Goal: Task Accomplishment & Management: Use online tool/utility

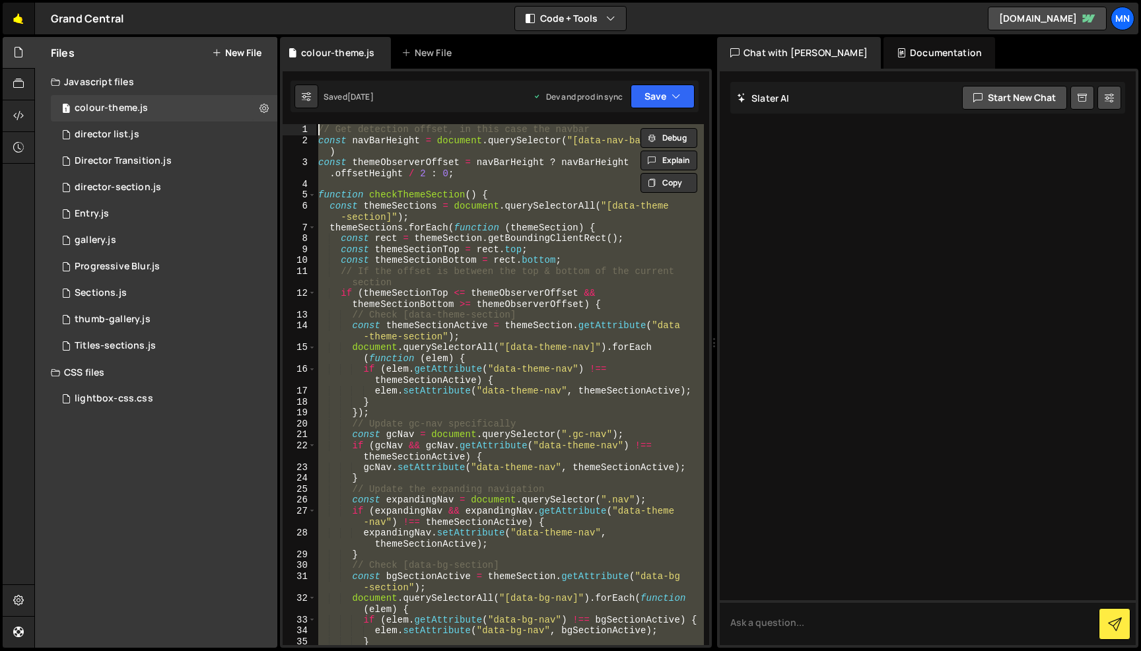
drag, startPoint x: 15, startPoint y: 18, endPoint x: 16, endPoint y: 28, distance: 9.9
click at [15, 18] on link "🤙" at bounding box center [19, 19] width 32 height 32
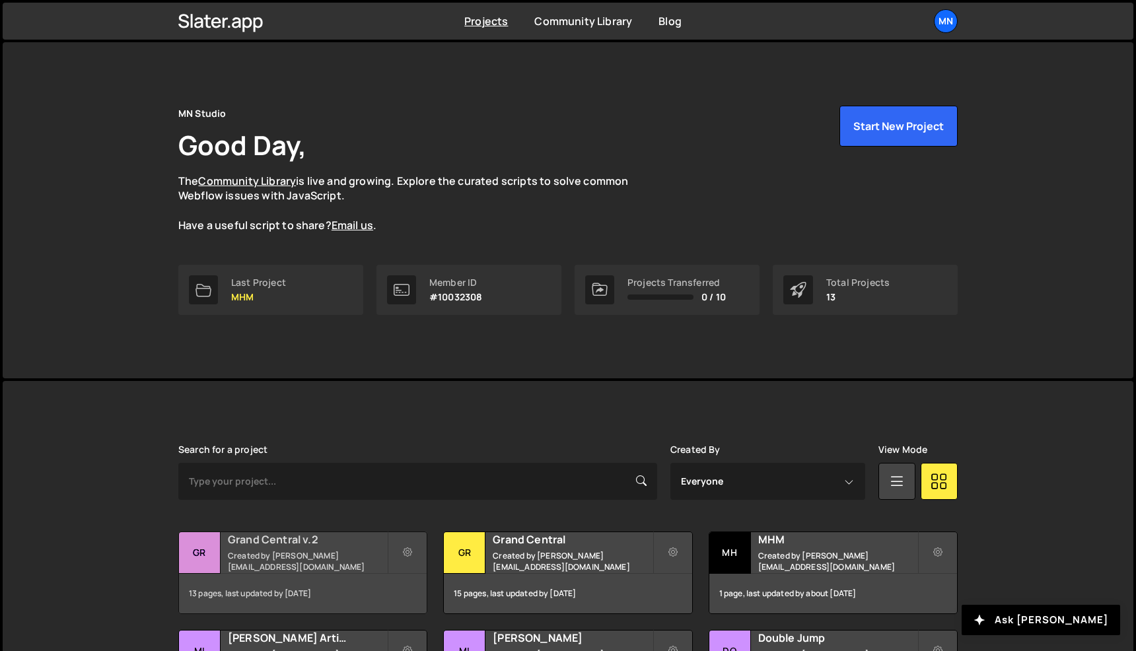
click at [299, 540] on h2 "Grand Central v.2" at bounding box center [307, 539] width 159 height 15
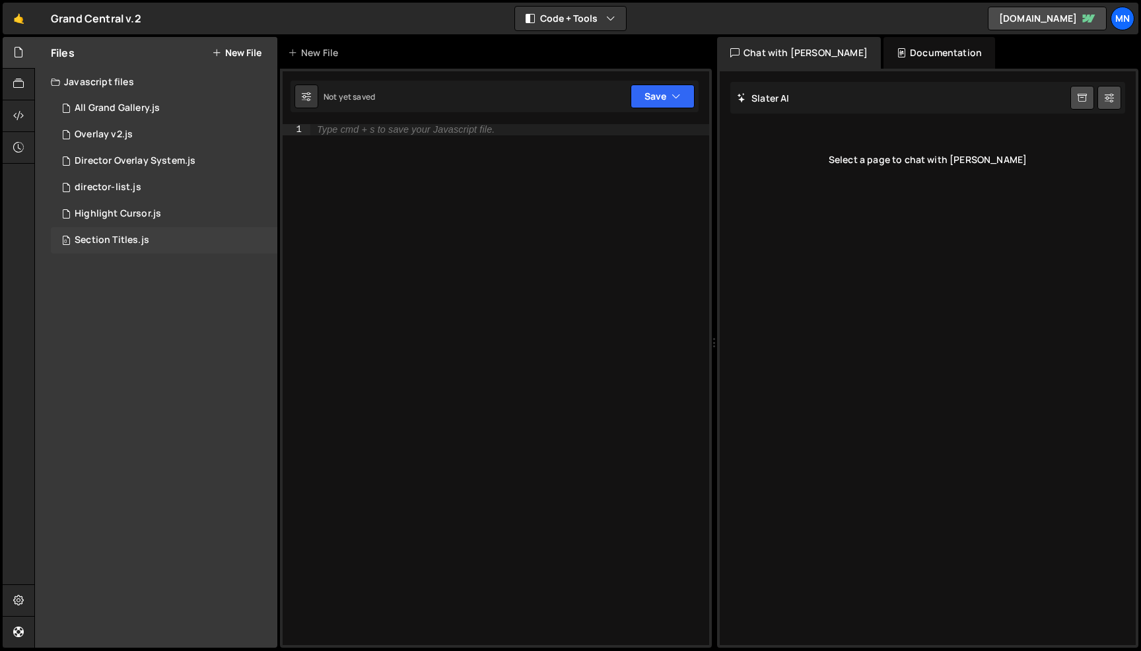
click at [102, 240] on div "Section Titles.js" at bounding box center [112, 240] width 75 height 12
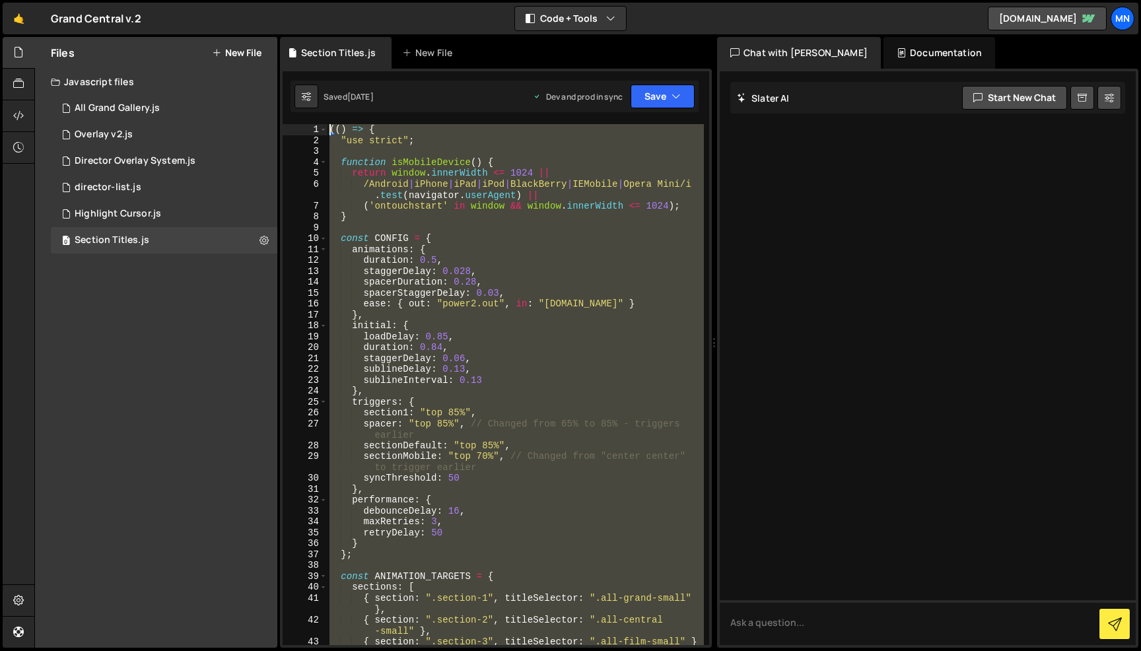
drag, startPoint x: 310, startPoint y: 488, endPoint x: 287, endPoint y: -83, distance: 571.8
click at [287, 0] on html "Projects [GEOGRAPHIC_DATA] Blog [GEOGRAPHIC_DATA] Projects Your Teams Invite te…" at bounding box center [570, 325] width 1141 height 651
click at [542, 353] on div "(( ) => { "use strict" ; function isMobileDevice ( ) { return window . innerWid…" at bounding box center [515, 384] width 377 height 521
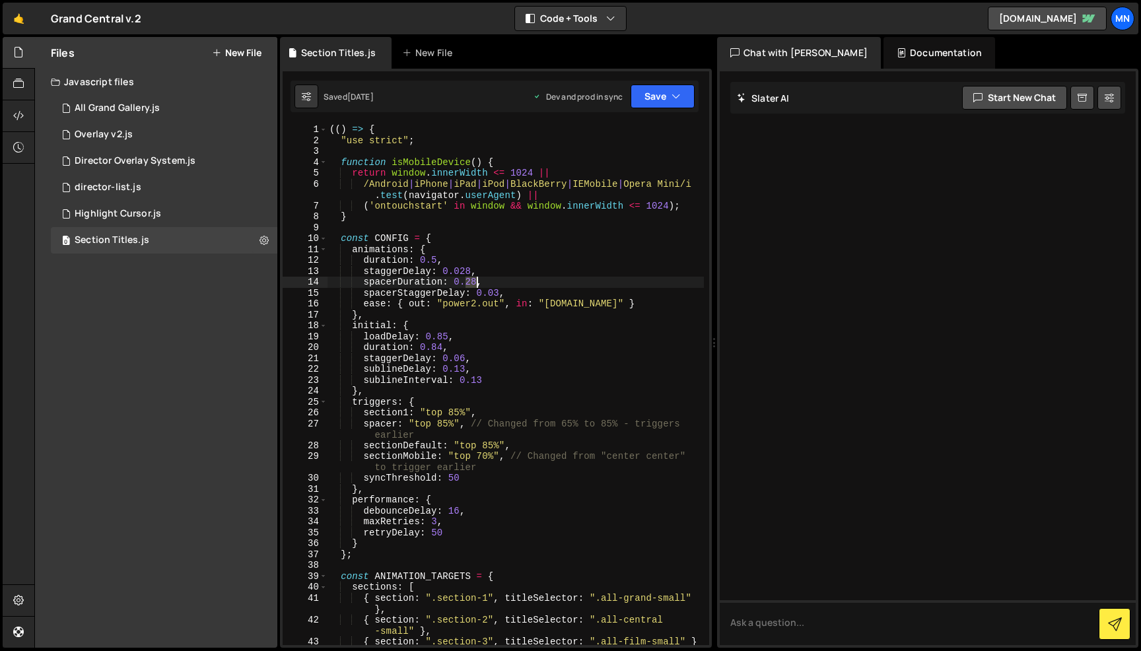
click at [475, 281] on div "(( ) => { "use strict" ; function isMobileDevice ( ) { return window . innerWid…" at bounding box center [515, 401] width 377 height 554
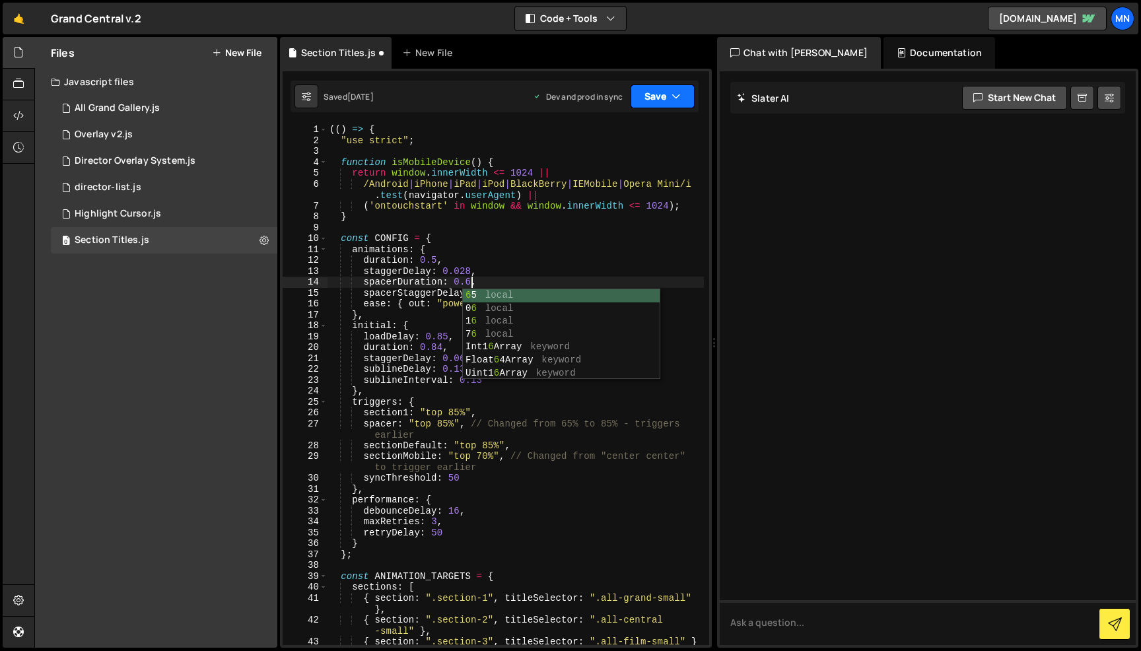
click at [653, 92] on button "Save" at bounding box center [663, 97] width 64 height 24
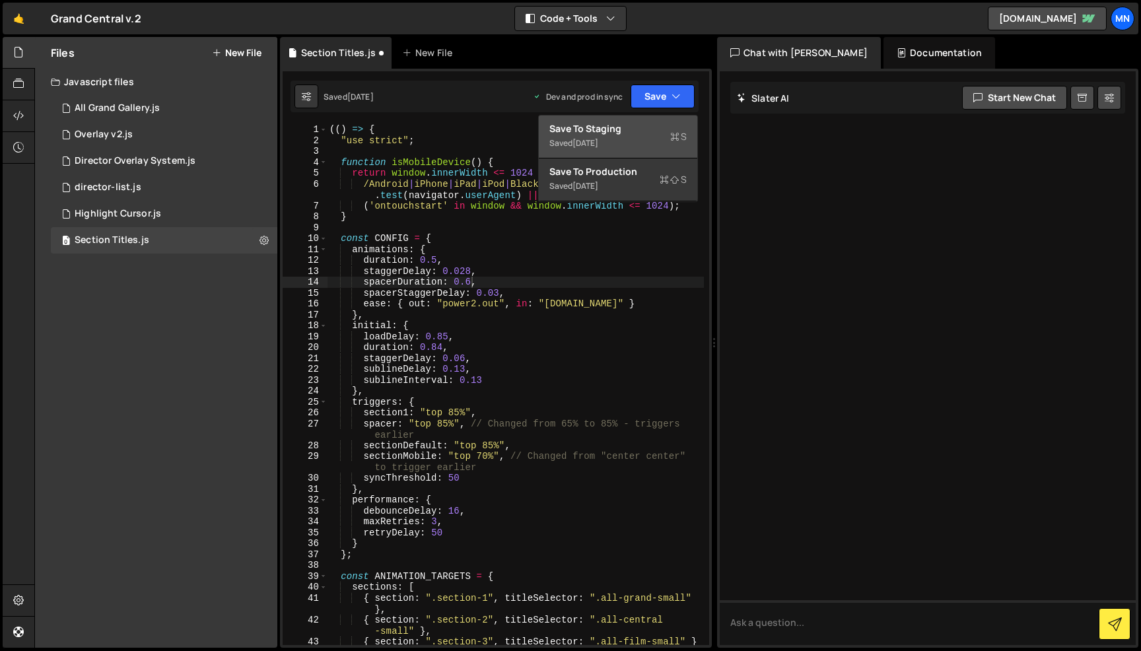
click at [645, 137] on div "Saved [DATE]" at bounding box center [618, 143] width 137 height 16
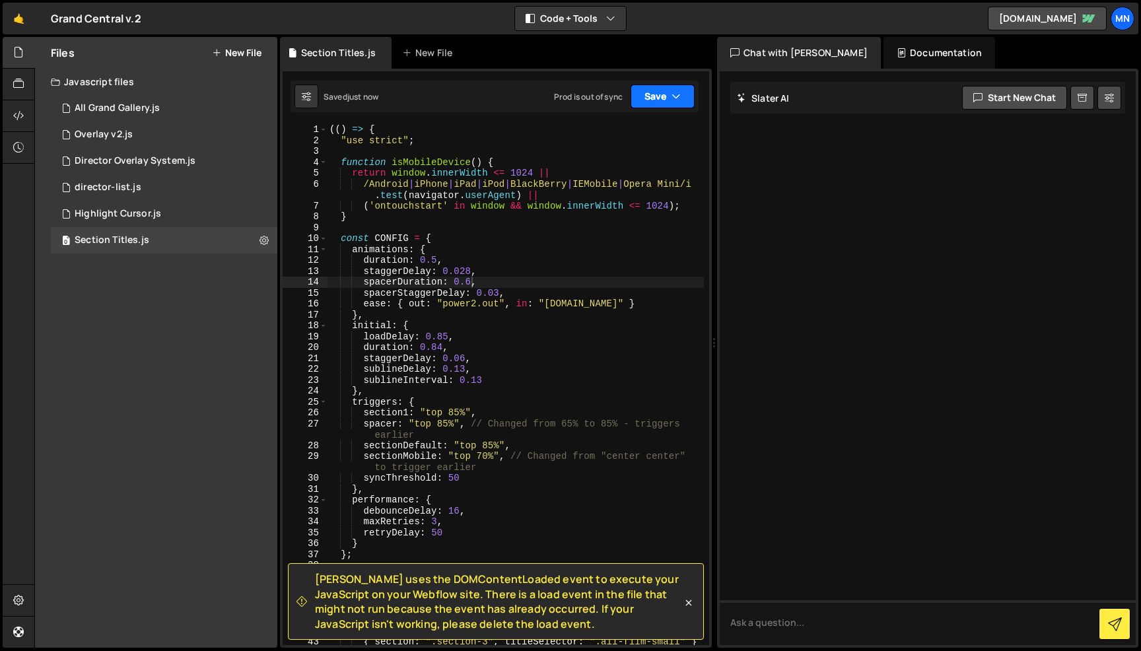
click at [662, 96] on button "Save" at bounding box center [663, 97] width 64 height 24
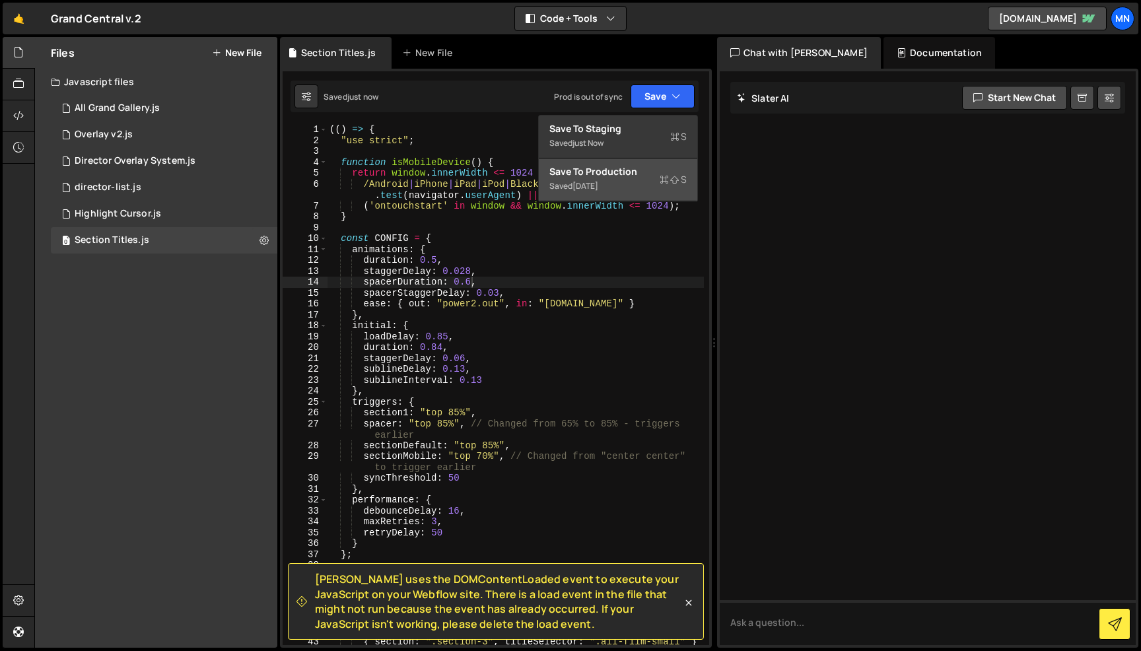
click at [644, 176] on div "Save to Production S" at bounding box center [618, 171] width 137 height 13
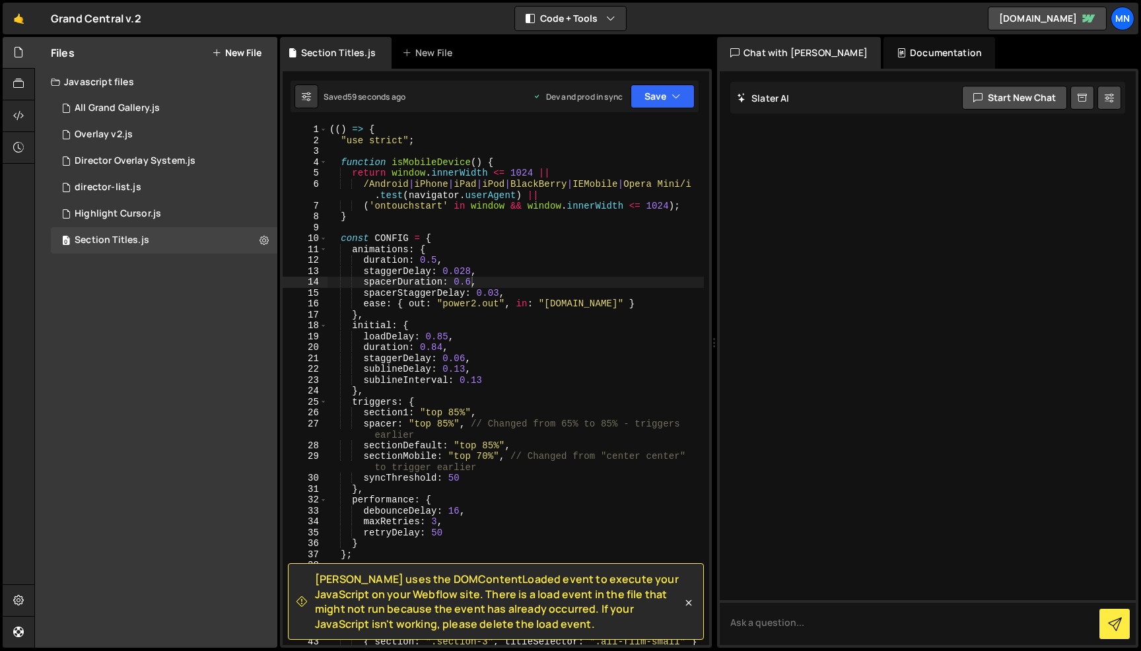
click at [470, 277] on div "(( ) => { "use strict" ; function isMobileDevice ( ) { return window . innerWid…" at bounding box center [515, 401] width 377 height 554
click at [470, 280] on div "(( ) => { "use strict" ; function isMobileDevice ( ) { return window . innerWid…" at bounding box center [515, 401] width 377 height 554
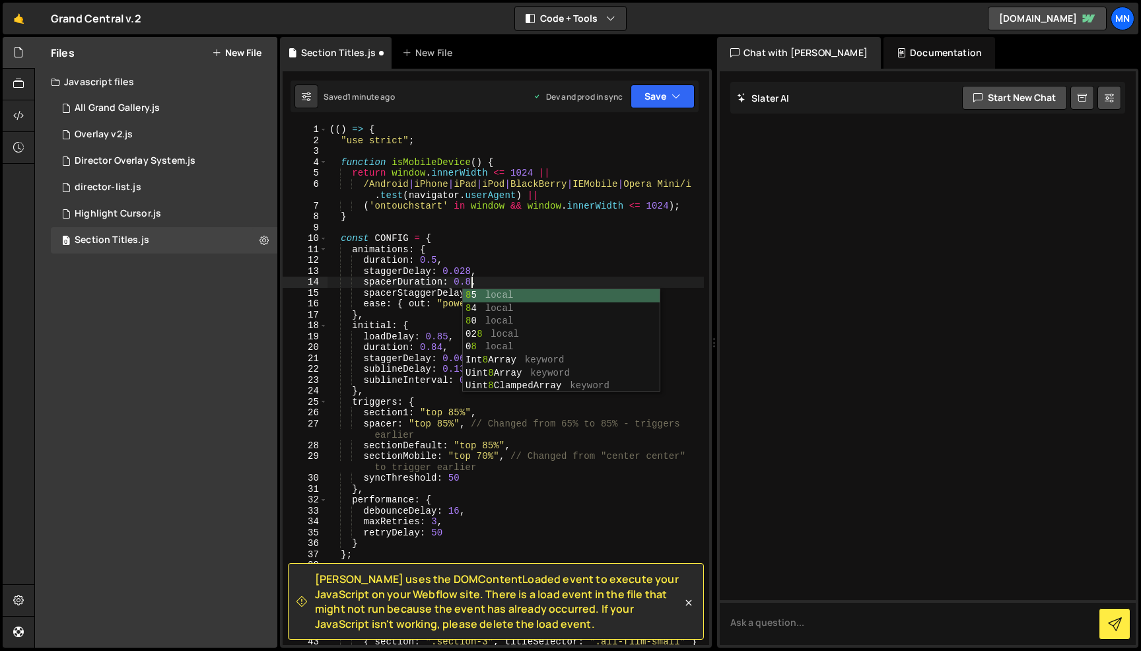
scroll to position [5, 0]
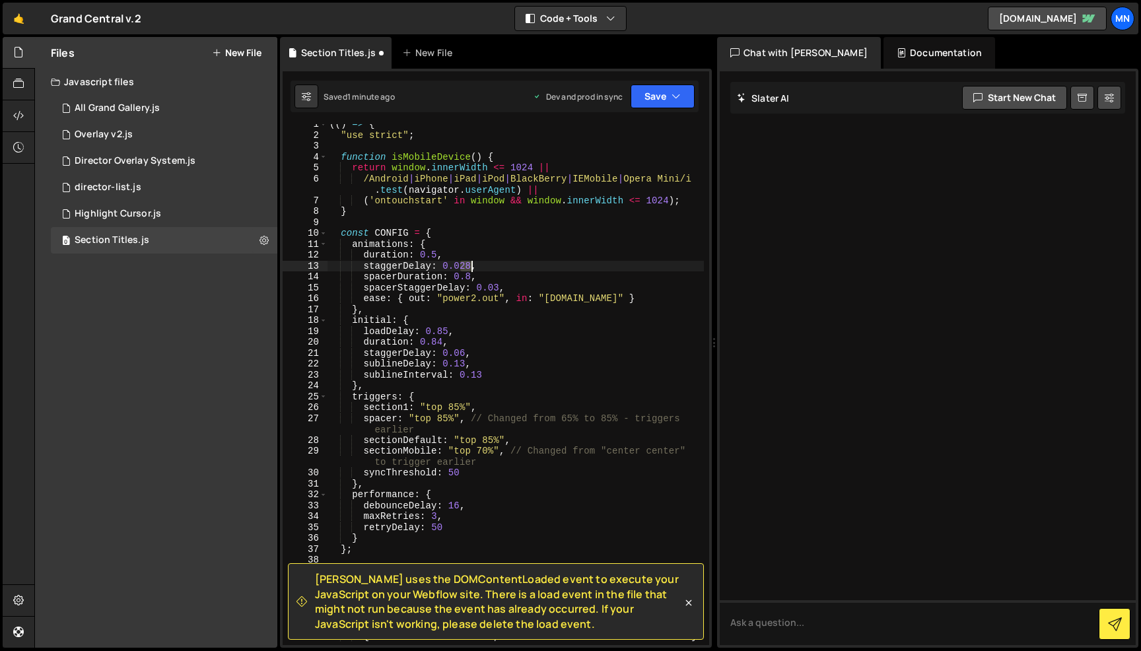
drag, startPoint x: 462, startPoint y: 264, endPoint x: 470, endPoint y: 263, distance: 7.3
click at [470, 263] on div "(( ) => { "use strict" ; function isMobileDevice ( ) { return window . innerWid…" at bounding box center [515, 396] width 377 height 554
type textarea "staggerDelay: 0.04,"
click at [662, 96] on button "Save" at bounding box center [663, 97] width 64 height 24
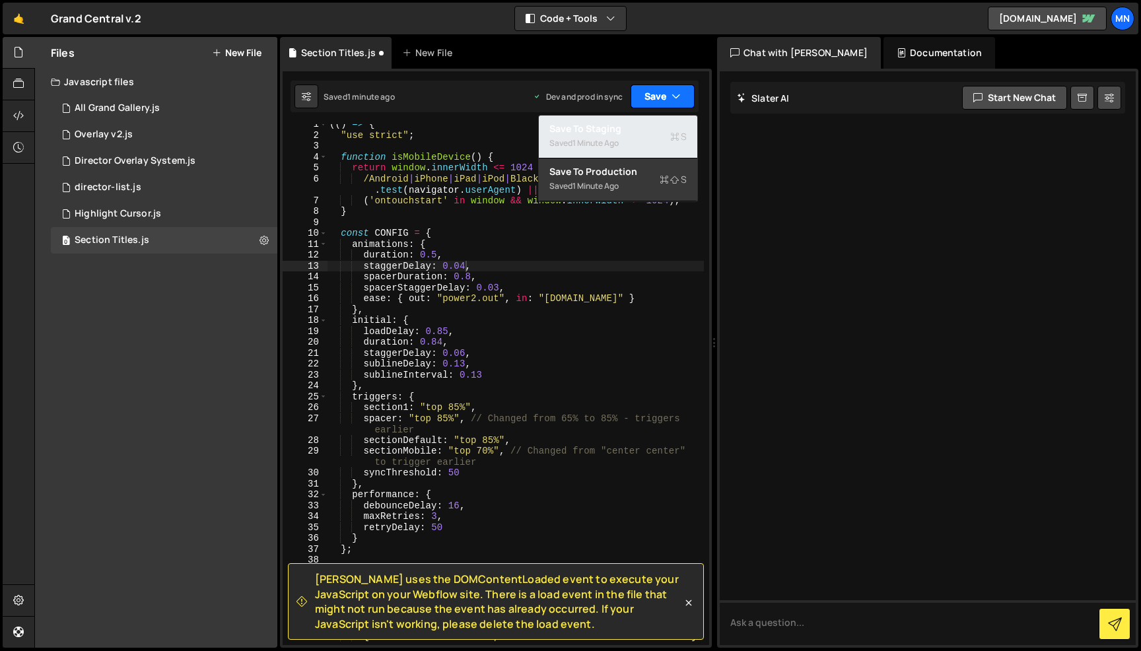
drag, startPoint x: 647, startPoint y: 139, endPoint x: 665, endPoint y: 98, distance: 45.3
click at [647, 139] on div "Saved 1 minute ago" at bounding box center [618, 143] width 137 height 16
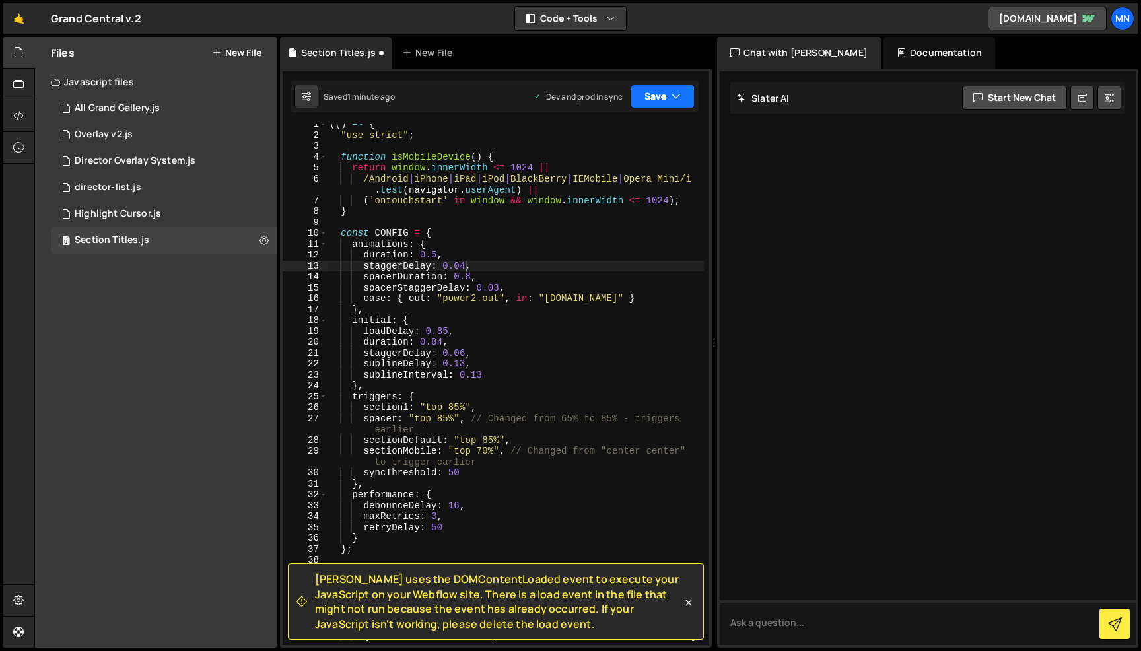
click at [665, 94] on button "Save" at bounding box center [663, 97] width 64 height 24
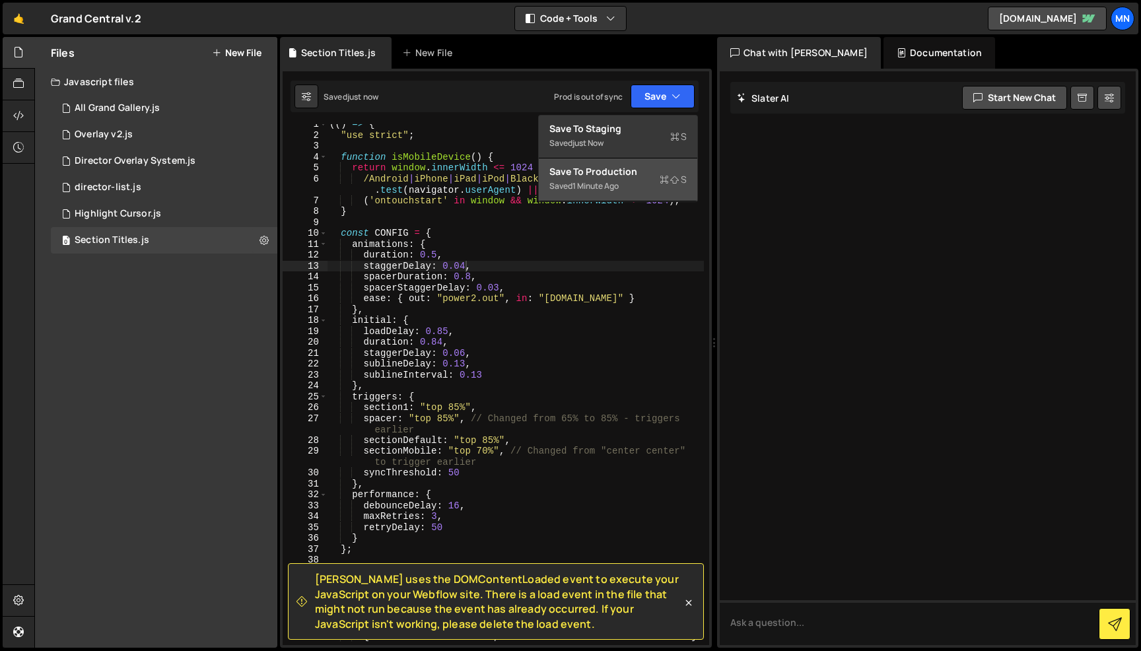
click at [643, 180] on div "Saved 1 minute ago" at bounding box center [618, 186] width 137 height 16
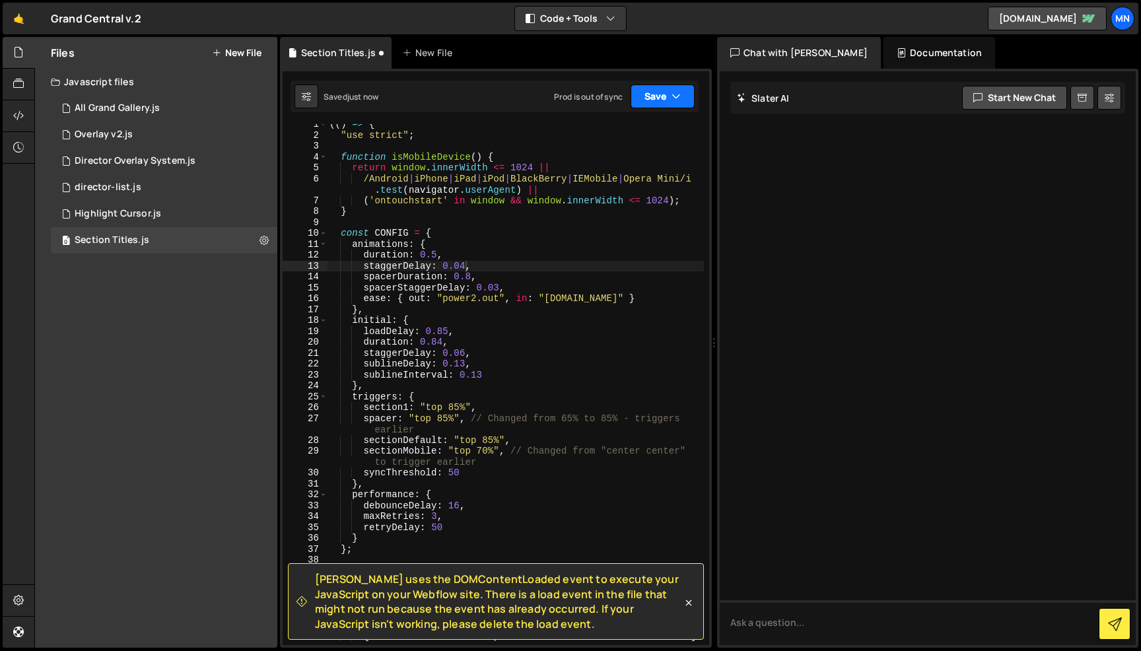
click at [670, 100] on button "Save" at bounding box center [663, 97] width 64 height 24
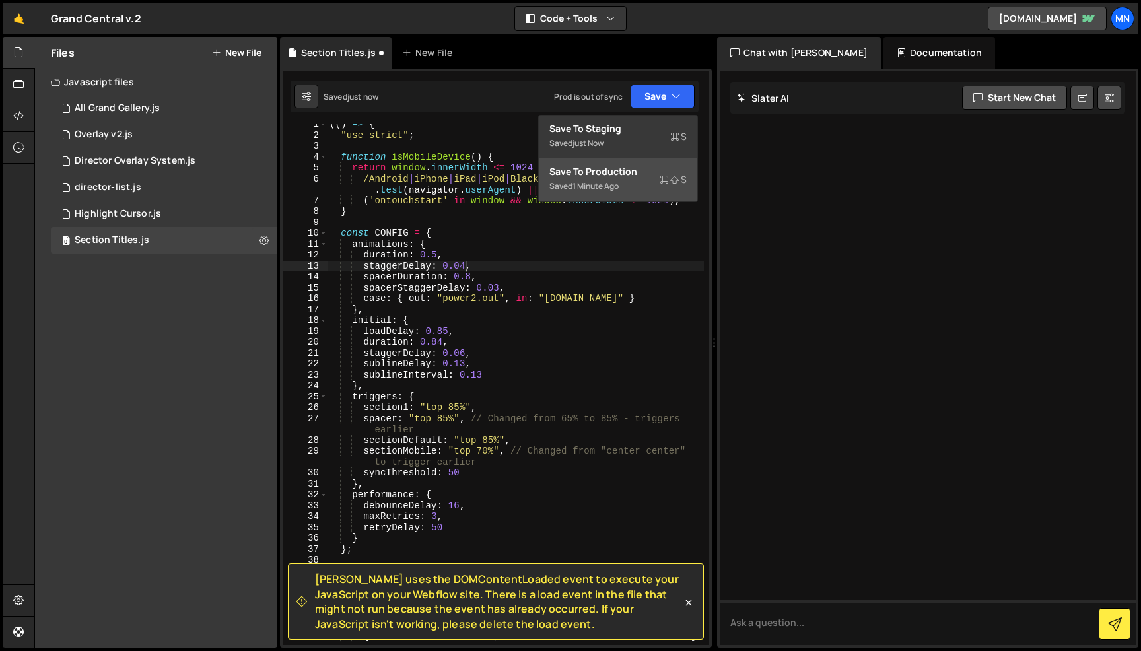
click at [627, 185] on div "Saved 1 minute ago" at bounding box center [618, 186] width 137 height 16
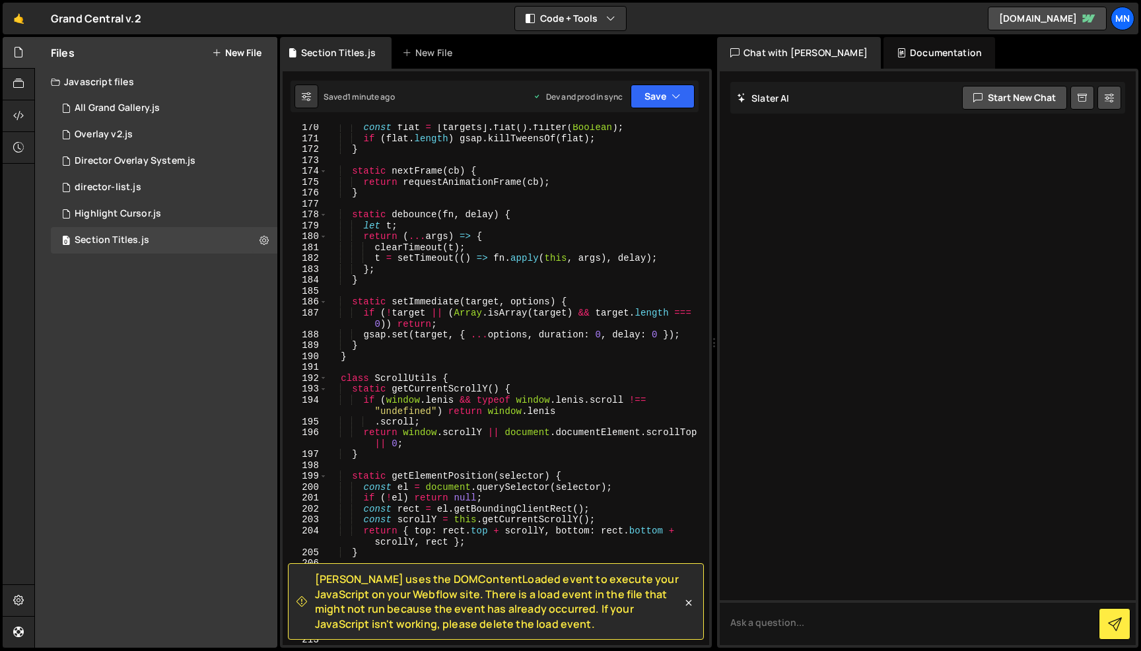
scroll to position [2138, 0]
click at [692, 605] on icon at bounding box center [688, 602] width 13 height 13
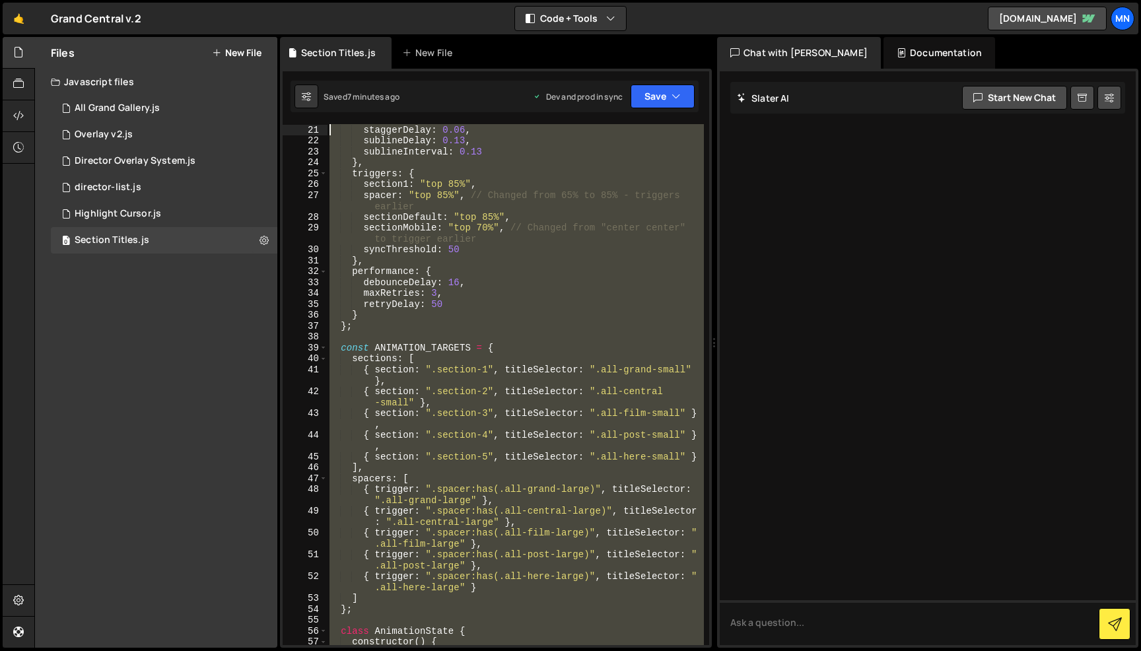
scroll to position [0, 0]
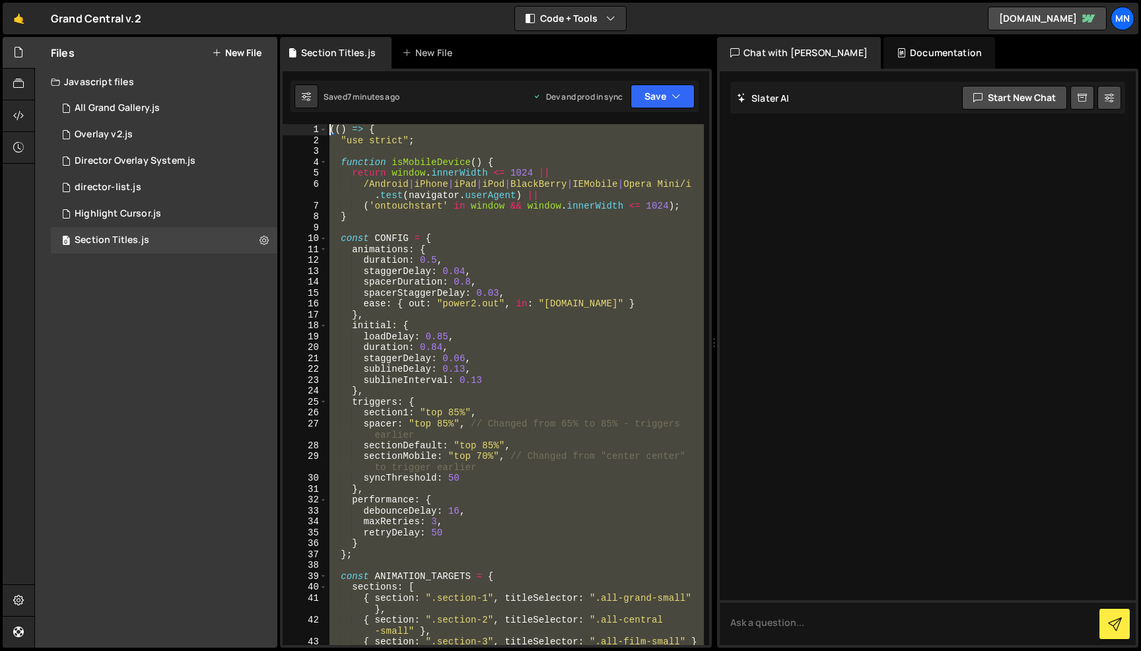
drag, startPoint x: 301, startPoint y: 422, endPoint x: 281, endPoint y: -83, distance: 505.7
click at [281, 0] on html "Projects [GEOGRAPHIC_DATA] Blog [GEOGRAPHIC_DATA] Projects Your Teams Invite te…" at bounding box center [570, 325] width 1141 height 651
paste textarea "})()"
type textarea "})();"
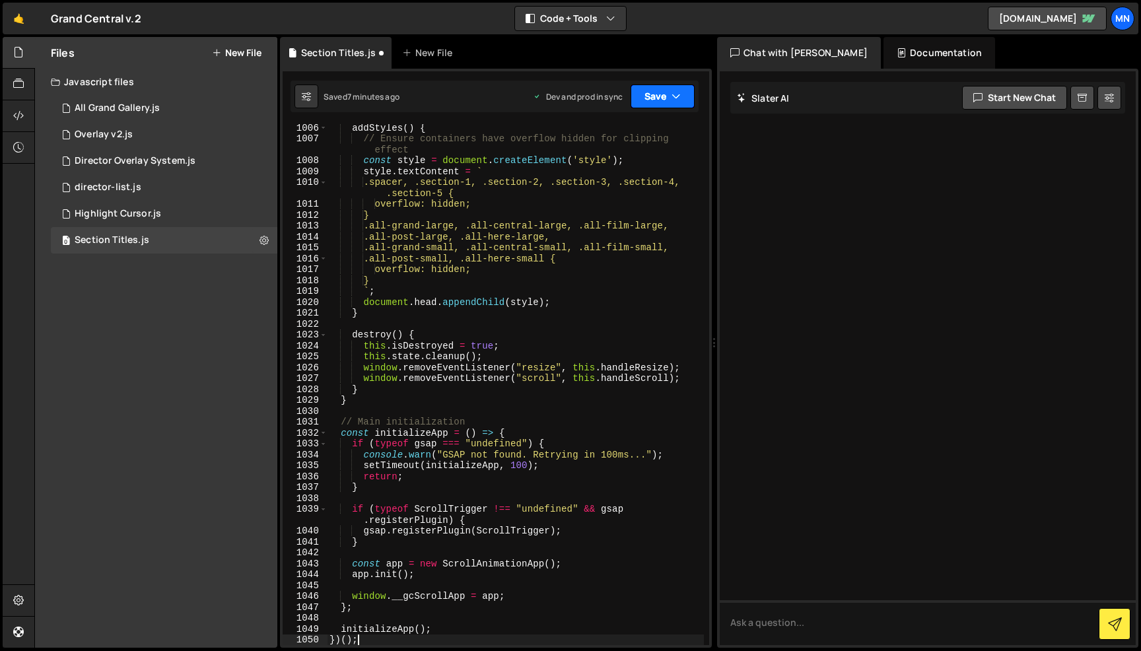
click at [666, 99] on button "Save" at bounding box center [663, 97] width 64 height 24
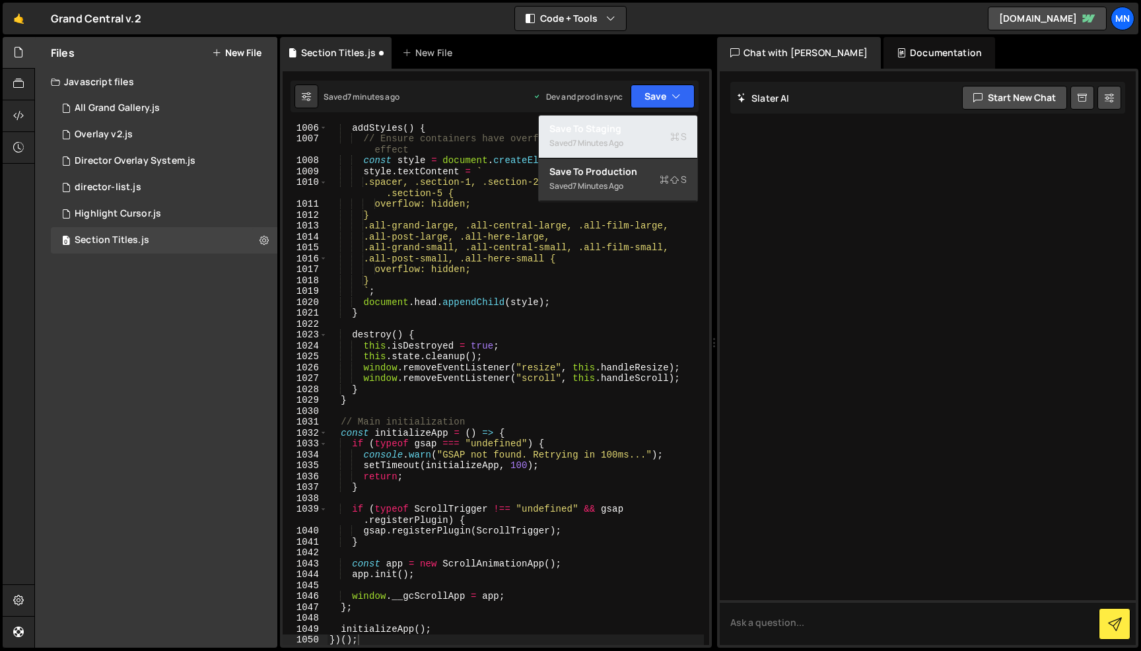
drag, startPoint x: 644, startPoint y: 116, endPoint x: 650, endPoint y: 112, distance: 7.1
click at [645, 116] on button "Save to Staging S Saved 7 minutes ago" at bounding box center [618, 137] width 159 height 43
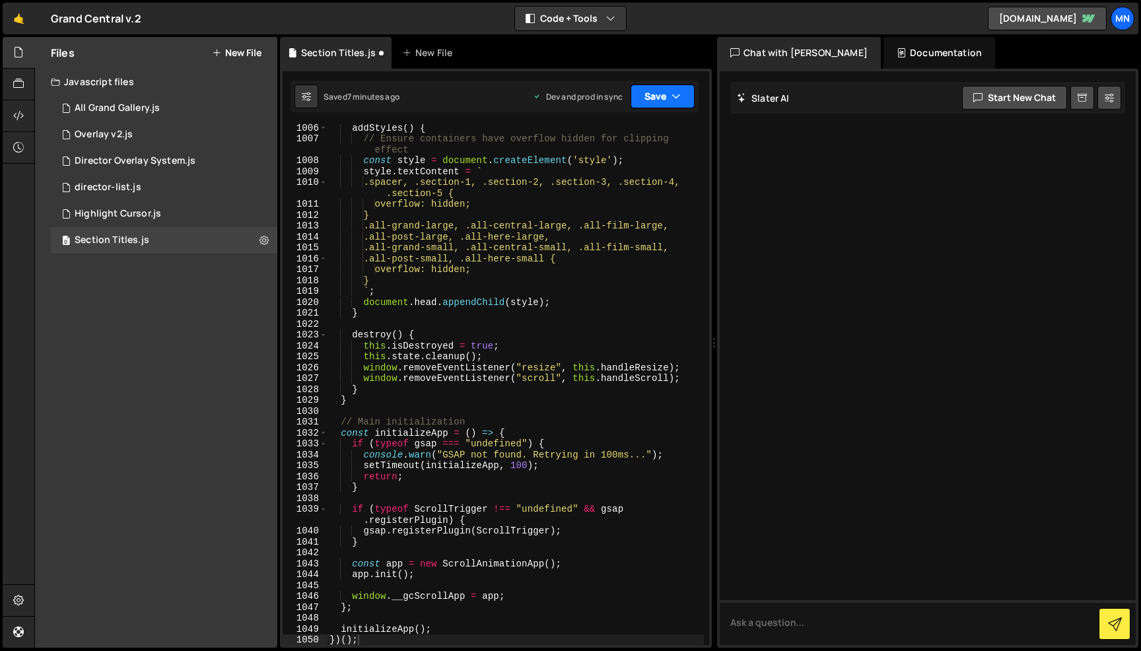
drag, startPoint x: 664, startPoint y: 95, endPoint x: 659, endPoint y: 140, distance: 45.2
click at [663, 95] on button "Save" at bounding box center [663, 97] width 64 height 24
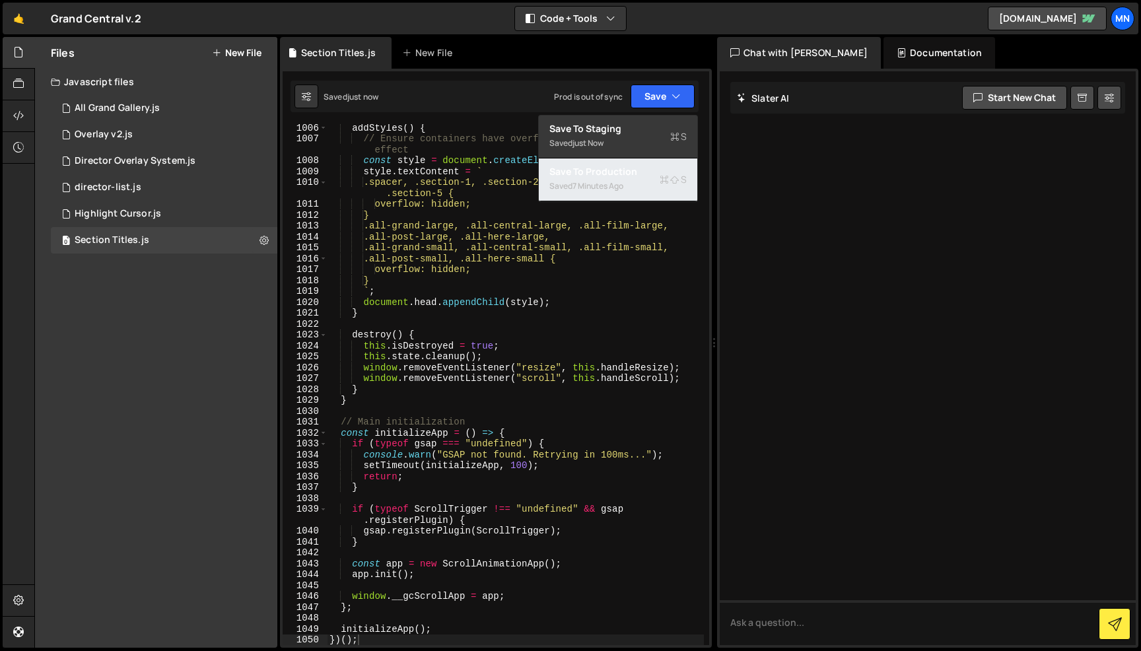
click at [647, 182] on div "Saved 7 minutes ago" at bounding box center [618, 186] width 137 height 16
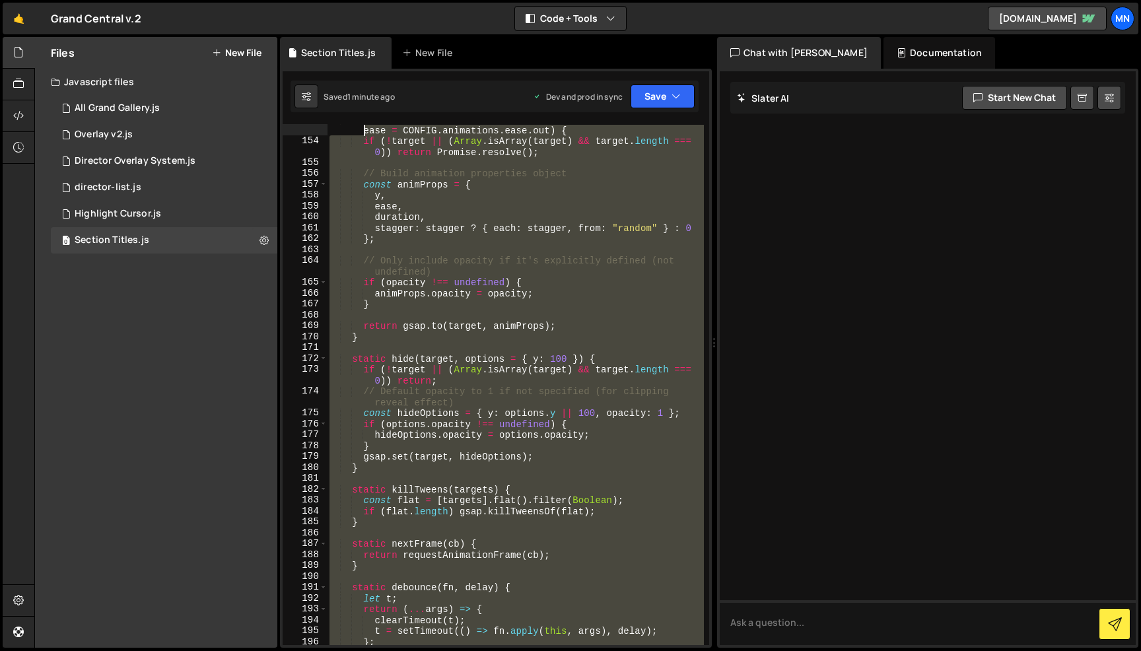
scroll to position [0, 0]
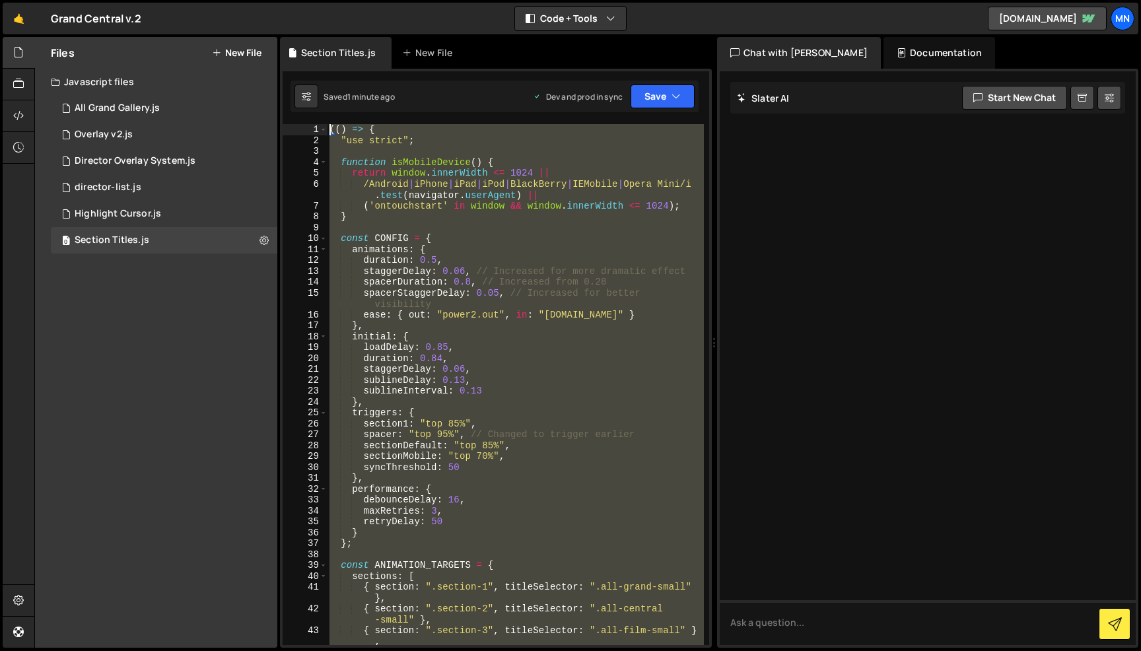
drag, startPoint x: 394, startPoint y: 491, endPoint x: 293, endPoint y: -83, distance: 583.6
click at [293, 0] on html "Projects [GEOGRAPHIC_DATA] Blog [GEOGRAPHIC_DATA] Projects Your Teams Invite te…" at bounding box center [570, 325] width 1141 height 651
paste textarea "})()"
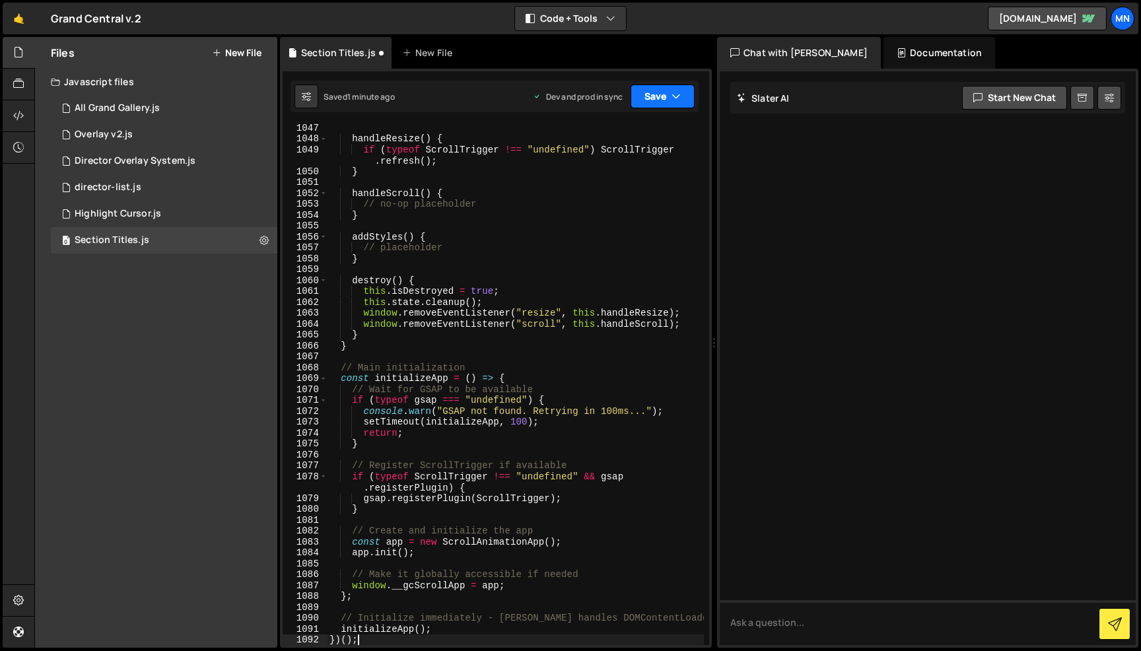
click at [662, 92] on button "Save" at bounding box center [663, 97] width 64 height 24
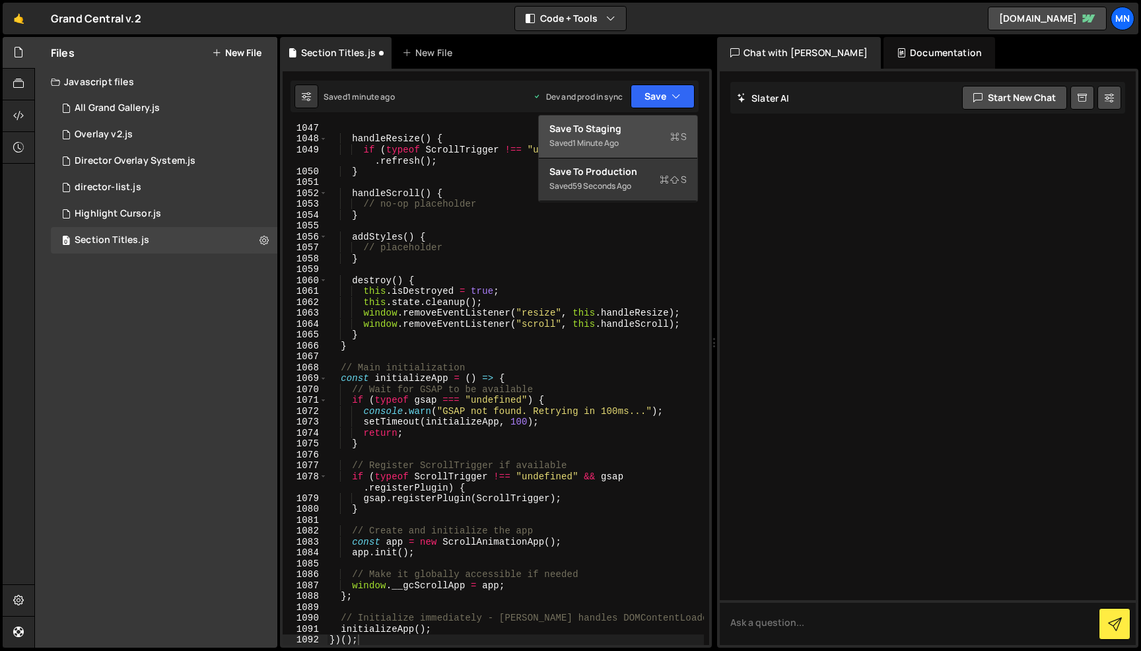
click at [645, 125] on div "Save to Staging S" at bounding box center [618, 128] width 137 height 13
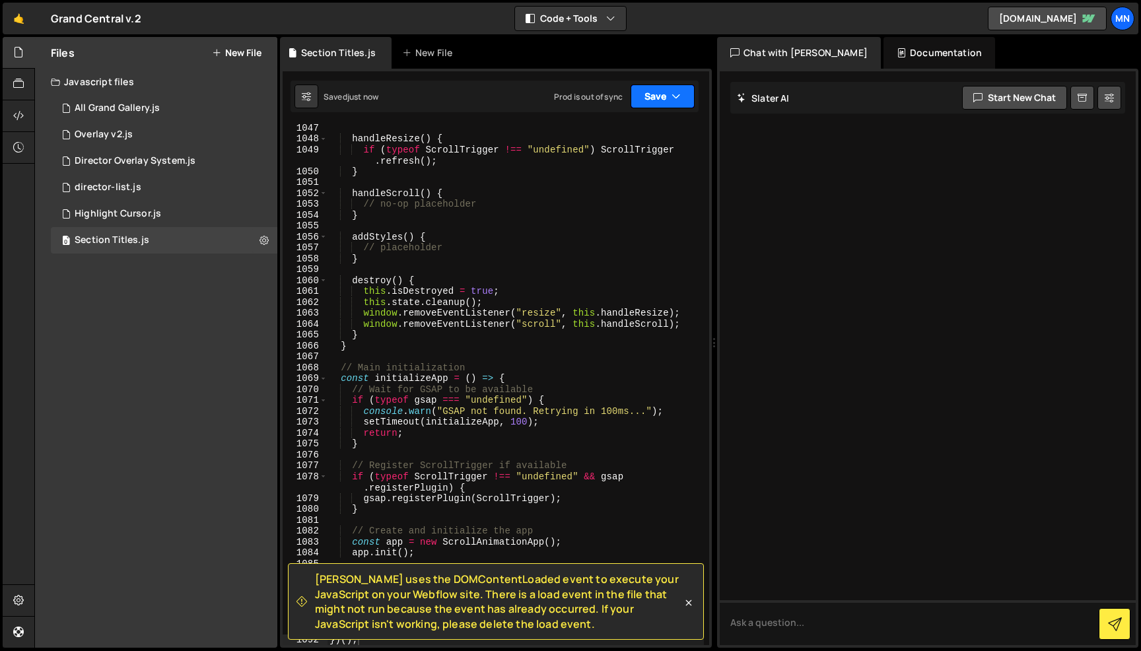
drag, startPoint x: 664, startPoint y: 92, endPoint x: 659, endPoint y: 147, distance: 54.4
click at [664, 92] on button "Save" at bounding box center [663, 97] width 64 height 24
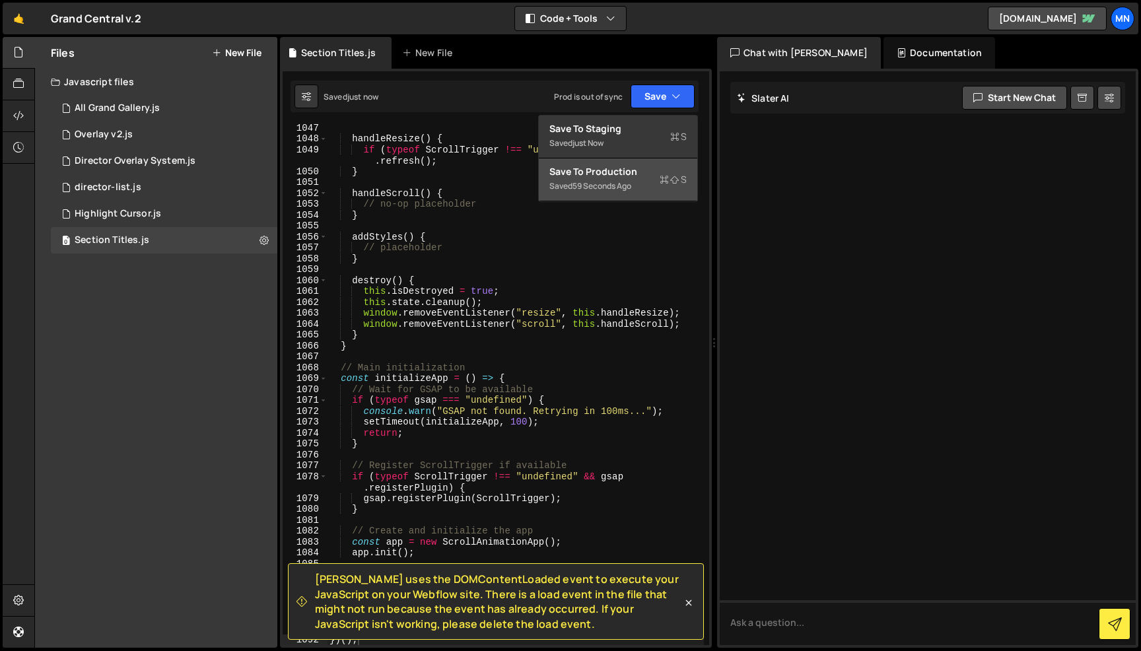
click at [646, 178] on div "Saved 59 seconds ago" at bounding box center [618, 186] width 137 height 16
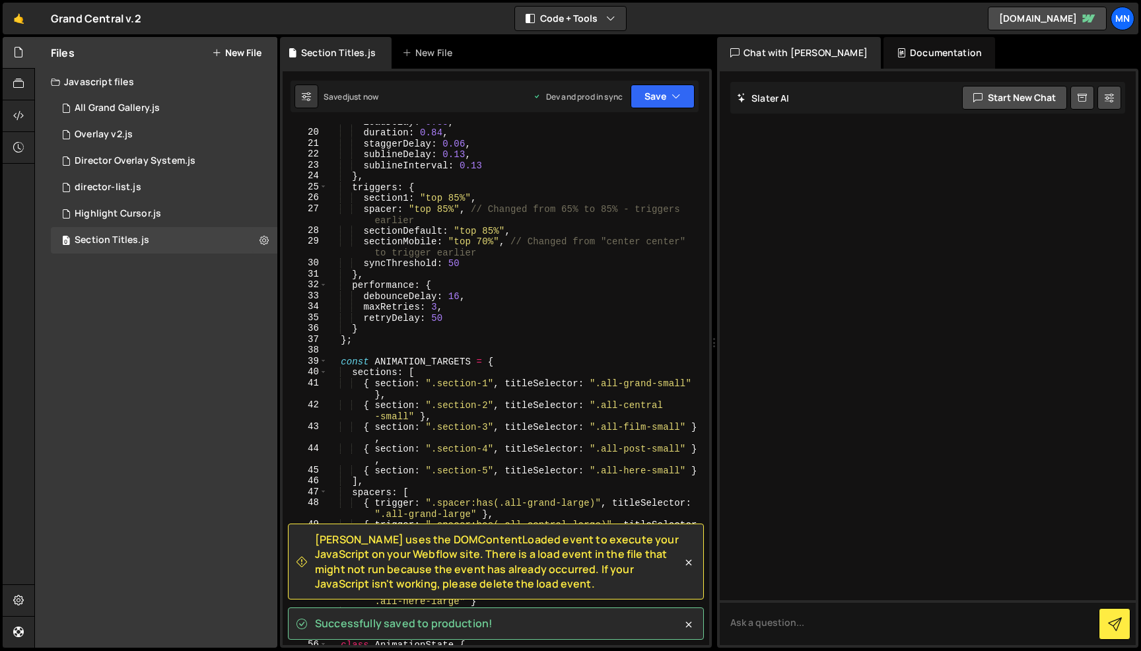
scroll to position [0, 0]
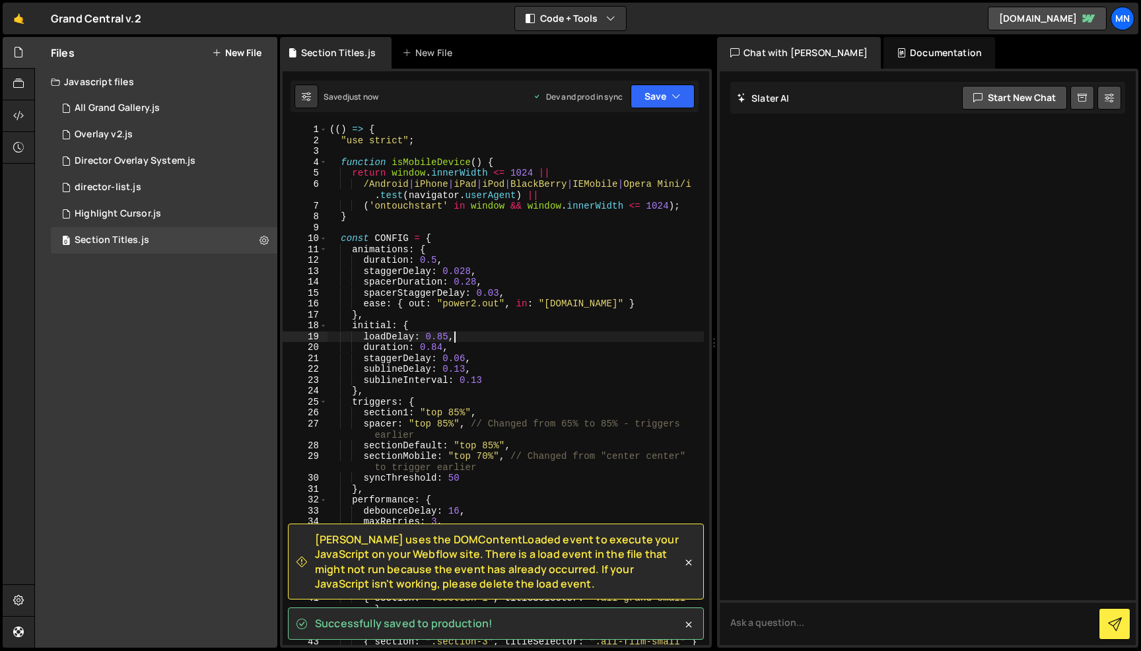
drag, startPoint x: 518, startPoint y: 338, endPoint x: 509, endPoint y: 323, distance: 17.4
click at [518, 338] on div "(( ) => { "use strict" ; function isMobileDevice ( ) { return window . innerWid…" at bounding box center [515, 401] width 377 height 554
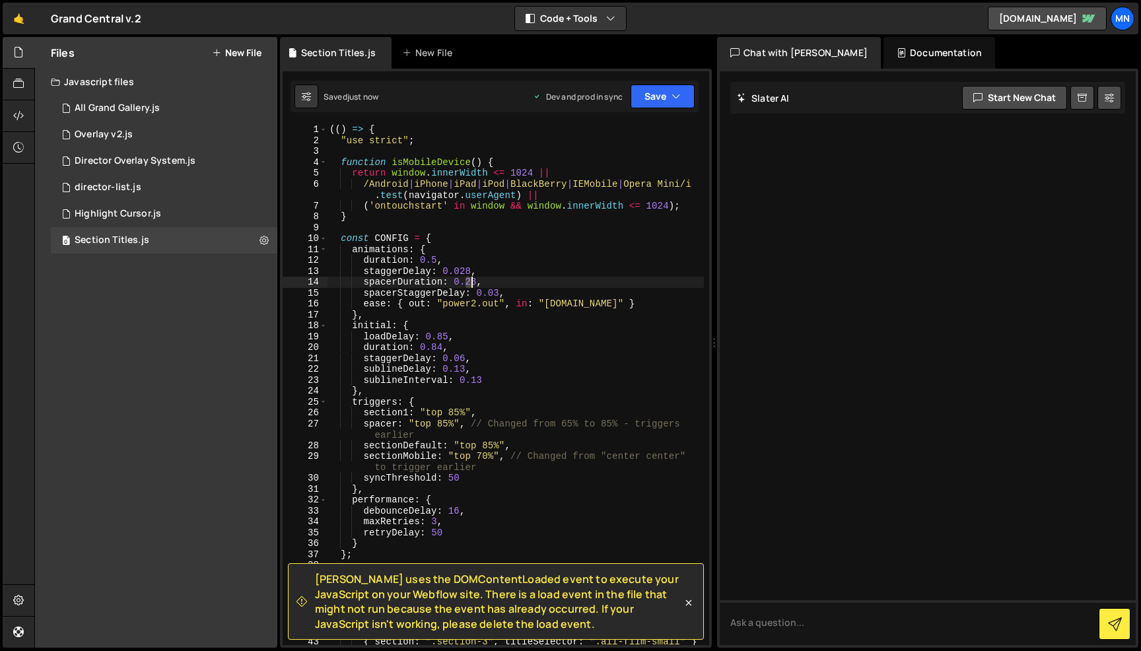
click at [470, 281] on div "(( ) => { "use strict" ; function isMobileDevice ( ) { return window . innerWid…" at bounding box center [515, 401] width 377 height 554
drag, startPoint x: 461, startPoint y: 269, endPoint x: 469, endPoint y: 269, distance: 7.9
click at [469, 269] on div "(( ) => { "use strict" ; function isMobileDevice ( ) { return window . innerWid…" at bounding box center [515, 401] width 377 height 554
click at [501, 242] on div "(( ) => { "use strict" ; function isMobileDevice ( ) { return window . innerWid…" at bounding box center [515, 401] width 377 height 554
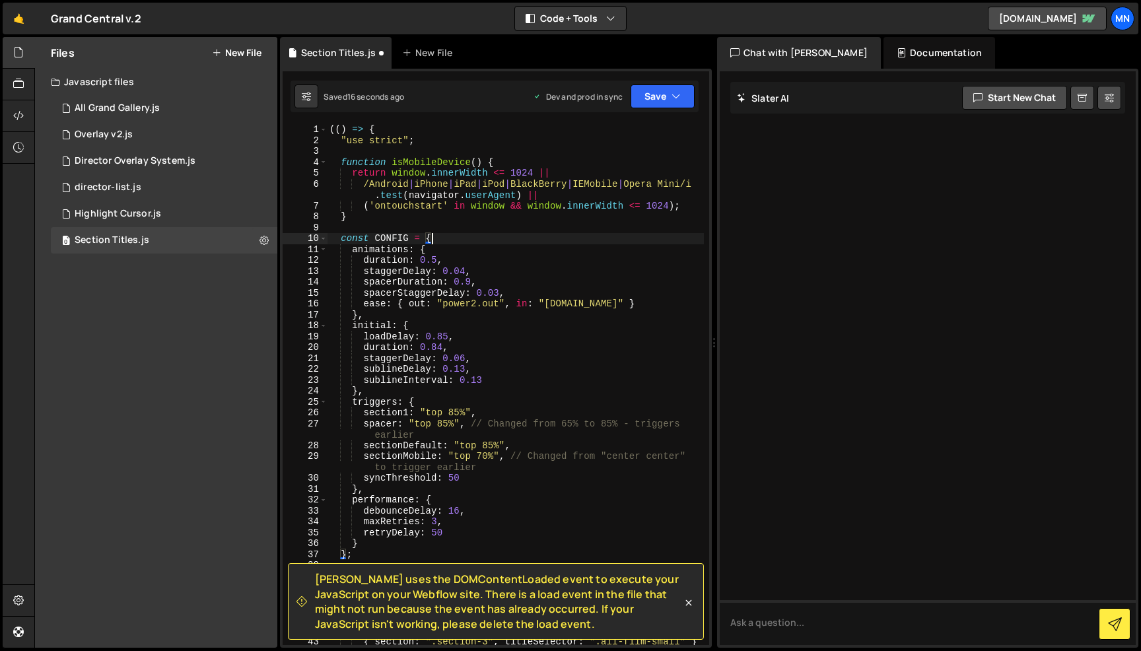
scroll to position [0, 7]
click at [436, 258] on div "(( ) => { "use strict" ; function isMobileDevice ( ) { return window . innerWid…" at bounding box center [515, 401] width 377 height 554
click at [674, 97] on icon "button" at bounding box center [676, 96] width 9 height 13
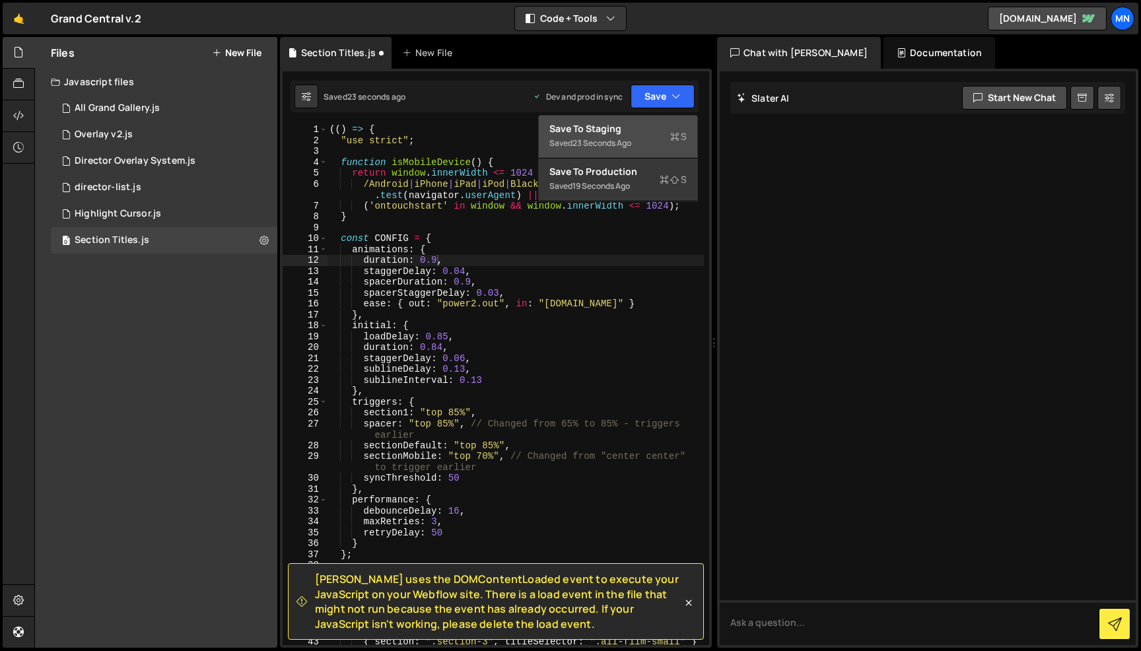
drag, startPoint x: 641, startPoint y: 143, endPoint x: 656, endPoint y: 124, distance: 24.6
click at [644, 142] on div "Saved 23 seconds ago" at bounding box center [618, 143] width 137 height 16
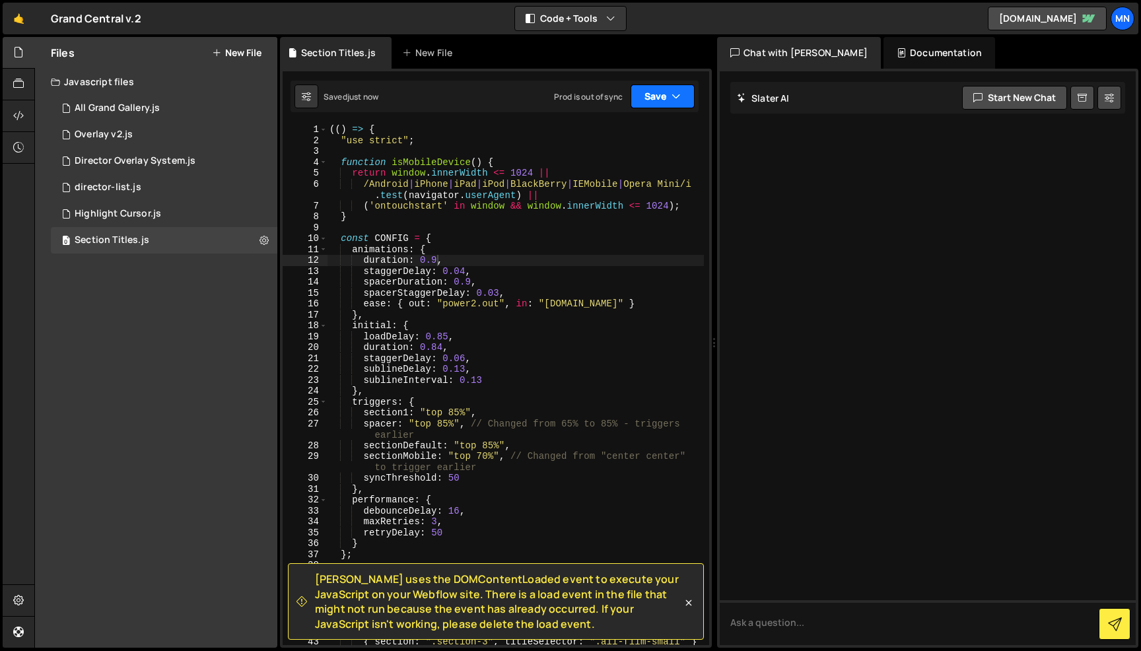
click at [664, 91] on button "Save" at bounding box center [663, 97] width 64 height 24
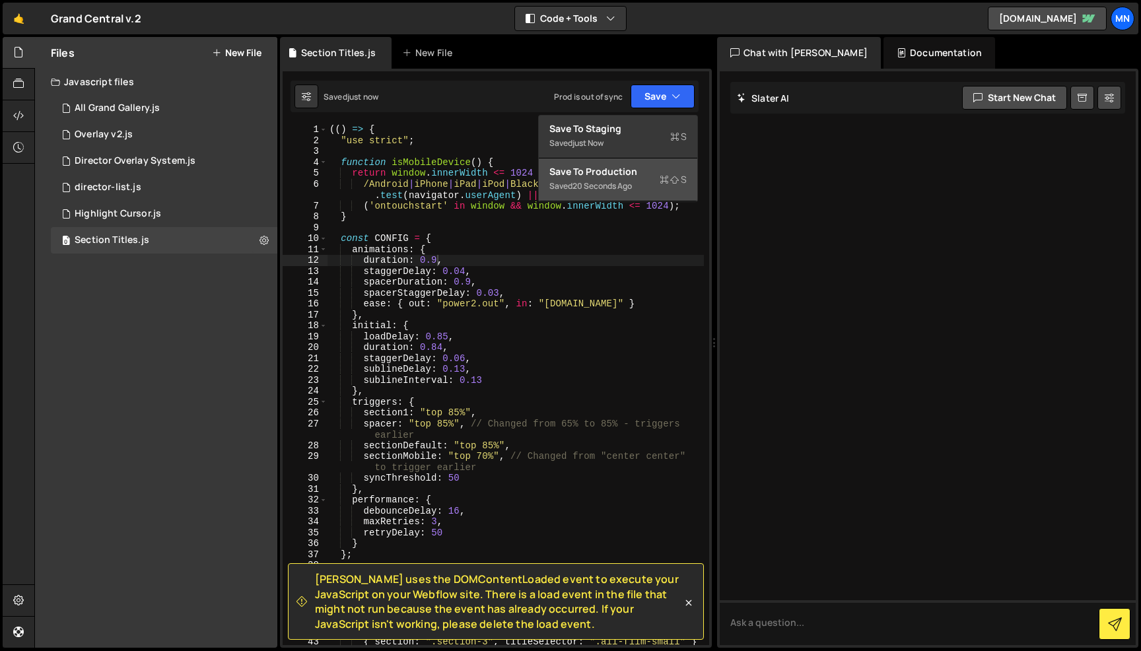
click at [646, 170] on div "Save to Production S" at bounding box center [618, 171] width 137 height 13
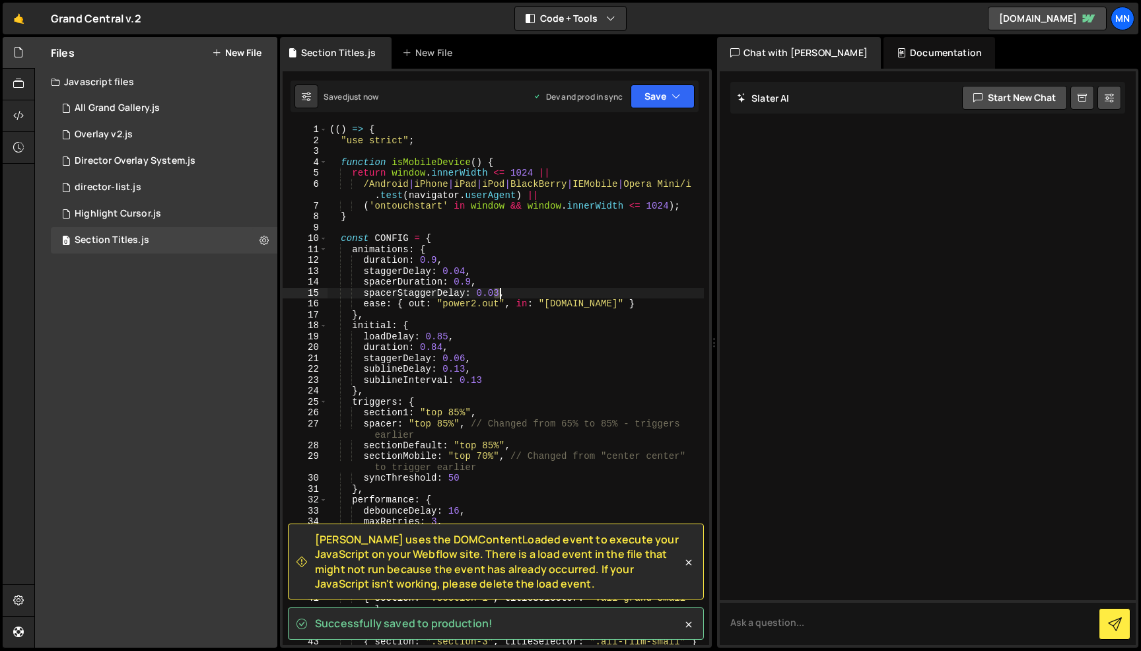
click at [498, 291] on div "(( ) => { "use strict" ; function isMobileDevice ( ) { return window . innerWid…" at bounding box center [515, 401] width 377 height 554
click at [667, 100] on button "Save" at bounding box center [663, 97] width 64 height 24
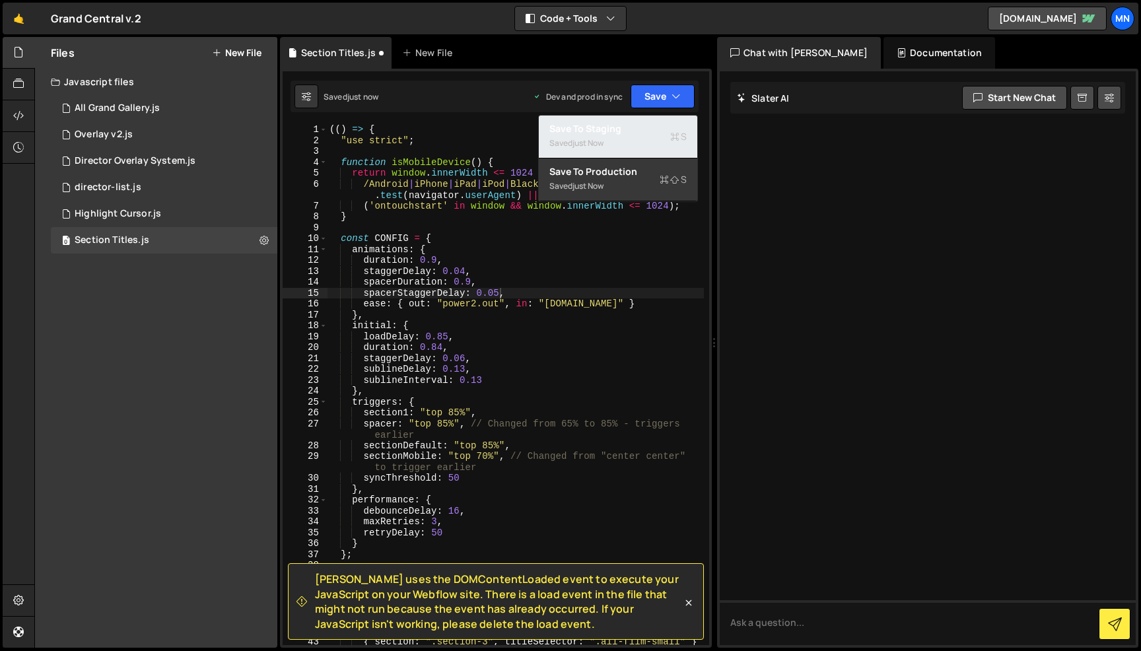
drag, startPoint x: 651, startPoint y: 149, endPoint x: 668, endPoint y: 123, distance: 31.2
click at [652, 149] on div "Saved just now" at bounding box center [618, 143] width 137 height 16
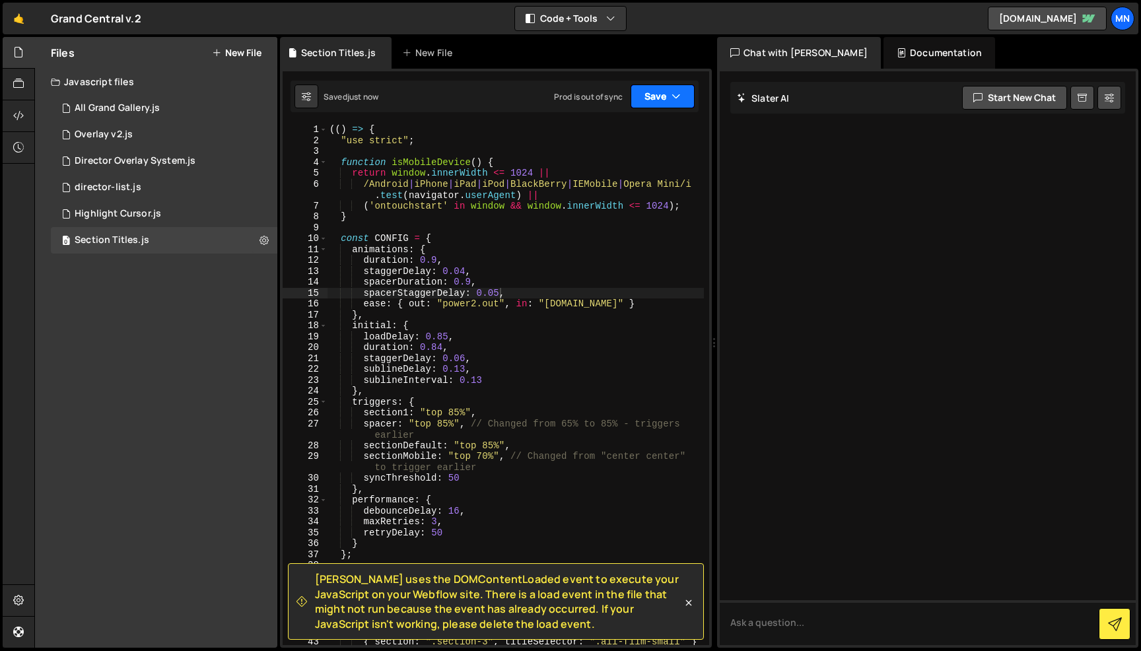
click at [672, 96] on icon "button" at bounding box center [676, 96] width 9 height 13
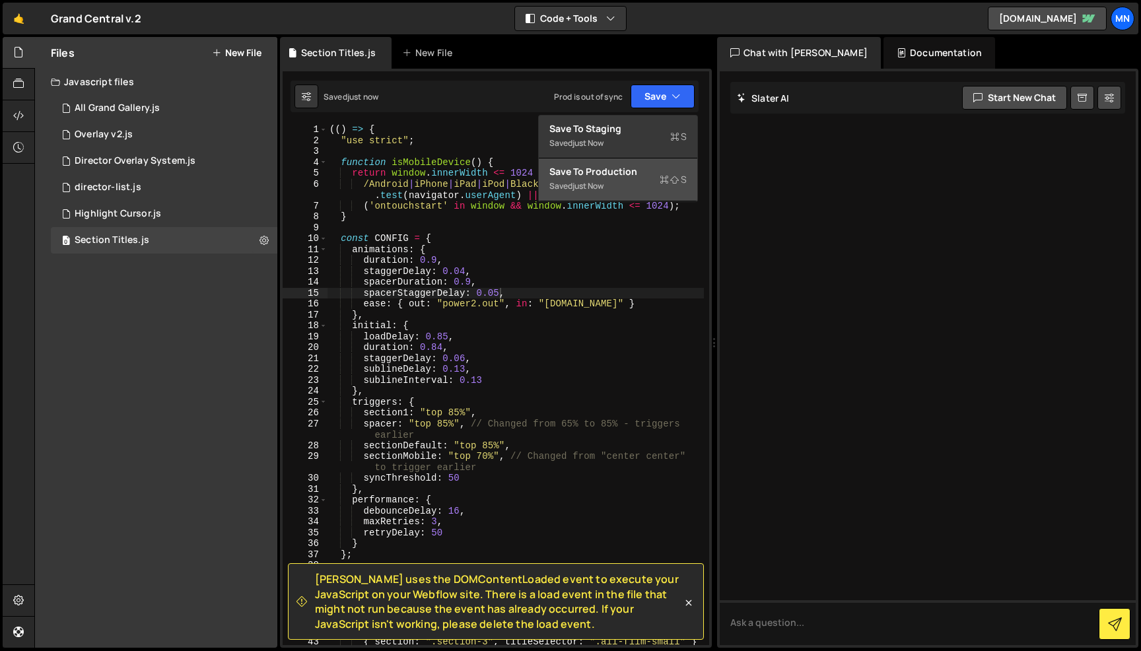
click at [651, 181] on div "Saved just now" at bounding box center [618, 186] width 137 height 16
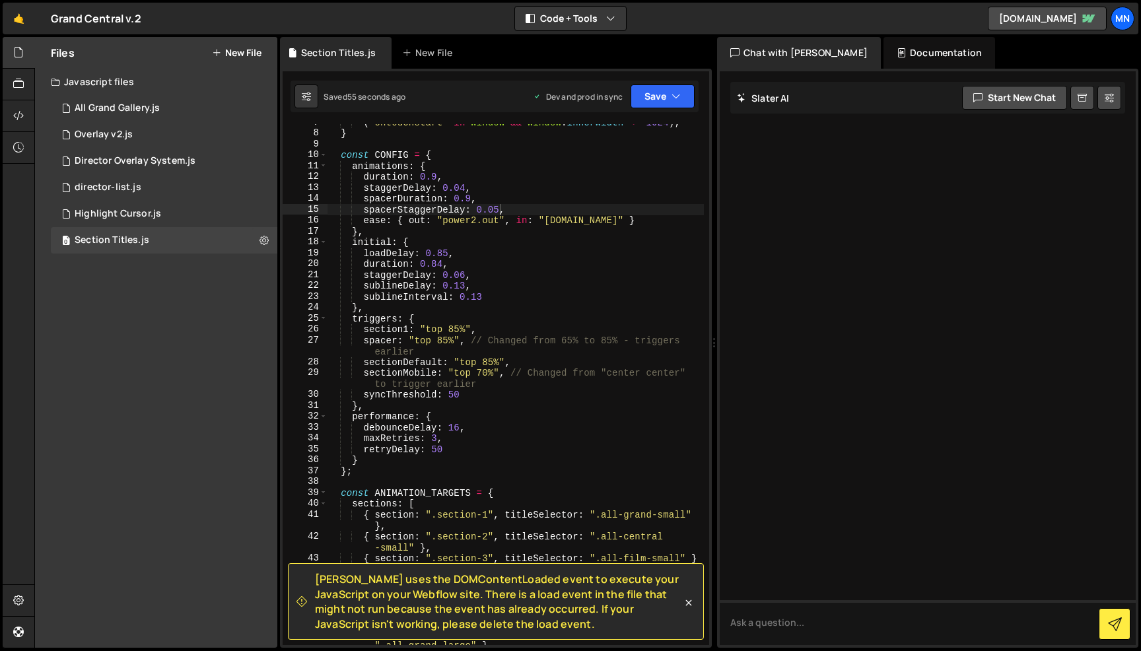
scroll to position [84, 0]
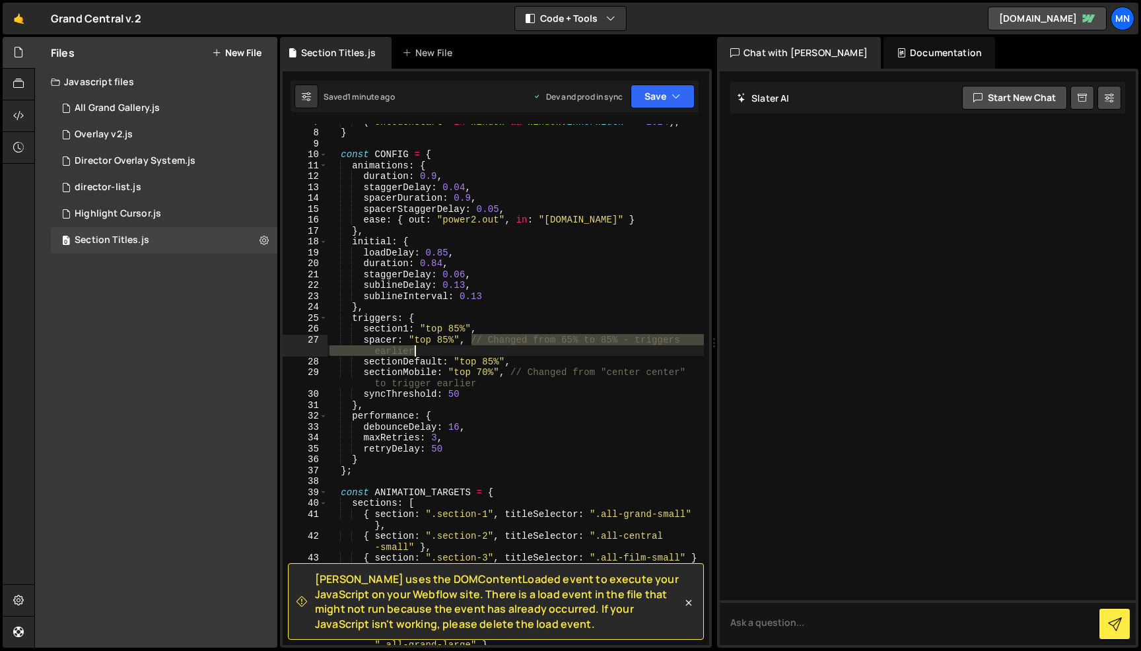
click at [470, 347] on div "( 'ontouchstart' in window && window . innerWidth <= 1024 ) ; } const CONFIG = …" at bounding box center [515, 393] width 377 height 554
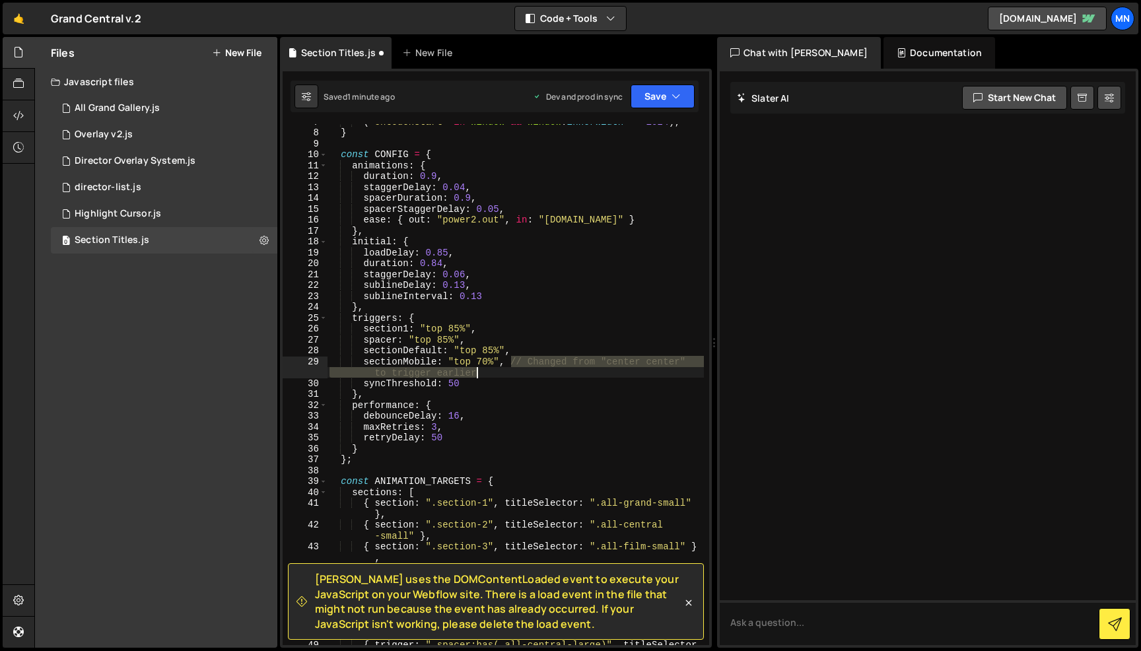
click at [512, 367] on div "( 'ontouchstart' in window && window . innerWidth <= 1024 ) ; } const CONFIG = …" at bounding box center [515, 393] width 377 height 554
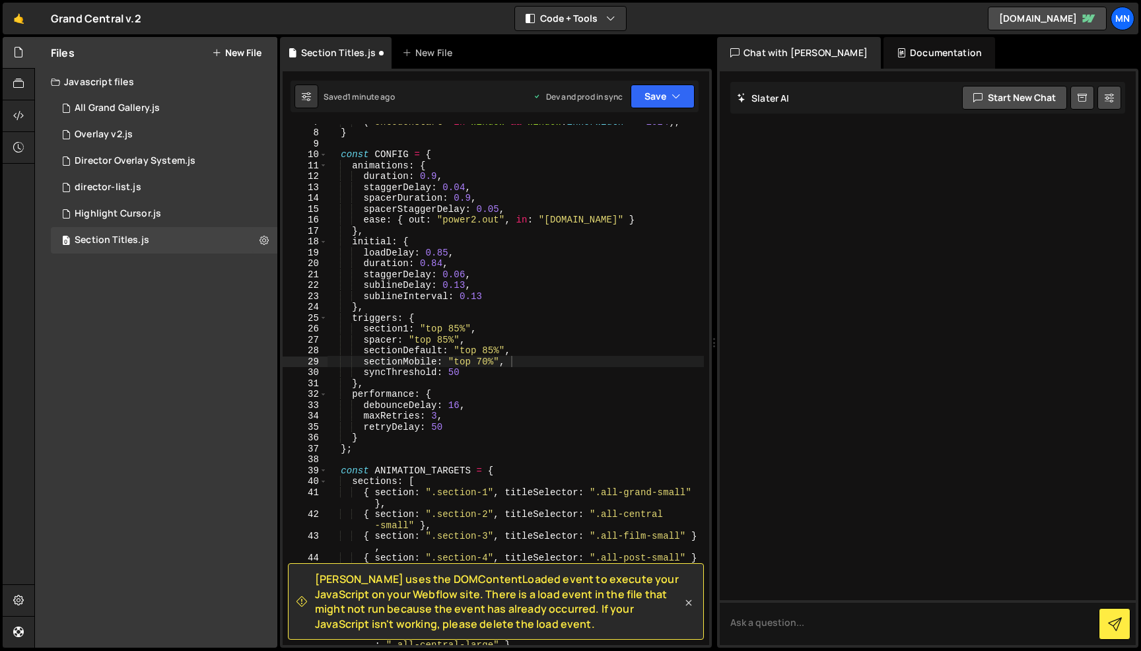
click at [690, 602] on icon at bounding box center [688, 602] width 13 height 13
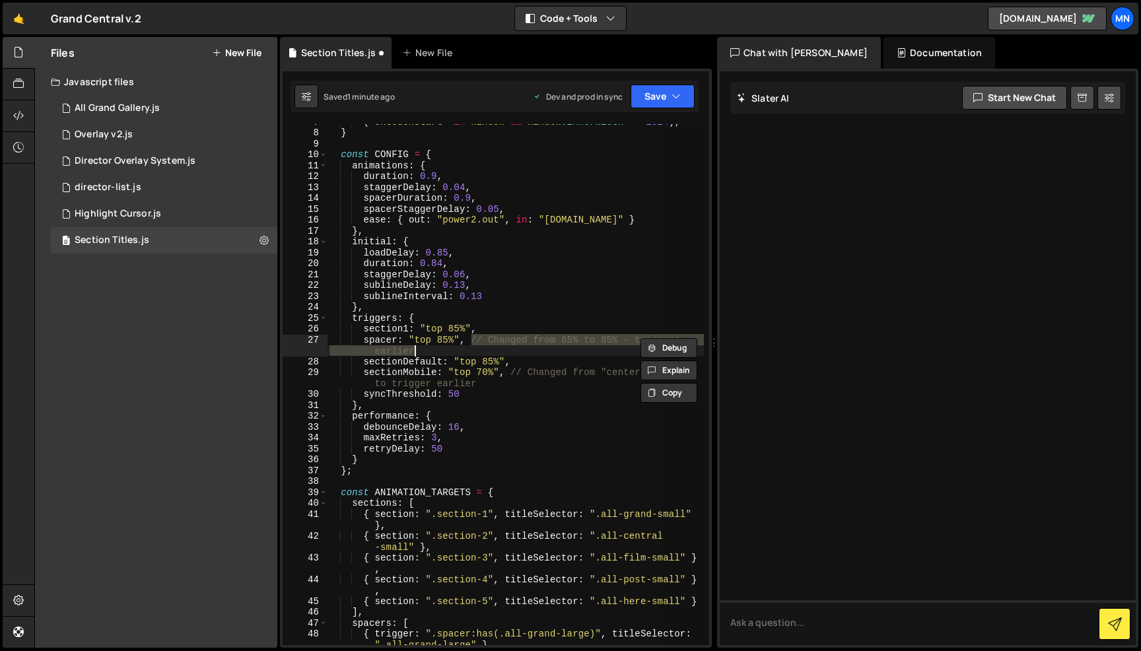
click at [480, 346] on div "( 'ontouchstart' in window && window . innerWidth <= 1024 ) ; } const CONFIG = …" at bounding box center [515, 384] width 377 height 521
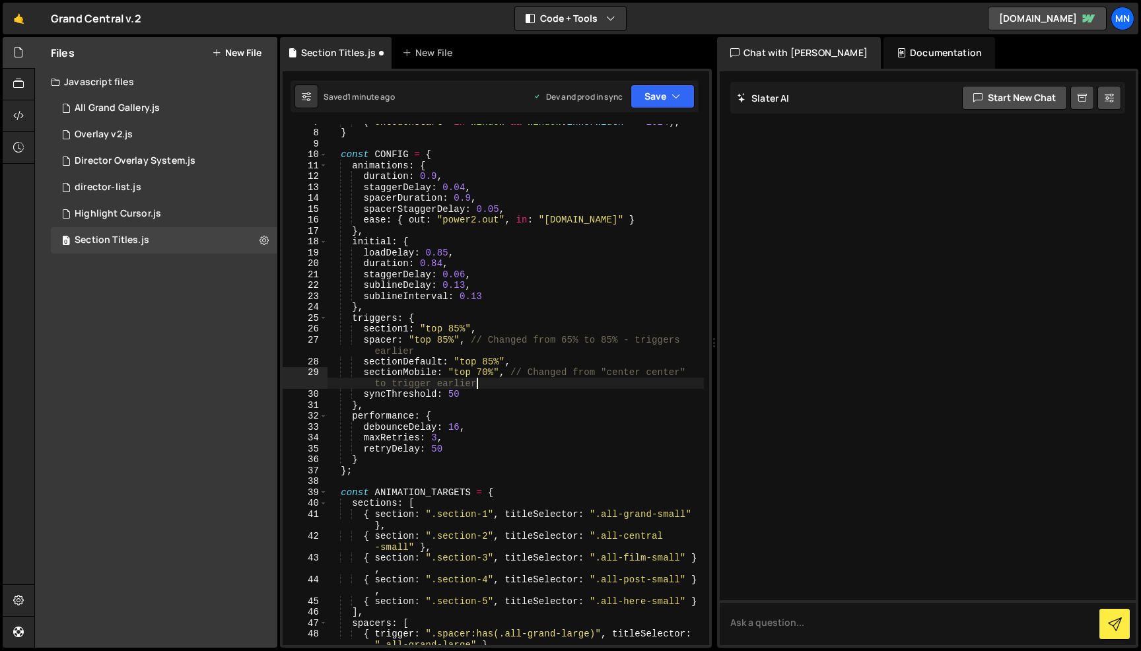
click at [514, 386] on div "( 'ontouchstart' in window && window . innerWidth <= 1024 ) ; } const CONFIG = …" at bounding box center [515, 393] width 377 height 554
click at [454, 347] on div "( 'ontouchstart' in window && window . innerWidth <= 1024 ) ; } const CONFIG = …" at bounding box center [515, 393] width 377 height 554
click at [442, 338] on div "( 'ontouchstart' in window && window . innerWidth <= 1024 ) ; } const CONFIG = …" at bounding box center [515, 393] width 377 height 554
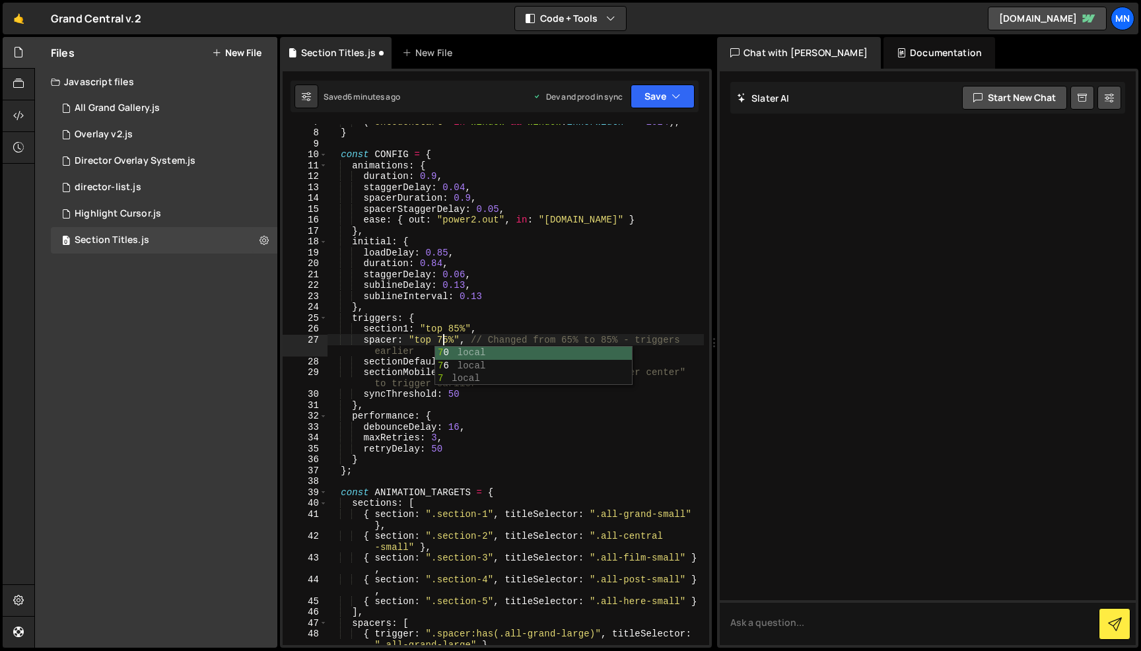
scroll to position [0, 8]
type textarea "spacer: "top 75%", // Changed from 65% to 85% - triggers earlier"
click at [656, 100] on button "Save" at bounding box center [663, 97] width 64 height 24
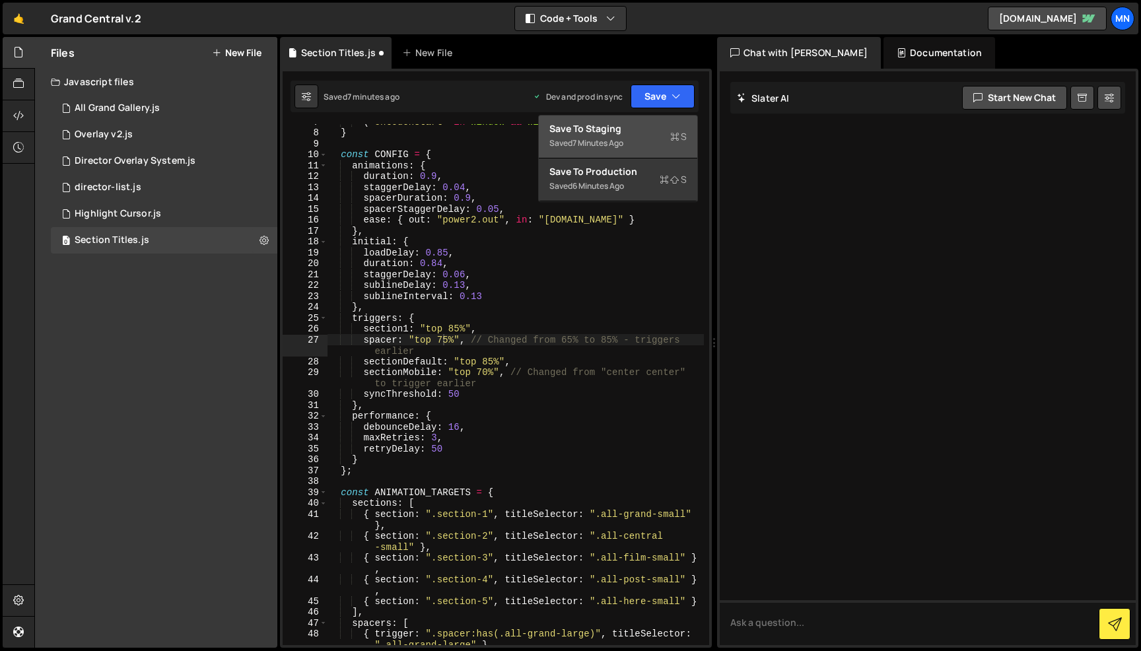
click at [650, 132] on div "Save to Staging S" at bounding box center [618, 128] width 137 height 13
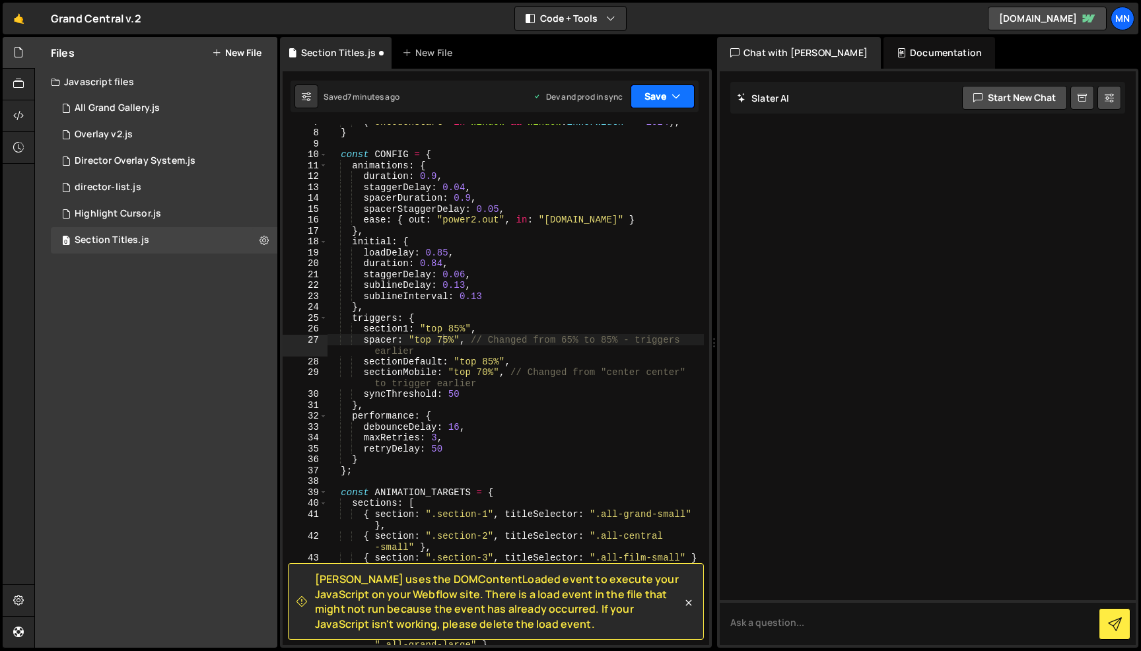
click at [661, 94] on button "Save" at bounding box center [663, 97] width 64 height 24
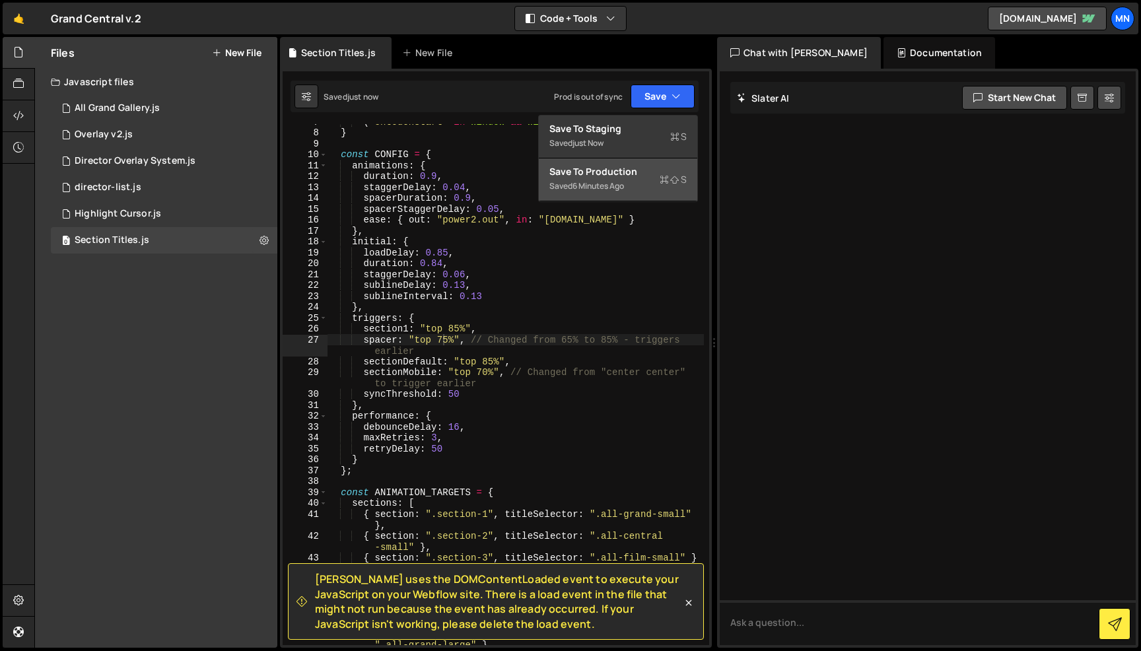
click at [634, 175] on div "Save to Production S" at bounding box center [618, 171] width 137 height 13
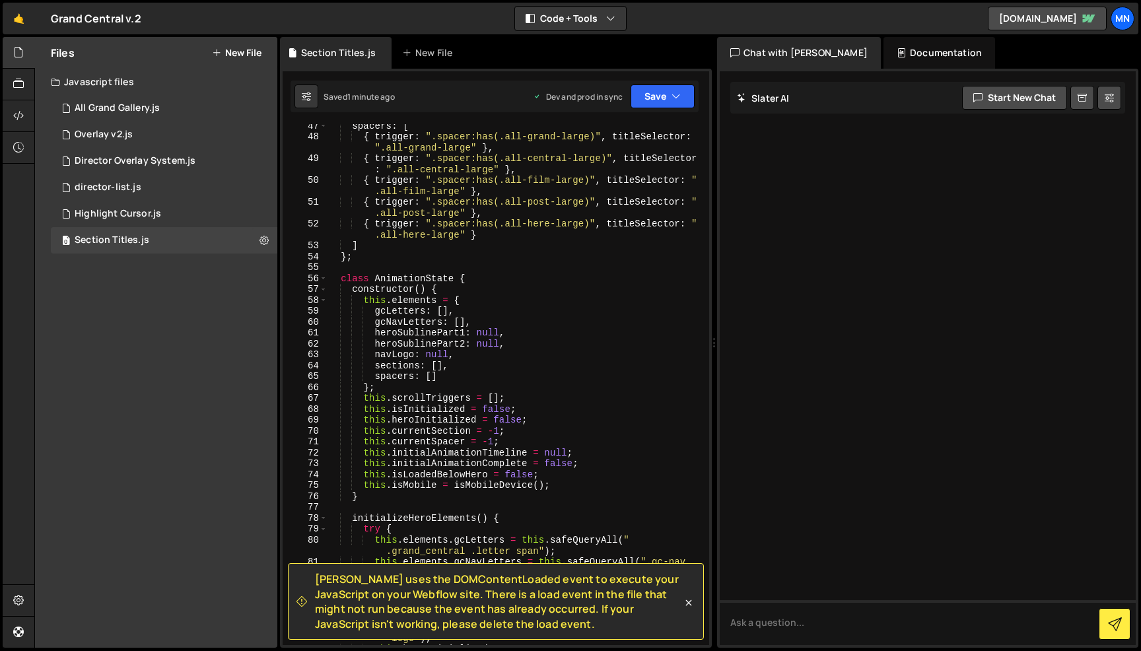
scroll to position [640, 0]
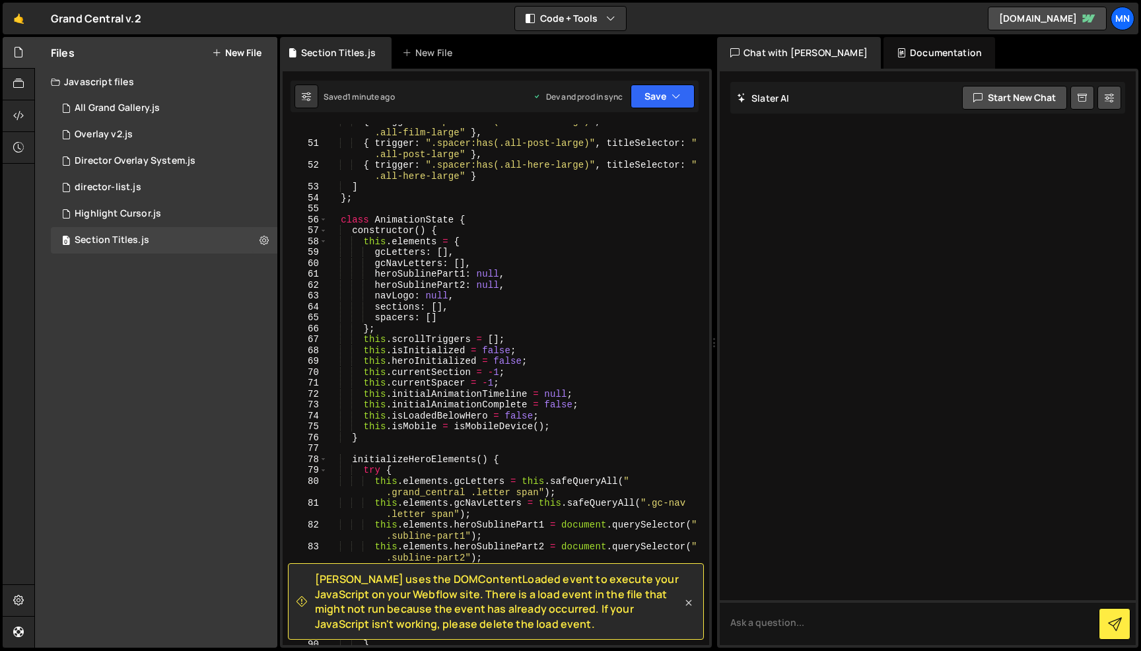
click at [688, 602] on icon at bounding box center [689, 603] width 6 height 6
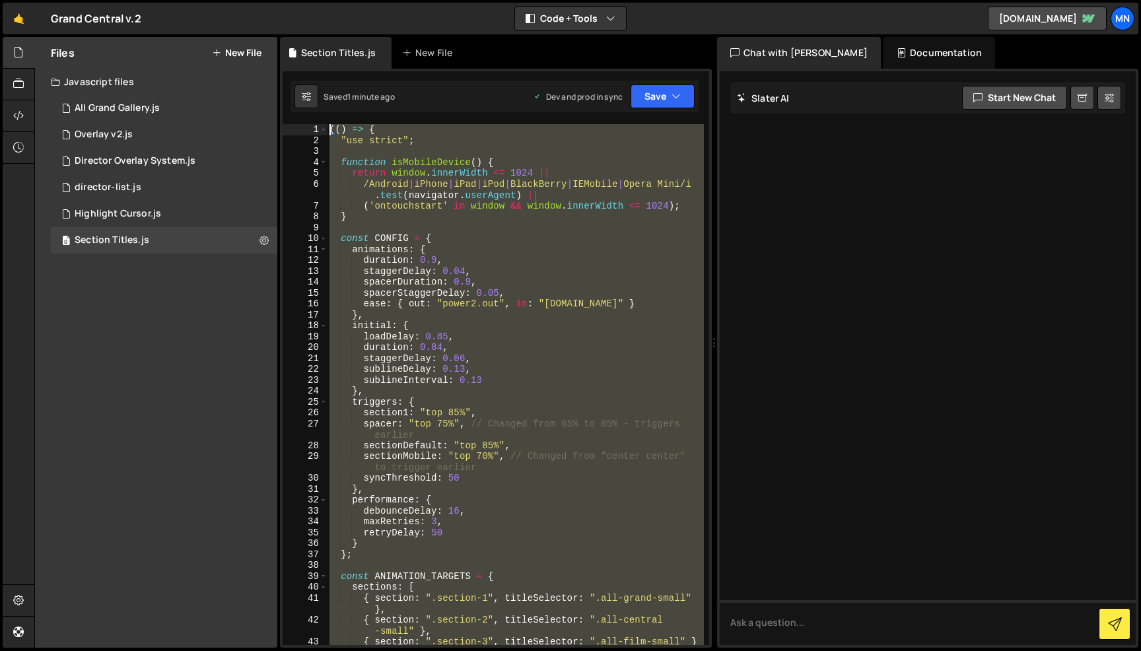
scroll to position [0, 0]
drag, startPoint x: 394, startPoint y: 641, endPoint x: 309, endPoint y: -83, distance: 729.5
click at [309, 0] on html "Projects [GEOGRAPHIC_DATA] Blog [GEOGRAPHIC_DATA] Projects Your Teams Invite te…" at bounding box center [570, 325] width 1141 height 651
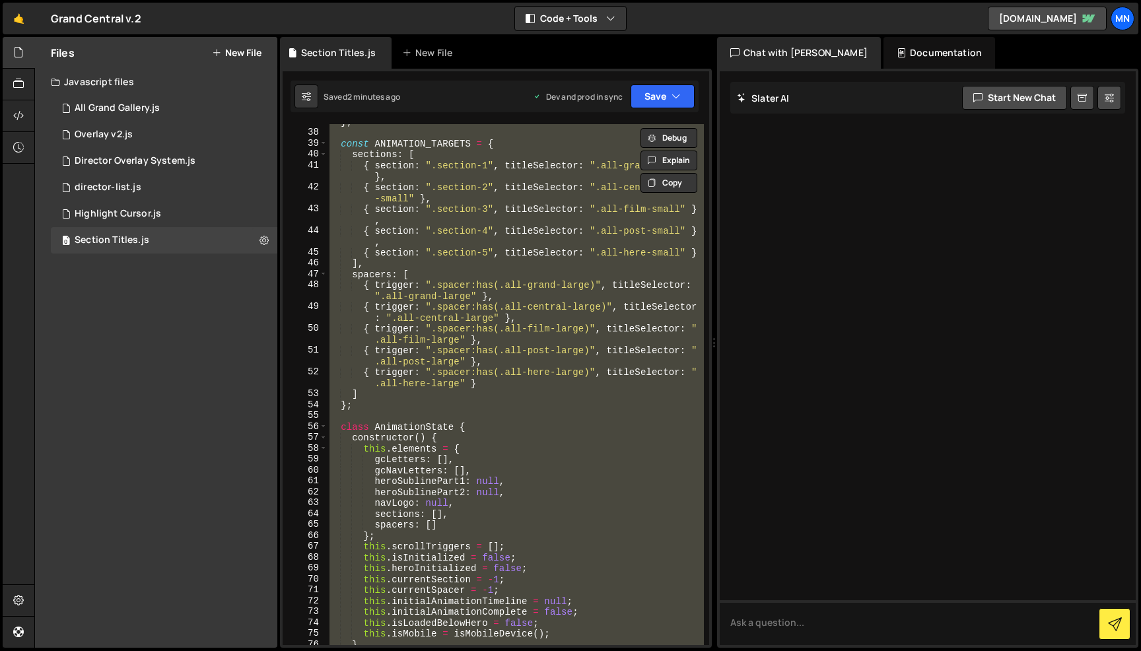
scroll to position [544, 0]
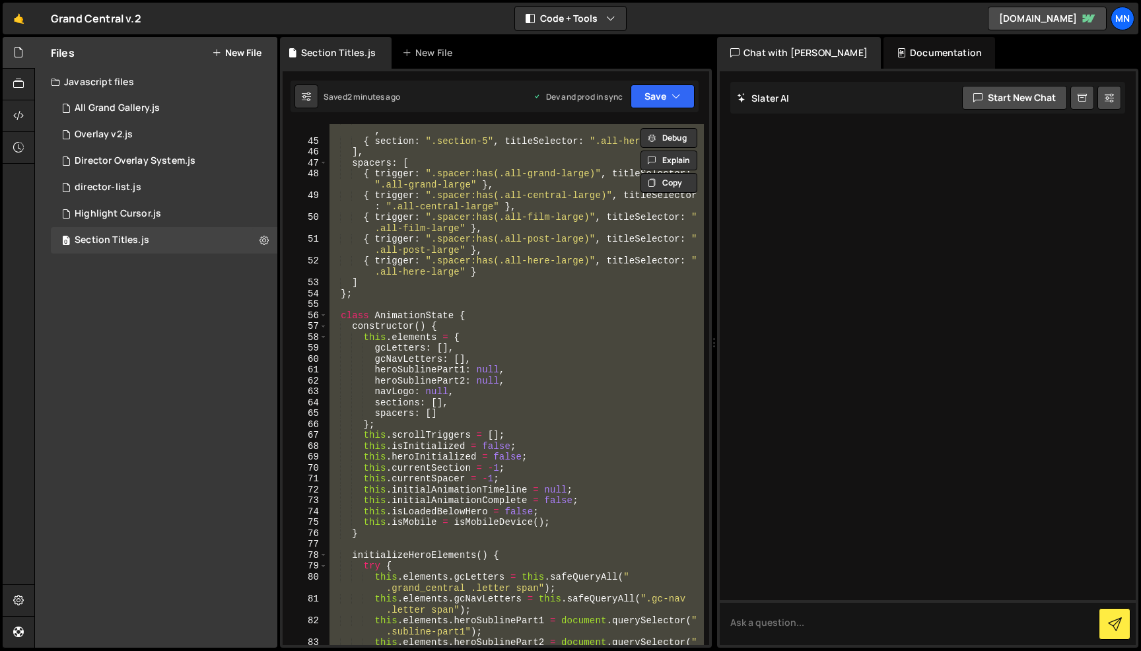
click at [523, 383] on div "{ section : ".section-4" , titleSelector : ".all-post-small" } , { section : ".…" at bounding box center [515, 384] width 377 height 521
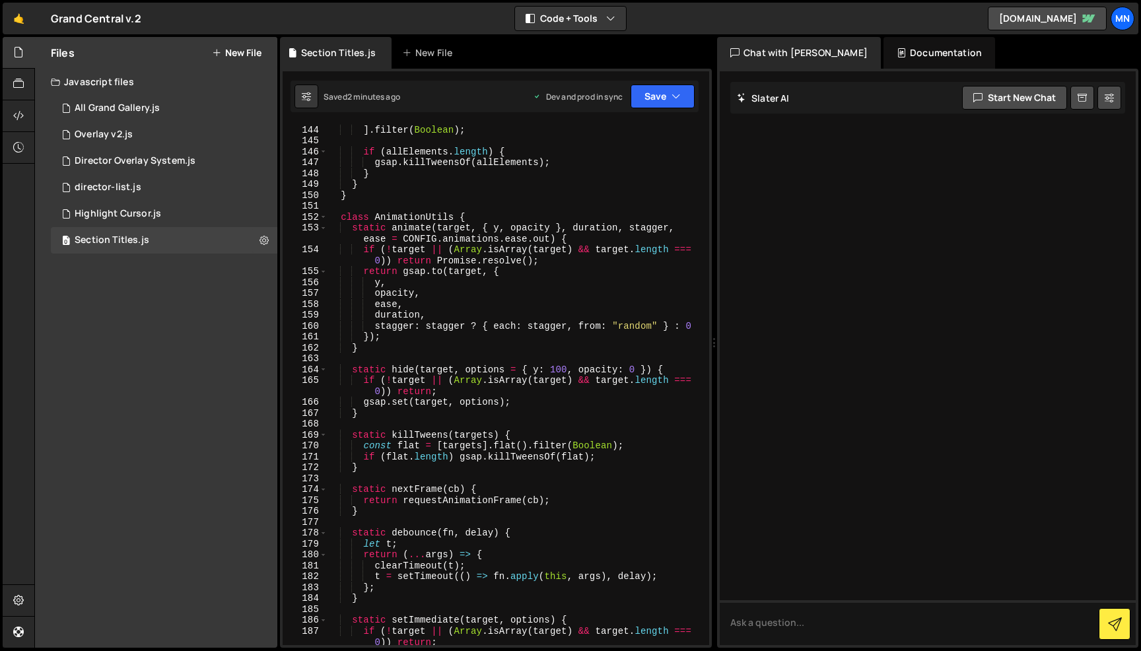
scroll to position [1828, 0]
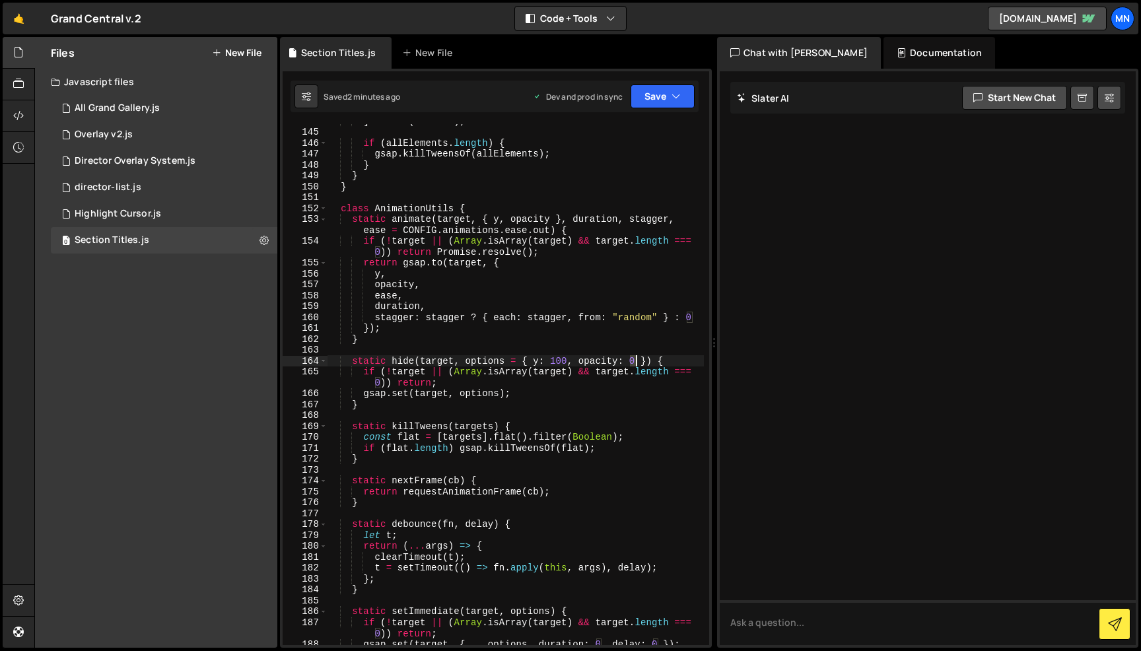
click at [636, 358] on div "] . filter ( Boolean ) ; if ( allElements . length ) { gsap . killTweensOf ( al…" at bounding box center [515, 387] width 377 height 543
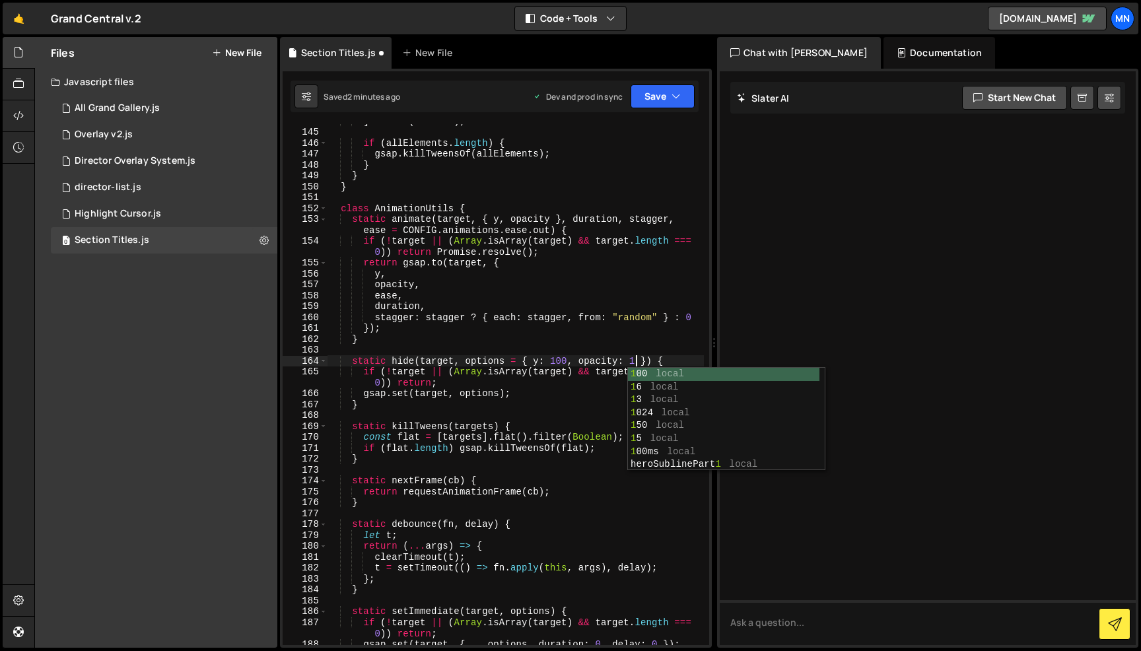
scroll to position [0, 21]
click at [568, 386] on div "] . filter ( Boolean ) ; if ( allElements . length ) { gsap . killTweensOf ( al…" at bounding box center [515, 387] width 377 height 543
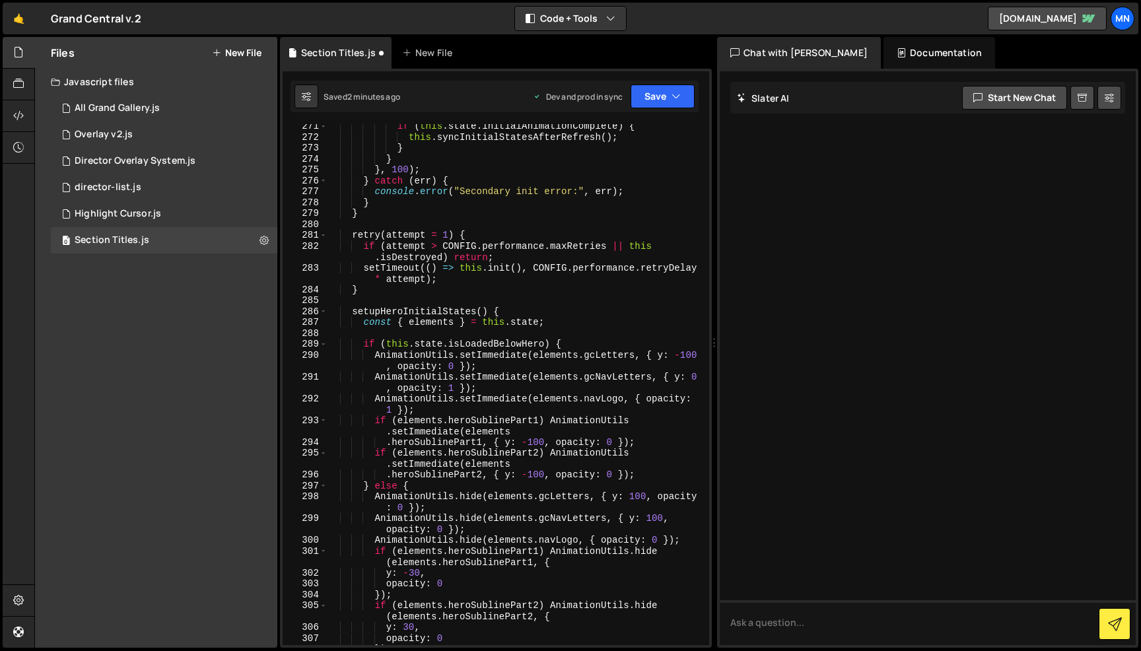
scroll to position [3386, 0]
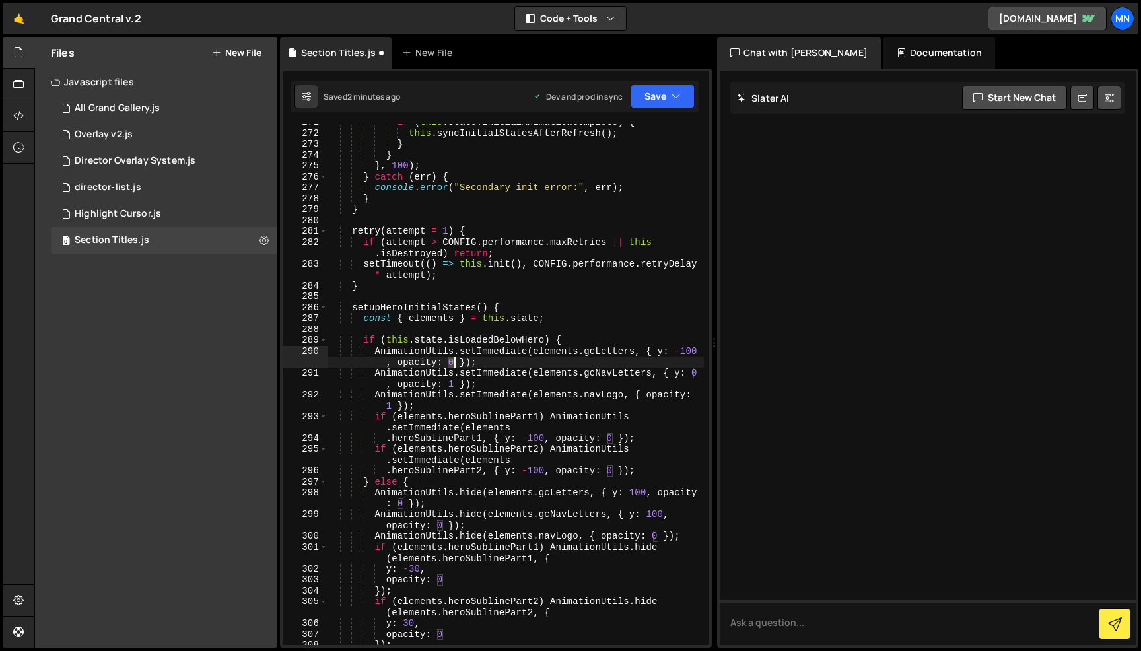
click at [454, 362] on div "if ( this . state . initialAnimationComplete ) { this . syncInitialStatesAfterR…" at bounding box center [515, 388] width 377 height 543
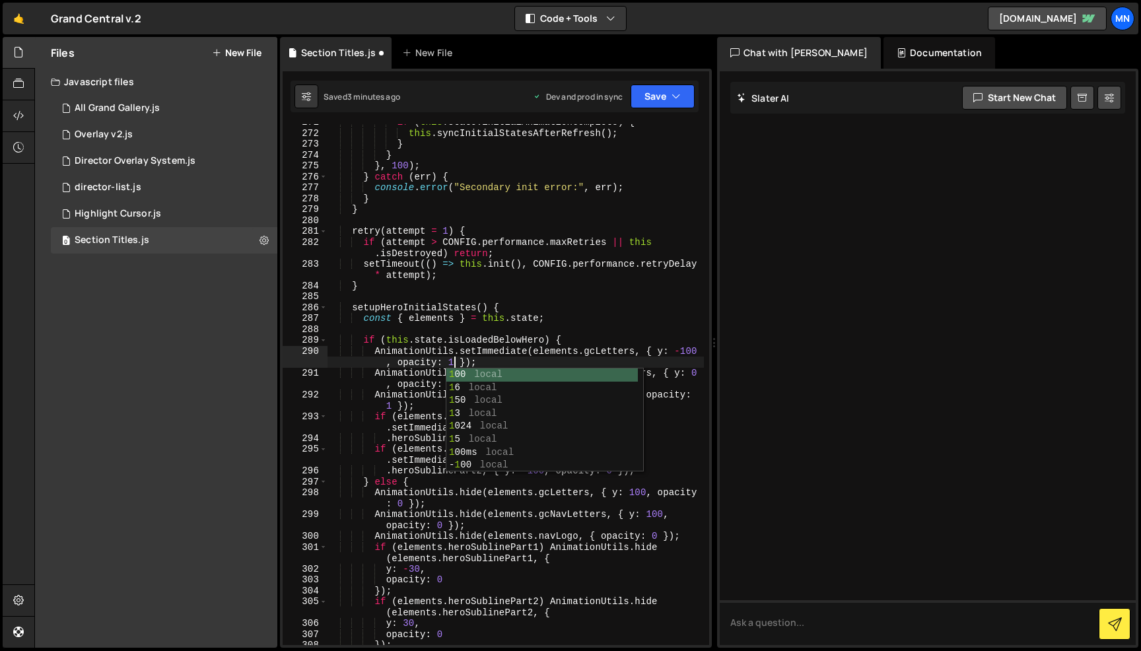
scroll to position [0, 30]
click at [594, 335] on div "if ( this . state . initialAnimationComplete ) { this . syncInitialStatesAfterR…" at bounding box center [515, 388] width 377 height 543
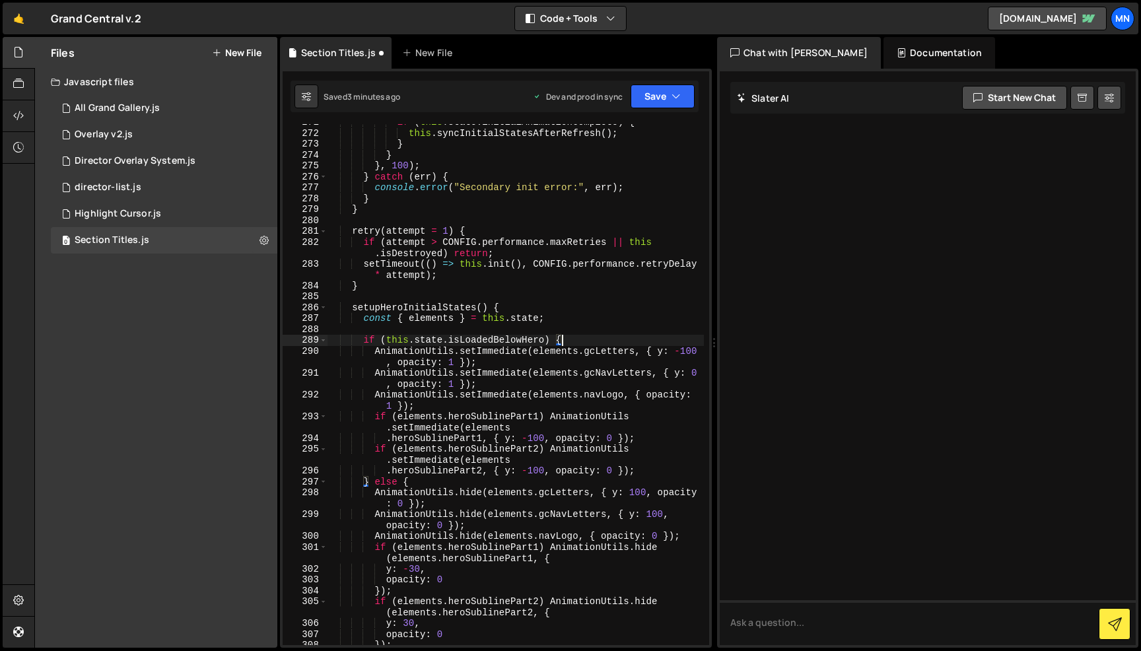
scroll to position [0, 15]
click at [612, 438] on div "if ( this . state . initialAnimationComplete ) { this . syncInitialStatesAfterR…" at bounding box center [515, 388] width 377 height 543
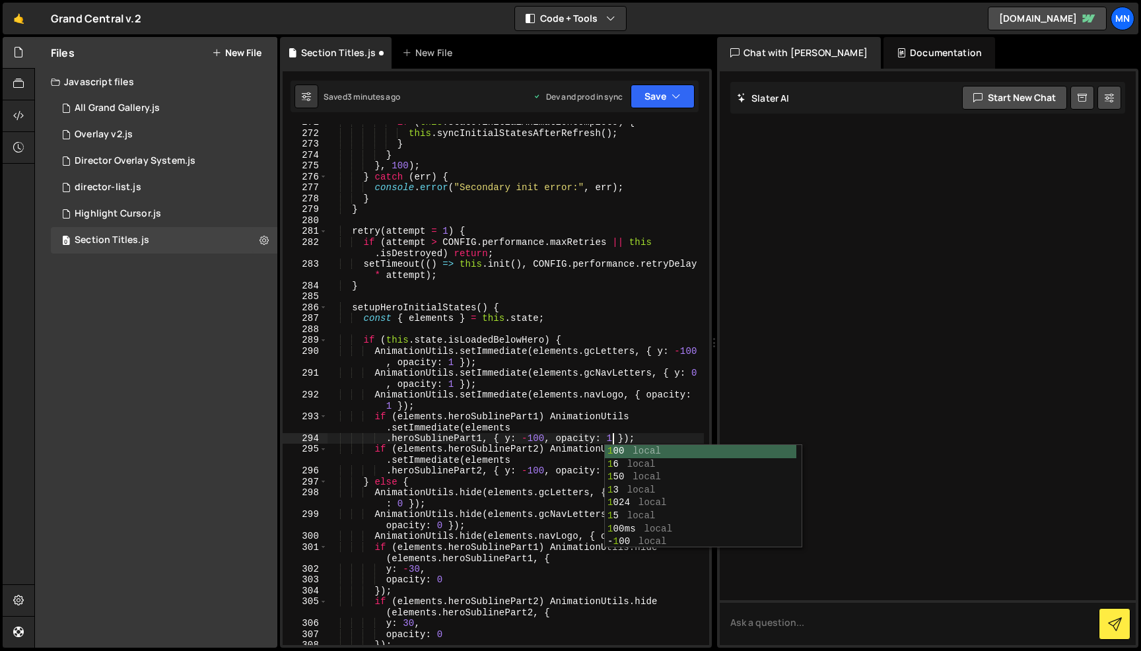
scroll to position [0, 19]
click at [588, 419] on div "if ( this . state . initialAnimationComplete ) { this . syncInitialStatesAfterR…" at bounding box center [515, 388] width 377 height 543
click at [613, 470] on div "if ( this . state . initialAnimationComplete ) { this . syncInitialStatesAfterR…" at bounding box center [515, 388] width 377 height 543
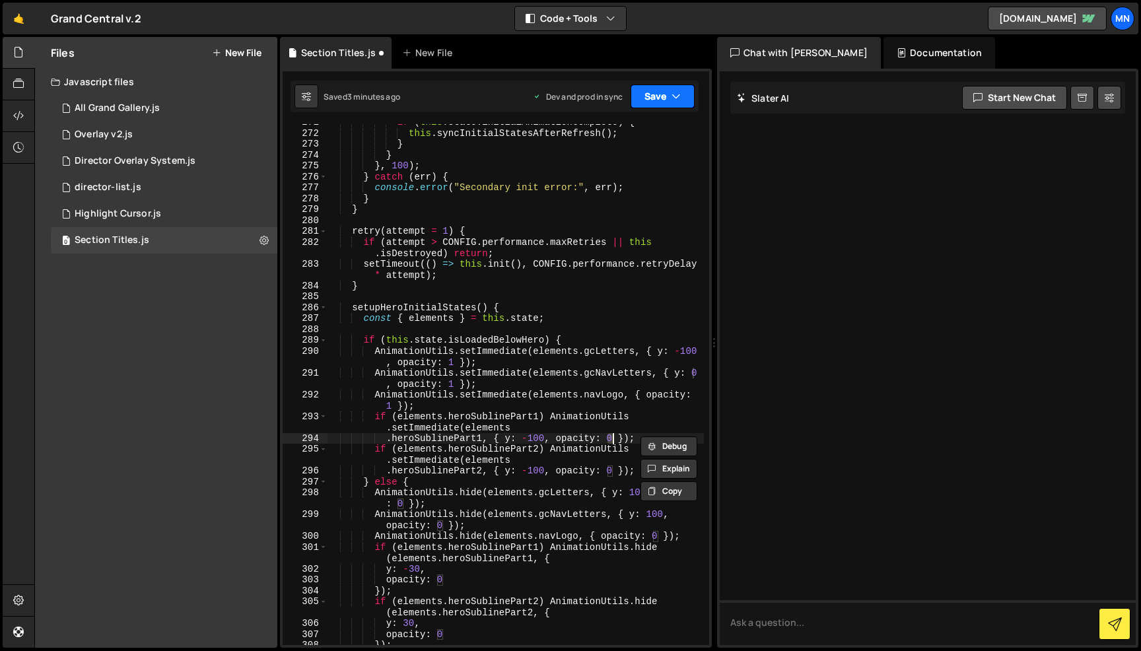
drag, startPoint x: 659, startPoint y: 92, endPoint x: 655, endPoint y: 116, distance: 24.1
click at [659, 92] on button "Save" at bounding box center [663, 97] width 64 height 24
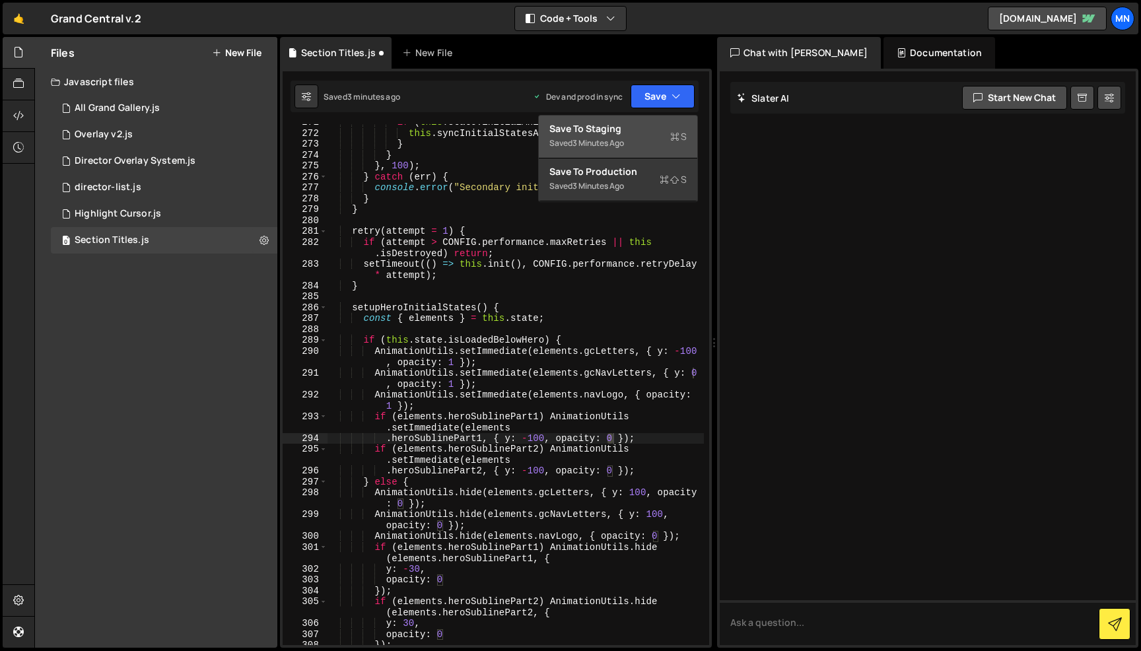
click at [651, 135] on div "Save to Staging S" at bounding box center [618, 128] width 137 height 13
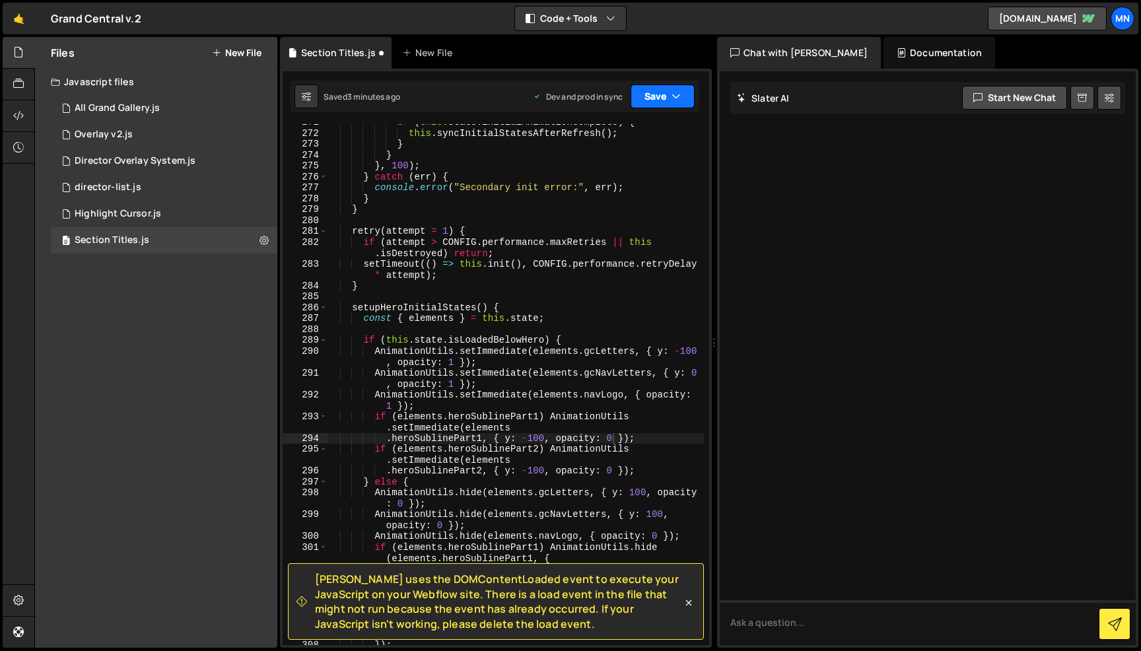
click at [664, 92] on button "Save" at bounding box center [663, 97] width 64 height 24
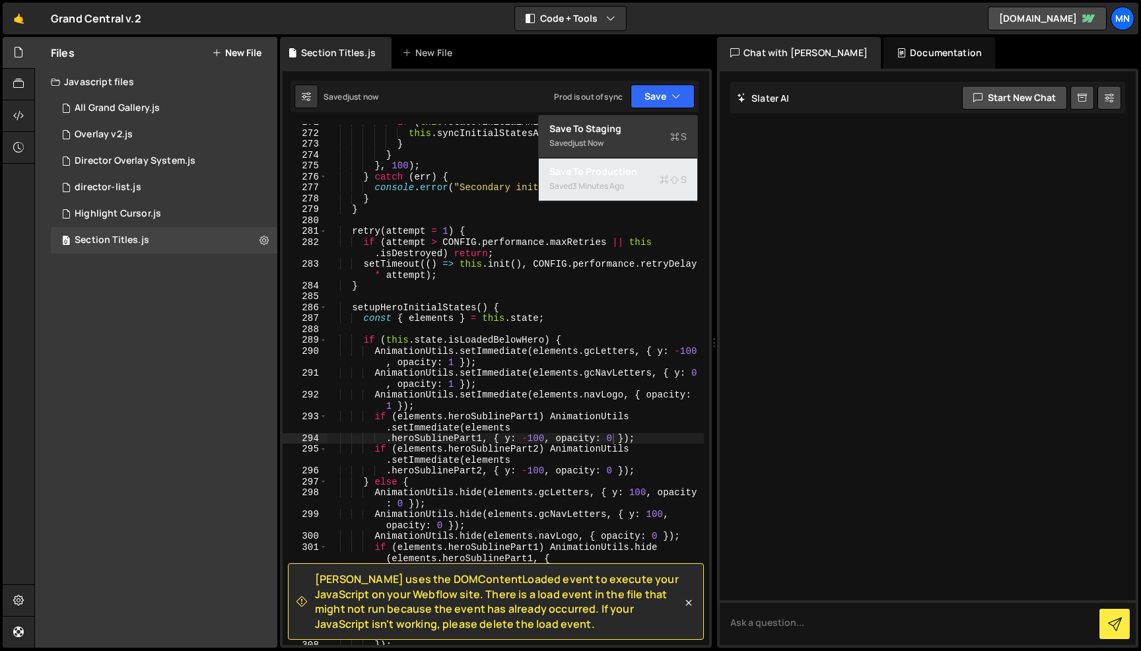
drag, startPoint x: 647, startPoint y: 182, endPoint x: 649, endPoint y: 251, distance: 68.7
click at [647, 183] on div "Saved 3 minutes ago" at bounding box center [618, 186] width 137 height 16
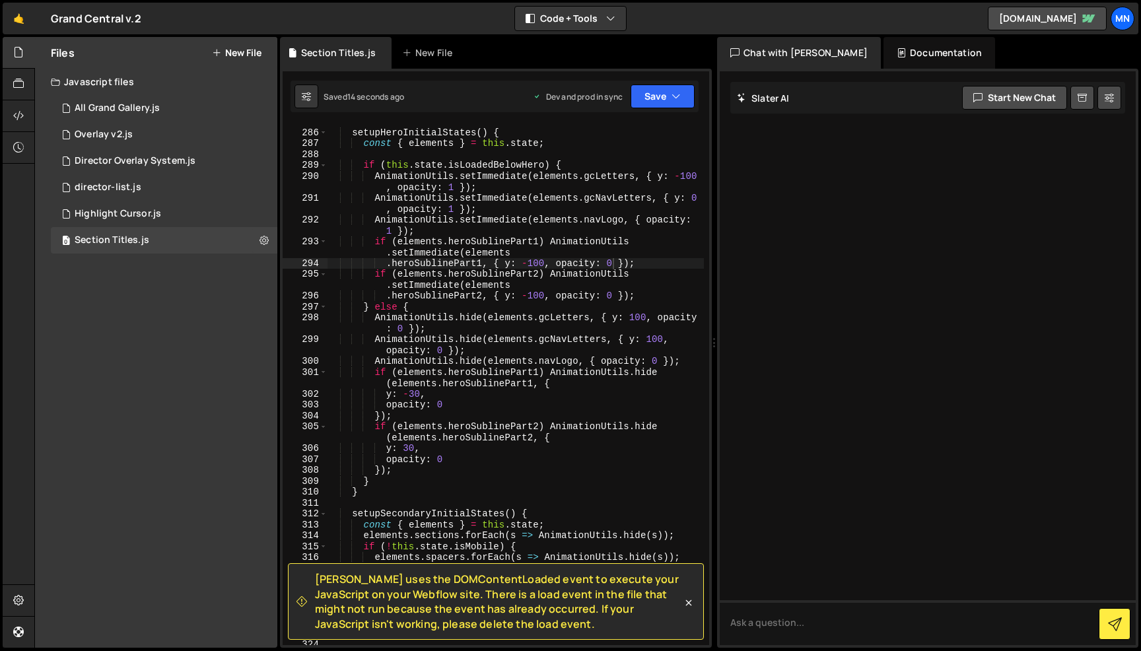
scroll to position [3528, 0]
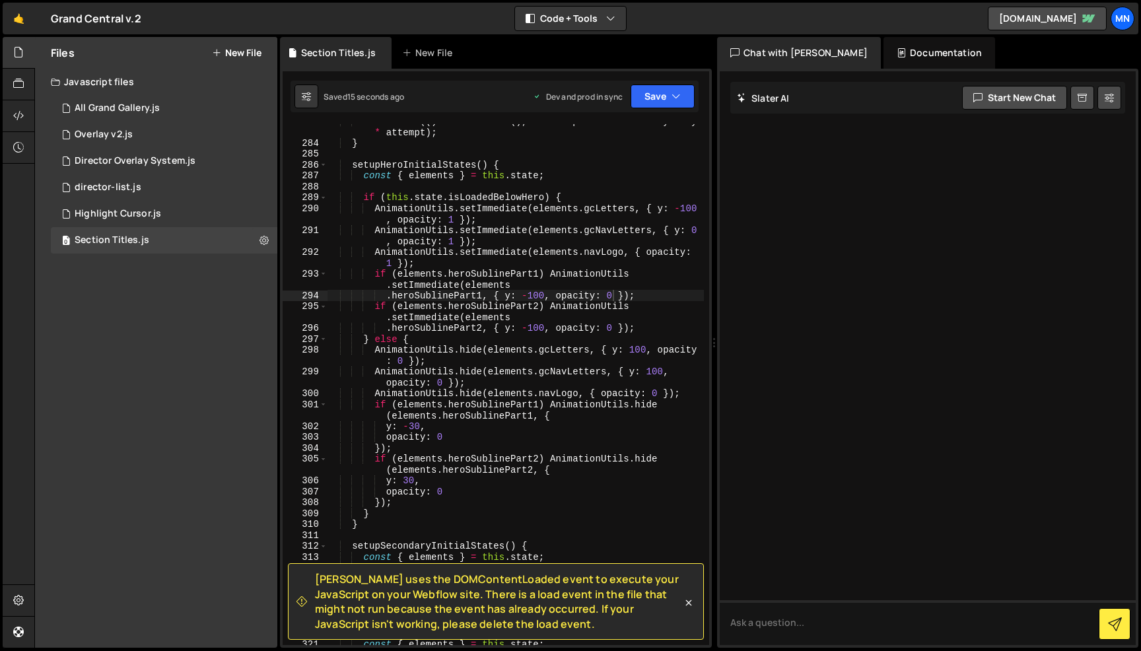
click at [614, 291] on div "setTimeout (( ) => this . init ( ) , CONFIG . performance . retryDelay * attemp…" at bounding box center [515, 393] width 377 height 554
click at [611, 294] on div "setTimeout (( ) => this . init ( ) , CONFIG . performance . retryDelay * attemp…" at bounding box center [515, 390] width 377 height 554
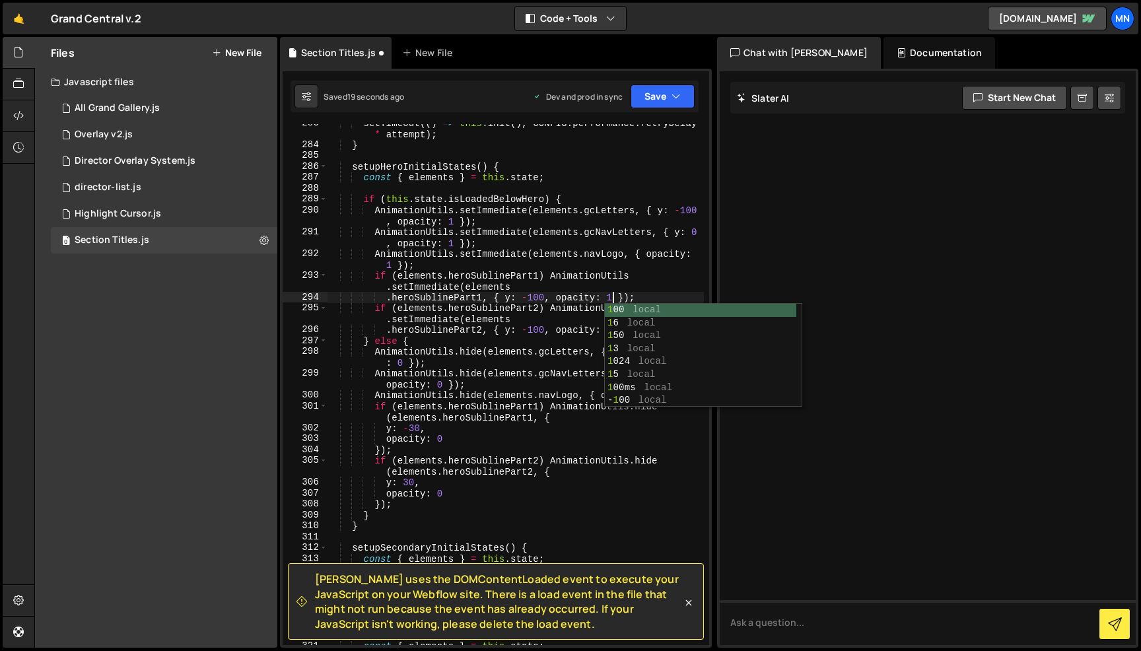
drag, startPoint x: 577, startPoint y: 300, endPoint x: 599, endPoint y: 310, distance: 24.8
click at [577, 300] on div "setTimeout (( ) => this . init ( ) , CONFIG . performance . retryDelay * attemp…" at bounding box center [515, 395] width 377 height 554
click at [612, 328] on div "setTimeout (( ) => this . init ( ) , CONFIG . performance . retryDelay * attemp…" at bounding box center [515, 395] width 377 height 554
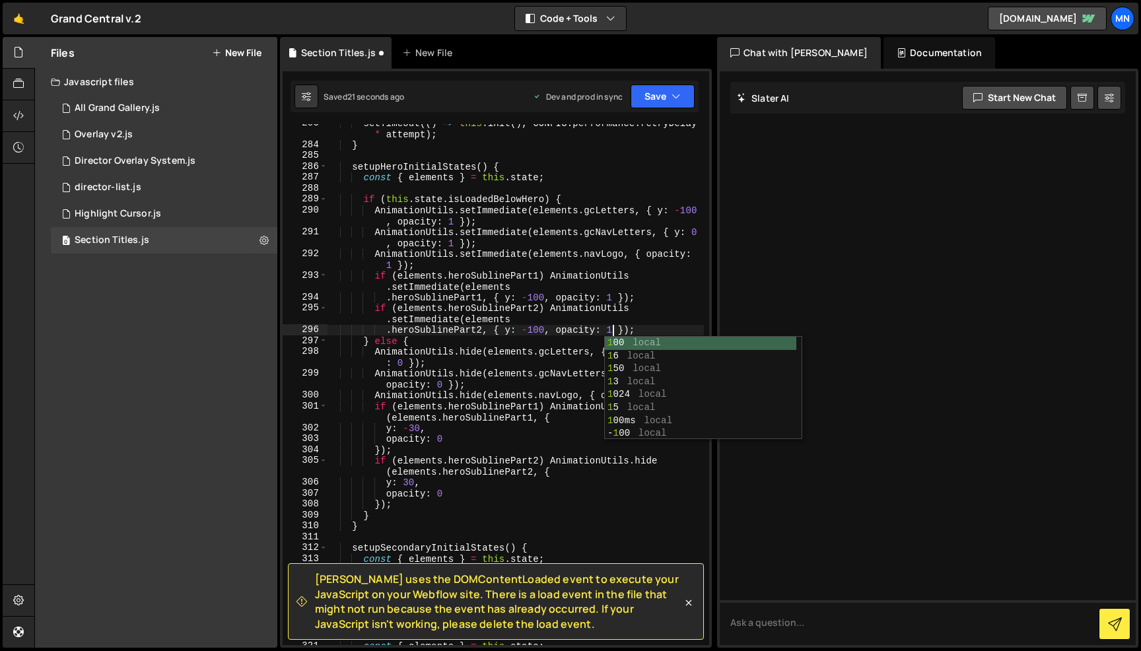
click at [413, 365] on div "setTimeout (( ) => this . init ( ) , CONFIG . performance . retryDelay * attemp…" at bounding box center [515, 395] width 377 height 554
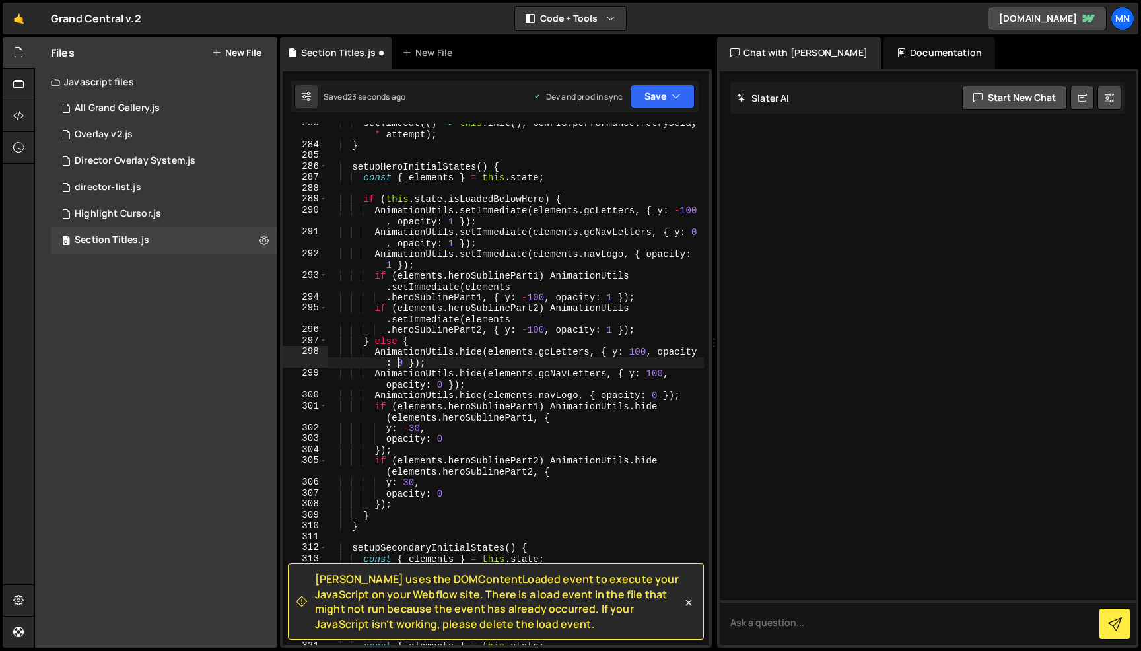
click at [400, 361] on div "setTimeout (( ) => this . init ( ) , CONFIG . performance . retryDelay * attemp…" at bounding box center [515, 395] width 377 height 554
click at [402, 363] on div "setTimeout (( ) => this . init ( ) , CONFIG . performance . retryDelay * attemp…" at bounding box center [515, 395] width 377 height 554
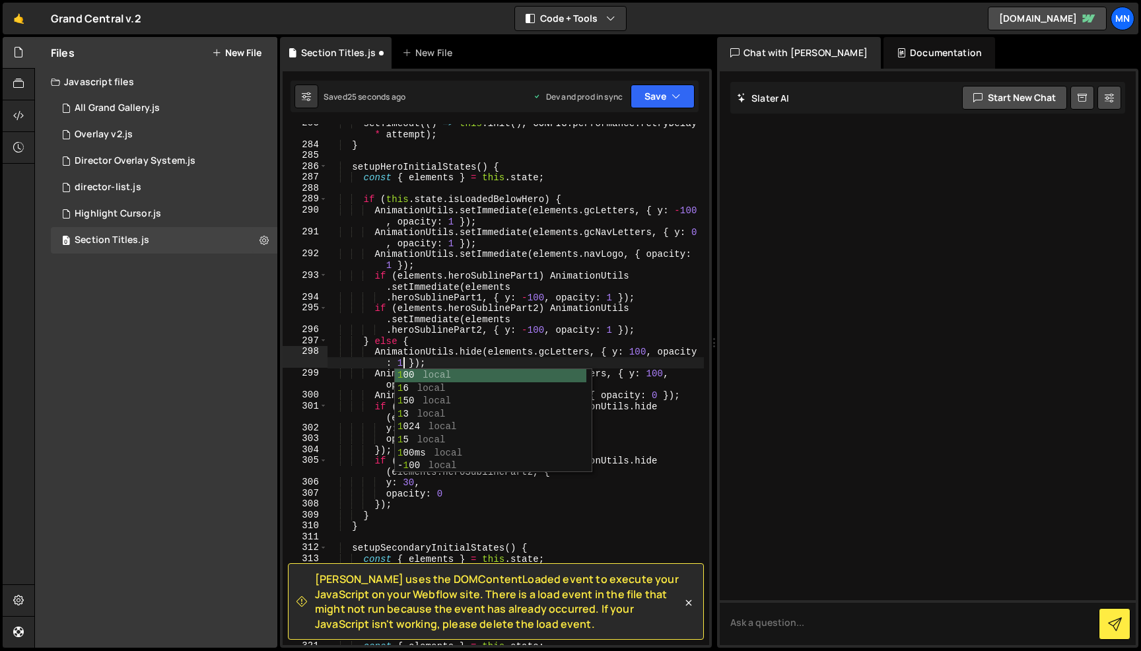
click at [620, 361] on div "setTimeout (( ) => this . init ( ) , CONFIG . performance . retryDelay * attemp…" at bounding box center [515, 395] width 377 height 554
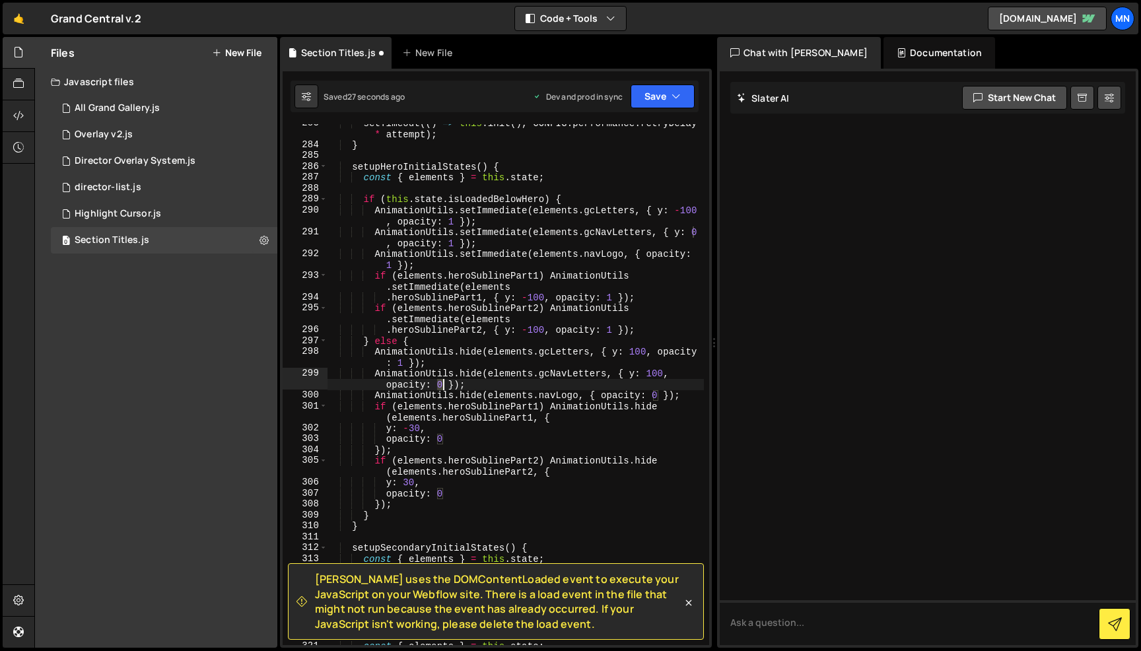
drag, startPoint x: 439, startPoint y: 384, endPoint x: 456, endPoint y: 388, distance: 16.8
click at [442, 384] on div "setTimeout (( ) => this . init ( ) , CONFIG . performance . retryDelay * attemp…" at bounding box center [515, 395] width 377 height 554
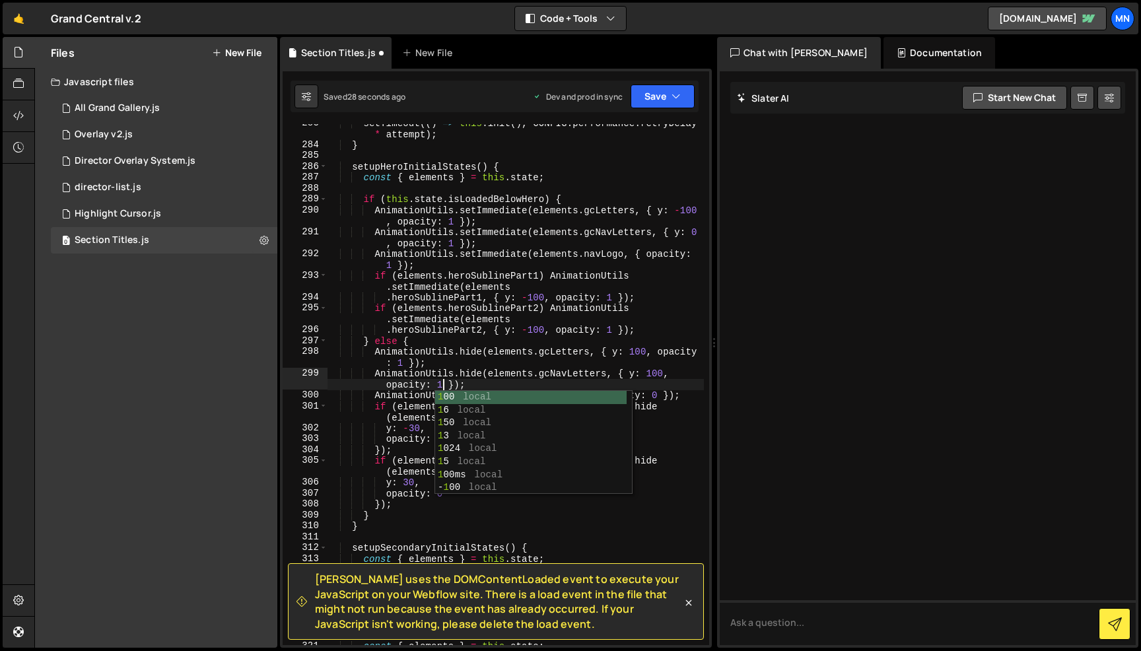
click at [565, 370] on div "setTimeout (( ) => this . init ( ) , CONFIG . performance . retryDelay * attemp…" at bounding box center [515, 395] width 377 height 554
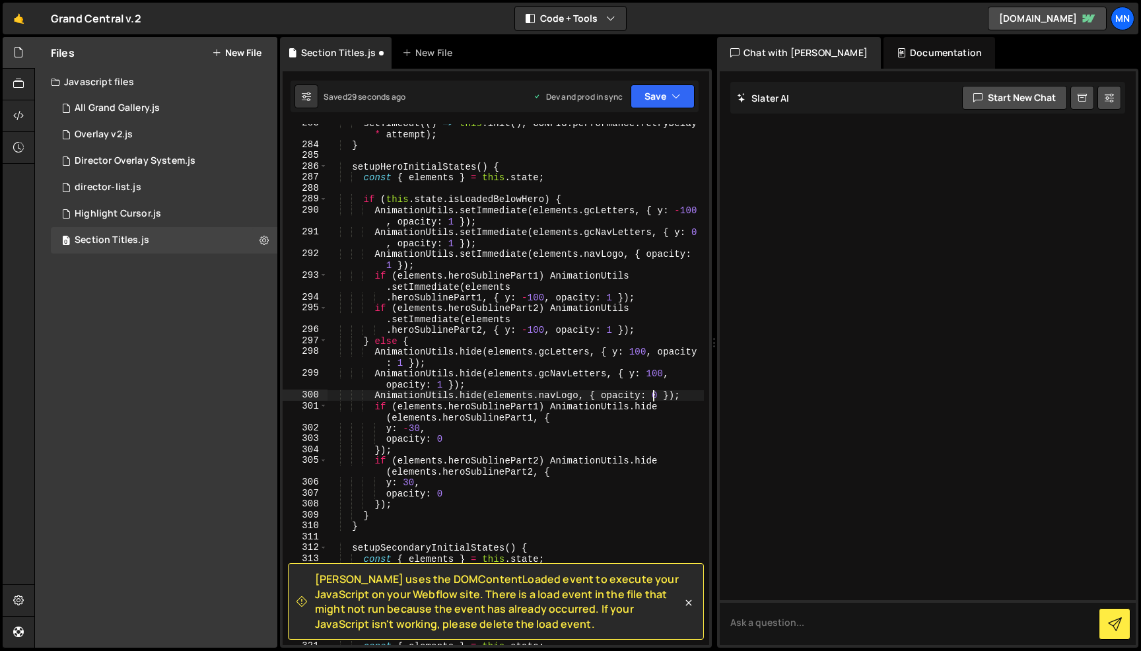
click at [656, 396] on div "setTimeout (( ) => this . init ( ) , CONFIG . performance . retryDelay * attemp…" at bounding box center [515, 395] width 377 height 554
click at [655, 395] on div "setTimeout (( ) => this . init ( ) , CONFIG . performance . retryDelay * attemp…" at bounding box center [515, 395] width 377 height 554
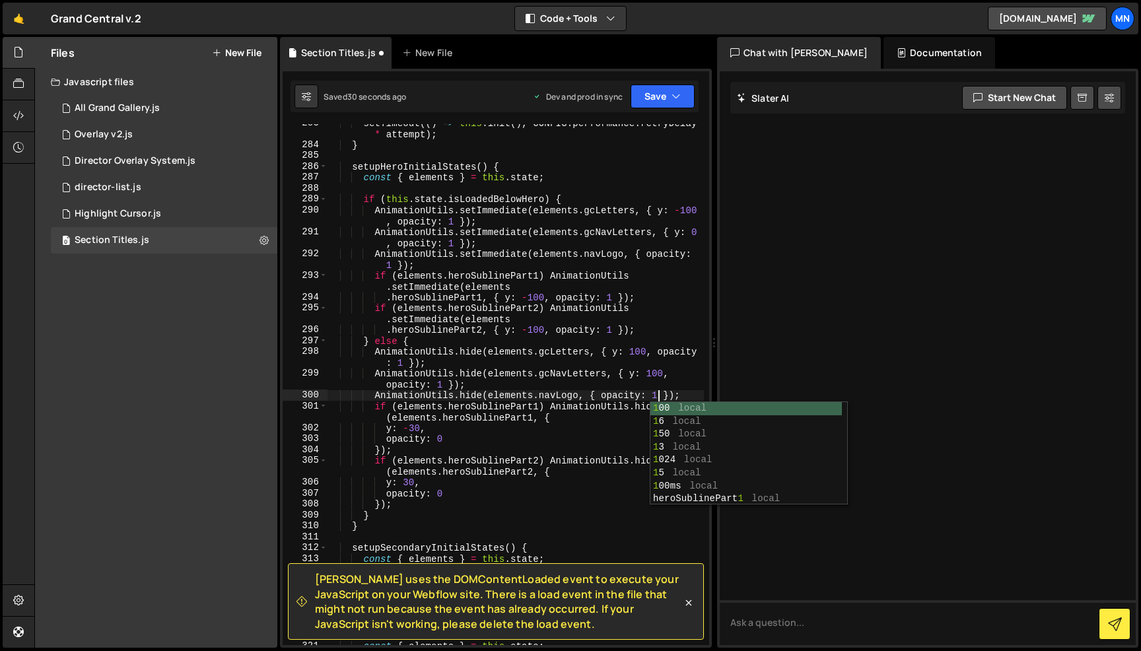
scroll to position [0, 23]
drag, startPoint x: 453, startPoint y: 439, endPoint x: 442, endPoint y: 439, distance: 11.2
click at [446, 439] on div "setTimeout (( ) => this . init ( ) , CONFIG . performance . retryDelay * attemp…" at bounding box center [515, 395] width 377 height 554
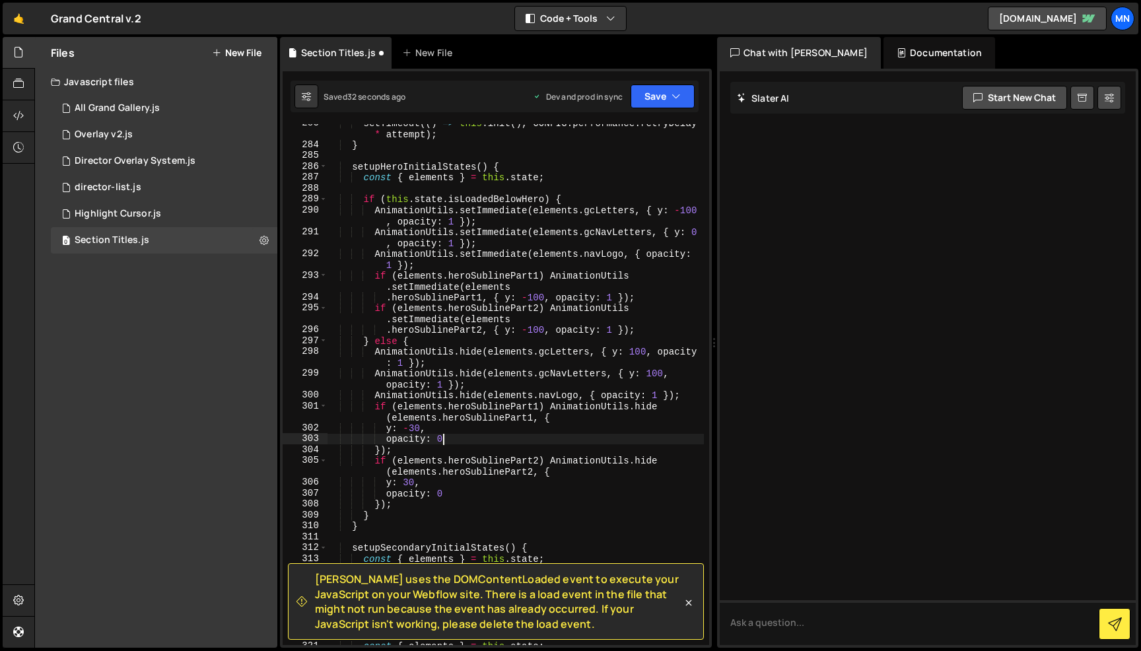
scroll to position [0, 7]
click at [444, 439] on div "setTimeout (( ) => this . init ( ) , CONFIG . performance . retryDelay * attemp…" at bounding box center [515, 395] width 377 height 554
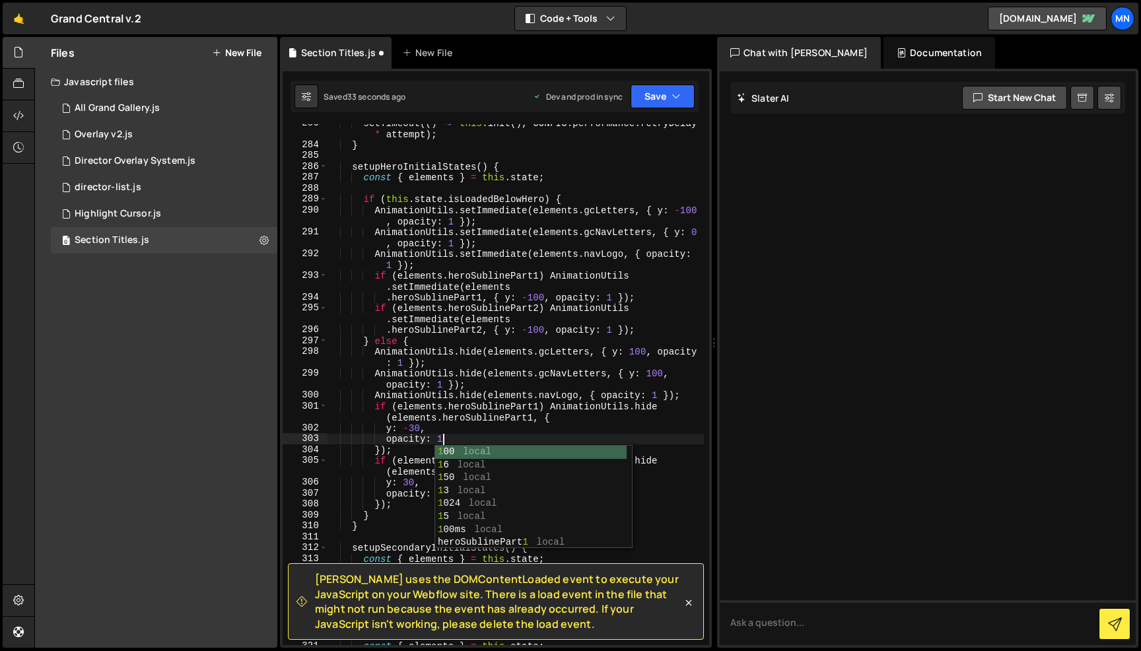
drag, startPoint x: 415, startPoint y: 496, endPoint x: 429, endPoint y: 495, distance: 14.5
click at [415, 496] on div "setTimeout (( ) => this . init ( ) , CONFIG . performance . retryDelay * attemp…" at bounding box center [515, 395] width 377 height 554
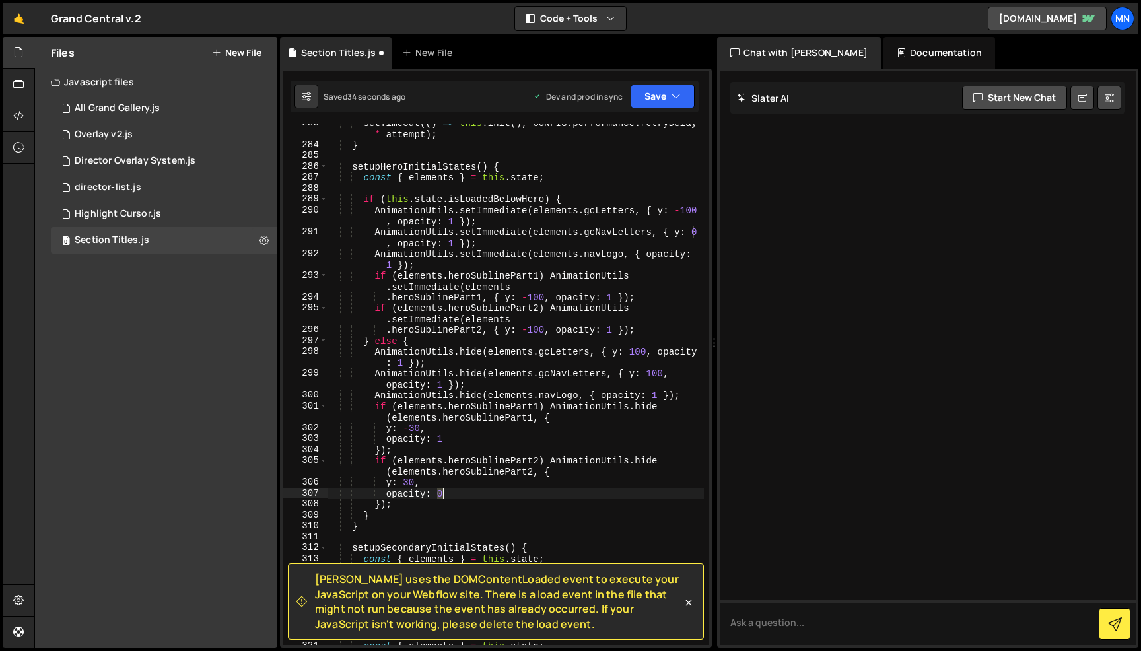
click at [442, 493] on div "setTimeout (( ) => this . init ( ) , CONFIG . performance . retryDelay * attemp…" at bounding box center [515, 395] width 377 height 554
click at [538, 448] on div "setTimeout (( ) => this . init ( ) , CONFIG . performance . retryDelay * attemp…" at bounding box center [515, 395] width 377 height 554
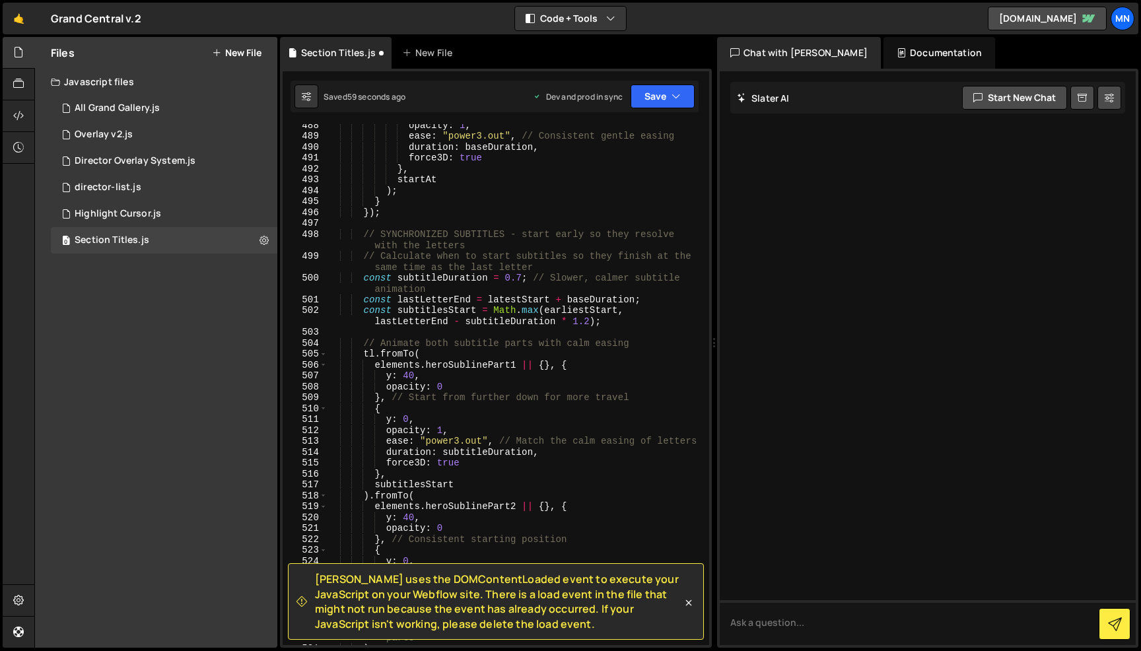
scroll to position [6164, 0]
click at [439, 384] on div "opacity : 1 , ease : "power3.out" , // Consistent gentle easing duration : base…" at bounding box center [515, 388] width 377 height 543
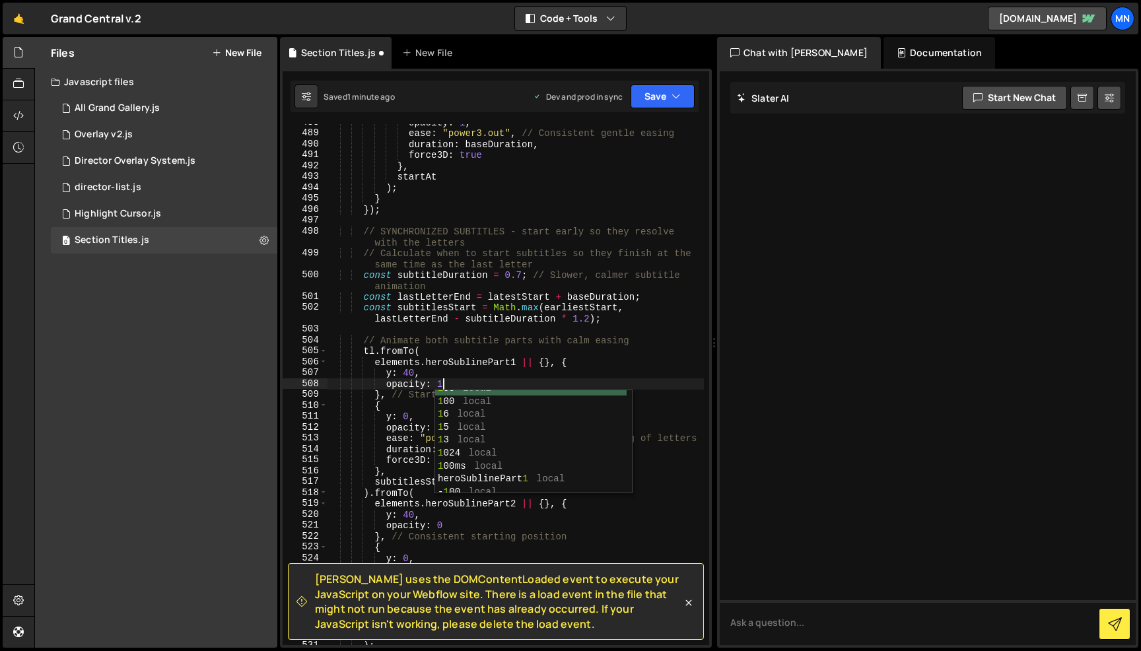
scroll to position [40, 0]
click at [425, 411] on div "opacity : 1 , ease : "power3.out" , // Consistent gentle easing duration : base…" at bounding box center [515, 388] width 377 height 543
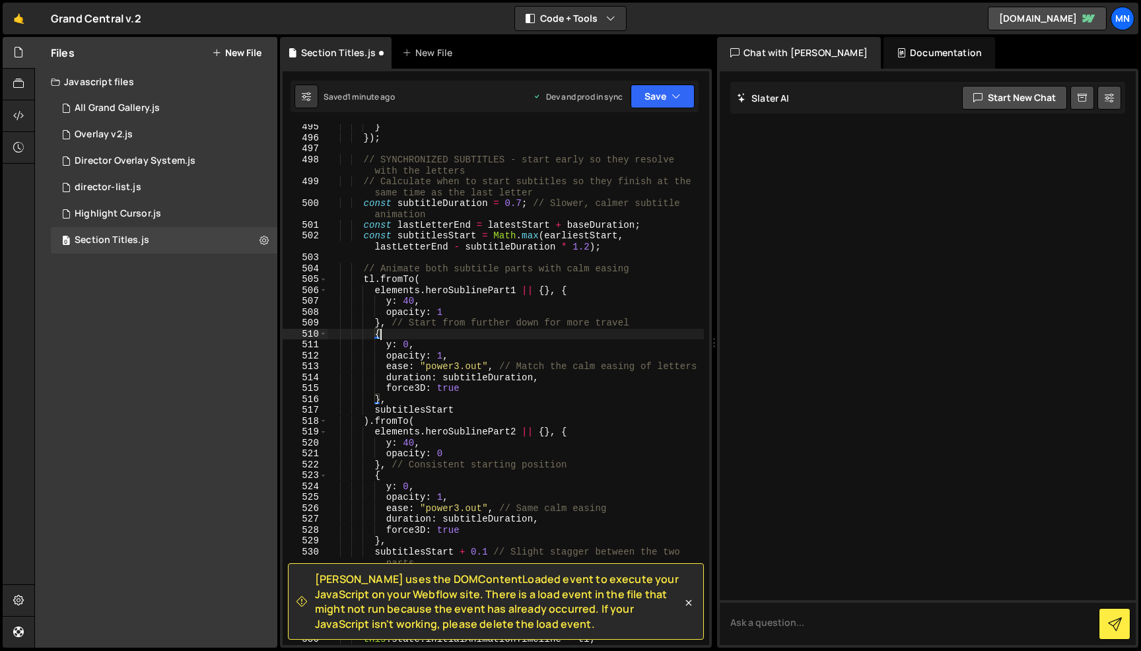
scroll to position [6236, 0]
click at [444, 452] on div "} }) ; // SYNCHRONIZED SUBTITLES - start early so they resolve with the letters…" at bounding box center [515, 393] width 377 height 543
click at [533, 419] on div "} }) ; // SYNCHRONIZED SUBTITLES - start early so they resolve with the letters…" at bounding box center [515, 393] width 377 height 543
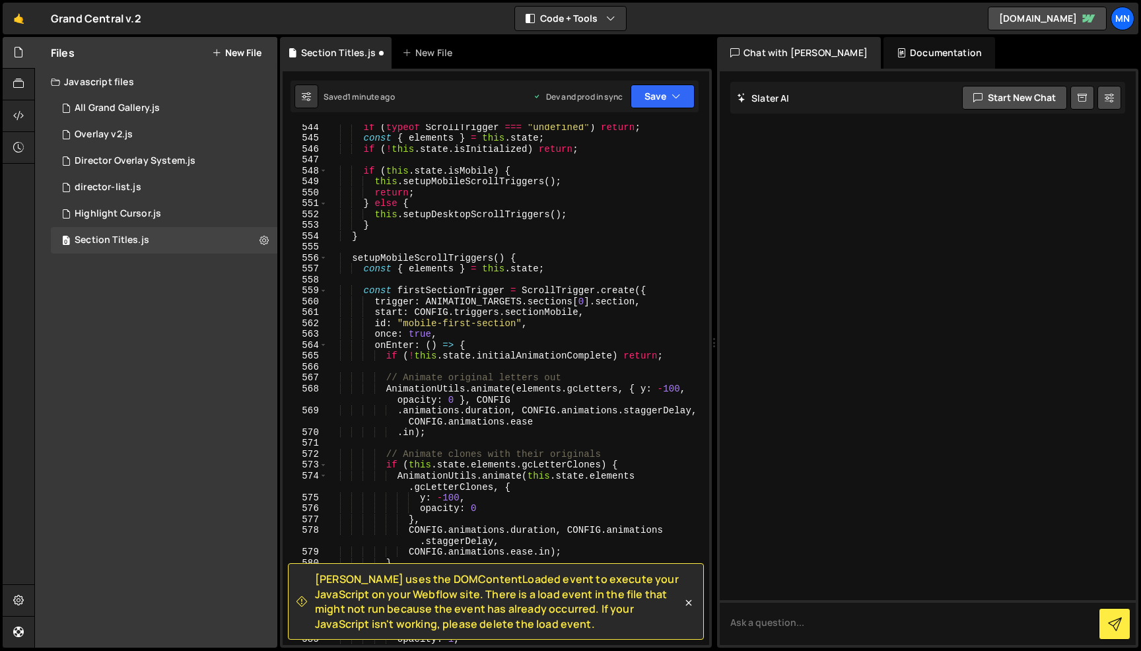
scroll to position [6837, 0]
click at [453, 398] on div "if ( typeof ScrollTrigger === "undefined" ) return ; const { elements } = this …" at bounding box center [515, 391] width 377 height 543
type textarea "AnimationUtils.animate(elements.gcLetters, { y: -100, opacity: 1 }, CONFIG"
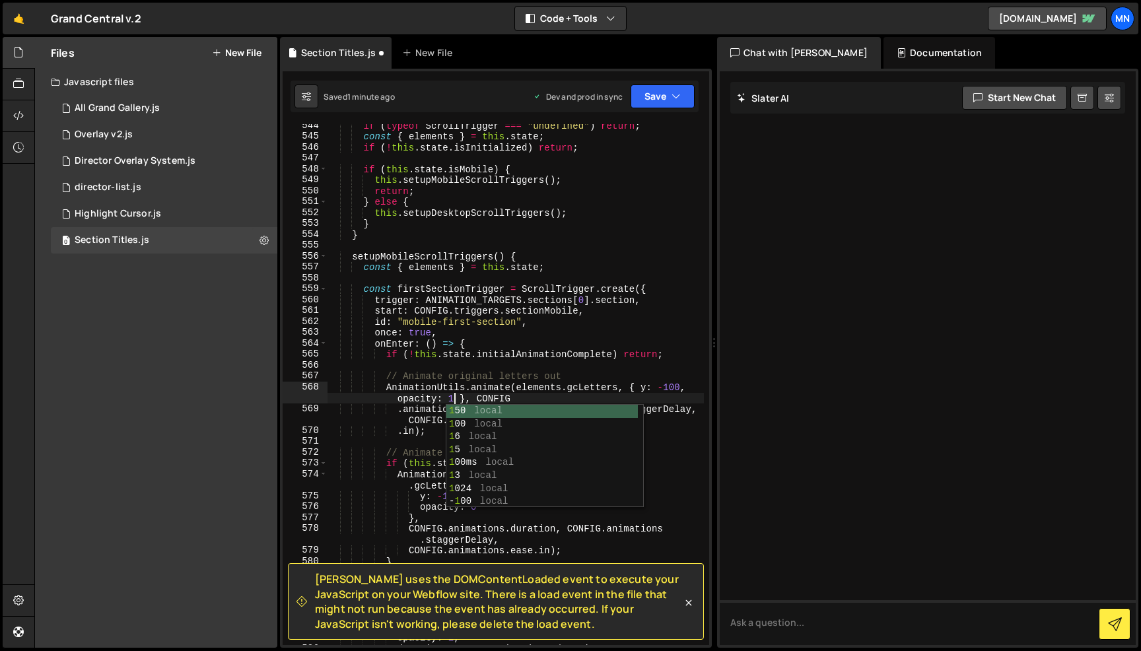
click at [552, 369] on div "if ( typeof ScrollTrigger === "undefined" ) return ; const { elements } = this …" at bounding box center [515, 391] width 377 height 543
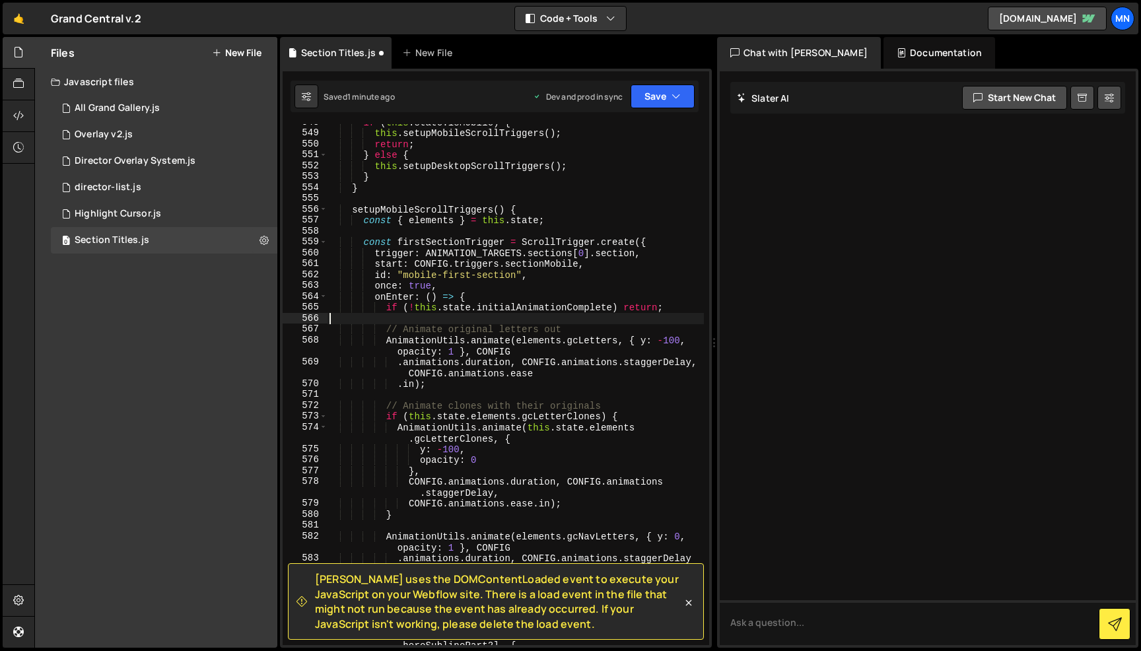
scroll to position [6903, 0]
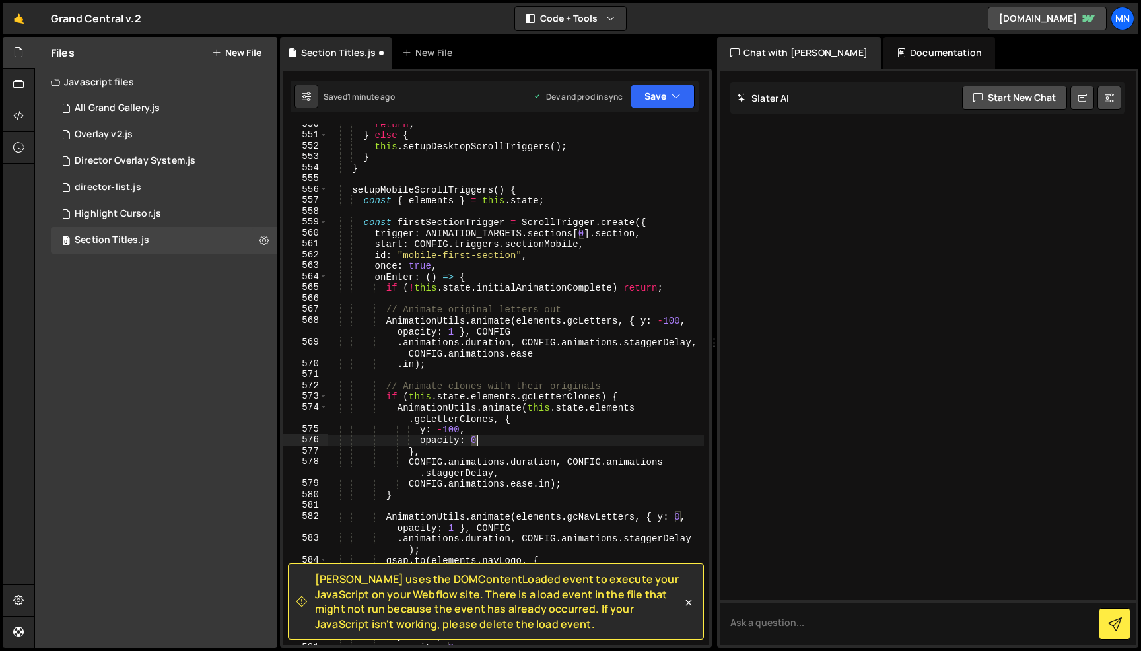
click at [477, 437] on div "return ; } else { this . setupDesktopScrollTriggers ( ) ; } } setupMobileScroll…" at bounding box center [515, 390] width 377 height 543
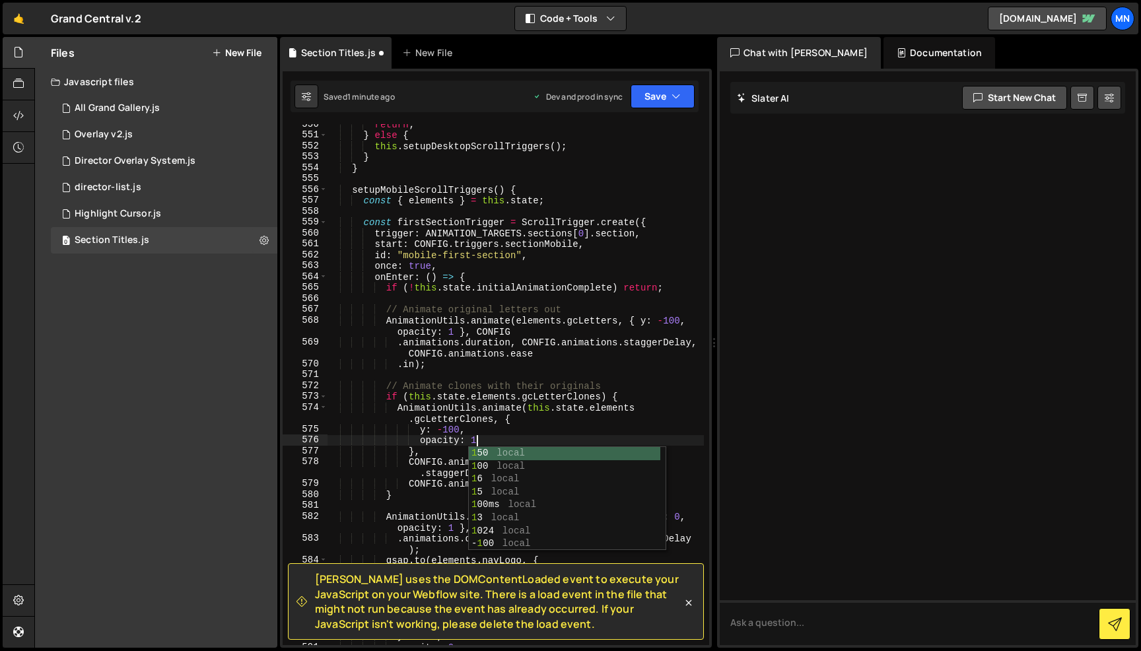
scroll to position [0, 9]
click at [546, 417] on div "return ; } else { this . setupDesktopScrollTriggers ( ) ; } } setupMobileScroll…" at bounding box center [515, 390] width 377 height 543
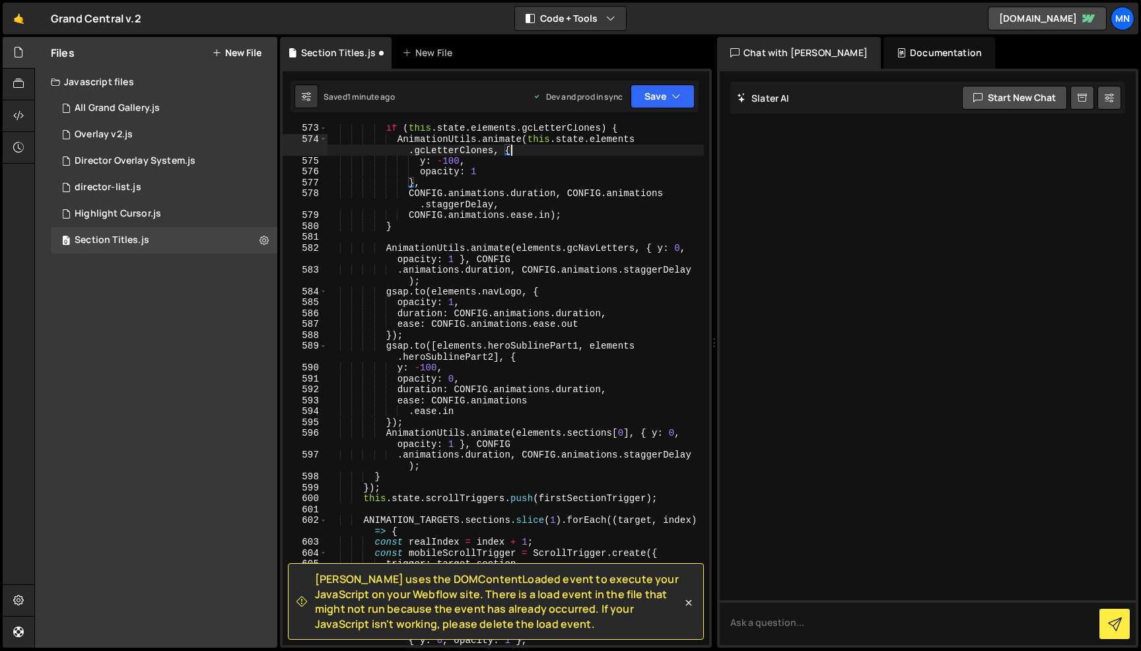
scroll to position [7179, 0]
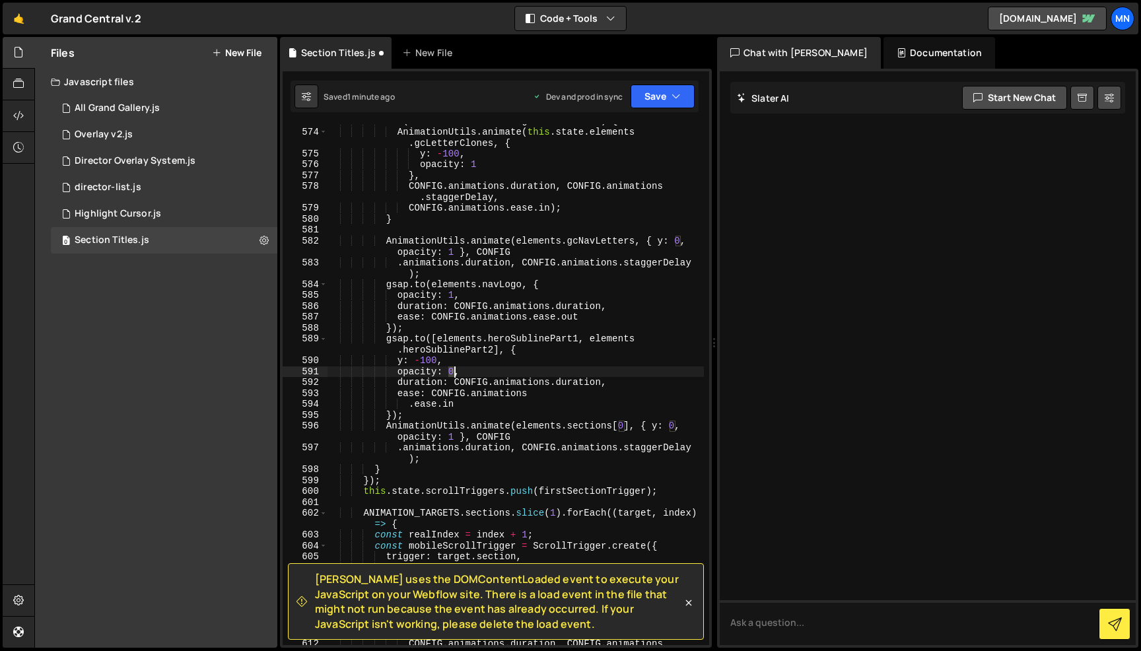
click at [452, 372] on div "if ( this . state . elements . gcLetterClones ) { AnimationUtils . animate ( th…" at bounding box center [515, 393] width 377 height 554
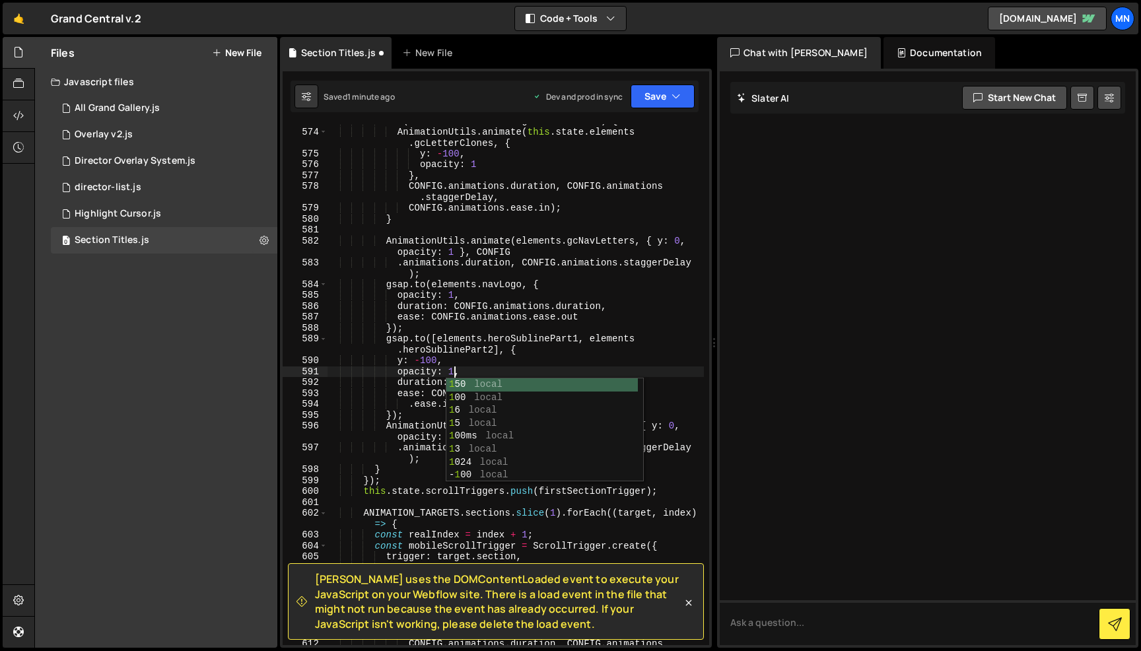
click at [553, 351] on div "if ( this . state . elements . gcLetterClones ) { AnimationUtils . animate ( th…" at bounding box center [515, 393] width 377 height 554
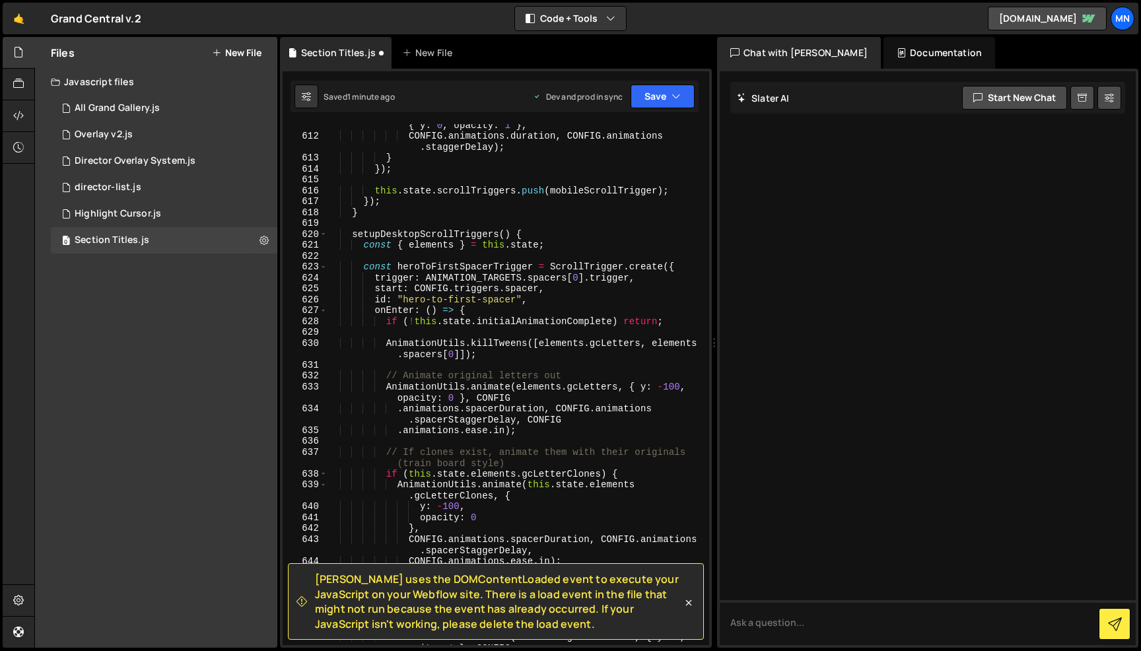
scroll to position [7689, 0]
click at [452, 394] on div "AnimationUtils . animate ( elements . sections [ realIndex ] , { y : 0 , opacit…" at bounding box center [515, 389] width 377 height 565
type textarea "AnimationUtils.animate(elements.gcLetters, { y: -100, opacity: 1 }, CONFIG"
click at [510, 359] on div "AnimationUtils . animate ( elements . sections [ realIndex ] , { y : 0 , opacit…" at bounding box center [515, 389] width 377 height 565
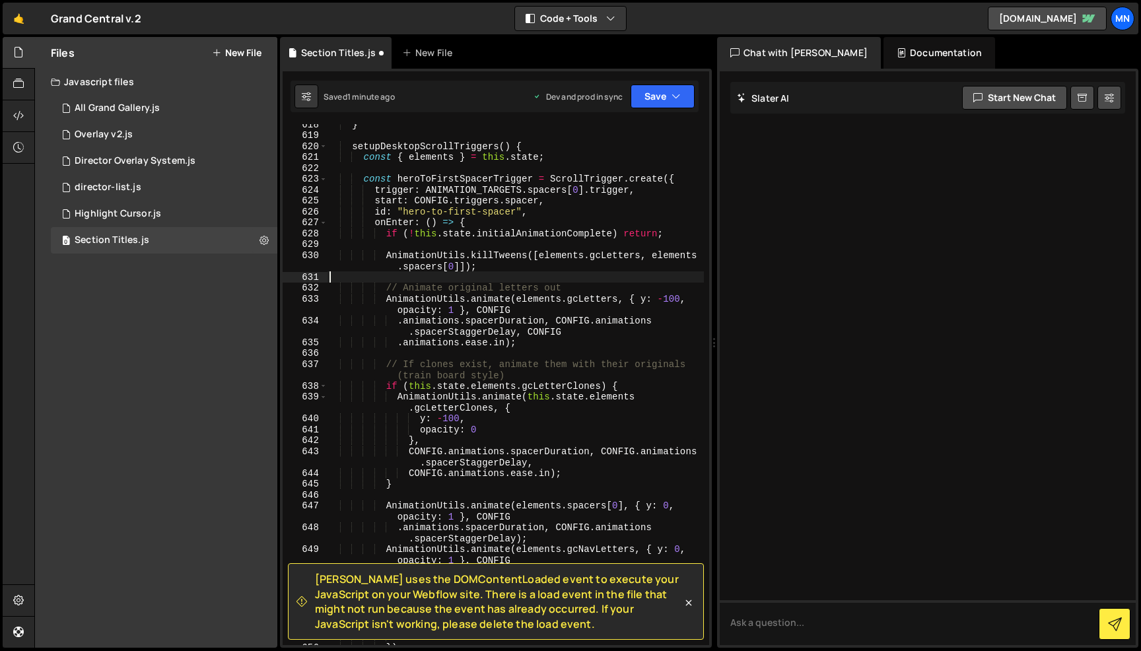
scroll to position [7786, 0]
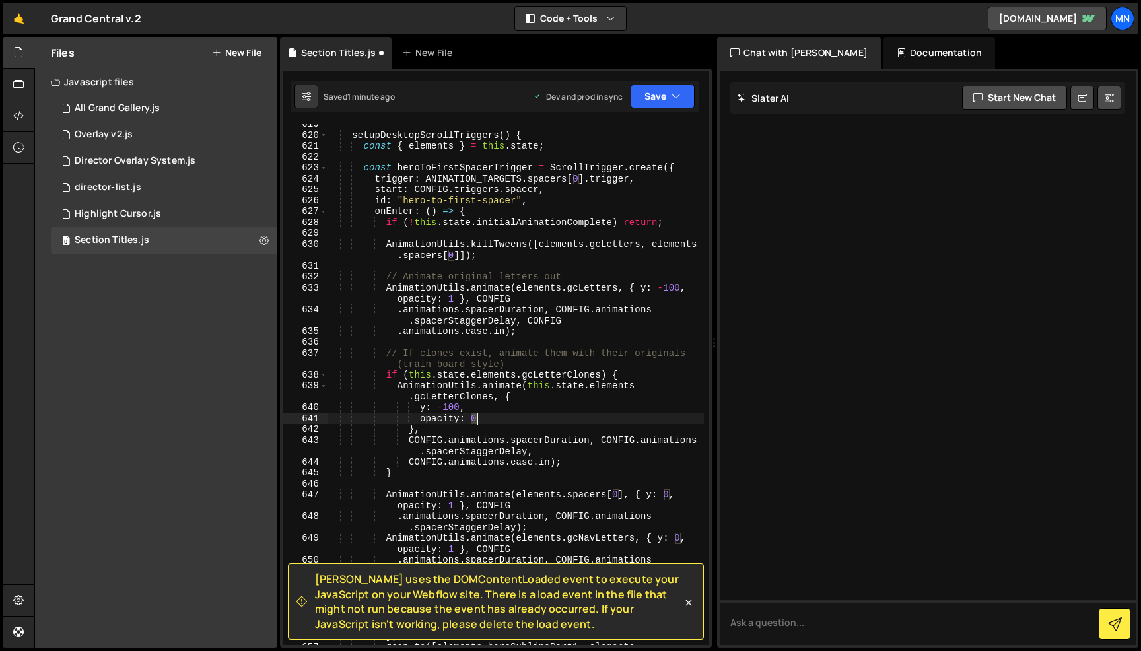
drag, startPoint x: 470, startPoint y: 417, endPoint x: 479, endPoint y: 417, distance: 8.6
click at [477, 417] on div "setupDesktopScrollTriggers ( ) { const { elements } = this . state ; const hero…" at bounding box center [515, 396] width 377 height 554
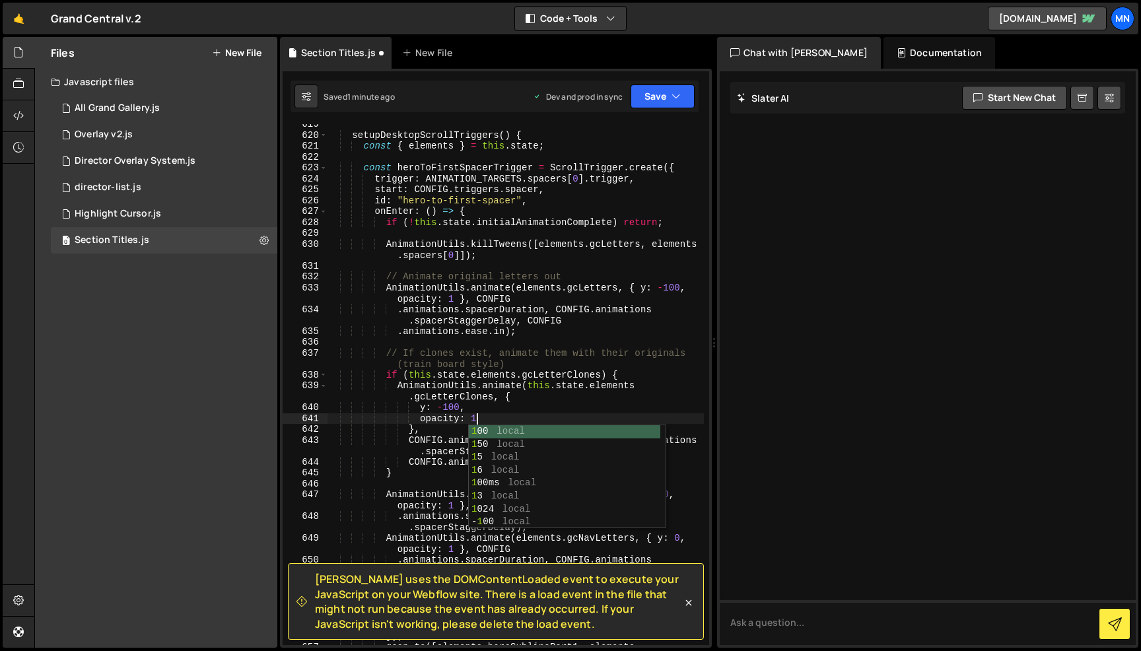
click at [526, 404] on div "setupDesktopScrollTriggers ( ) { const { elements } = this . state ; const hero…" at bounding box center [515, 396] width 377 height 554
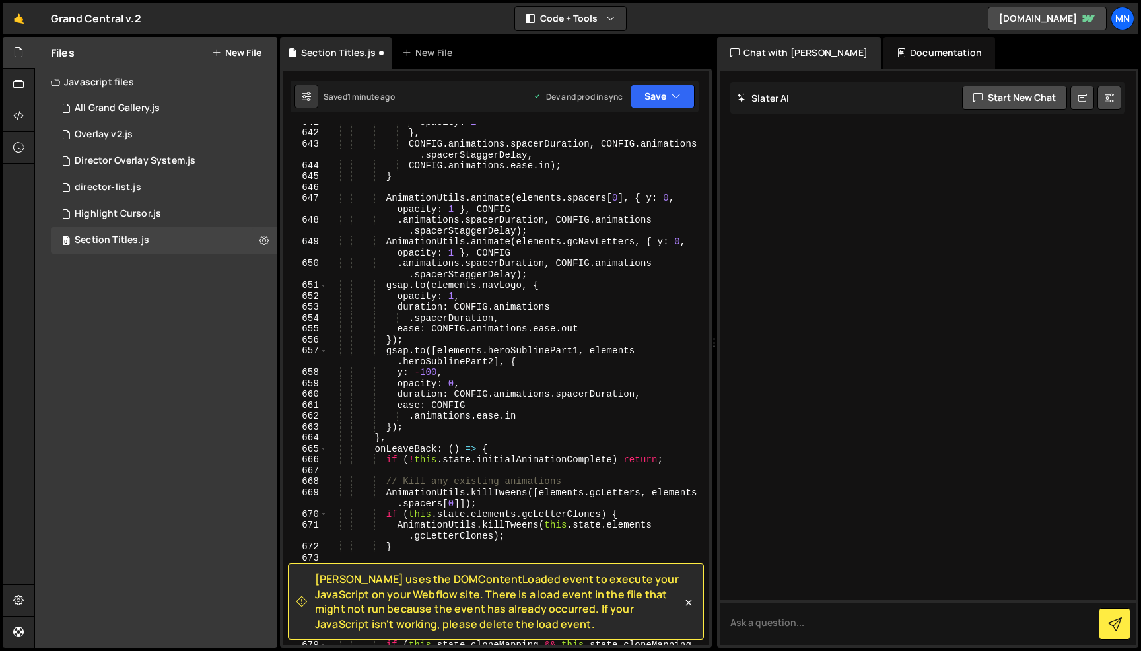
scroll to position [8091, 0]
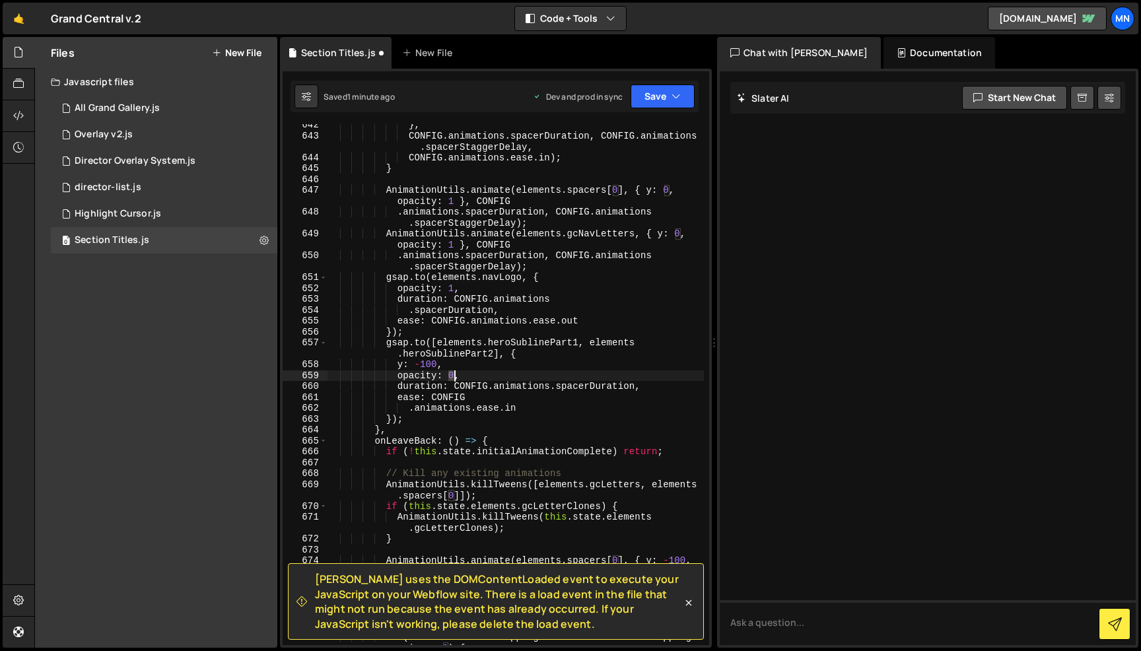
click at [452, 376] on div "} , CONFIG . animations . spacerDuration , CONFIG . animations . spacerStaggerD…" at bounding box center [515, 397] width 377 height 554
click at [535, 360] on div "} , CONFIG . animations . spacerDuration , CONFIG . animations . spacerStaggerD…" at bounding box center [515, 397] width 377 height 554
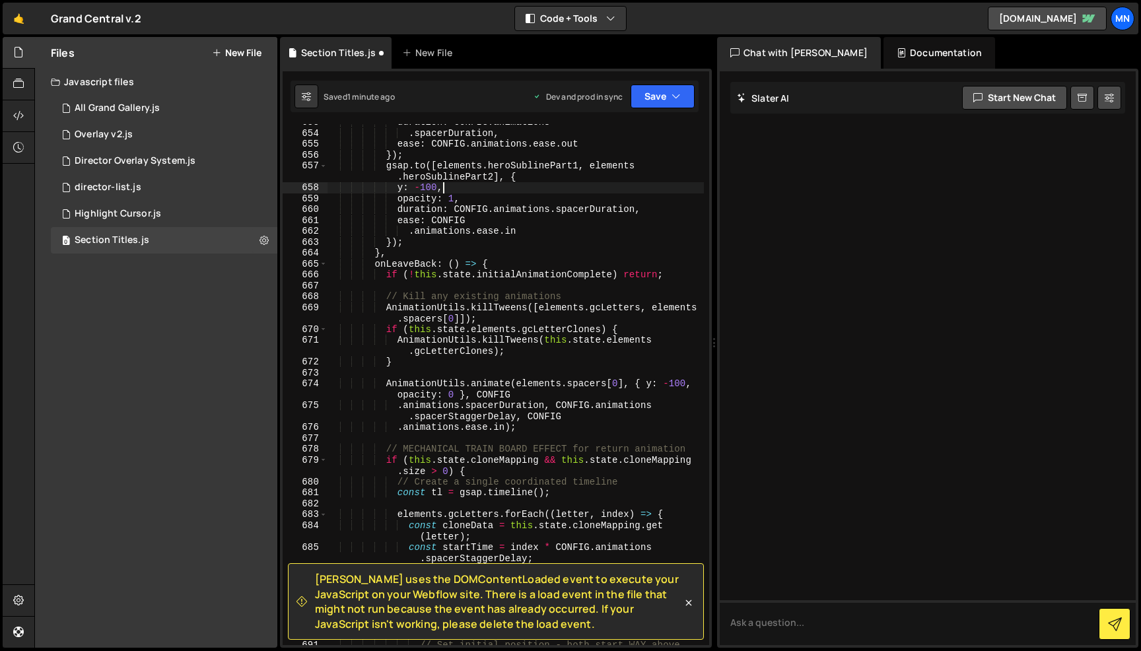
scroll to position [8268, 0]
click at [452, 391] on div "duration : CONFIG . animations . spacerDuration , ease : CONFIG . animations . …" at bounding box center [515, 394] width 377 height 554
click at [512, 362] on div "duration : CONFIG . animations . spacerDuration , ease : CONFIG . animations . …" at bounding box center [515, 394] width 377 height 554
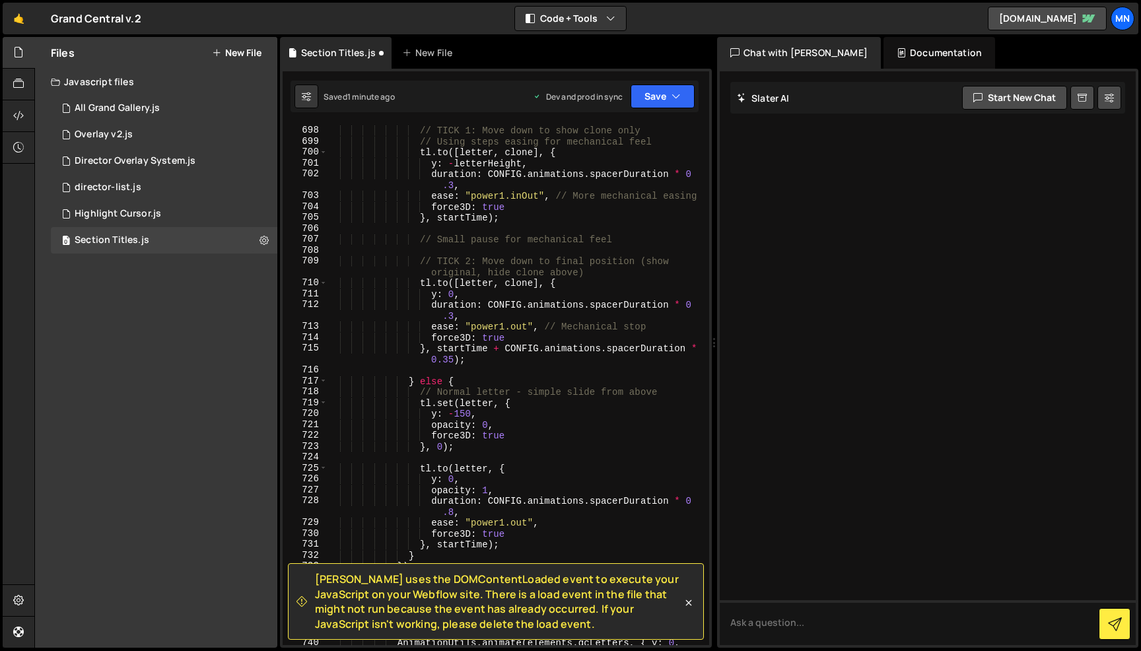
scroll to position [8878, 0]
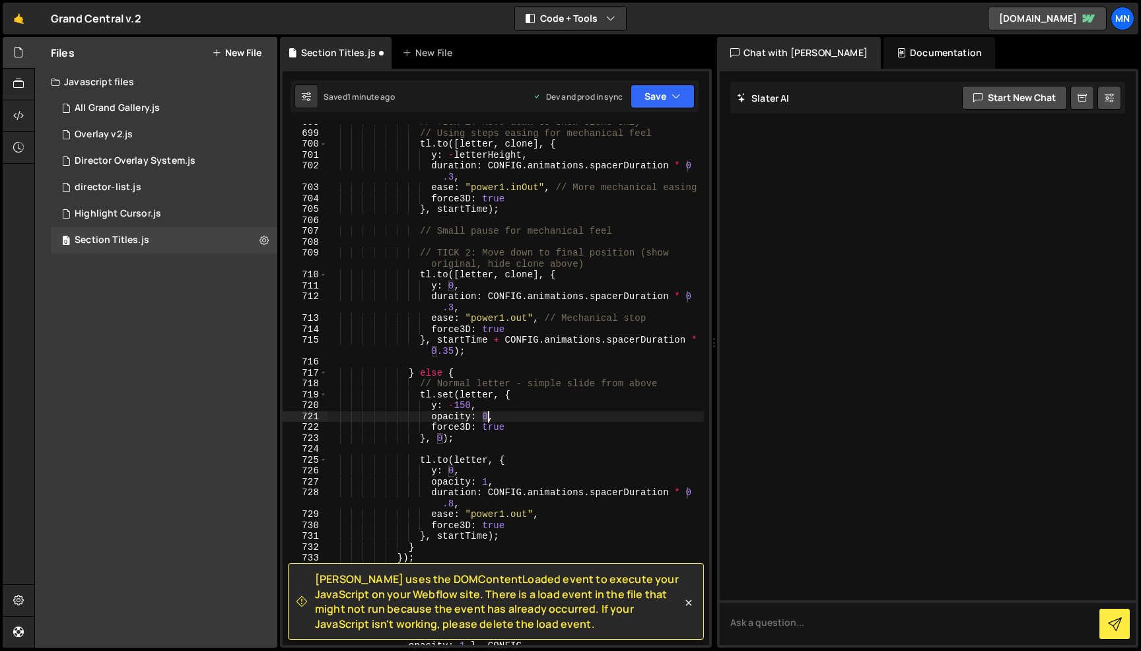
click at [487, 416] on div "// TICK 1: Move down to show clone only // Using steps easing for mechanical fe…" at bounding box center [515, 394] width 377 height 554
click at [530, 388] on div "// TICK 1: Move down to show clone only // Using steps easing for mechanical fe…" at bounding box center [515, 394] width 377 height 554
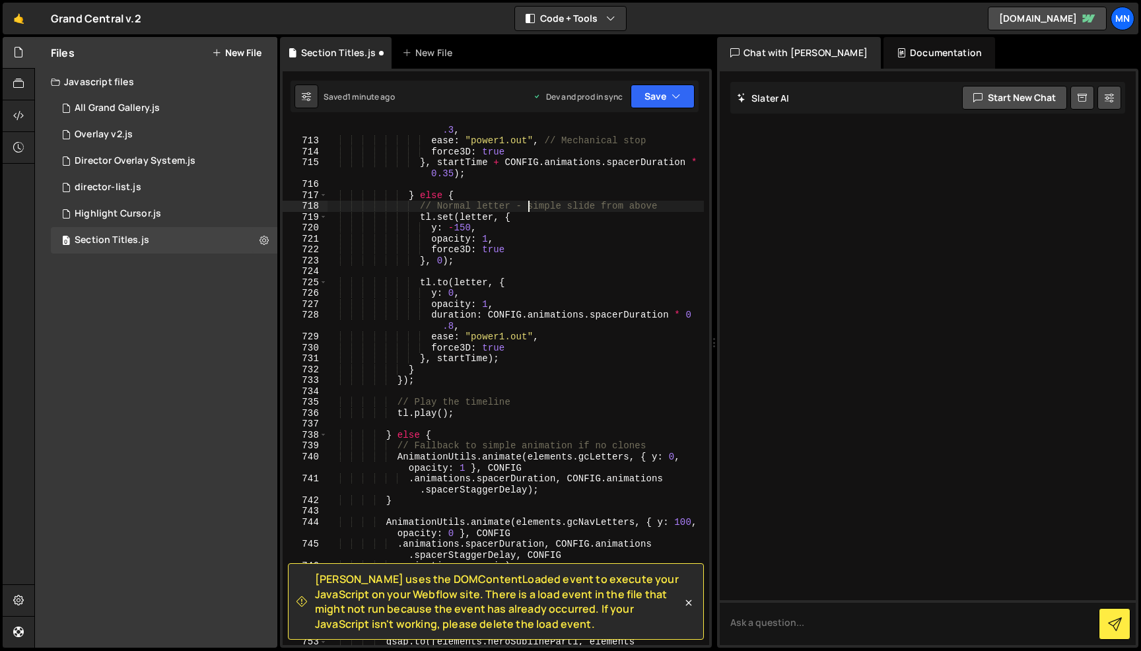
scroll to position [0, 0]
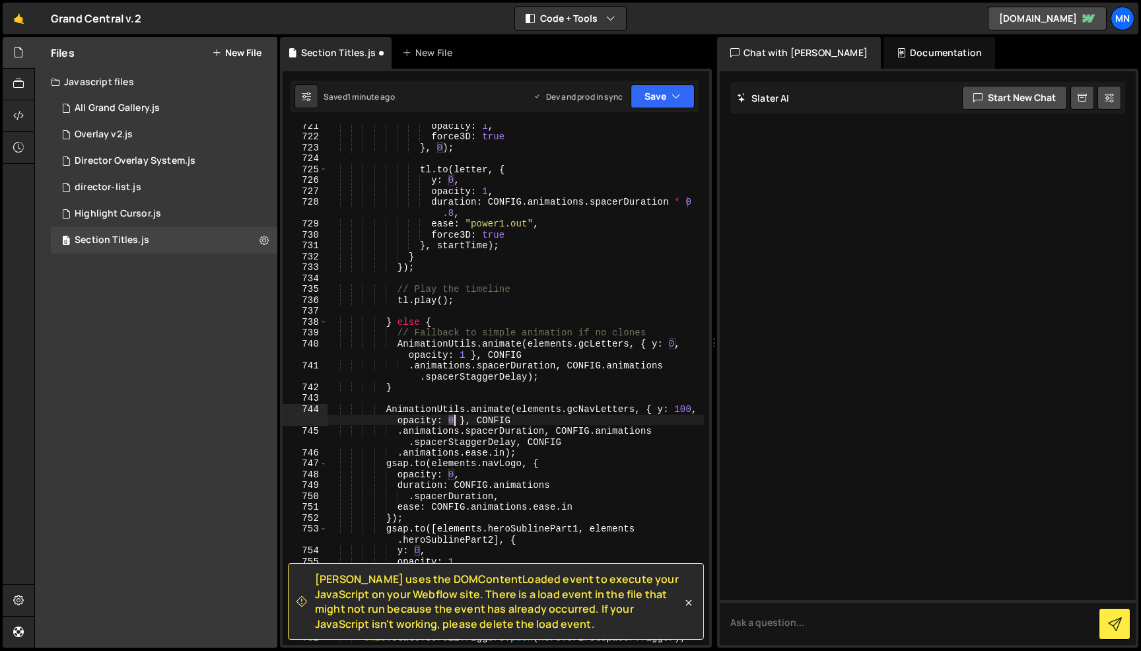
click at [452, 418] on div "opacity : 1 , force3D : true } , 0 ) ; tl . to ( letter , { y : 0 , opacity : 1…" at bounding box center [515, 391] width 377 height 543
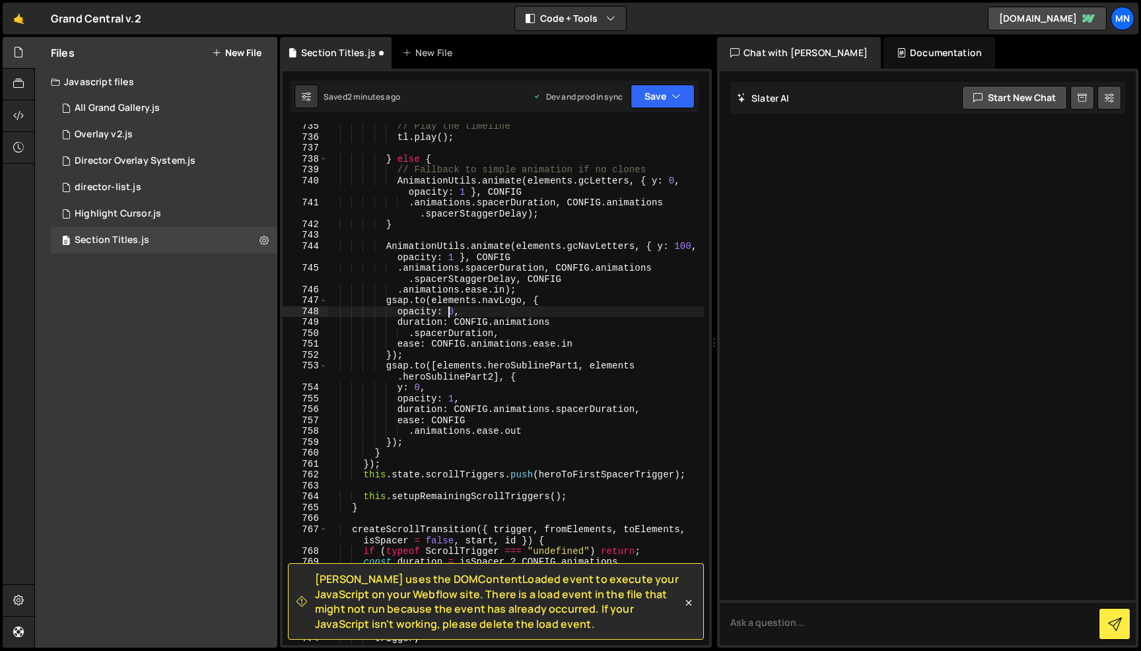
click at [452, 312] on div "// Play the timeline tl . play ( ) ; } else { // Fallback to simple animation i…" at bounding box center [515, 392] width 377 height 543
click at [508, 267] on div "// Play the timeline tl . play ( ) ; } else { // Fallback to simple animation i…" at bounding box center [515, 392] width 377 height 543
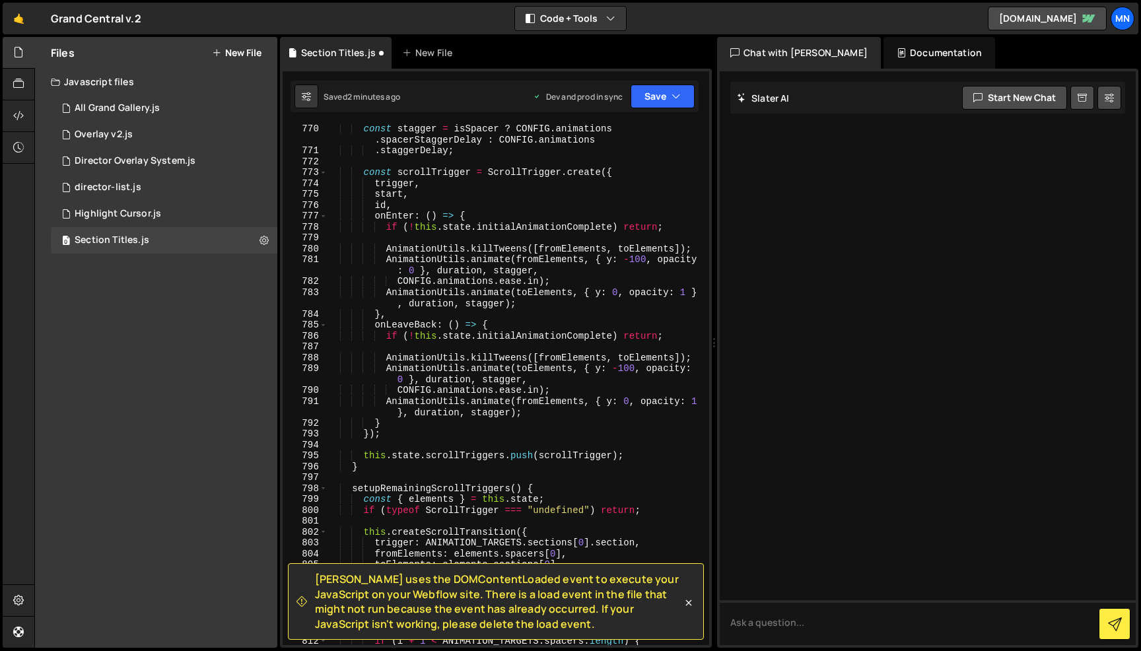
scroll to position [9788, 0]
click at [411, 269] on div "const stagger = isSpacer ? CONFIG . animations . spacerStaggerDelay : CONFIG . …" at bounding box center [515, 400] width 377 height 554
drag, startPoint x: 410, startPoint y: 269, endPoint x: 417, endPoint y: 271, distance: 6.7
click at [413, 269] on div "const stagger = isSpacer ? CONFIG . animations . spacerStaggerDelay : CONFIG . …" at bounding box center [515, 400] width 377 height 554
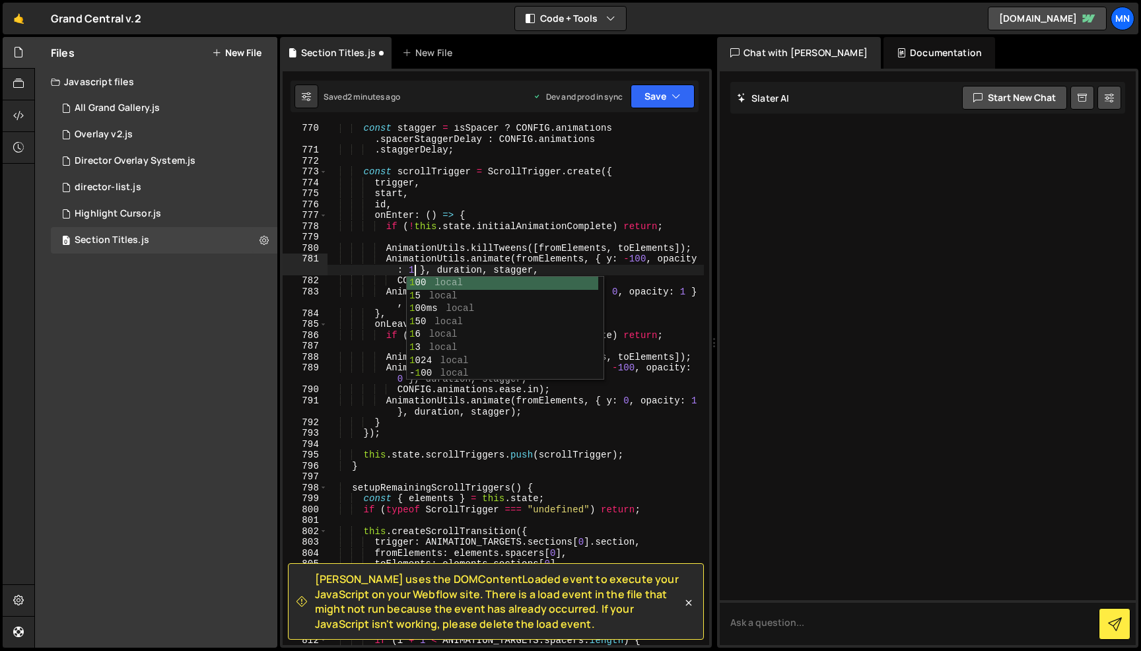
click at [500, 244] on div "const stagger = isSpacer ? CONFIG . animations . spacerStaggerDelay : CONFIG . …" at bounding box center [515, 400] width 377 height 554
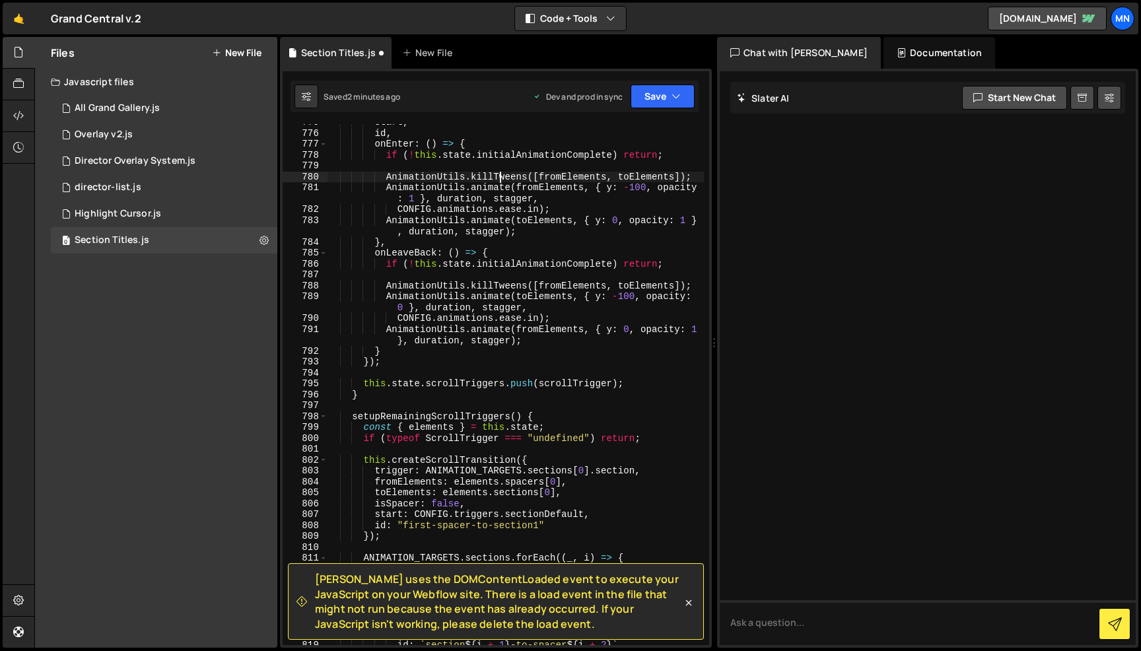
scroll to position [9861, 0]
click at [402, 308] on div "start , id , onEnter : ( ) => { if ( ! this . state . initialAnimationComplete …" at bounding box center [515, 386] width 377 height 543
click at [486, 286] on div "start , id , onEnter : ( ) => { if ( ! this . state . initialAnimationComplete …" at bounding box center [515, 386] width 377 height 543
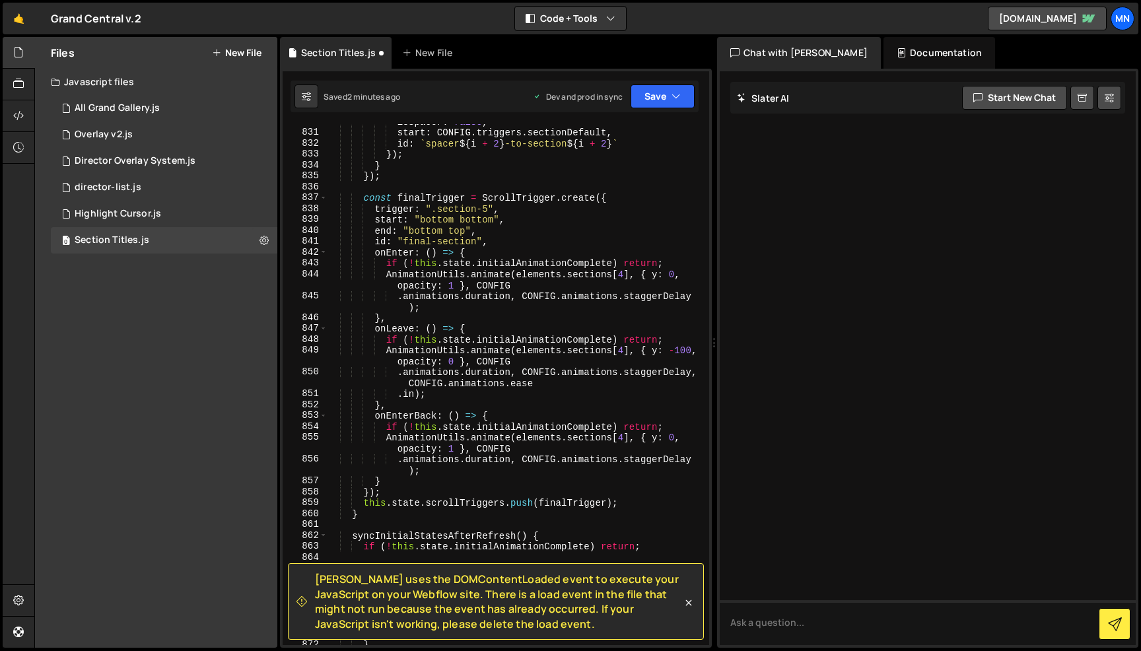
scroll to position [10503, 0]
click at [452, 361] on div "isSpacer : false , start : CONFIG . triggers . sectionDefault , id : ` spacer $…" at bounding box center [515, 387] width 377 height 543
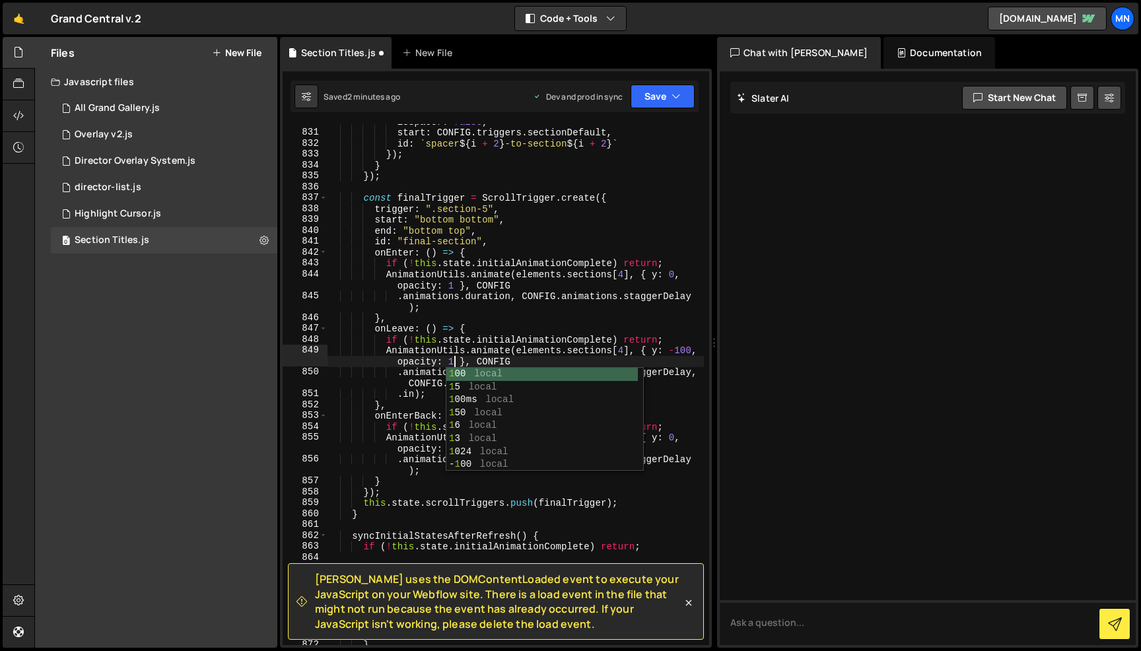
click at [513, 322] on div "isSpacer : false , start : CONFIG . triggers . sectionDefault , id : ` spacer $…" at bounding box center [515, 387] width 377 height 543
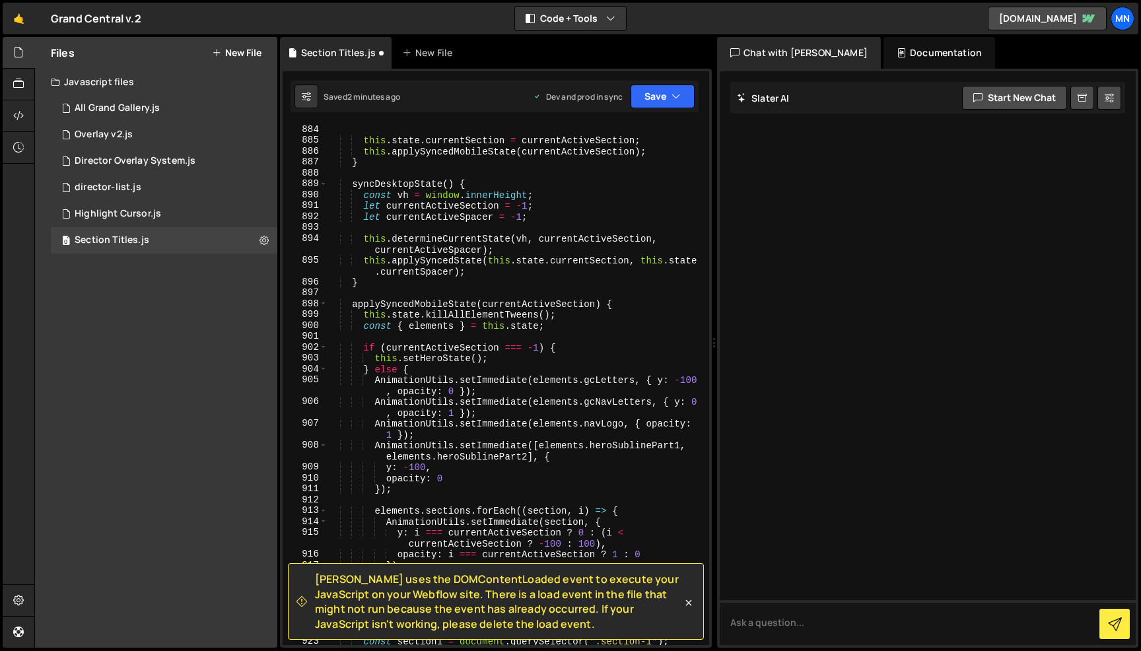
scroll to position [11156, 0]
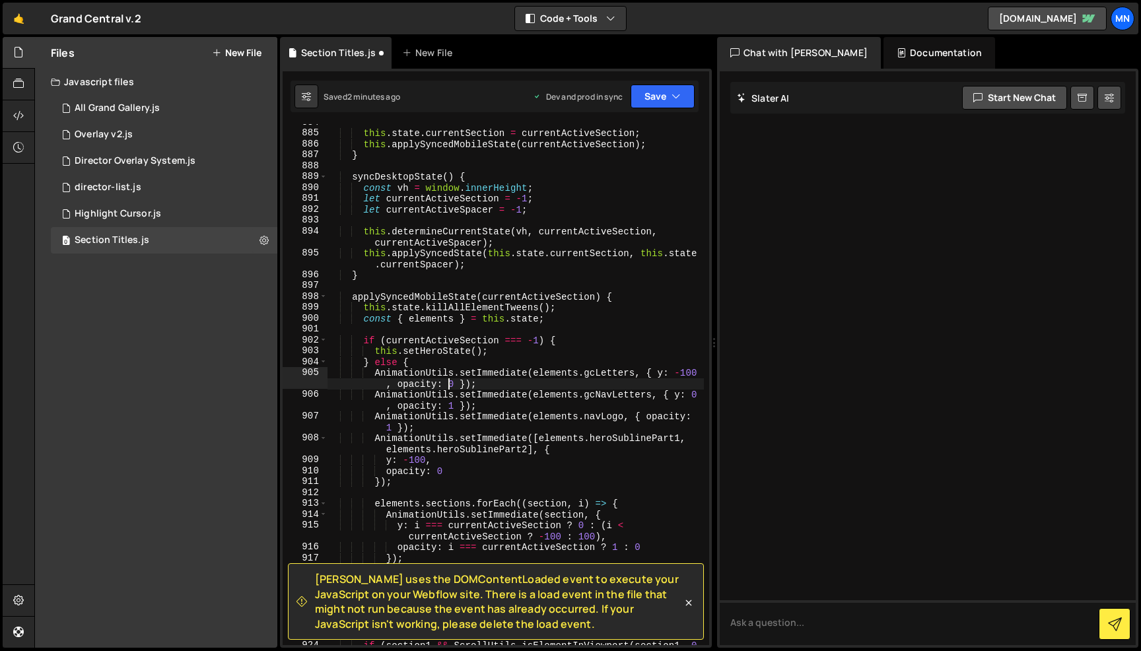
click at [453, 383] on div "this . state . currentSection = currentActiveSection ; this . applySyncedMobile…" at bounding box center [515, 394] width 377 height 554
click at [454, 383] on div "this . state . currentSection = currentActiveSection ; this . applySyncedMobile…" at bounding box center [515, 394] width 377 height 554
click at [505, 341] on div "this . state . currentSection = currentActiveSection ; this . applySyncedMobile…" at bounding box center [515, 394] width 377 height 554
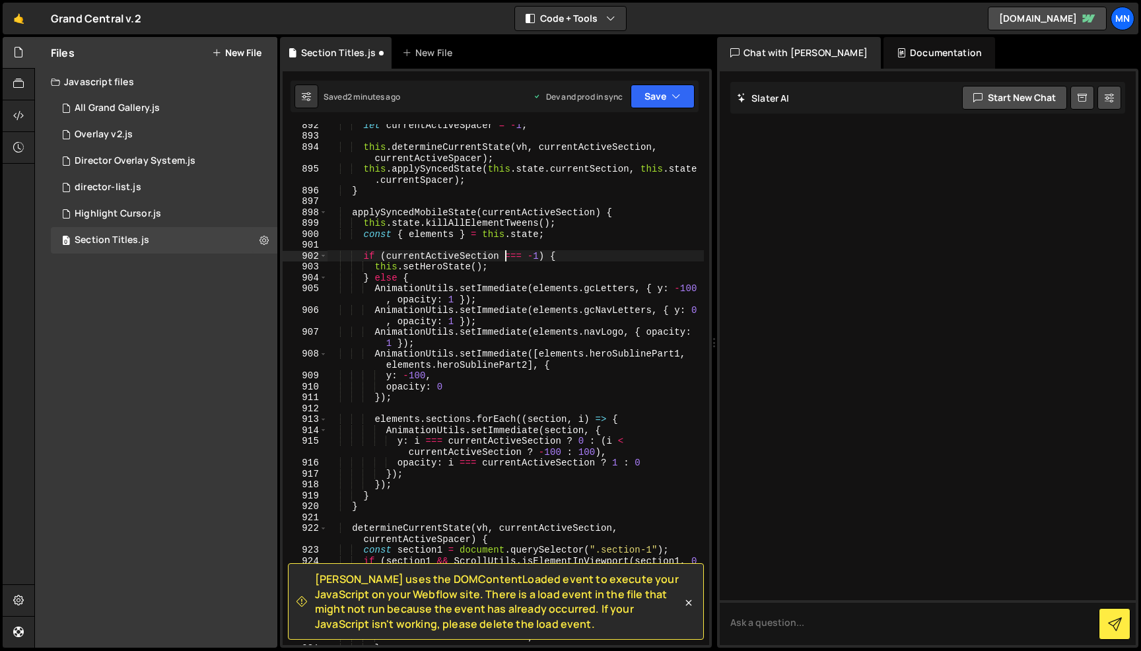
scroll to position [11241, 0]
drag, startPoint x: 437, startPoint y: 383, endPoint x: 465, endPoint y: 358, distance: 37.4
click at [441, 383] on div "let currentActiveSpacer = - 1 ; this . determineCurrentState ( vh , currentActi…" at bounding box center [515, 390] width 377 height 543
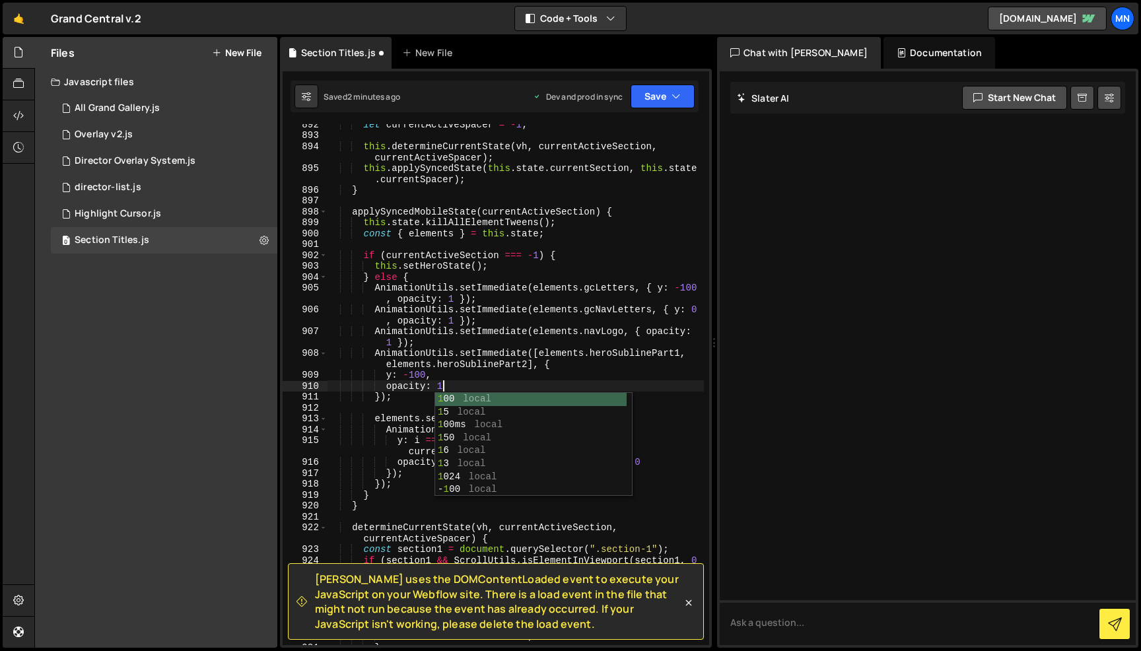
click at [495, 337] on div "let currentActiveSpacer = - 1 ; this . determineCurrentState ( vh , currentActi…" at bounding box center [515, 390] width 377 height 543
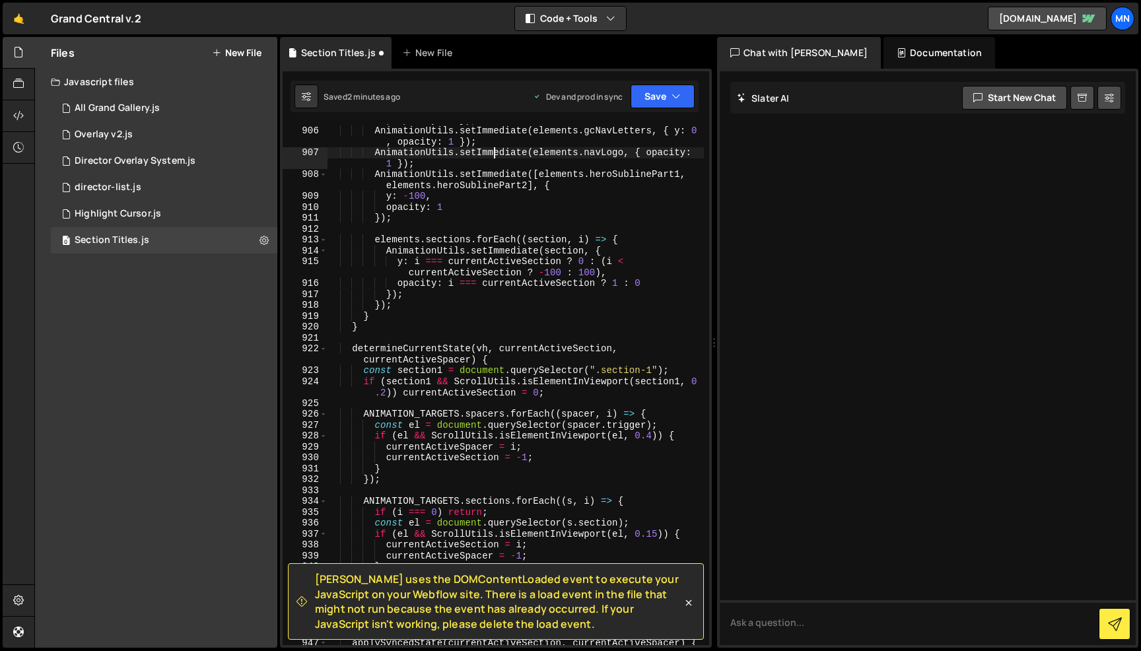
scroll to position [11427, 0]
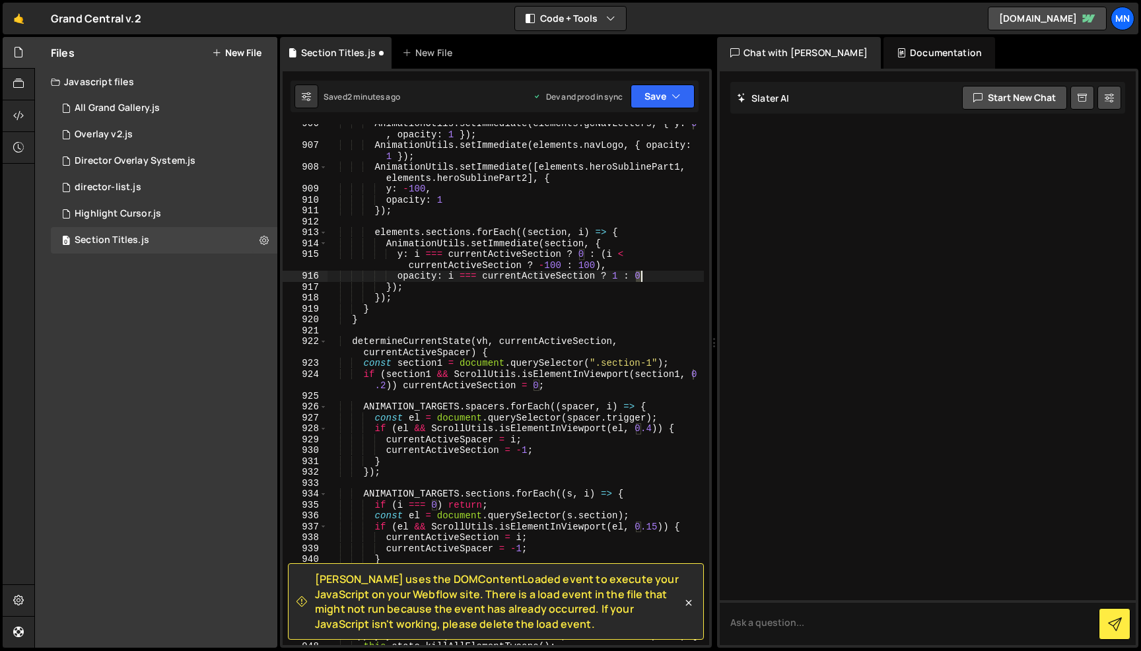
click at [641, 274] on div "AnimationUtils . setImmediate ( elements . gcNavLetters , { y : 0 , opacity : 1…" at bounding box center [515, 395] width 377 height 554
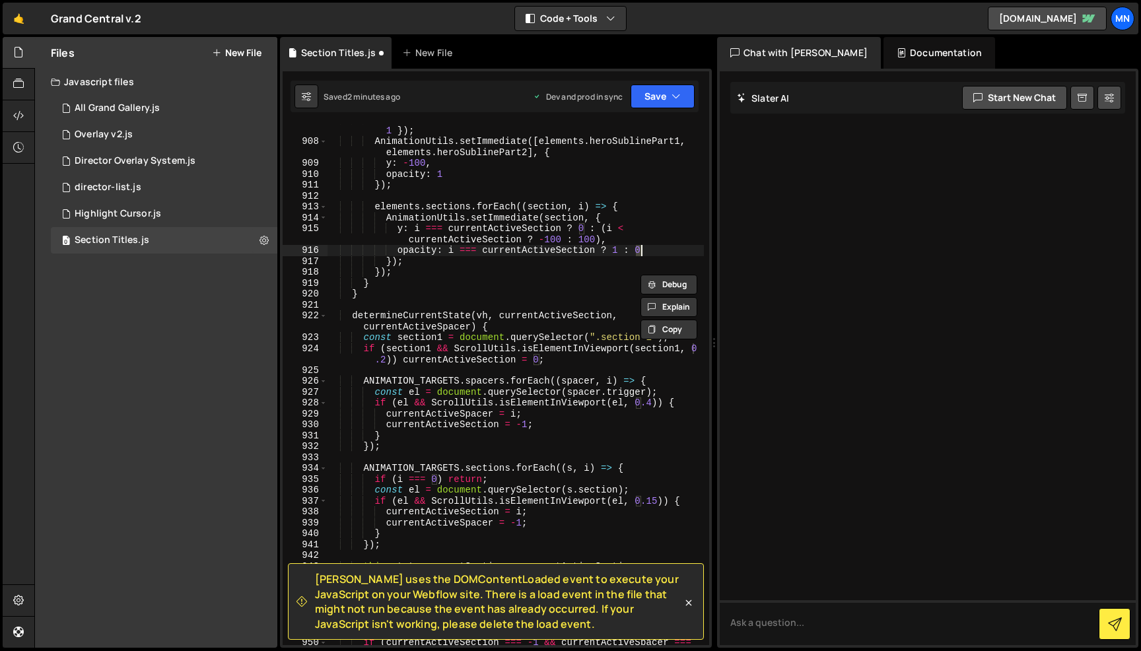
scroll to position [11453, 0]
click at [493, 277] on div "AnimationUtils . setImmediate ( elements . navLogo , { opacity : 1 }) ; Animati…" at bounding box center [515, 396] width 377 height 565
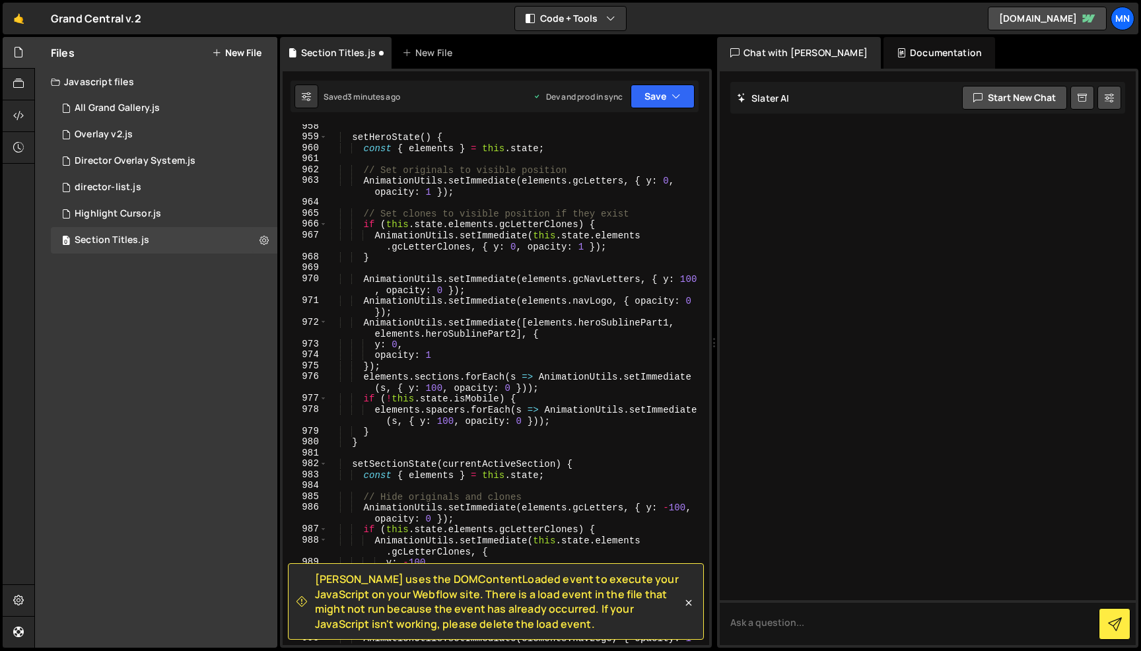
scroll to position [12067, 0]
click at [692, 300] on div "setHeroState ( ) { const { elements } = this . state ; // Set originals to visi…" at bounding box center [515, 398] width 377 height 554
click at [550, 287] on div "setHeroState ( ) { const { elements } = this . state ; // Set originals to visi…" at bounding box center [515, 396] width 377 height 554
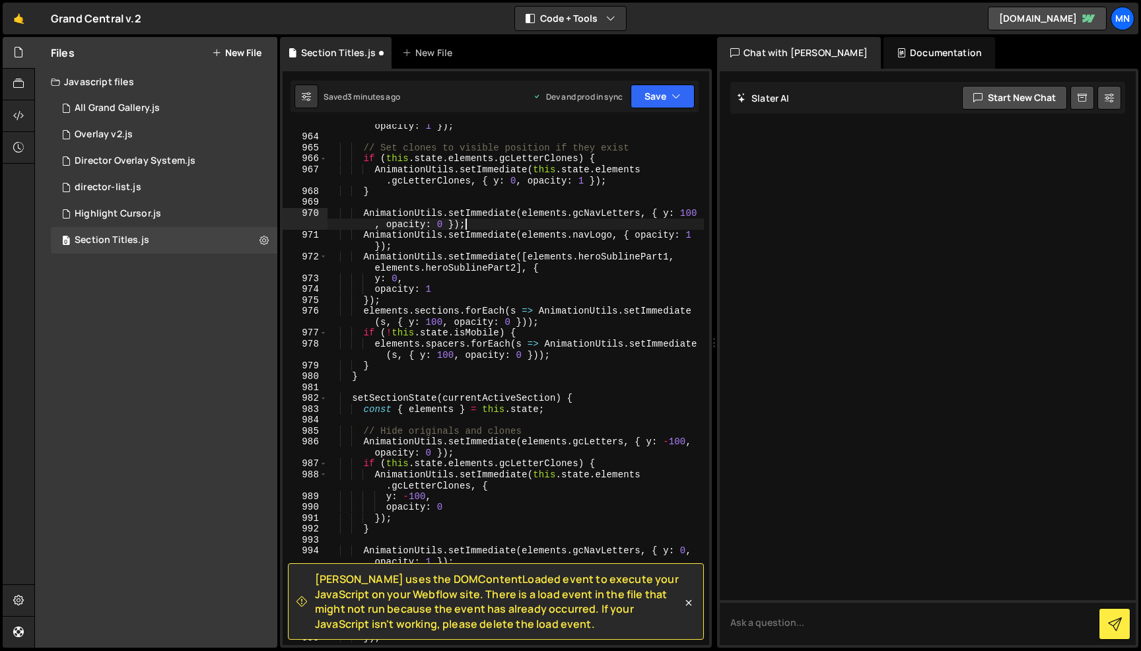
scroll to position [12137, 0]
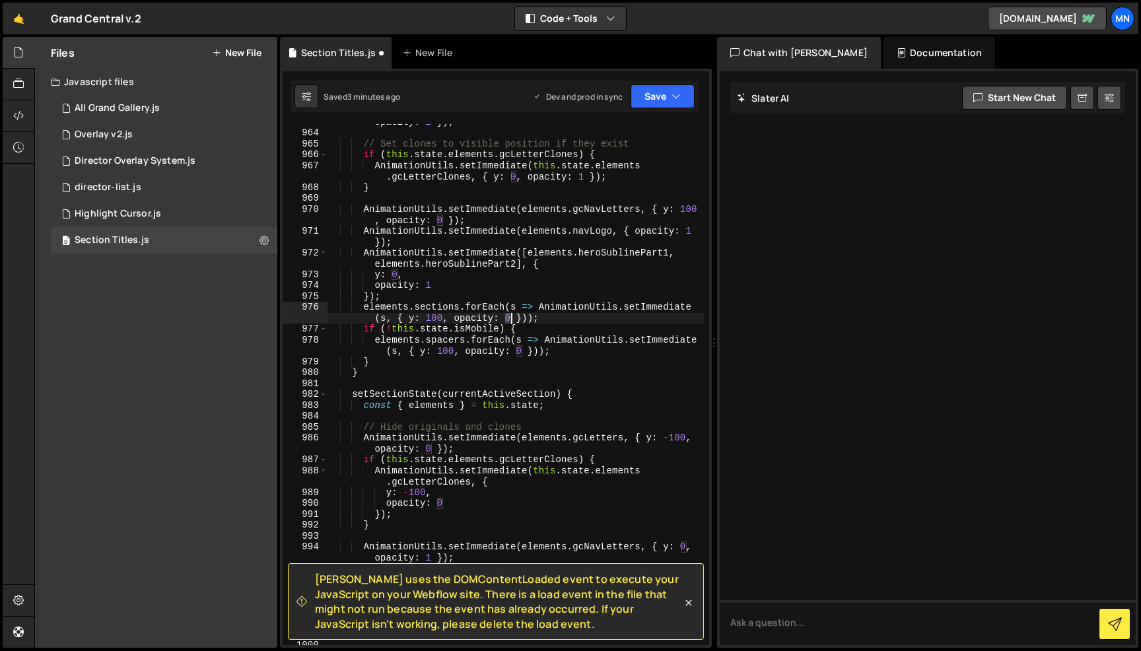
click at [511, 318] on div "AnimationUtils . setImmediate ( elements . gcLetters , { y : 0 , opacity : 1 })…" at bounding box center [515, 383] width 377 height 554
click at [551, 292] on div "AnimationUtils . setImmediate ( elements . gcLetters , { y : 0 , opacity : 1 })…" at bounding box center [515, 383] width 377 height 554
click at [522, 351] on div "AnimationUtils . setImmediate ( elements . gcLetters , { y : 0 , opacity : 1 })…" at bounding box center [515, 383] width 377 height 554
click at [568, 296] on div "AnimationUtils . setImmediate ( elements . gcLetters , { y : 0 , opacity : 1 })…" at bounding box center [515, 383] width 377 height 554
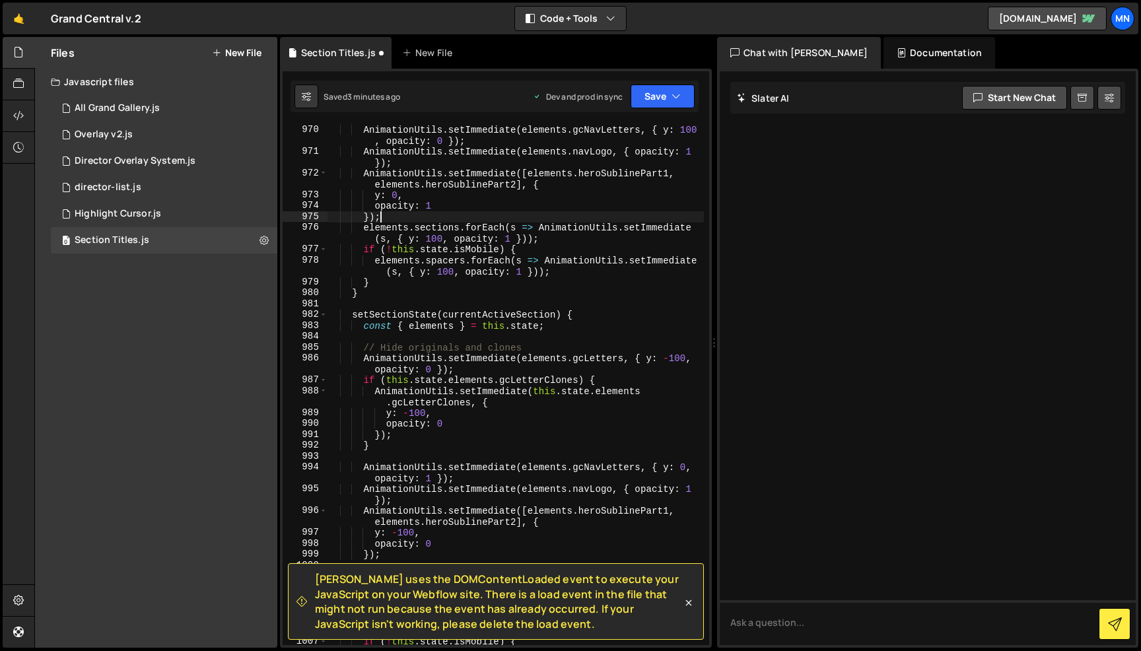
scroll to position [12235, 0]
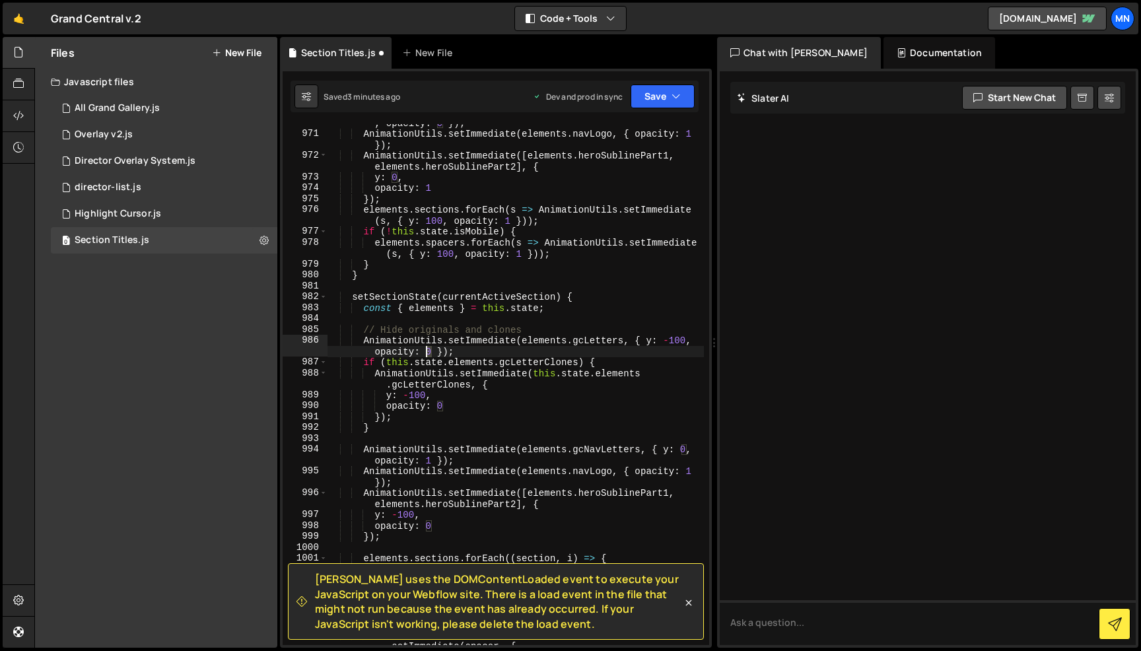
click at [427, 352] on div "AnimationUtils . setImmediate ( elements . gcNavLetters , { y : 100 , opacity :…" at bounding box center [515, 388] width 377 height 565
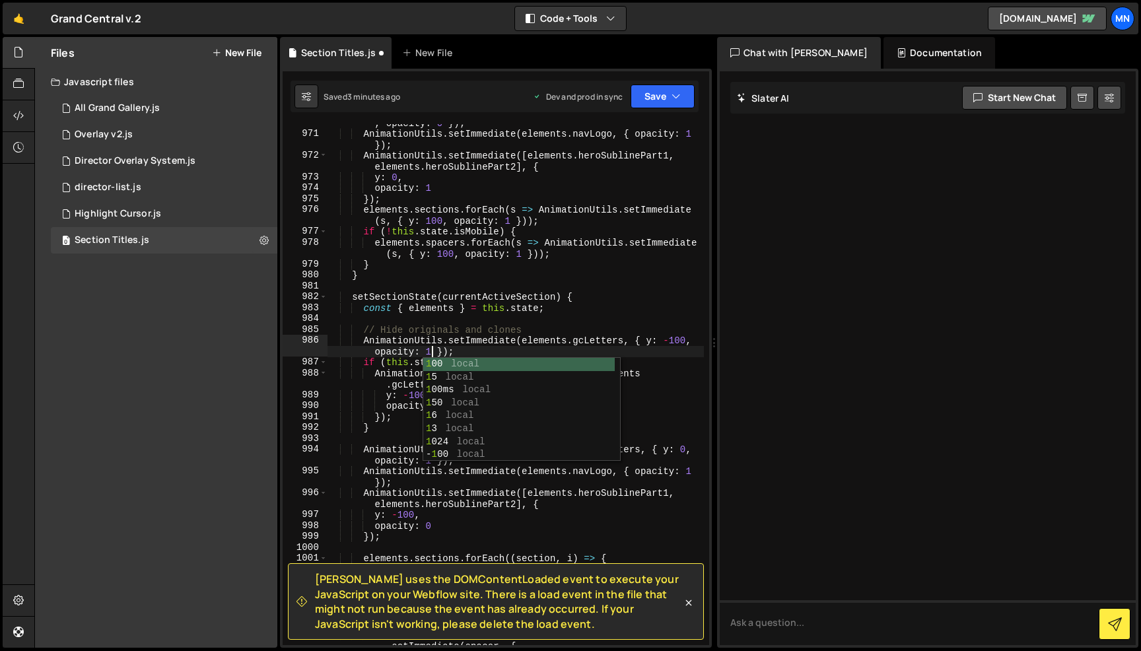
click at [494, 334] on div "AnimationUtils . setImmediate ( elements . gcNavLetters , { y : 100 , opacity :…" at bounding box center [515, 388] width 377 height 565
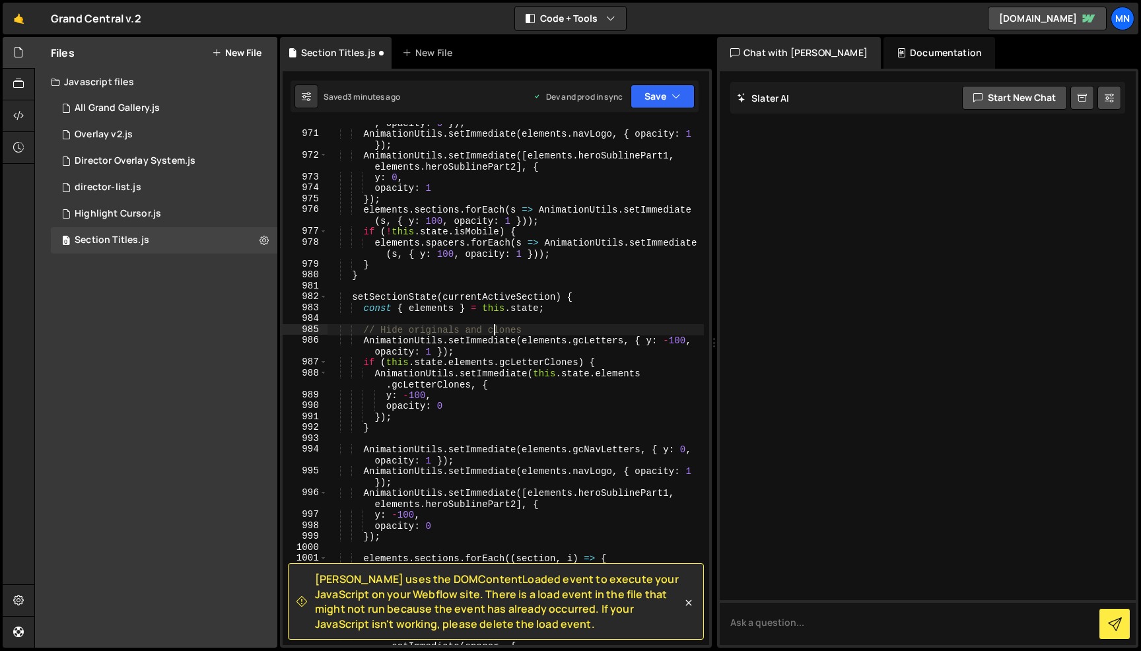
scroll to position [0, 13]
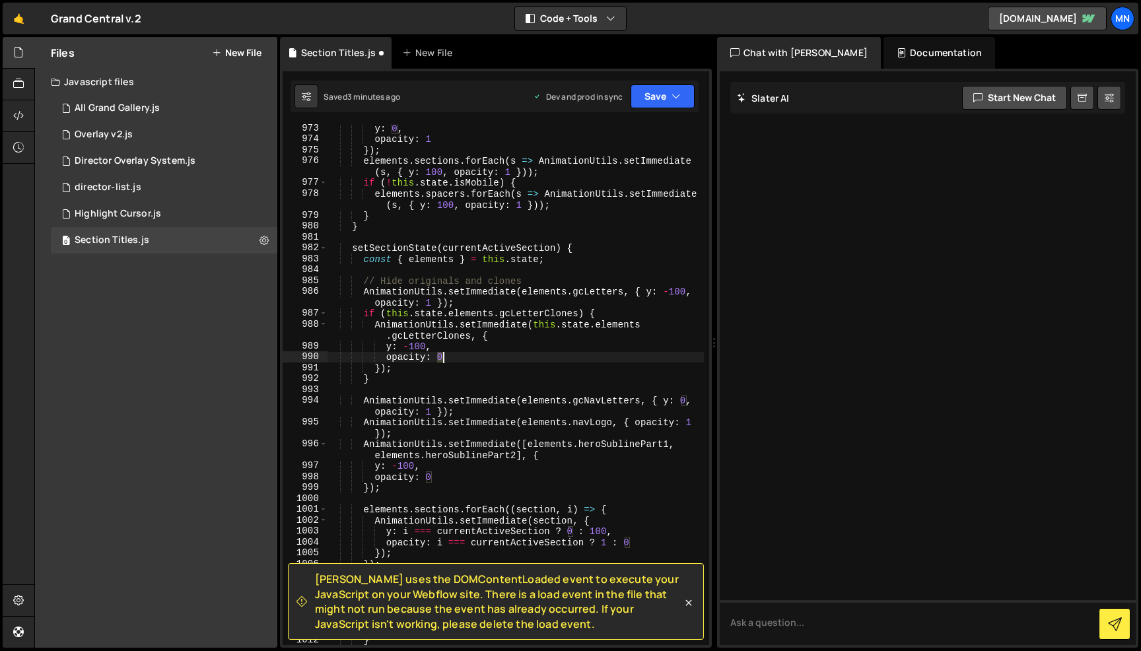
drag, startPoint x: 438, startPoint y: 359, endPoint x: 445, endPoint y: 359, distance: 7.3
click at [445, 359] on div "y : 0 , opacity : 1 }) ; elements . sections . forEach ( s => AnimationUtils . …" at bounding box center [515, 394] width 377 height 543
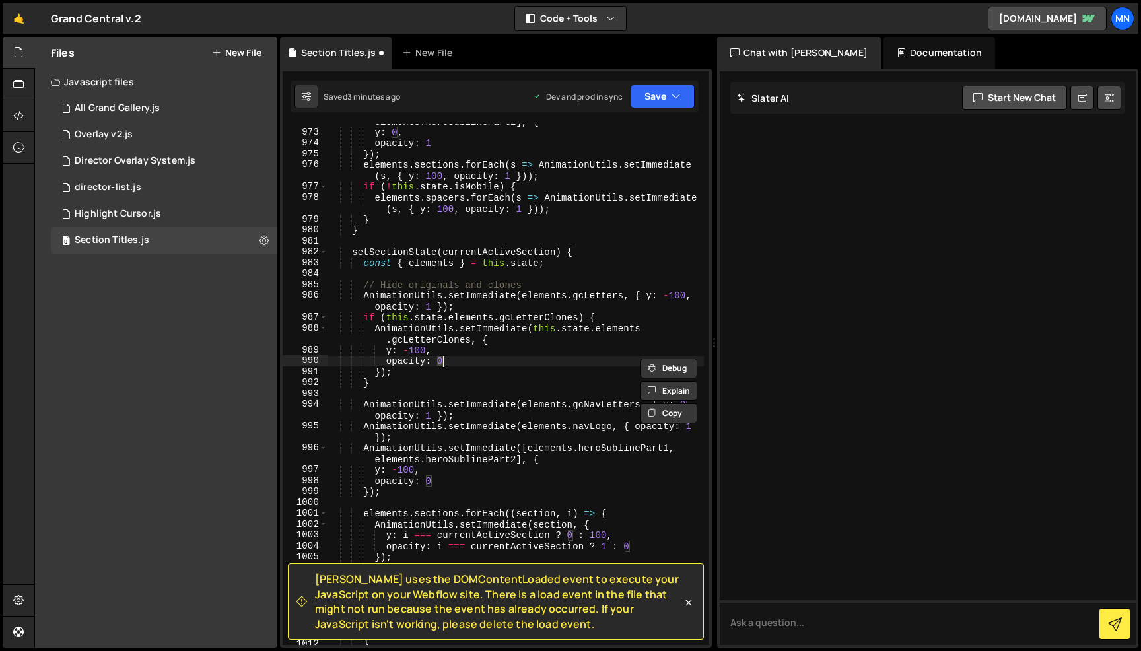
scroll to position [12279, 0]
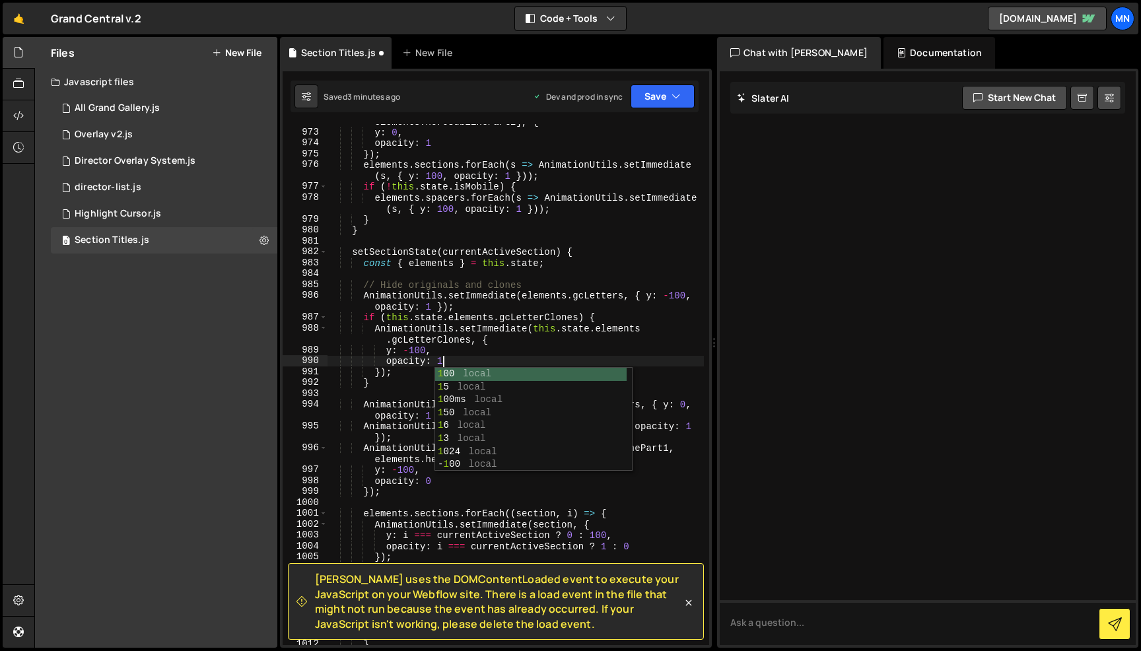
click at [502, 350] on div "AnimationUtils . setImmediate ([ elements . heroSublinePart1 , elements . heroS…" at bounding box center [515, 382] width 377 height 554
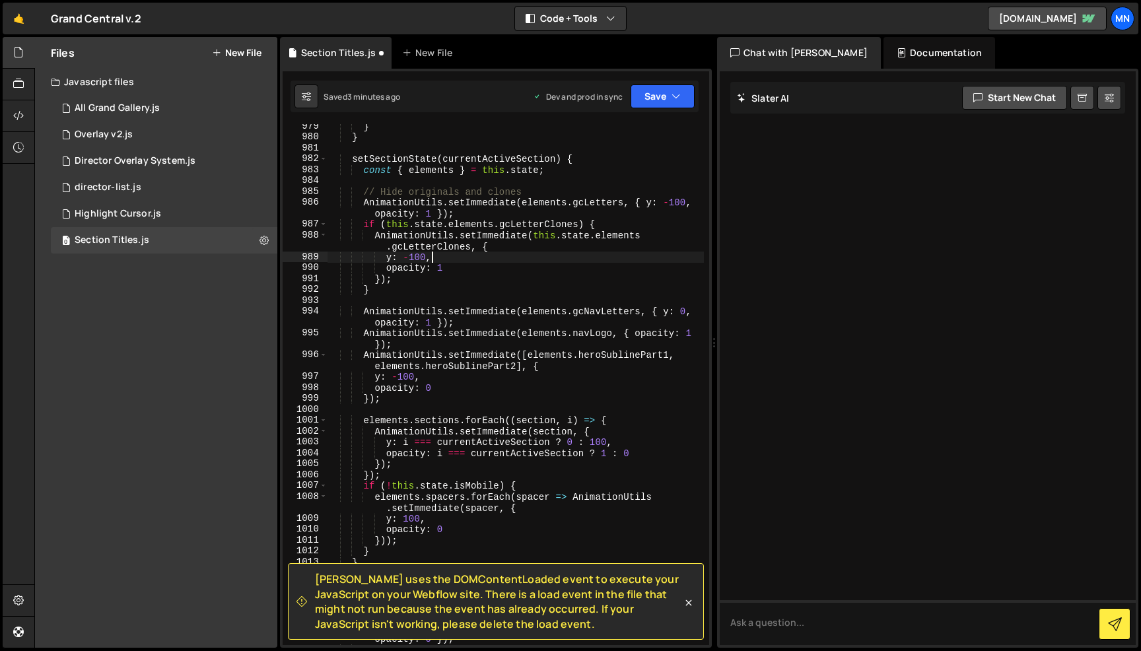
scroll to position [12381, 0]
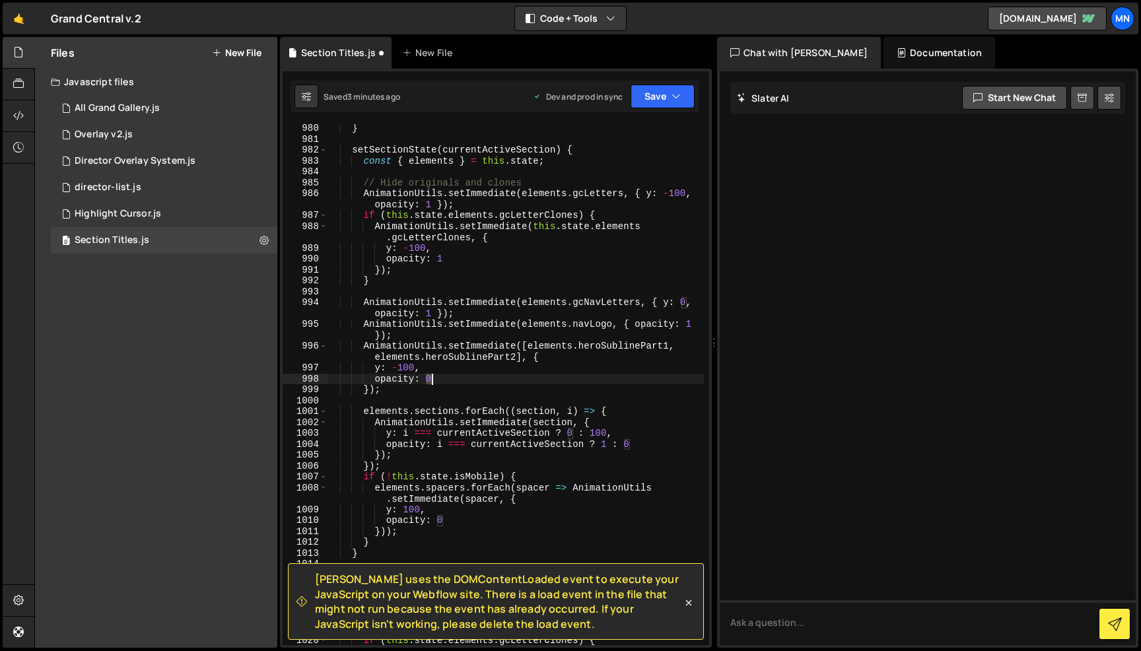
drag, startPoint x: 425, startPoint y: 375, endPoint x: 443, endPoint y: 371, distance: 17.8
click at [431, 376] on div "} setSectionState ( currentActiveSection ) { const { elements } = this . state …" at bounding box center [515, 400] width 377 height 554
click at [492, 351] on div "} setSectionState ( currentActiveSection ) { const { elements } = this . state …" at bounding box center [515, 400] width 377 height 554
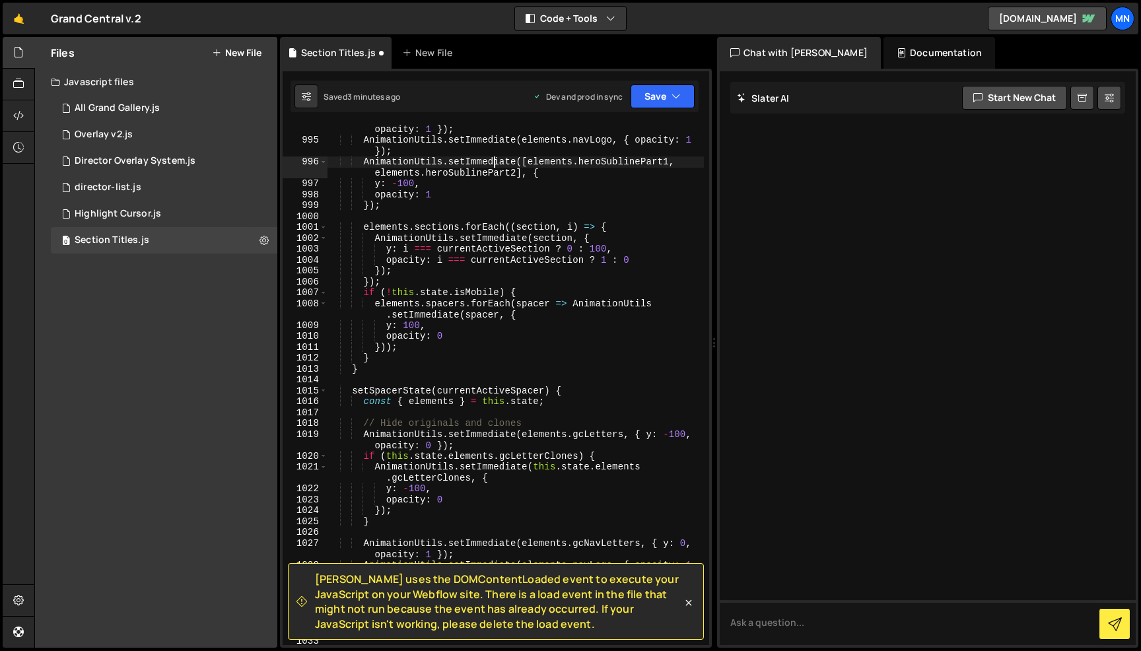
scroll to position [12566, 0]
drag, startPoint x: 438, startPoint y: 336, endPoint x: 445, endPoint y: 336, distance: 7.3
click at [443, 336] on div "AnimationUtils . setImmediate ( elements . gcNavLetters , { y : 0 , opacity : 1…" at bounding box center [515, 390] width 377 height 554
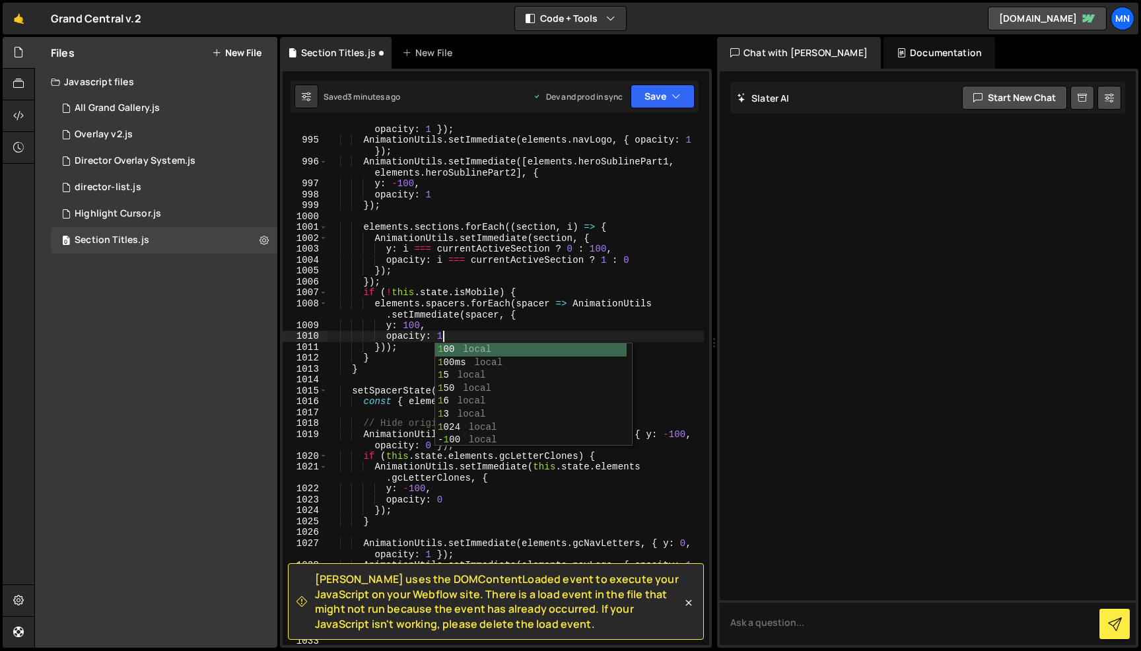
click at [511, 323] on div "AnimationUtils . setImmediate ( elements . gcNavLetters , { y : 0 , opacity : 1…" at bounding box center [515, 390] width 377 height 554
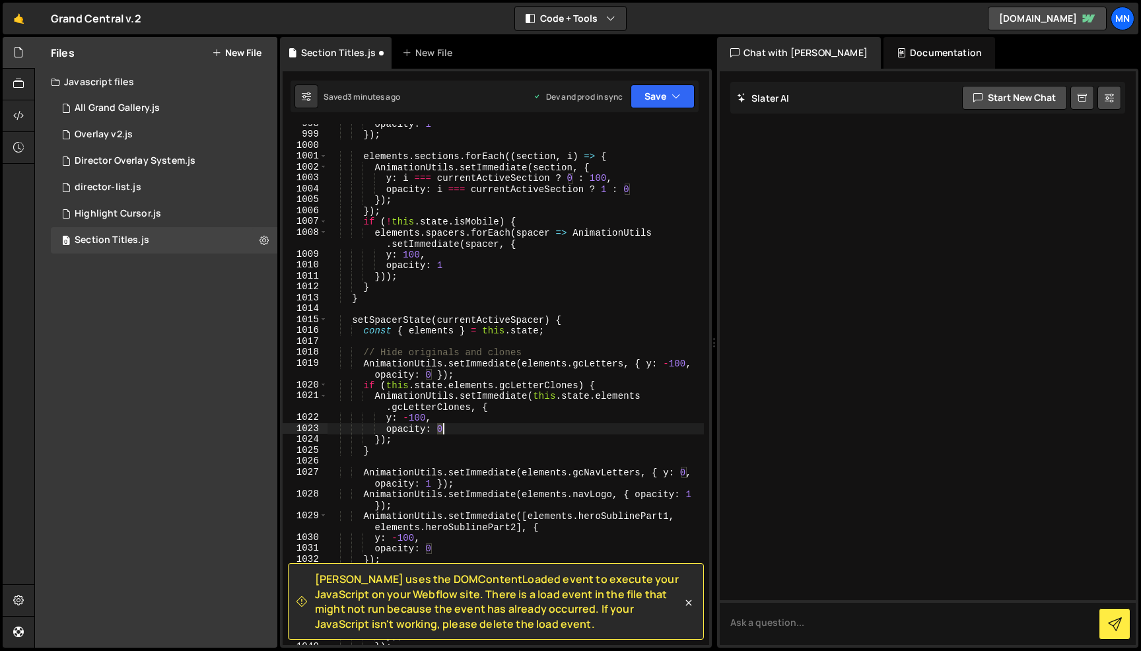
click at [442, 431] on div "opacity : 1 }) ; elements . sections . forEach (( section , i ) => { AnimationU…" at bounding box center [515, 389] width 377 height 543
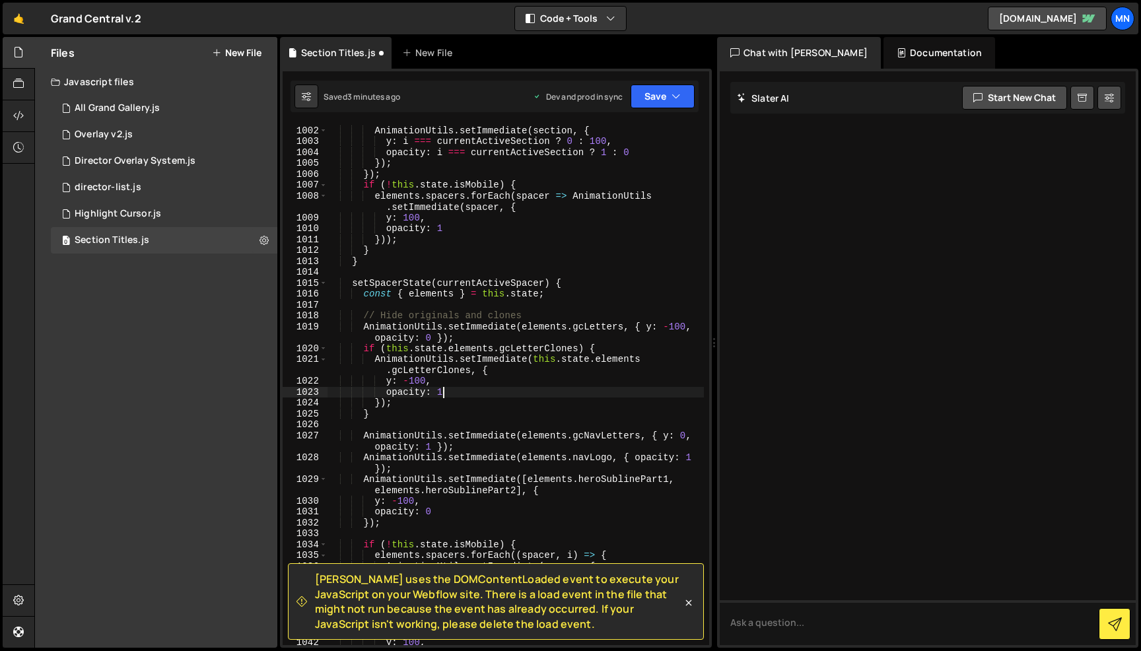
scroll to position [12755, 0]
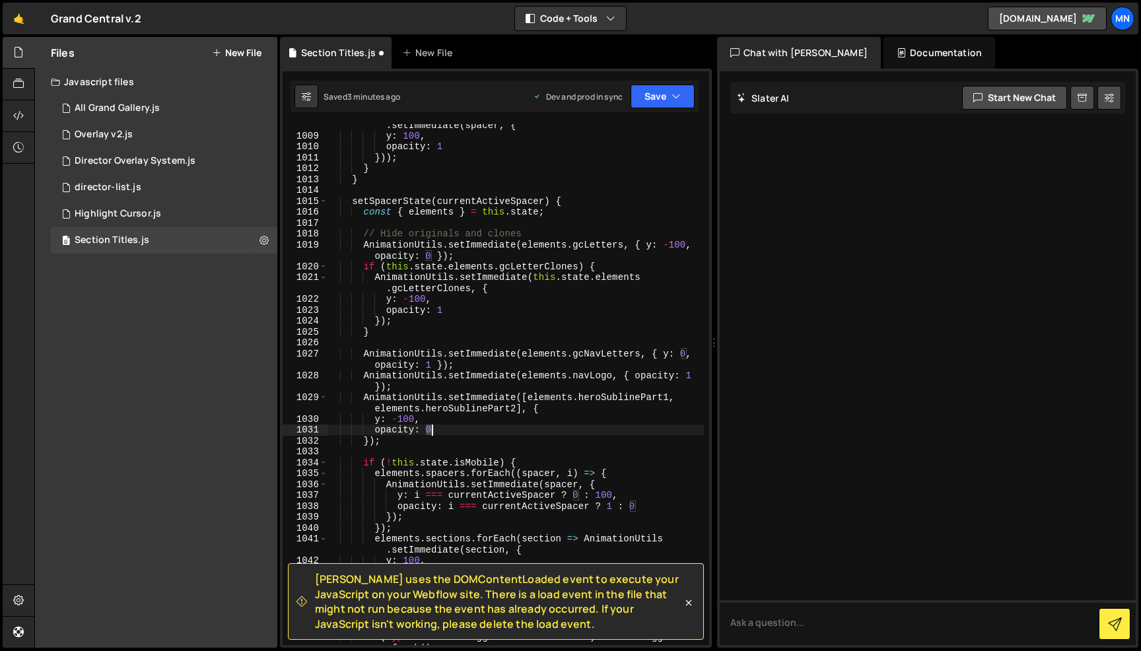
drag, startPoint x: 425, startPoint y: 429, endPoint x: 439, endPoint y: 426, distance: 14.3
click at [431, 429] on div "elements . spacers . forEach ( spacer => AnimationUtils . setImmediate ( spacer…" at bounding box center [515, 390] width 377 height 565
click at [530, 394] on div "elements . spacers . forEach ( spacer => AnimationUtils . setImmediate ( spacer…" at bounding box center [515, 390] width 377 height 565
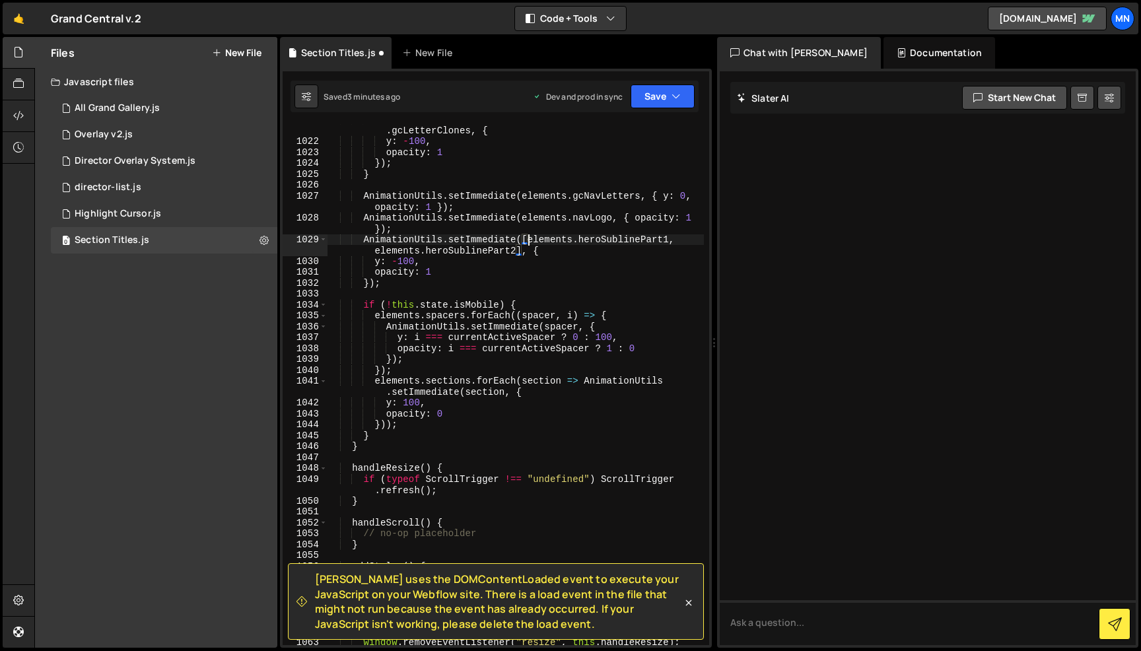
scroll to position [12913, 0]
click at [443, 413] on div "AnimationUtils . setImmediate ( this . state . elements . gcLetterClones , { y …" at bounding box center [515, 391] width 377 height 554
click at [518, 382] on div "AnimationUtils . setImmediate ( this . state . elements . gcLetterClones , { y …" at bounding box center [515, 391] width 377 height 554
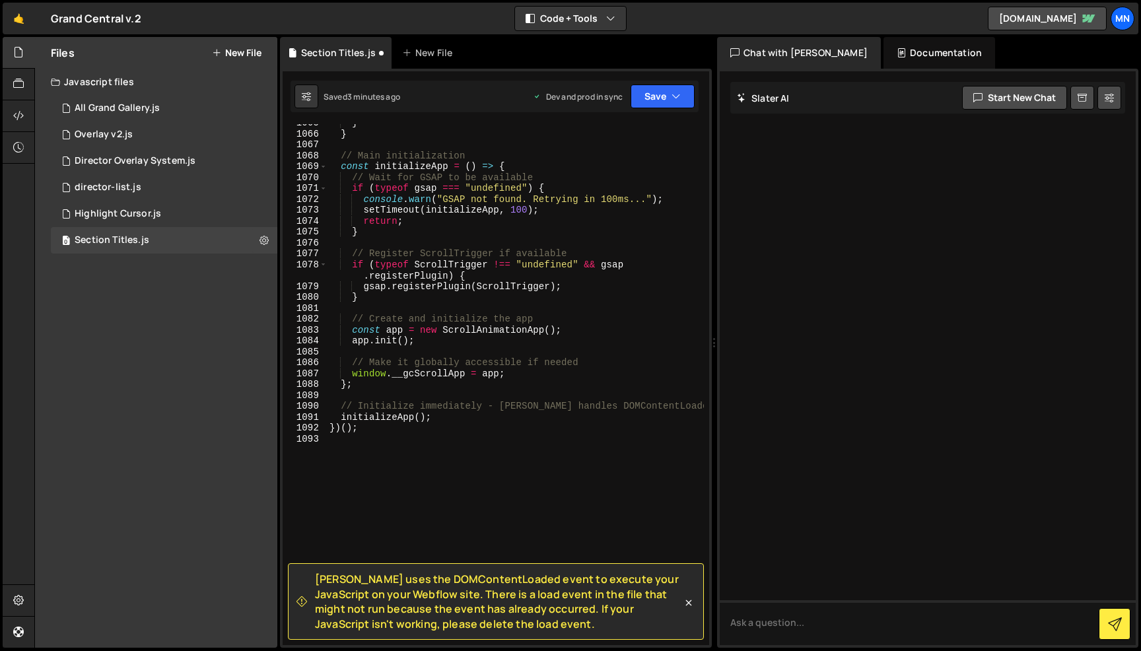
scroll to position [13509, 0]
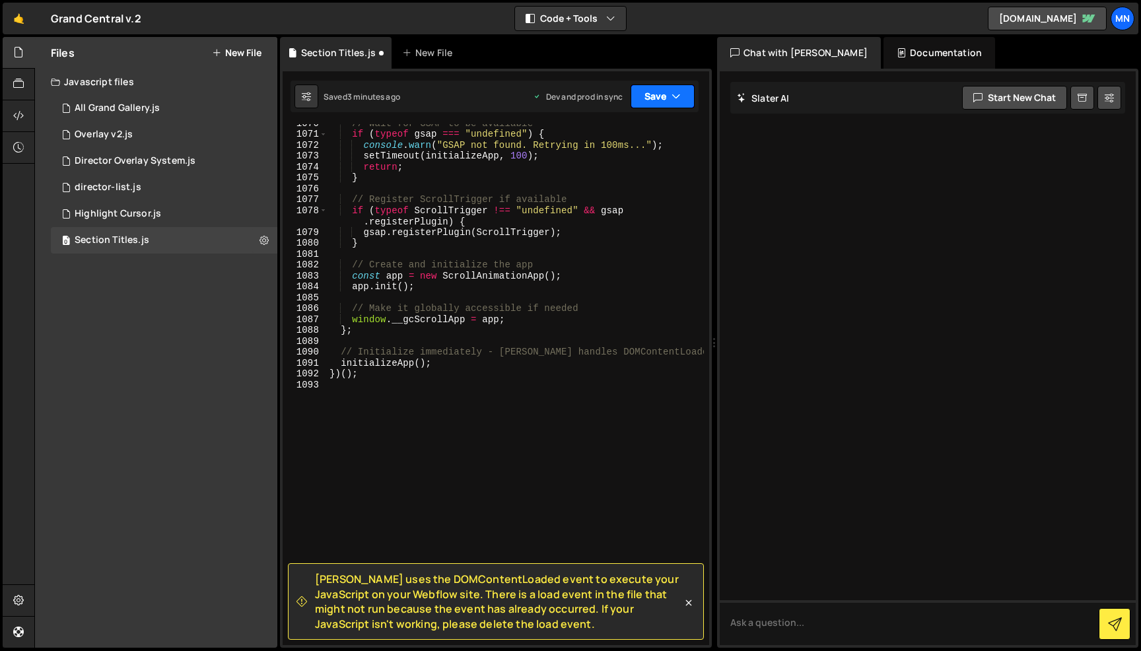
type textarea "elements.sections.forEach(section => AnimationUtils.setImmediate(section, {"
click at [660, 100] on button "Save" at bounding box center [663, 97] width 64 height 24
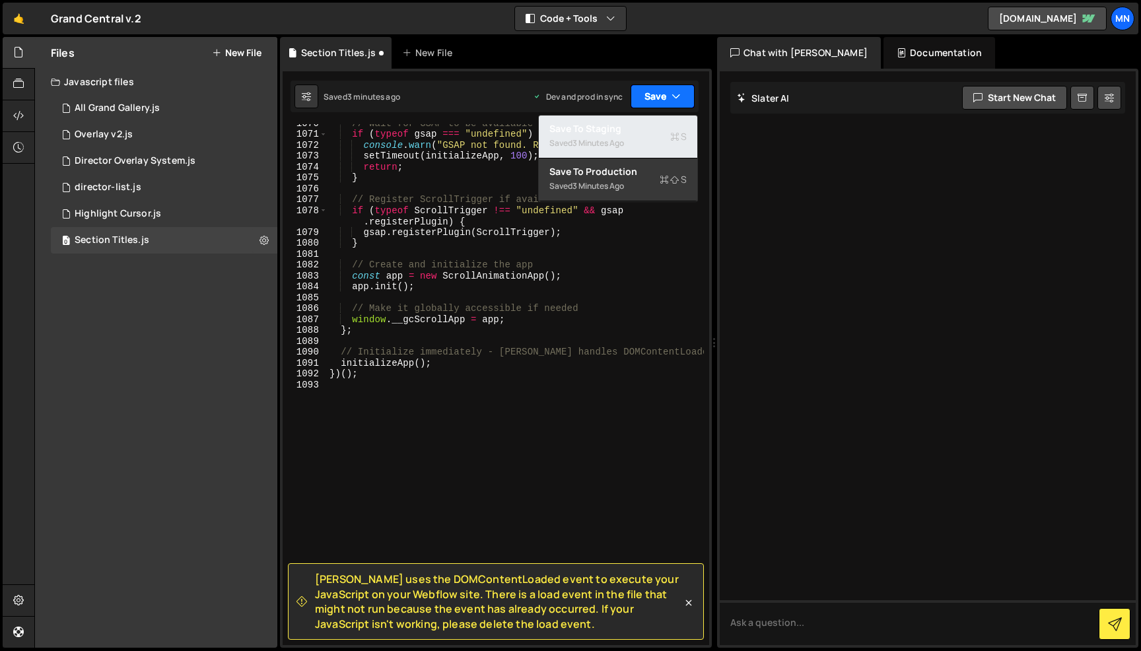
drag, startPoint x: 643, startPoint y: 139, endPoint x: 667, endPoint y: 102, distance: 44.0
click at [643, 139] on div "Saved 3 minutes ago" at bounding box center [618, 143] width 137 height 16
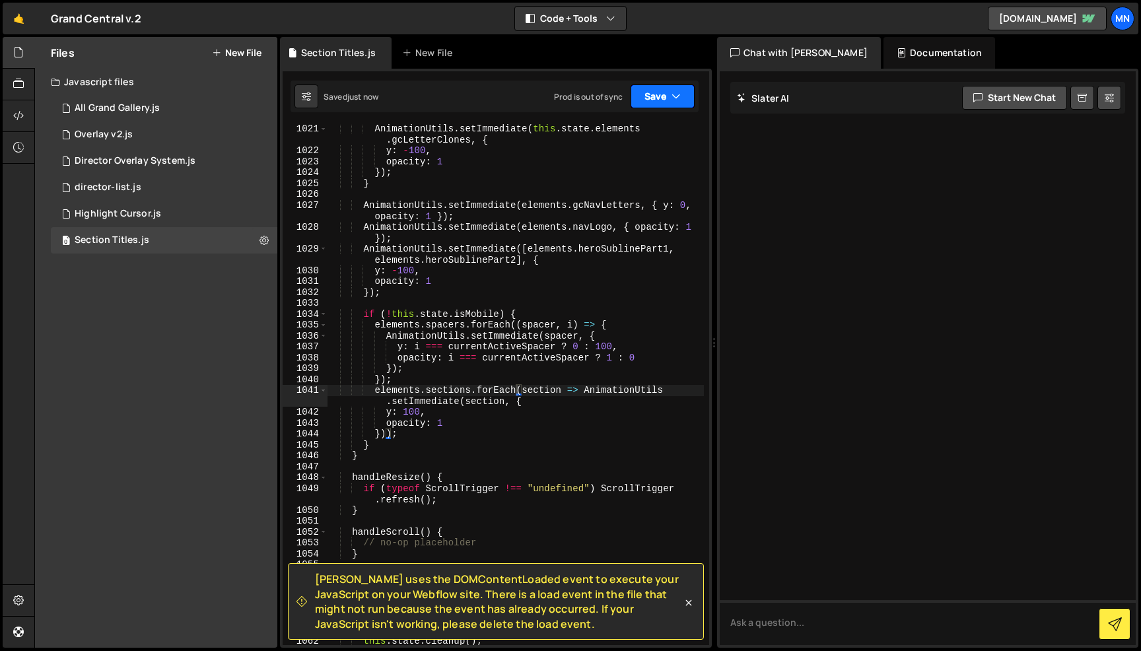
click at [668, 98] on button "Save" at bounding box center [663, 97] width 64 height 24
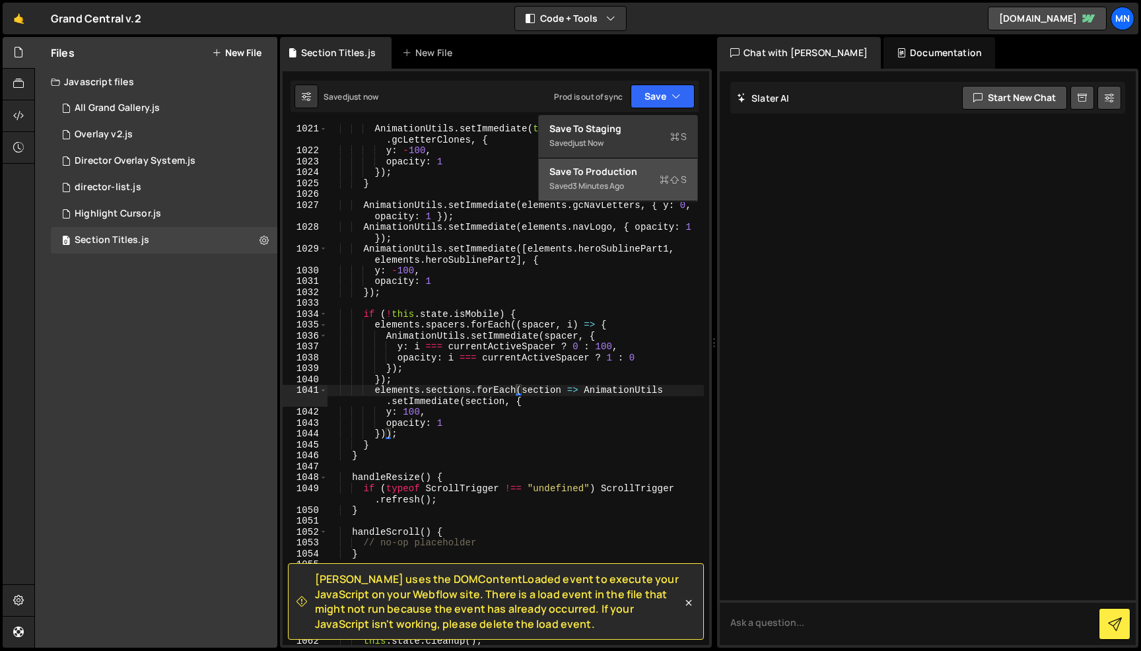
click at [638, 188] on div "Saved 3 minutes ago" at bounding box center [618, 186] width 137 height 16
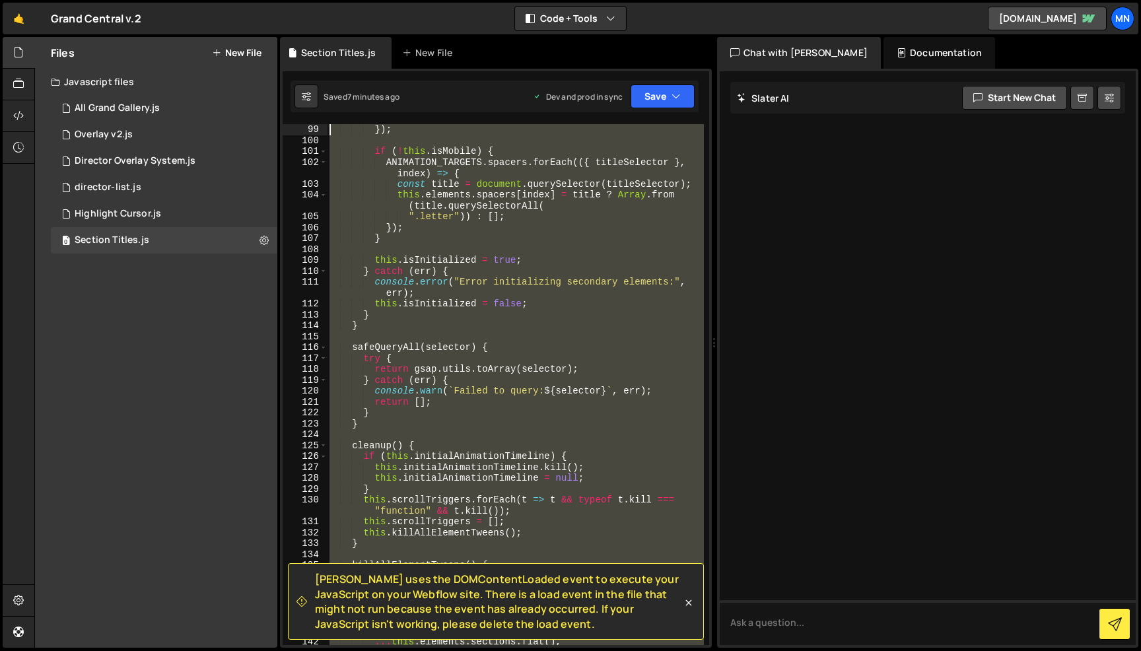
scroll to position [0, 0]
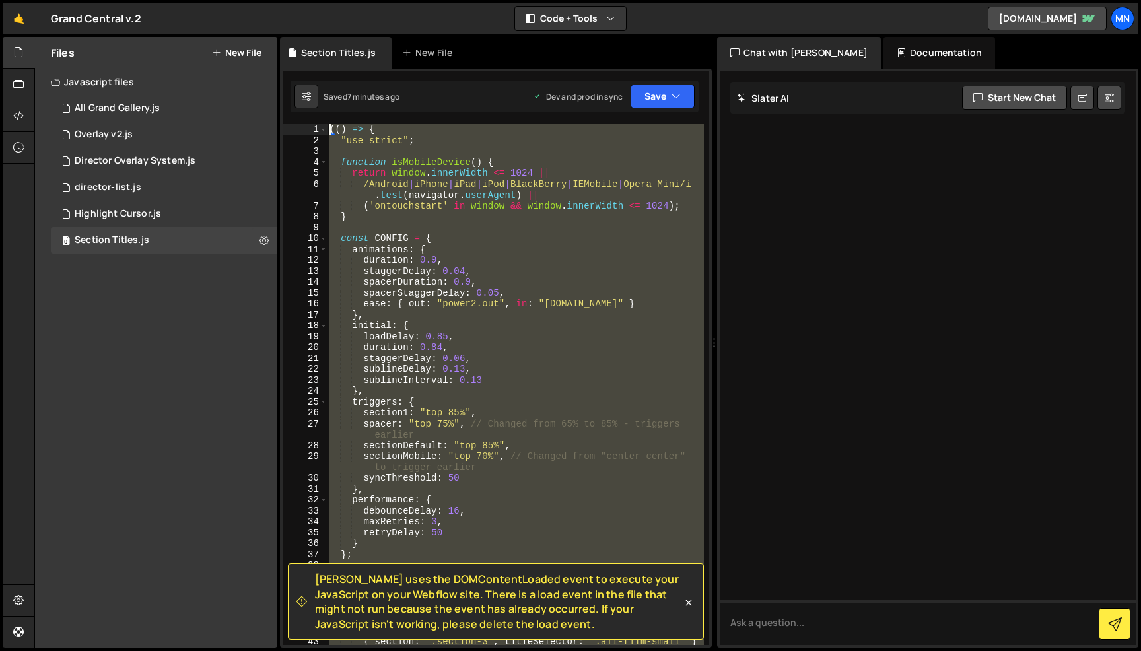
drag, startPoint x: 283, startPoint y: 349, endPoint x: 261, endPoint y: -83, distance: 433.2
click at [261, 0] on html "Projects [GEOGRAPHIC_DATA] Blog [GEOGRAPHIC_DATA] Projects Your Teams Invite te…" at bounding box center [570, 325] width 1141 height 651
paste textarea "})()"
type textarea "})();"
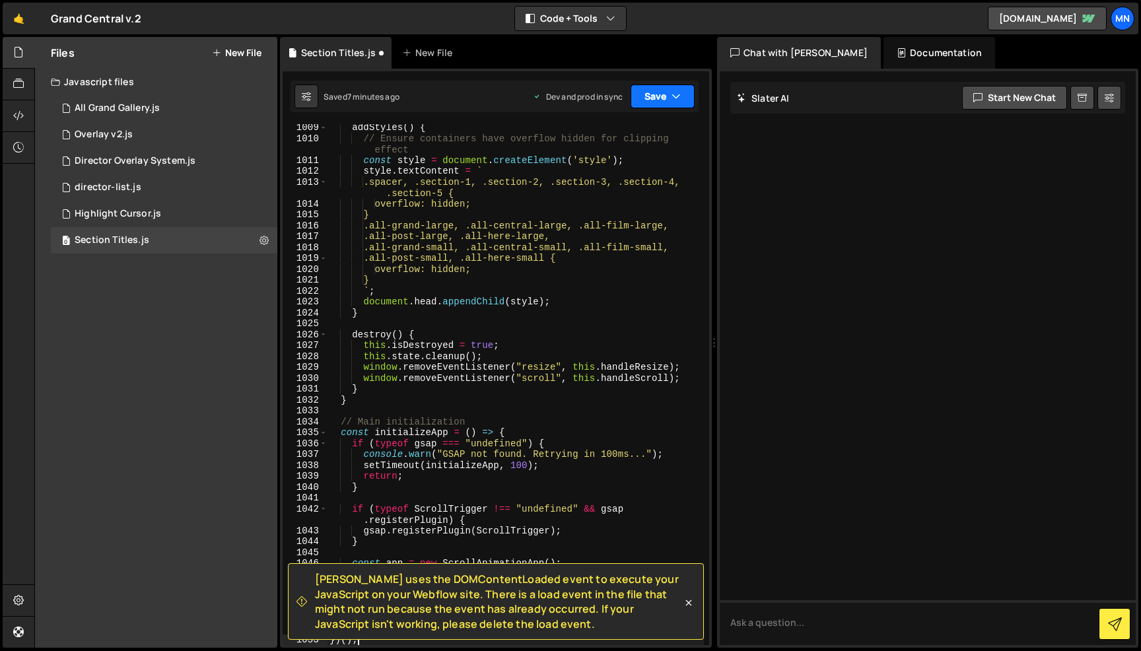
click at [648, 90] on button "Save" at bounding box center [663, 97] width 64 height 24
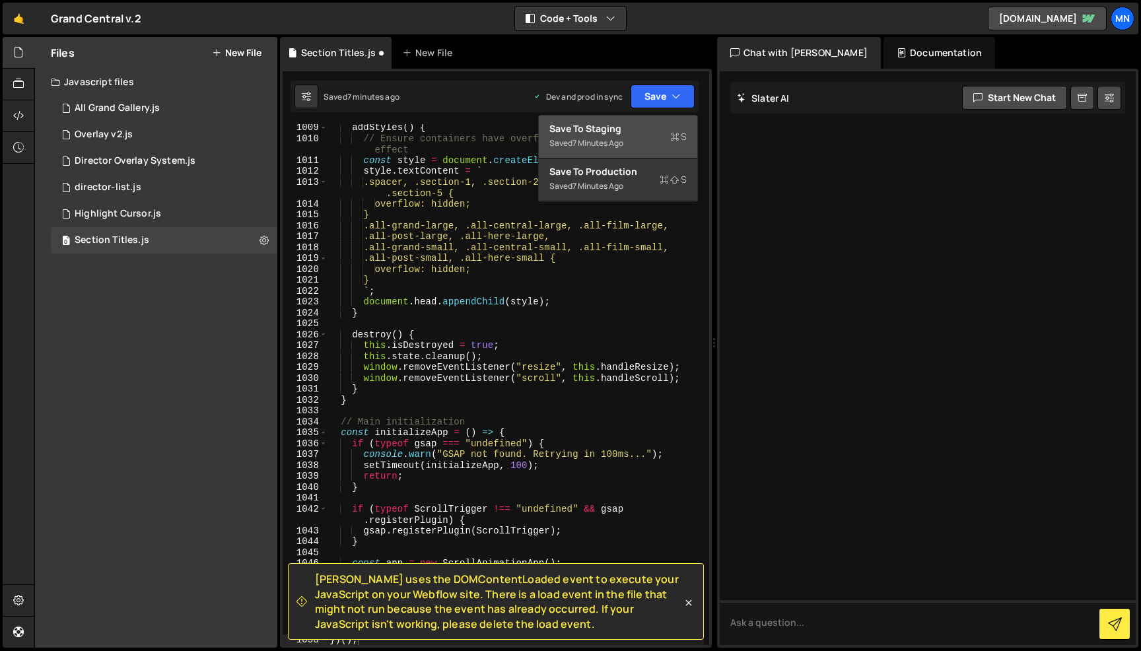
click at [644, 137] on div "Saved 7 minutes ago" at bounding box center [618, 143] width 137 height 16
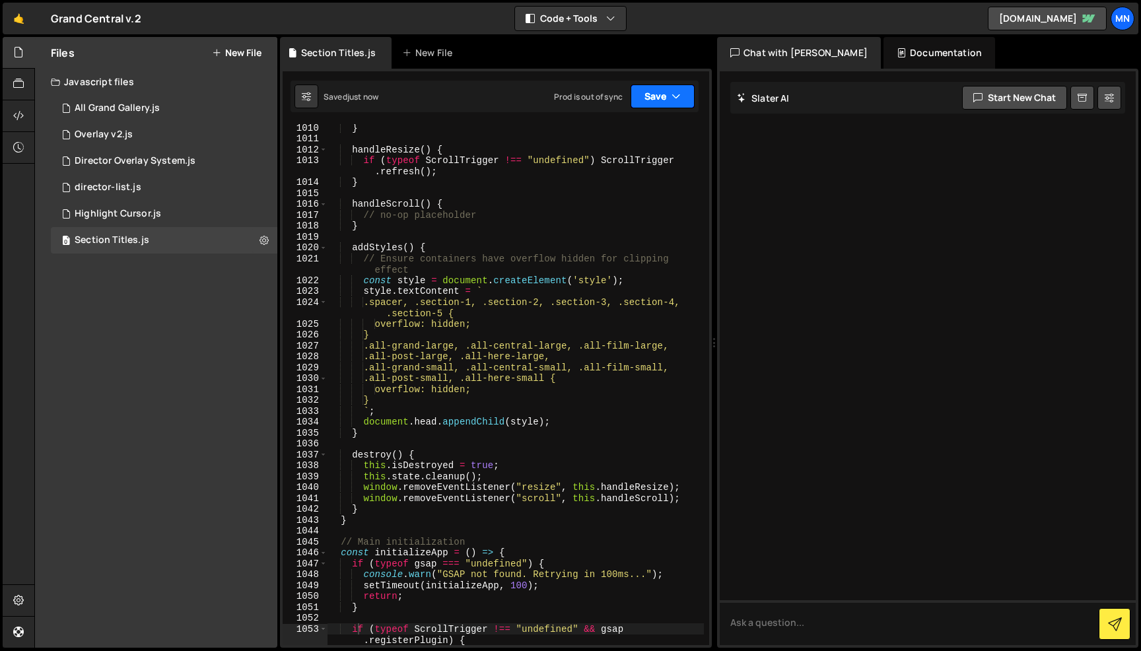
click at [662, 94] on button "Save" at bounding box center [663, 97] width 64 height 24
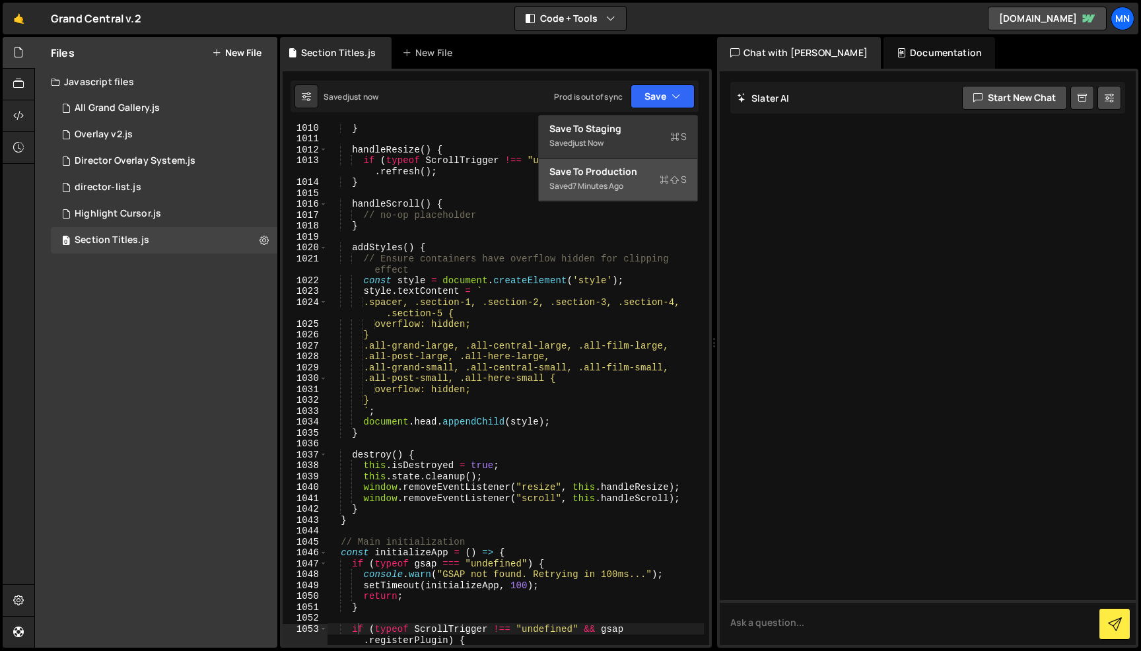
click at [629, 173] on div "Save to Production S" at bounding box center [618, 171] width 137 height 13
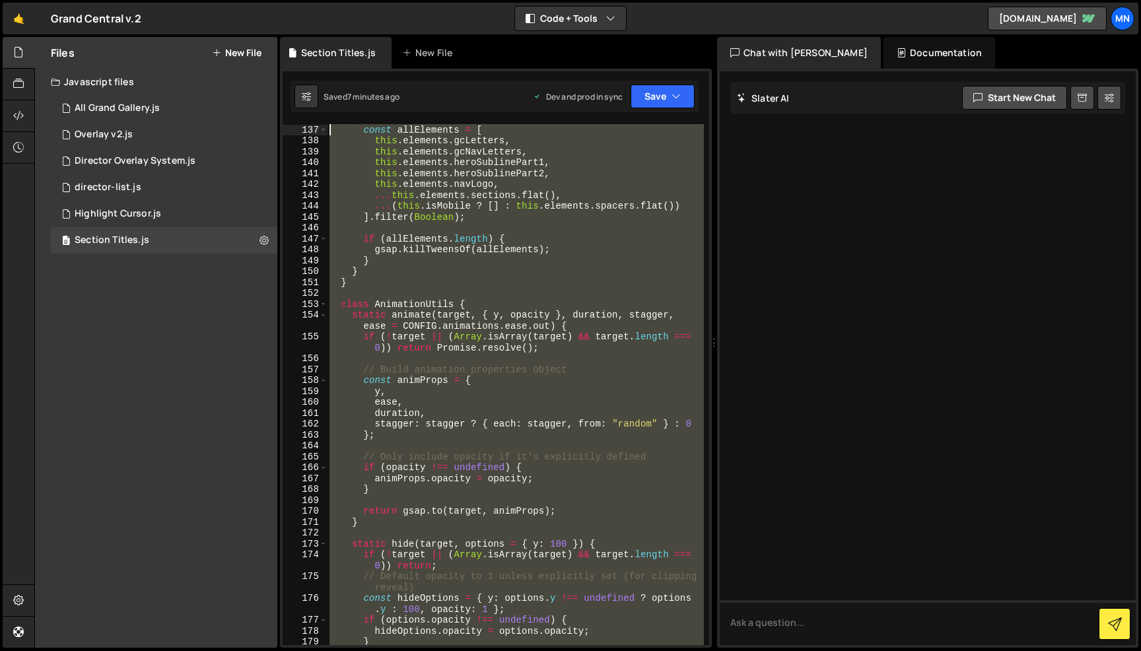
scroll to position [0, 0]
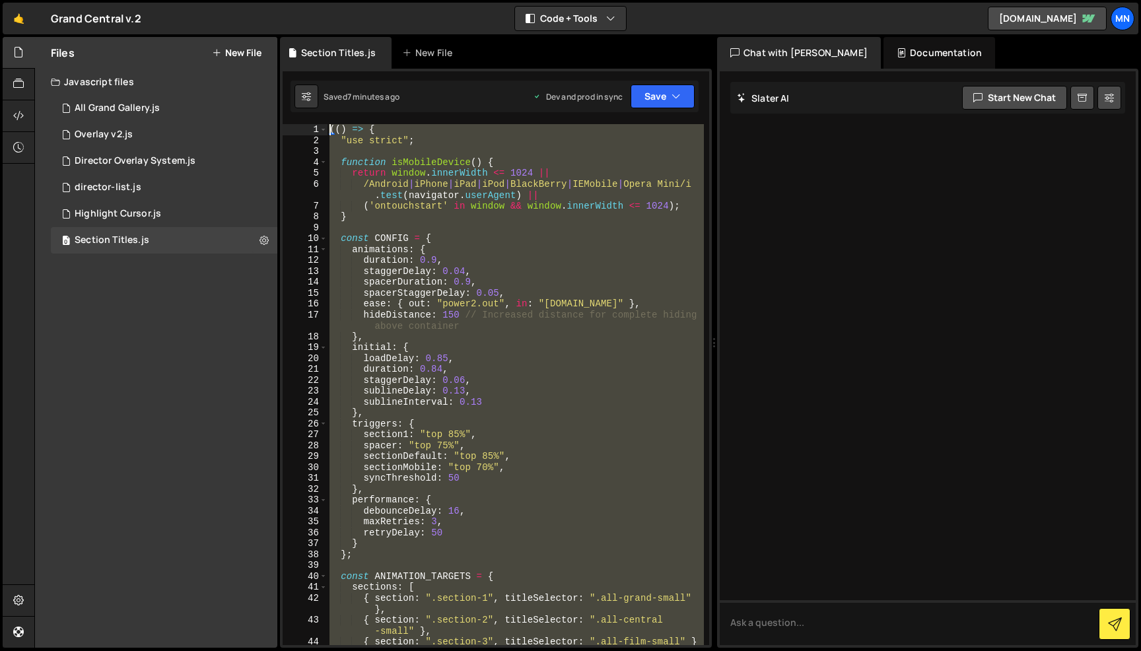
drag, startPoint x: 369, startPoint y: 548, endPoint x: 275, endPoint y: -83, distance: 638.3
click at [275, 0] on html "Projects [GEOGRAPHIC_DATA] Blog [GEOGRAPHIC_DATA] Projects Your Teams Invite te…" at bounding box center [570, 325] width 1141 height 651
paste textarea "})()"
type textarea "})();"
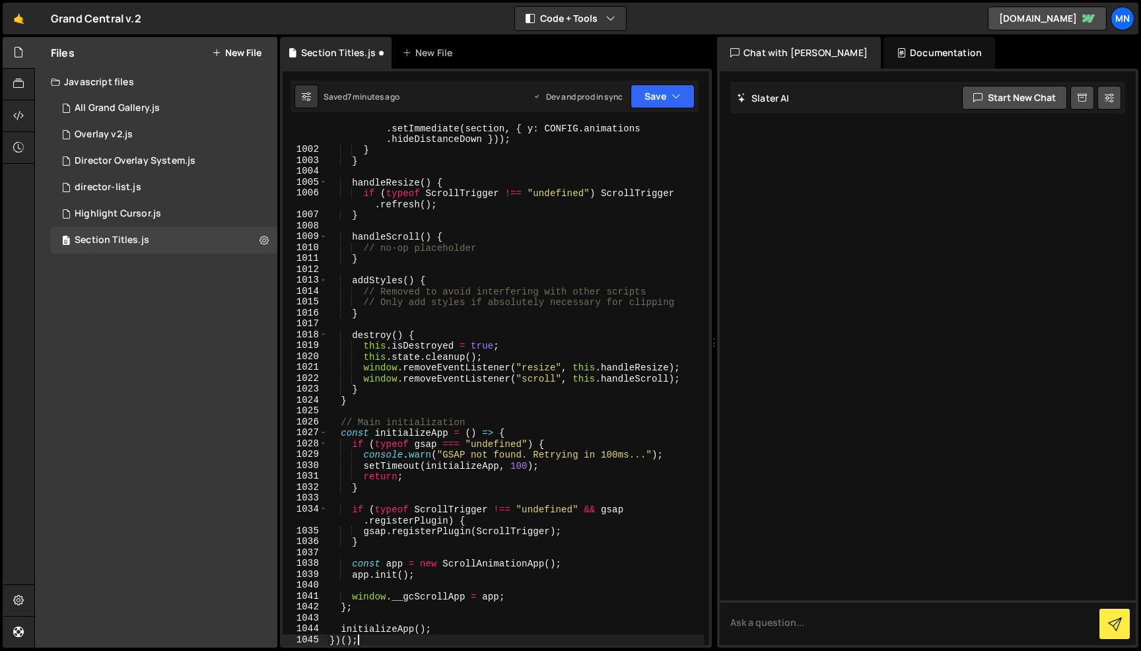
scroll to position [12731, 0]
drag, startPoint x: 690, startPoint y: 92, endPoint x: 660, endPoint y: 123, distance: 42.5
click at [688, 92] on button "Save" at bounding box center [663, 97] width 64 height 24
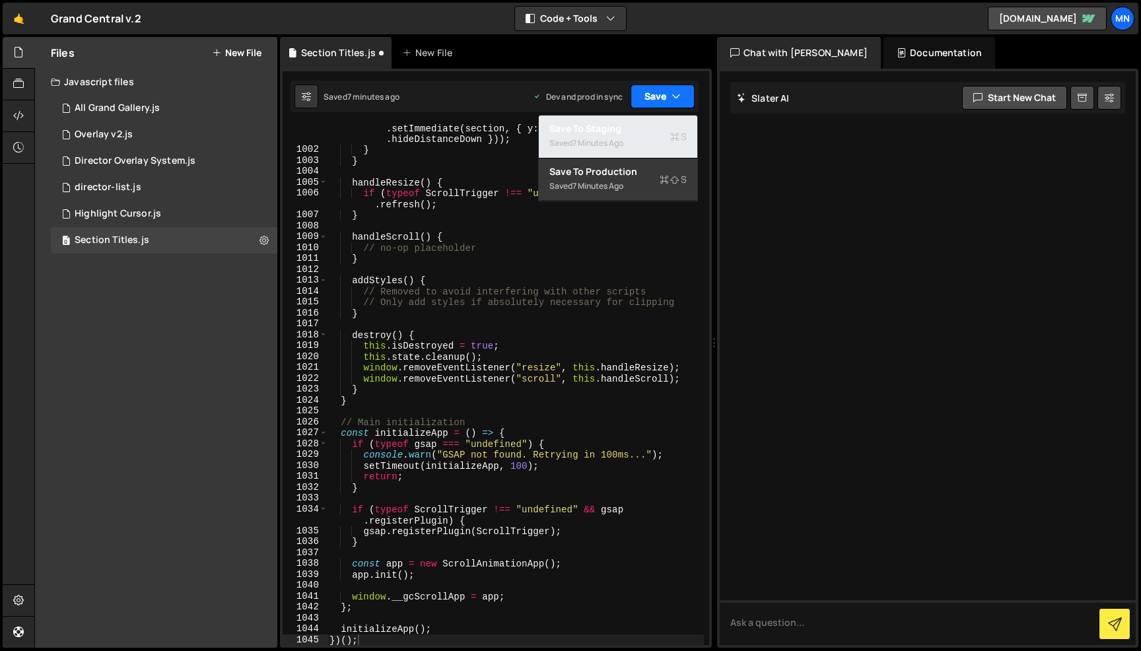
drag, startPoint x: 655, startPoint y: 128, endPoint x: 674, endPoint y: 103, distance: 31.6
click at [656, 128] on div "Save to Staging S" at bounding box center [618, 128] width 137 height 13
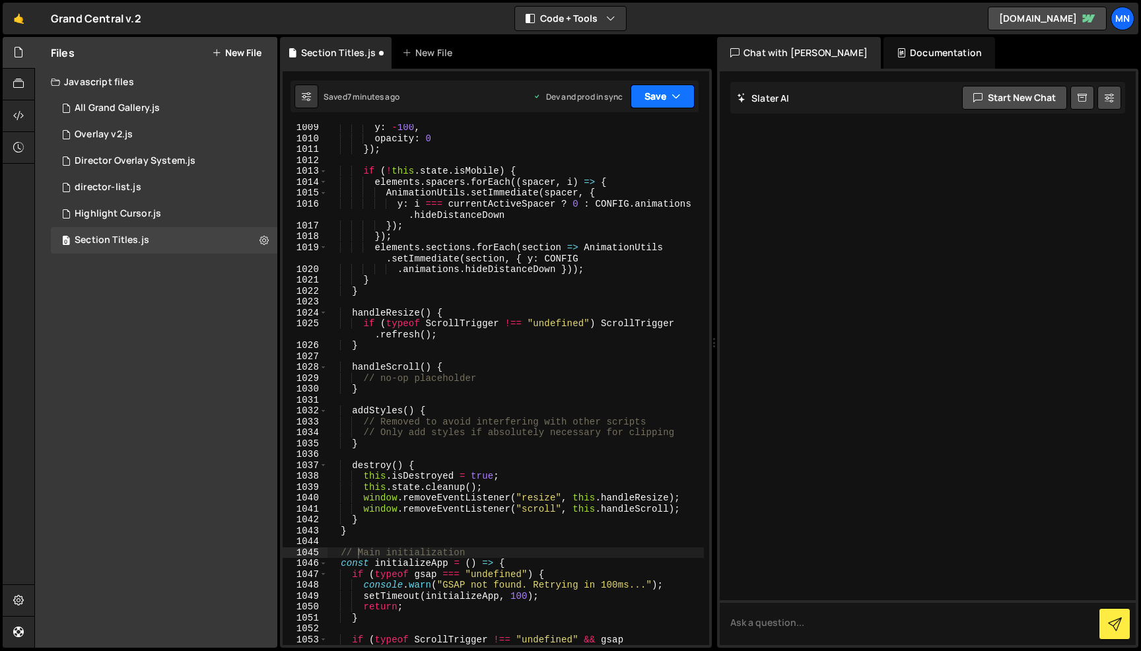
click at [677, 93] on icon "button" at bounding box center [676, 96] width 9 height 13
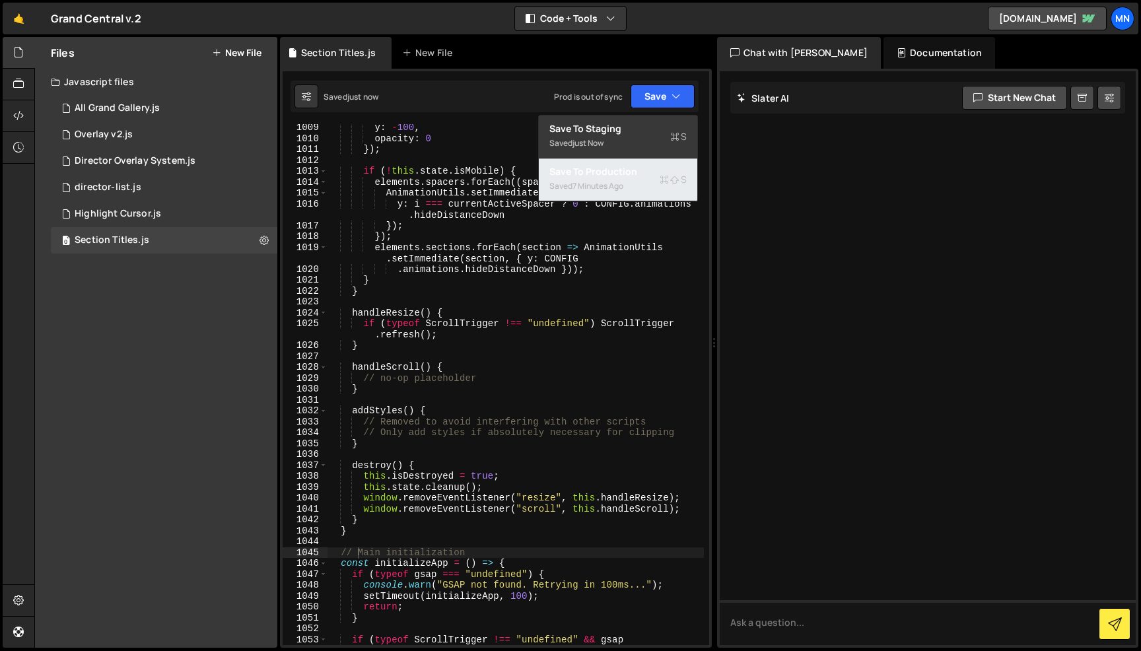
drag, startPoint x: 655, startPoint y: 174, endPoint x: 678, endPoint y: 155, distance: 29.5
click at [656, 174] on div "Save to Production S" at bounding box center [618, 171] width 137 height 13
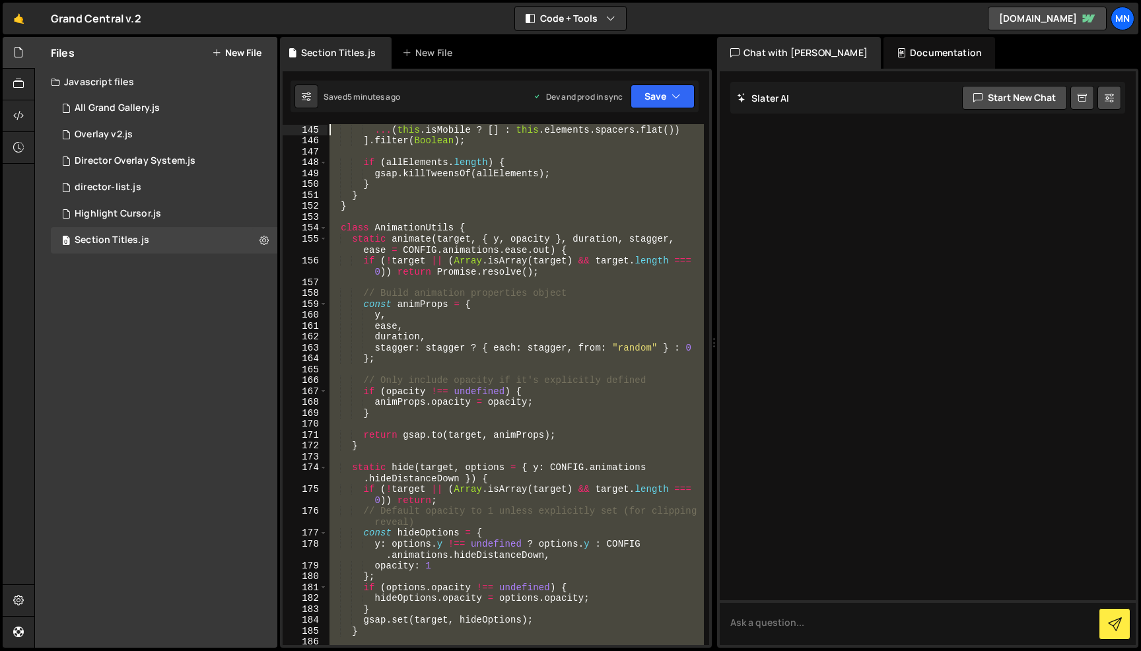
scroll to position [0, 0]
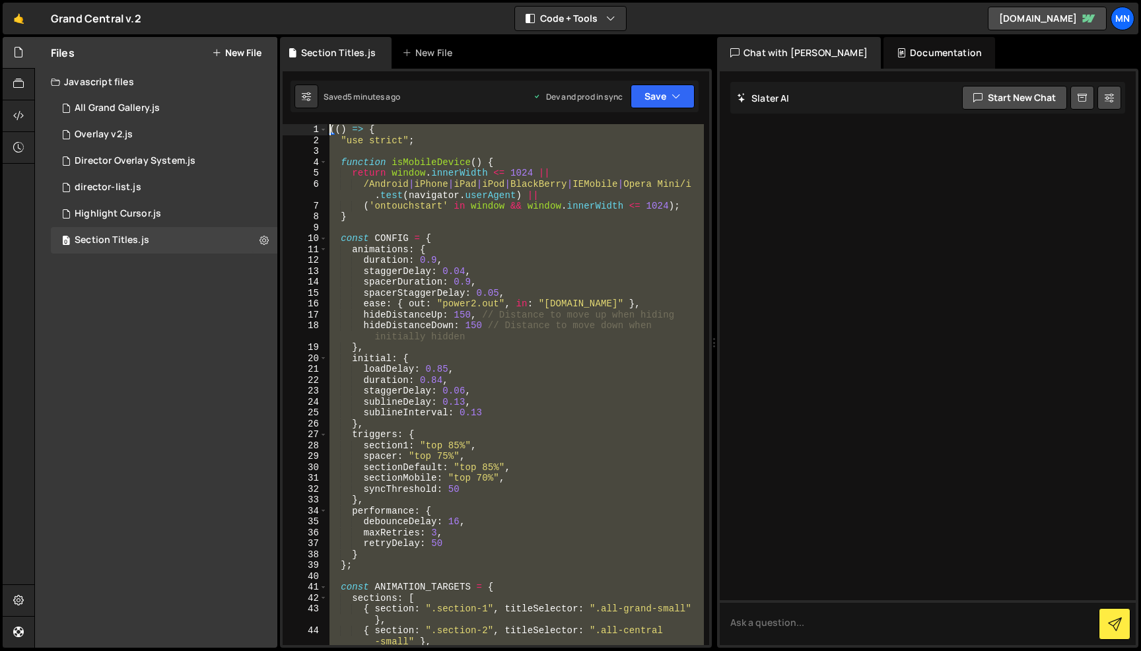
drag, startPoint x: 365, startPoint y: 578, endPoint x: 232, endPoint y: -83, distance: 674.2
click at [232, 0] on html "Projects [GEOGRAPHIC_DATA] Blog [GEOGRAPHIC_DATA] Projects Your Teams Invite te…" at bounding box center [570, 325] width 1141 height 651
paste textarea "})()"
type textarea "})();"
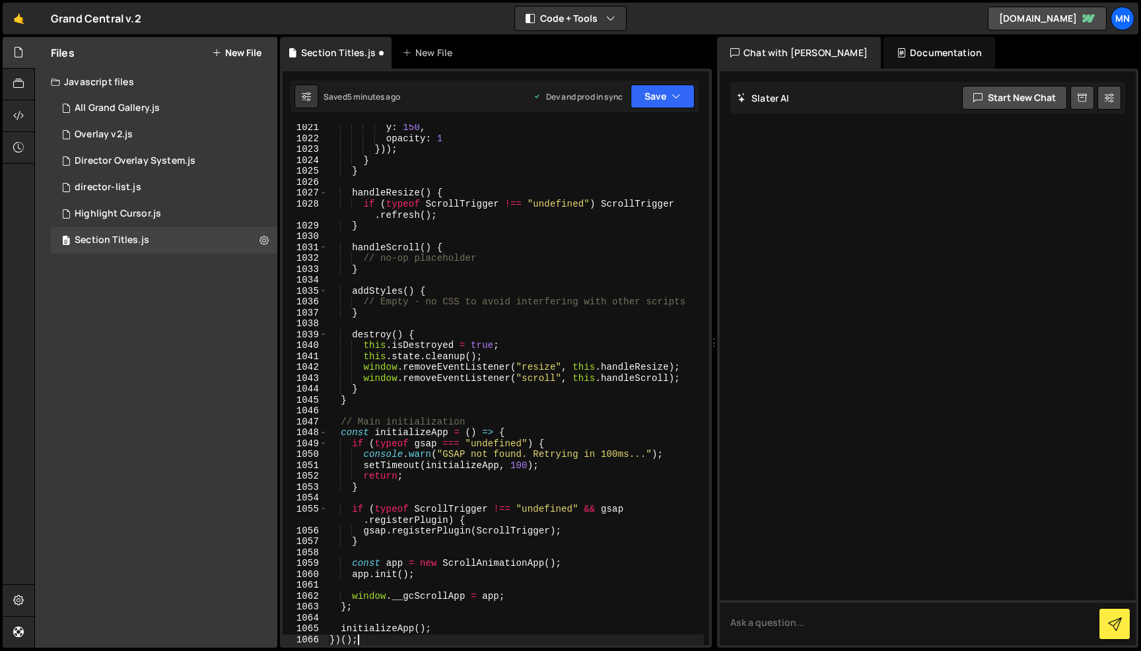
scroll to position [12818, 0]
drag, startPoint x: 659, startPoint y: 98, endPoint x: 646, endPoint y: 122, distance: 27.2
click at [659, 98] on button "Save" at bounding box center [663, 97] width 64 height 24
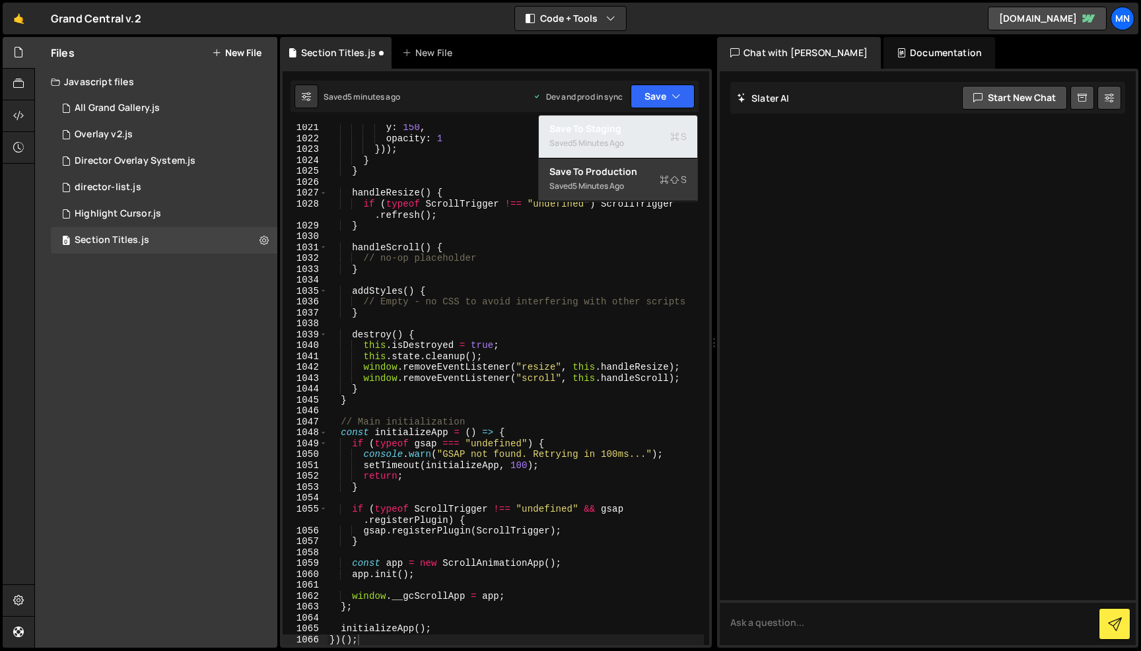
click at [636, 133] on div "Save to Staging S" at bounding box center [618, 128] width 137 height 13
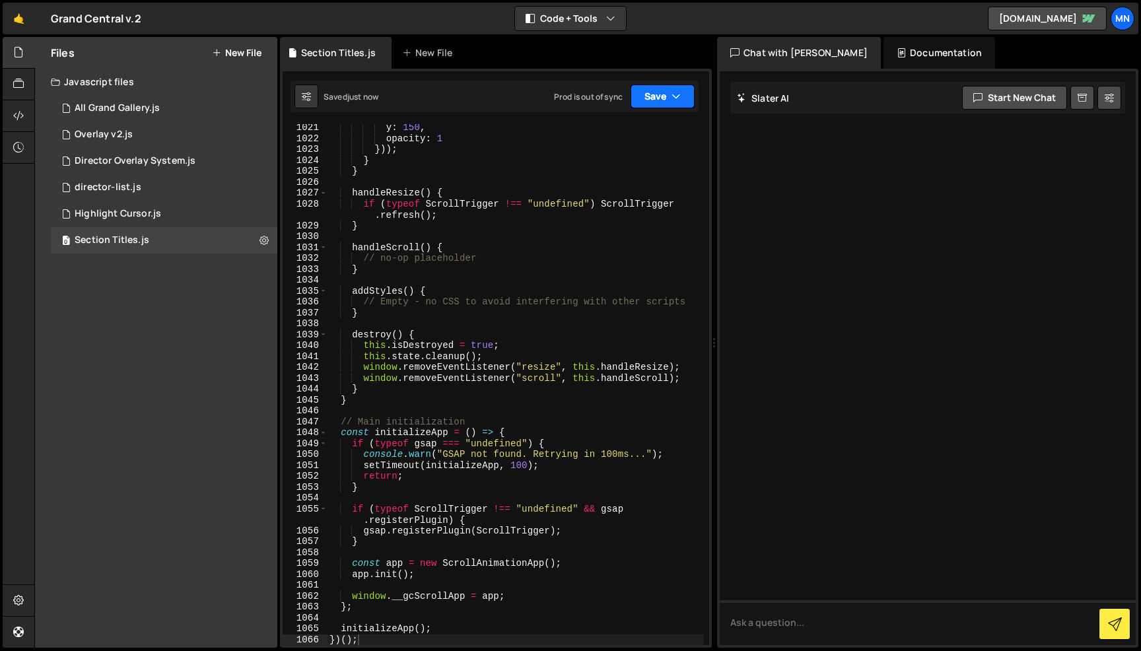
click at [663, 92] on button "Save" at bounding box center [663, 97] width 64 height 24
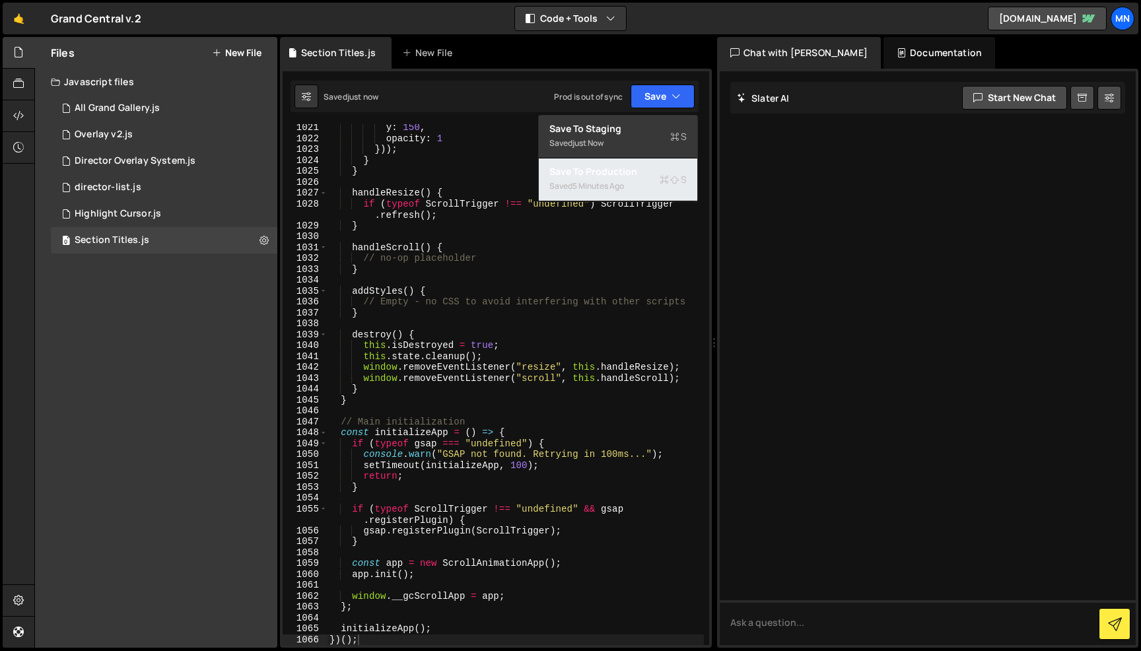
click at [624, 184] on div "5 minutes ago" at bounding box center [599, 185] width 52 height 11
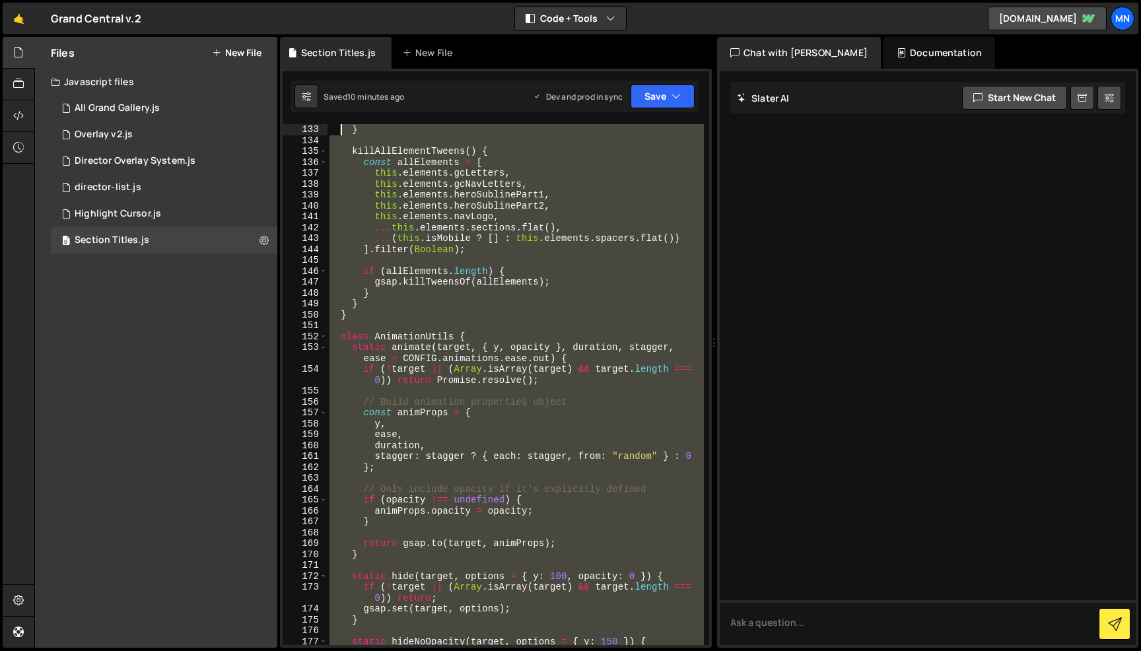
scroll to position [0, 0]
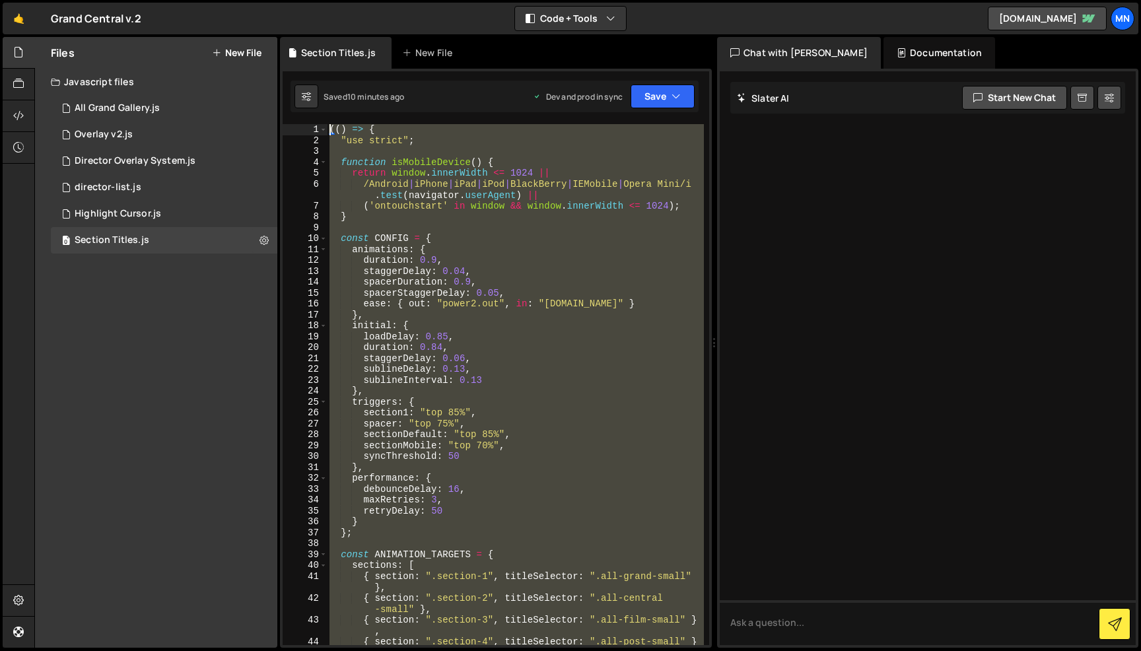
drag, startPoint x: 315, startPoint y: 579, endPoint x: 343, endPoint y: -83, distance: 662.4
click at [343, 0] on html "Projects [GEOGRAPHIC_DATA] Blog [GEOGRAPHIC_DATA] Projects Your Teams Invite te…" at bounding box center [570, 325] width 1141 height 651
paste textarea "})()"
type textarea "})();"
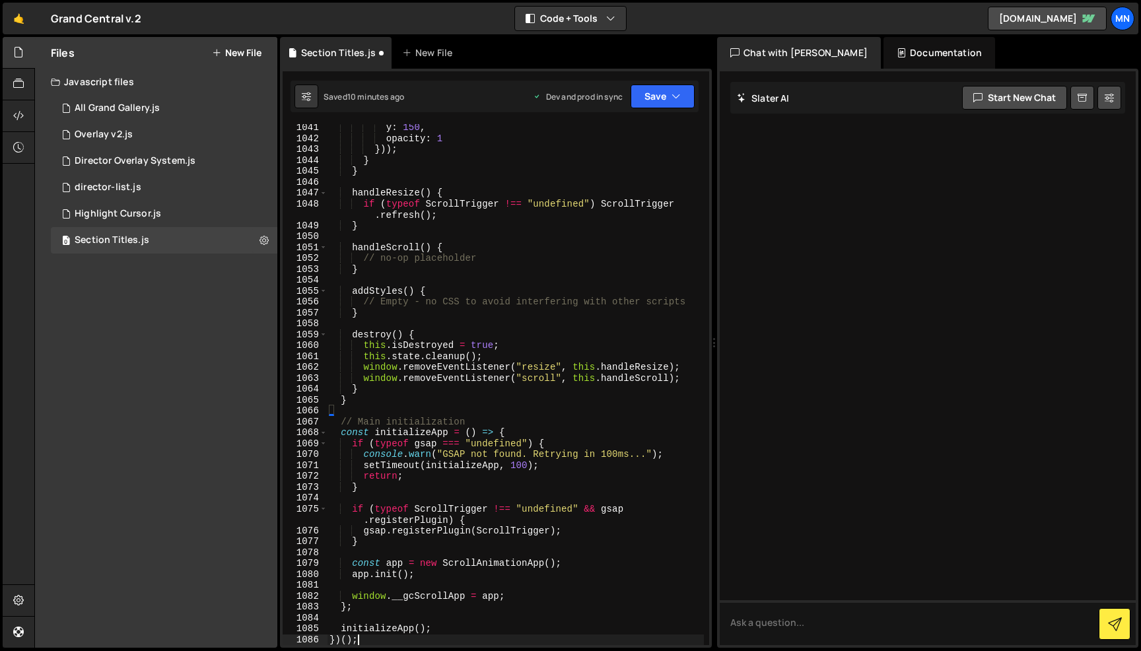
scroll to position [13210, 0]
click at [649, 105] on button "Save" at bounding box center [663, 97] width 64 height 24
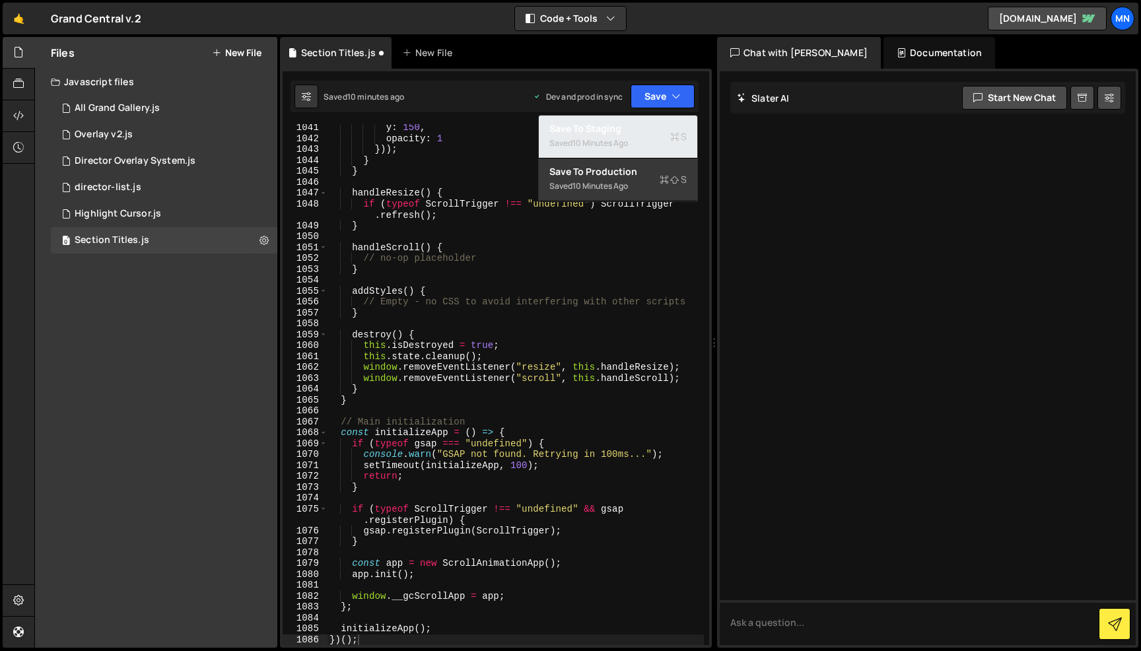
drag, startPoint x: 624, startPoint y: 145, endPoint x: 635, endPoint y: 139, distance: 13.0
click at [625, 145] on div "10 minutes ago" at bounding box center [600, 142] width 55 height 11
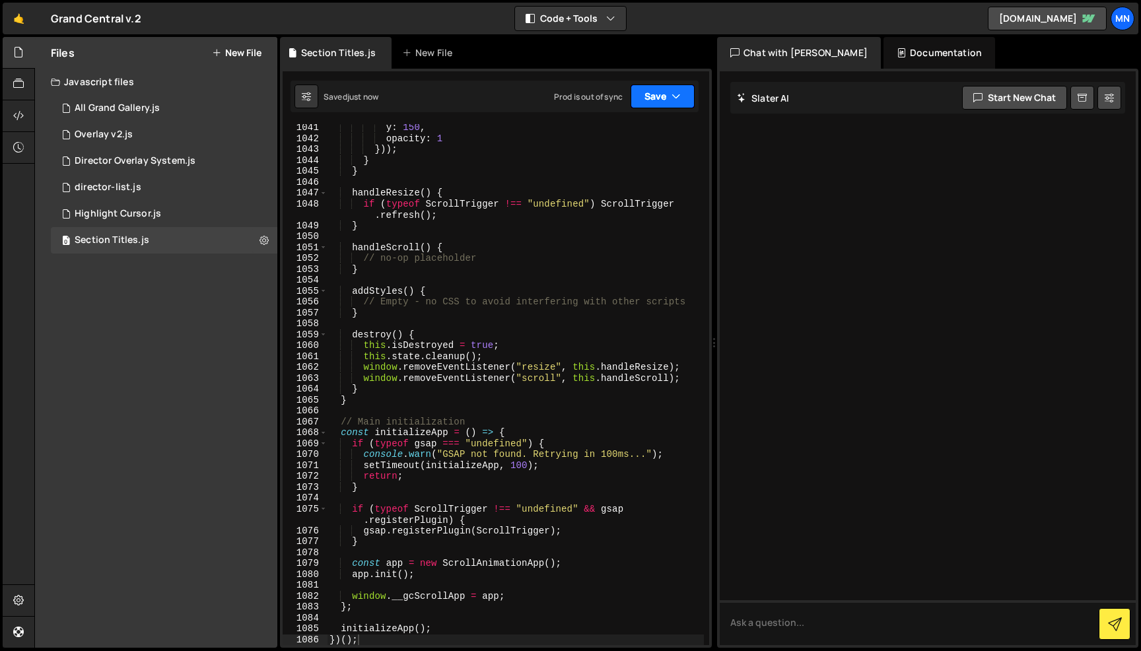
click at [666, 94] on button "Save" at bounding box center [663, 97] width 64 height 24
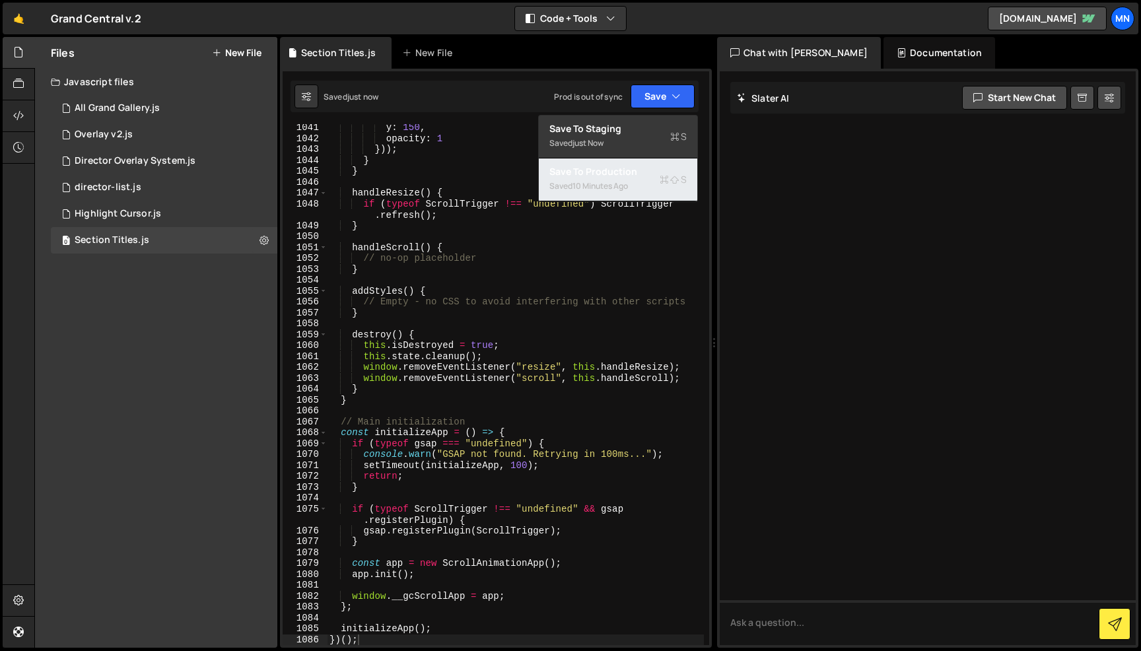
click at [624, 190] on div "10 minutes ago" at bounding box center [600, 185] width 55 height 11
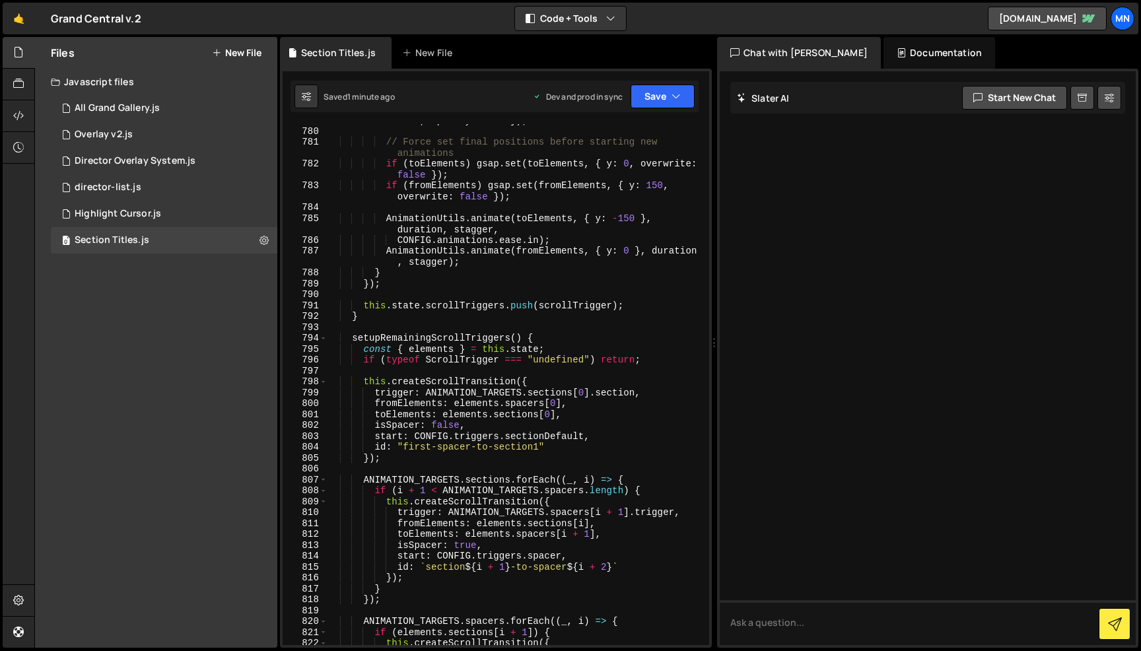
scroll to position [9381, 0]
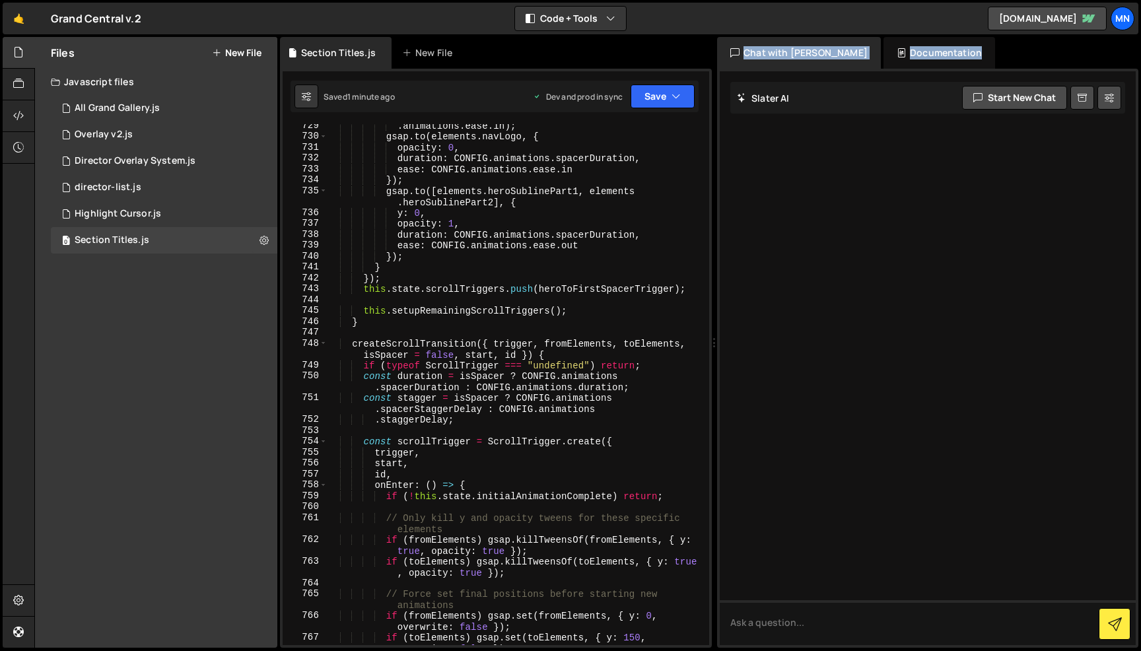
drag, startPoint x: 711, startPoint y: 489, endPoint x: 749, endPoint y: 94, distance: 396.8
click at [750, 91] on div "Files New File Javascript files 1 All Grand Gallery.js 0 0 Overlay v2.js 0 1 Di…" at bounding box center [587, 343] width 1107 height 612
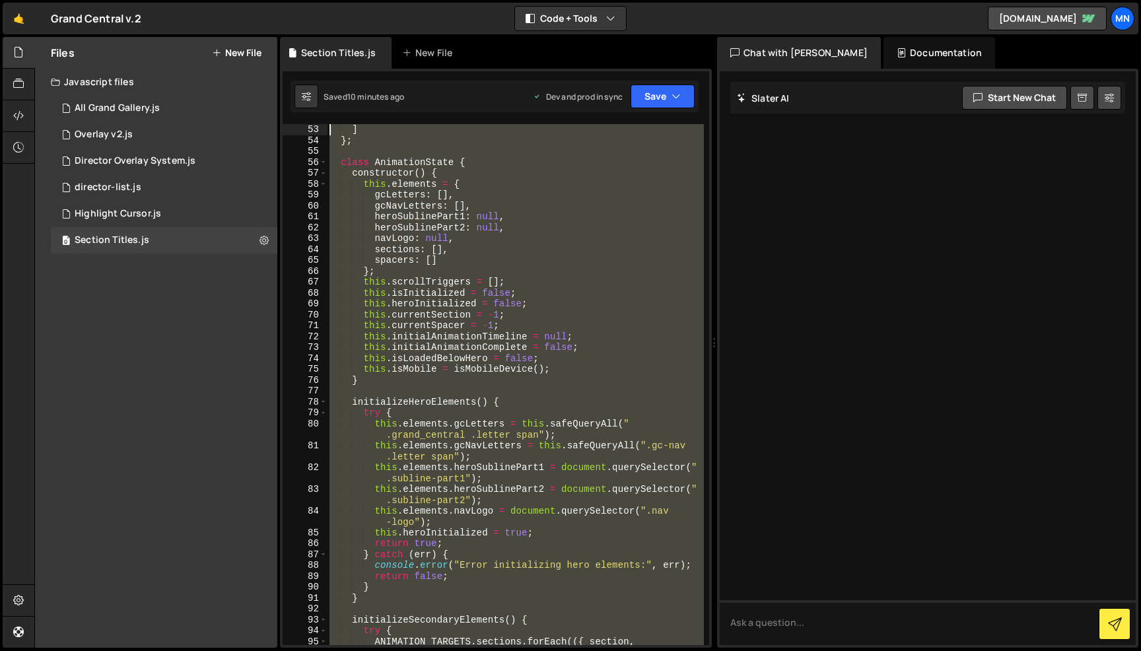
scroll to position [0, 0]
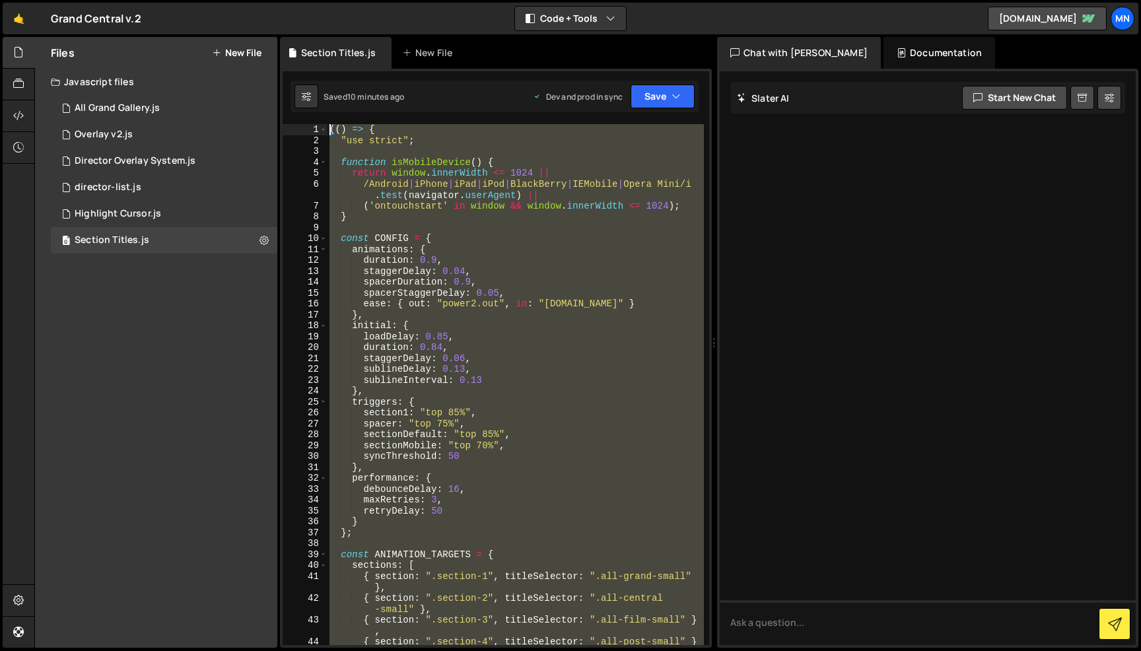
drag, startPoint x: 281, startPoint y: 411, endPoint x: 212, endPoint y: -83, distance: 499.5
click at [212, 0] on html "Projects [GEOGRAPHIC_DATA] Blog [GEOGRAPHIC_DATA] Projects Your Teams Invite te…" at bounding box center [570, 325] width 1141 height 651
paste textarea "})()"
type textarea "})();"
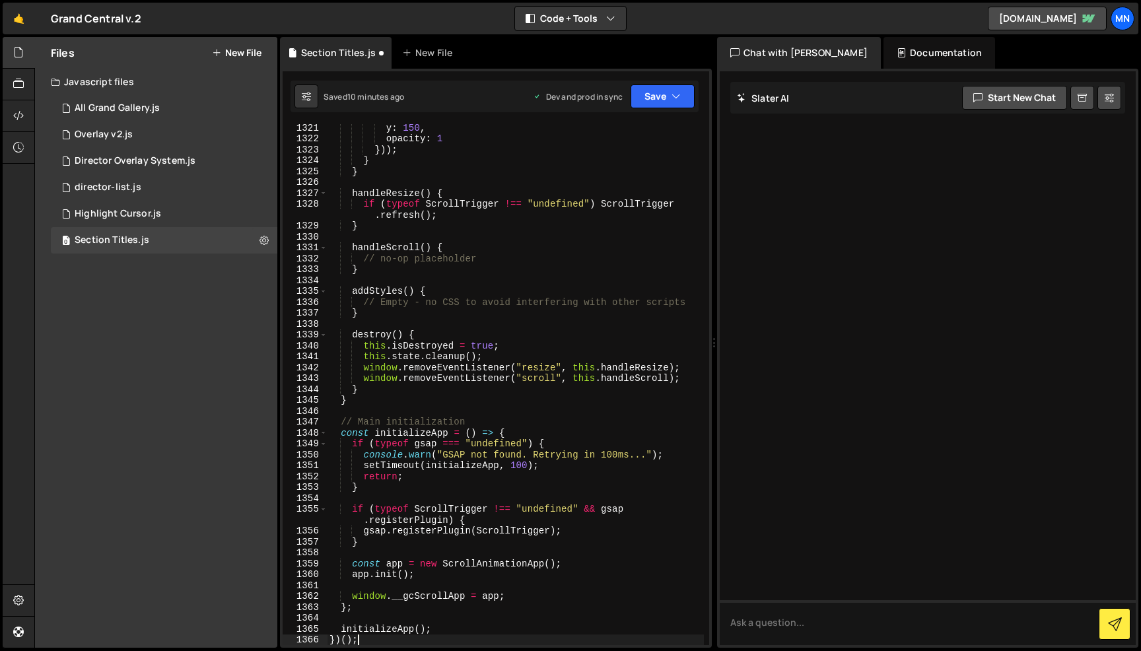
scroll to position [16752, 0]
drag, startPoint x: 659, startPoint y: 86, endPoint x: 659, endPoint y: 95, distance: 9.3
click at [659, 86] on button "Save" at bounding box center [663, 97] width 64 height 24
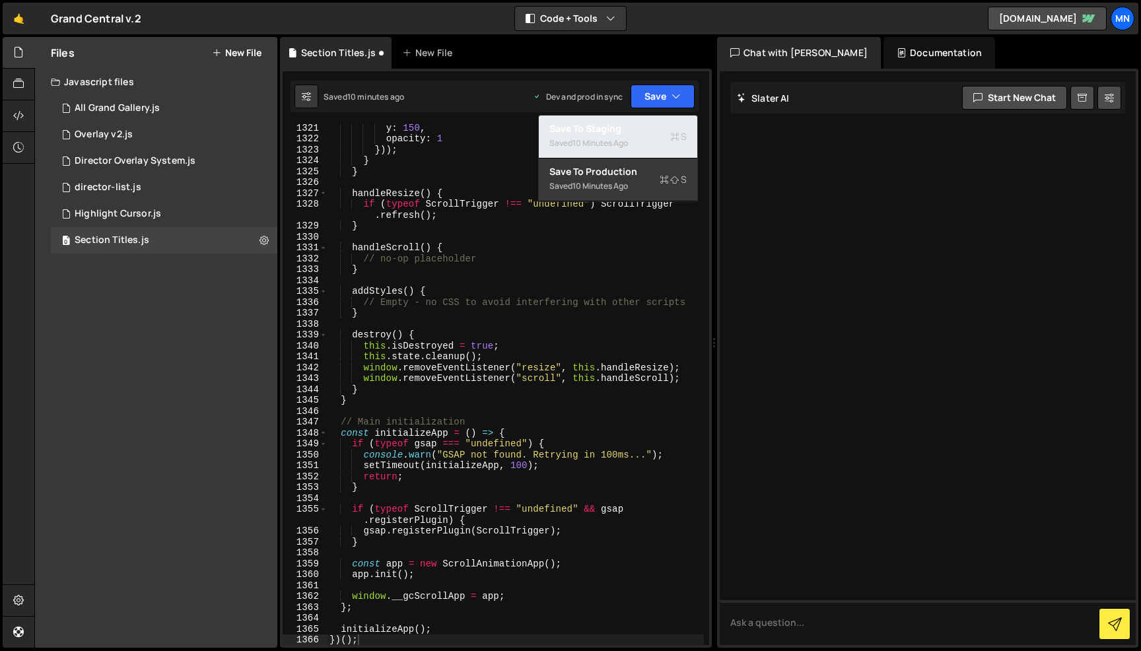
click at [653, 132] on div "Save to Staging S" at bounding box center [618, 128] width 137 height 13
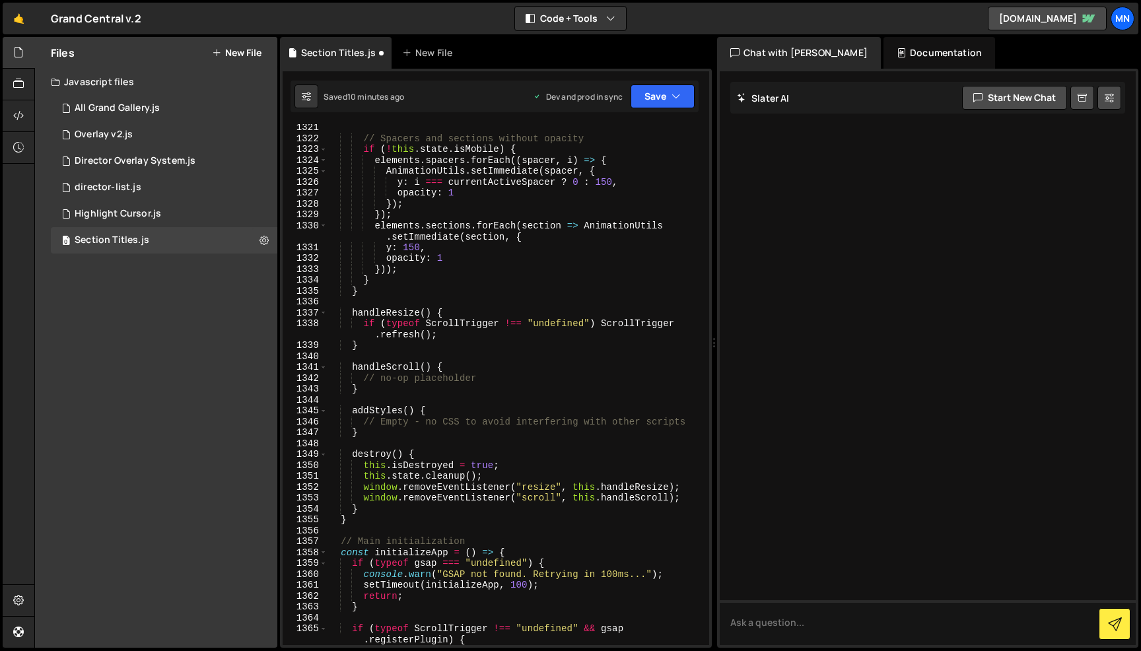
scroll to position [16741, 0]
drag, startPoint x: 669, startPoint y: 98, endPoint x: 668, endPoint y: 108, distance: 9.9
click at [669, 98] on button "Save" at bounding box center [663, 97] width 64 height 24
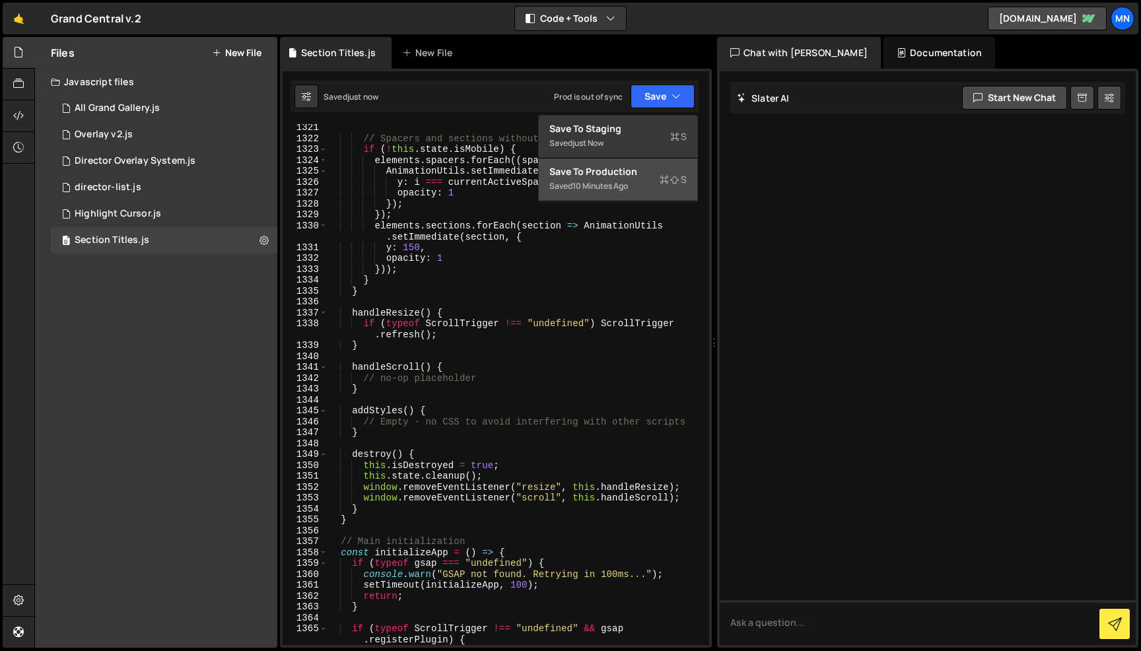
click at [647, 188] on div "Saved 10 minutes ago" at bounding box center [618, 186] width 137 height 16
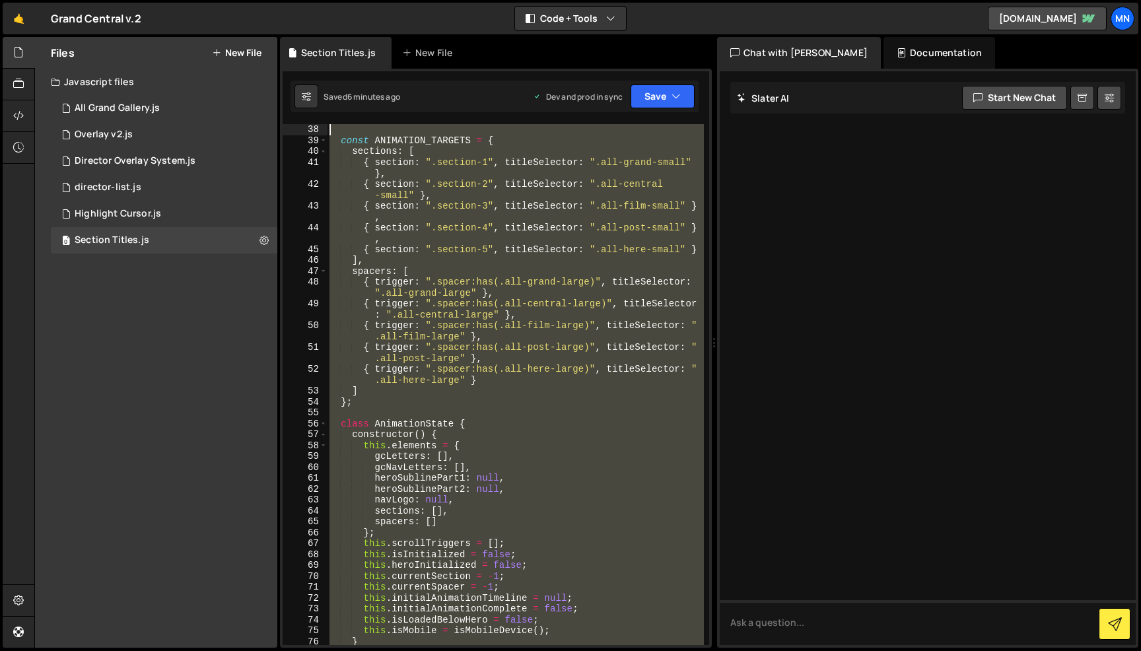
scroll to position [0, 0]
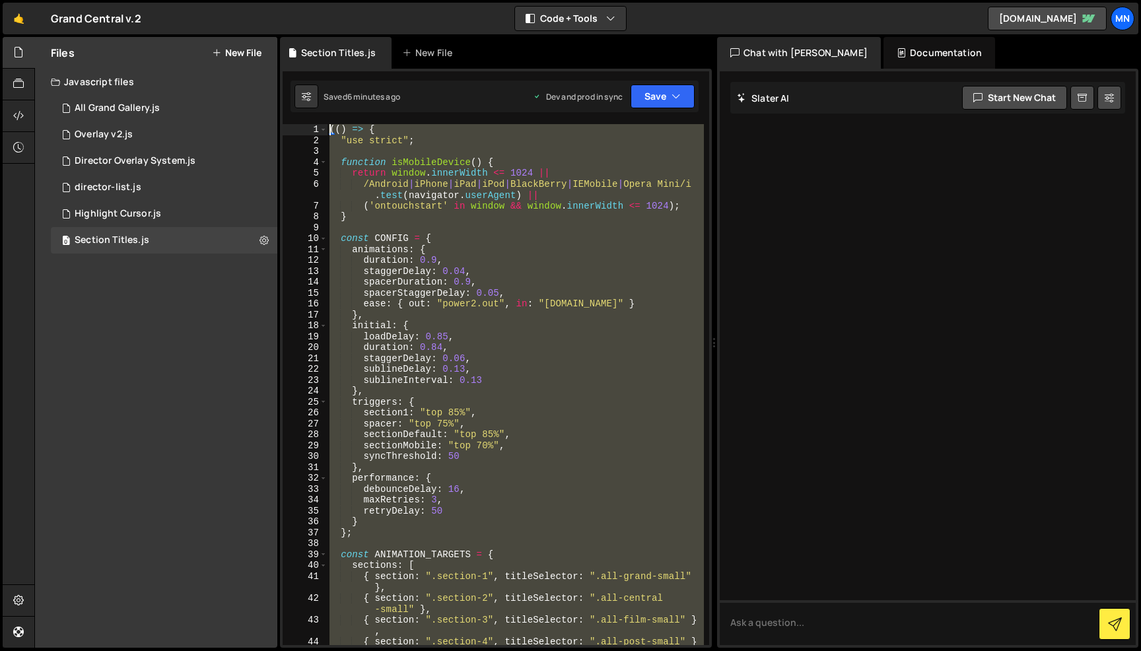
drag, startPoint x: 332, startPoint y: 489, endPoint x: 254, endPoint y: -83, distance: 577.8
click at [254, 0] on html "Projects [GEOGRAPHIC_DATA] Blog [GEOGRAPHIC_DATA] Projects Your Teams Invite te…" at bounding box center [570, 325] width 1141 height 651
paste textarea "})()"
type textarea "})();"
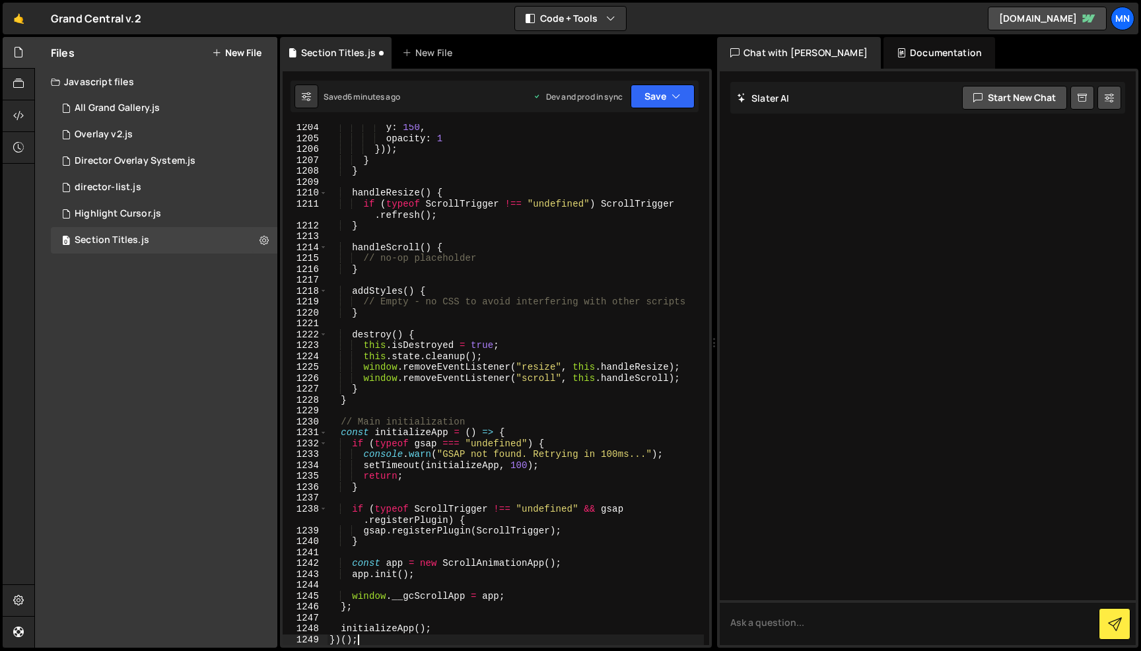
scroll to position [15085, 0]
click at [668, 87] on button "Save" at bounding box center [663, 97] width 64 height 24
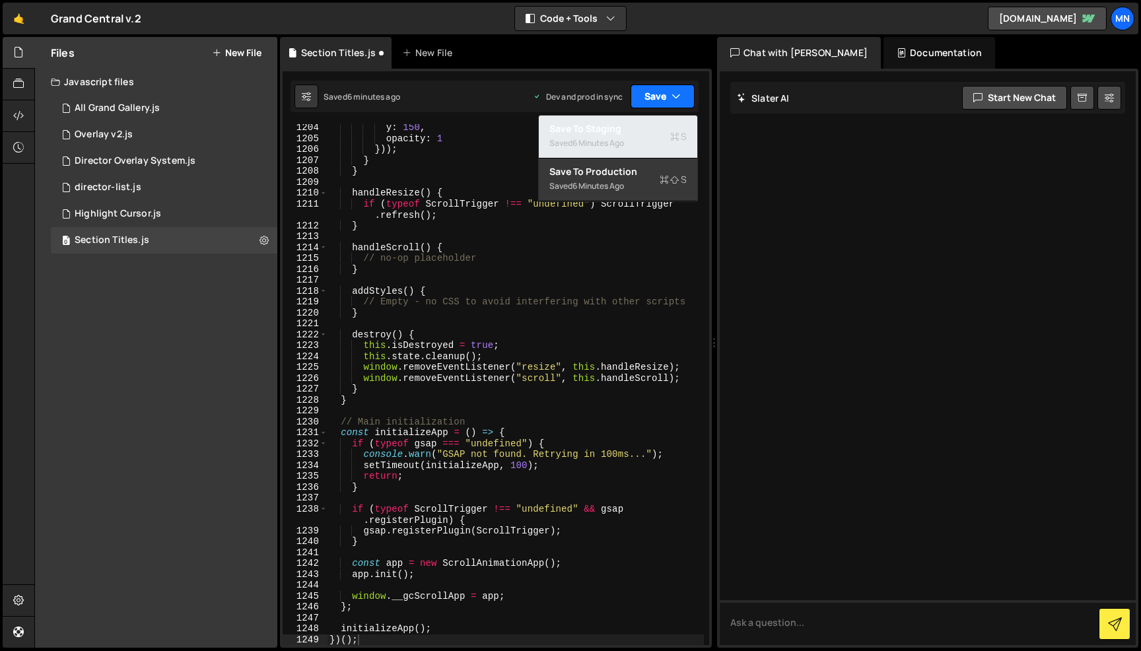
drag, startPoint x: 635, startPoint y: 127, endPoint x: 650, endPoint y: 106, distance: 25.5
click at [637, 126] on div "Save to Staging S" at bounding box center [618, 128] width 137 height 13
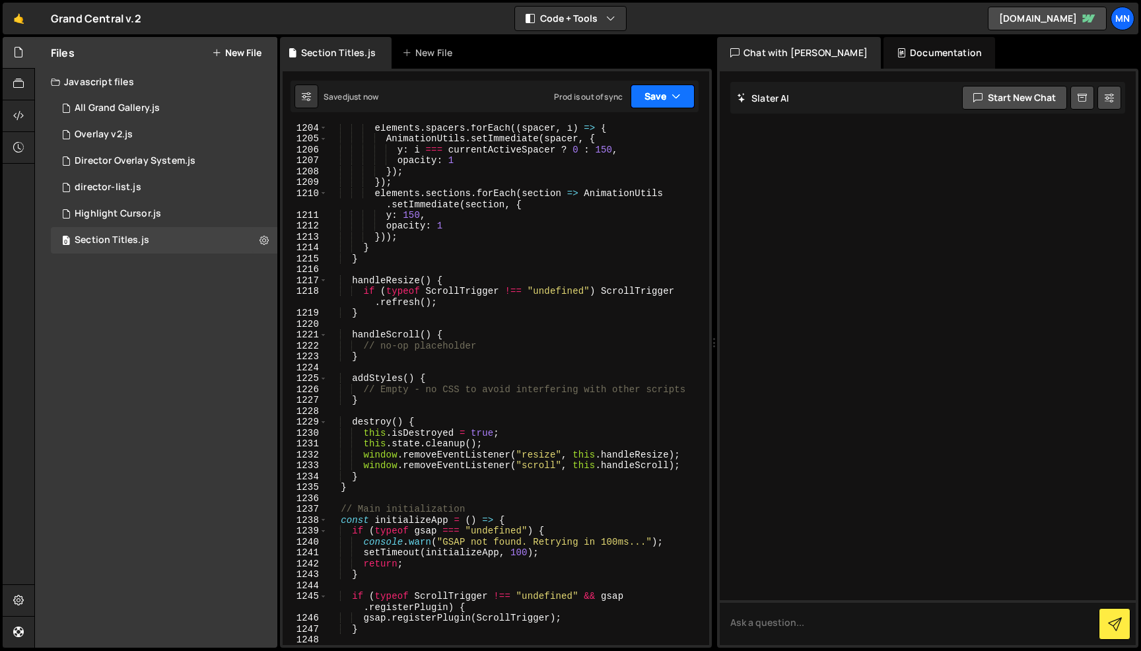
drag, startPoint x: 656, startPoint y: 96, endPoint x: 640, endPoint y: 139, distance: 45.8
click at [656, 96] on button "Save" at bounding box center [663, 97] width 64 height 24
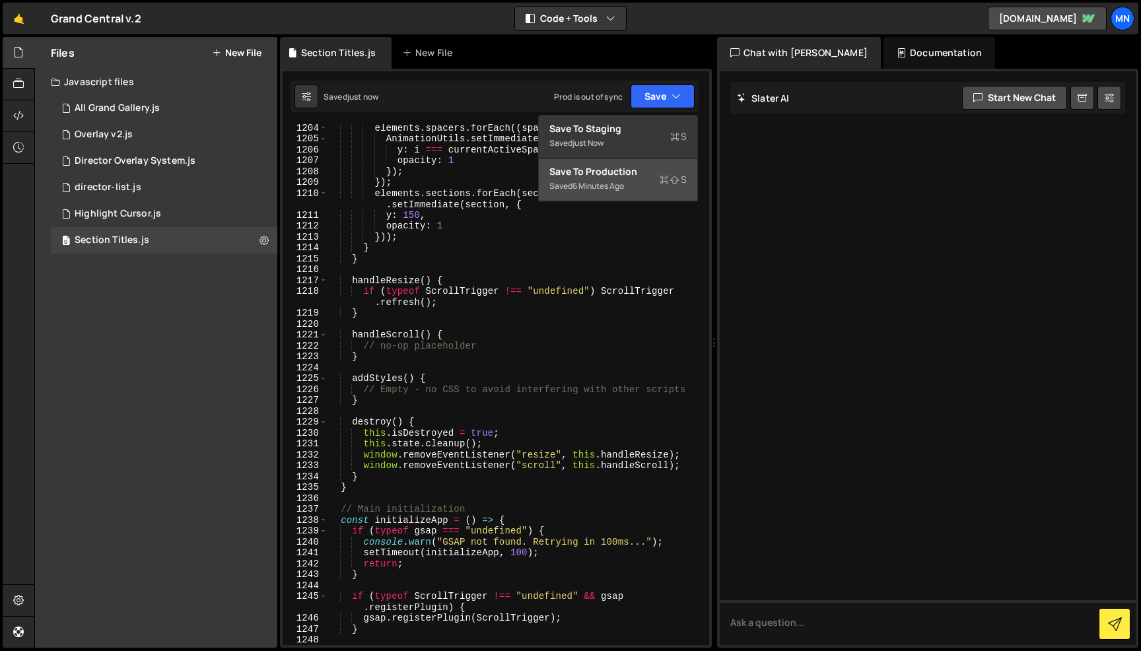
click at [627, 166] on div "Save to Production S" at bounding box center [618, 171] width 137 height 13
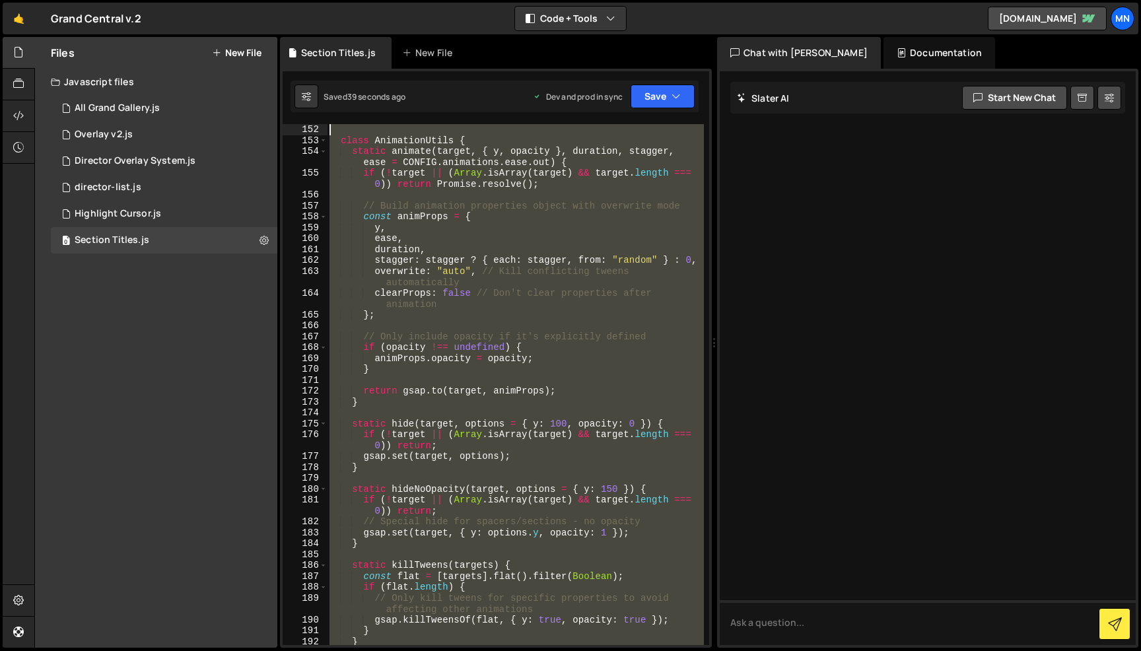
scroll to position [0, 0]
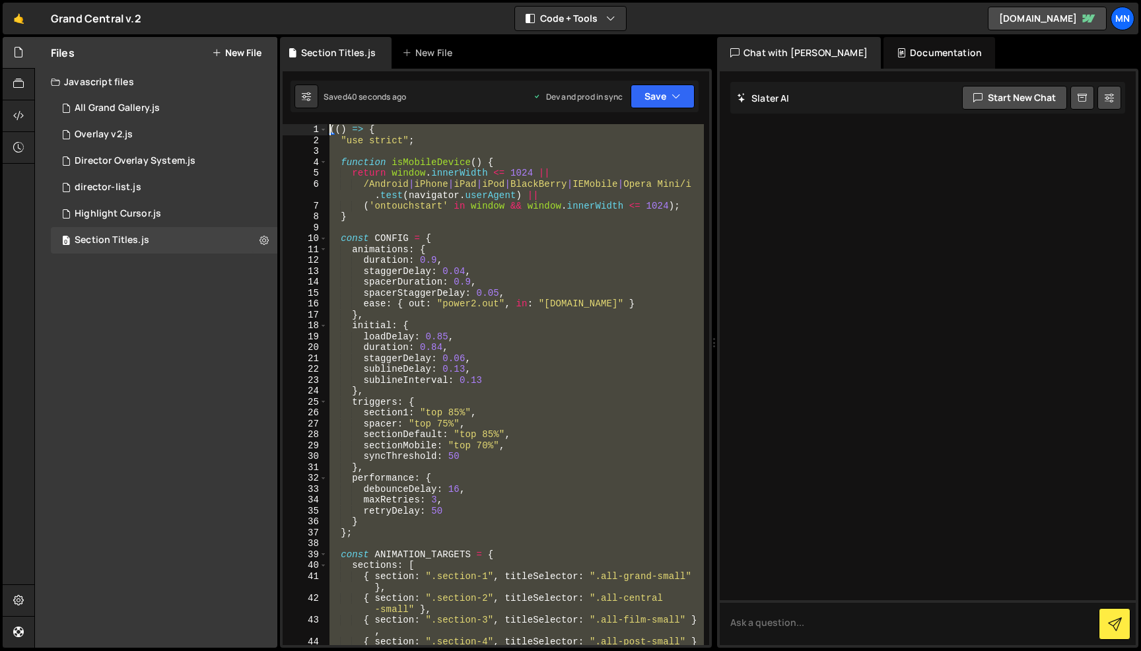
drag, startPoint x: 385, startPoint y: 574, endPoint x: 305, endPoint y: -83, distance: 662.0
click at [305, 0] on html "Projects [GEOGRAPHIC_DATA] Blog [GEOGRAPHIC_DATA] Projects Your Teams Invite te…" at bounding box center [570, 325] width 1141 height 651
paste textarea "})()"
type textarea "})();"
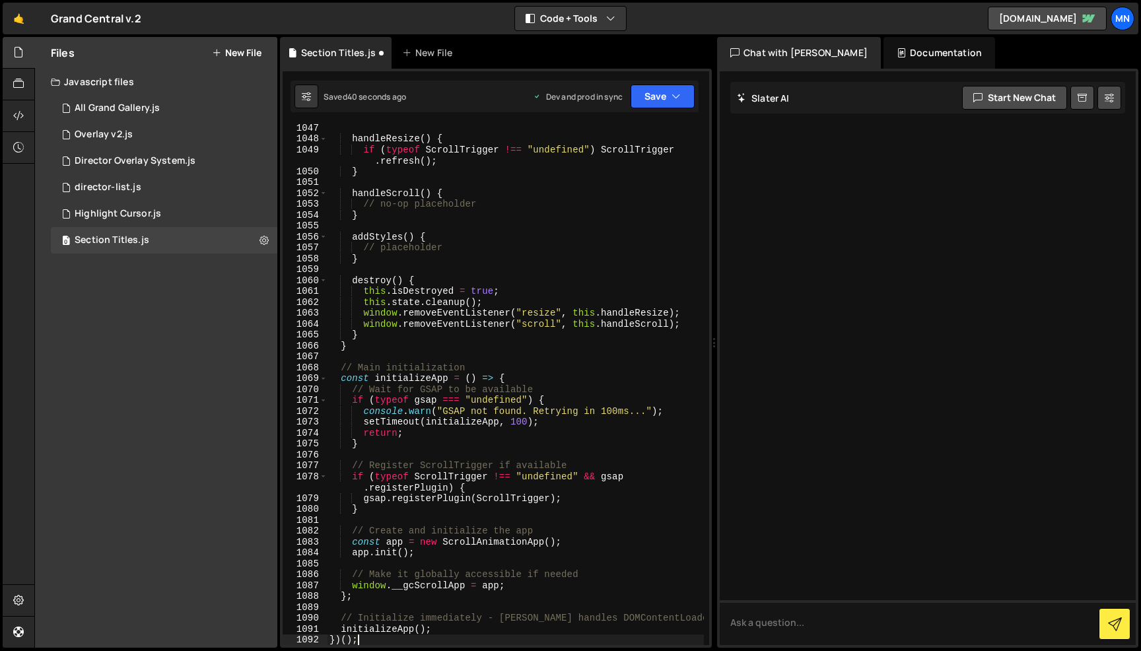
scroll to position [13243, 0]
click at [668, 85] on button "Save" at bounding box center [663, 97] width 64 height 24
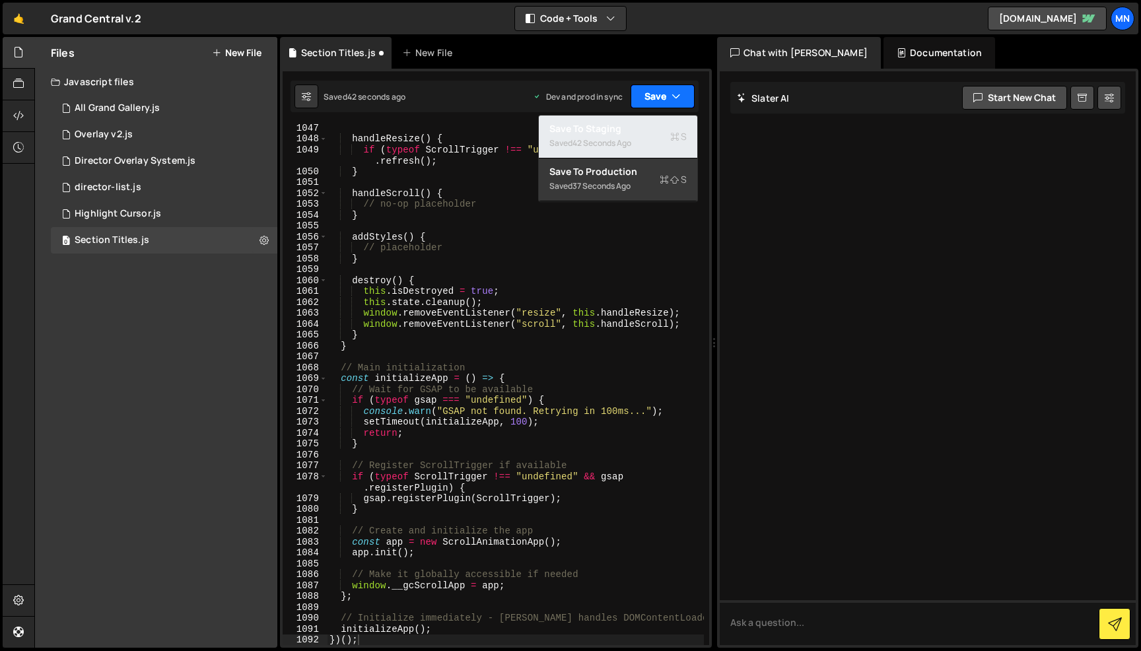
drag, startPoint x: 624, startPoint y: 122, endPoint x: 655, endPoint y: 107, distance: 34.6
click at [627, 122] on div "Save to Staging S" at bounding box center [618, 128] width 137 height 13
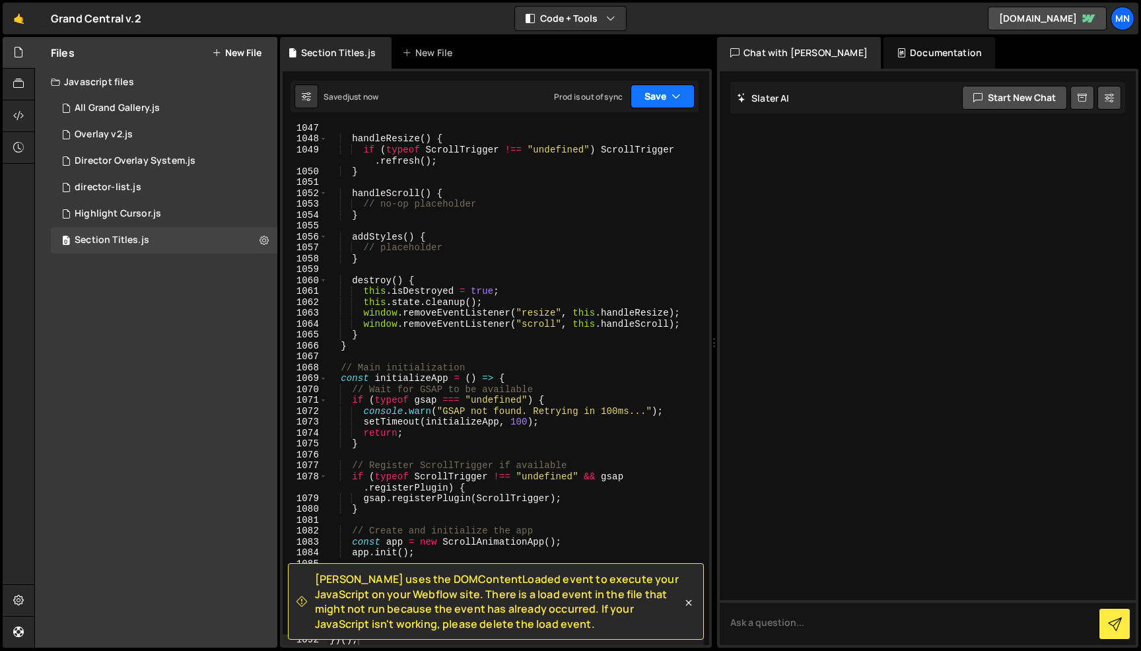
drag, startPoint x: 657, startPoint y: 99, endPoint x: 637, endPoint y: 151, distance: 55.2
click at [657, 99] on button "Save" at bounding box center [663, 97] width 64 height 24
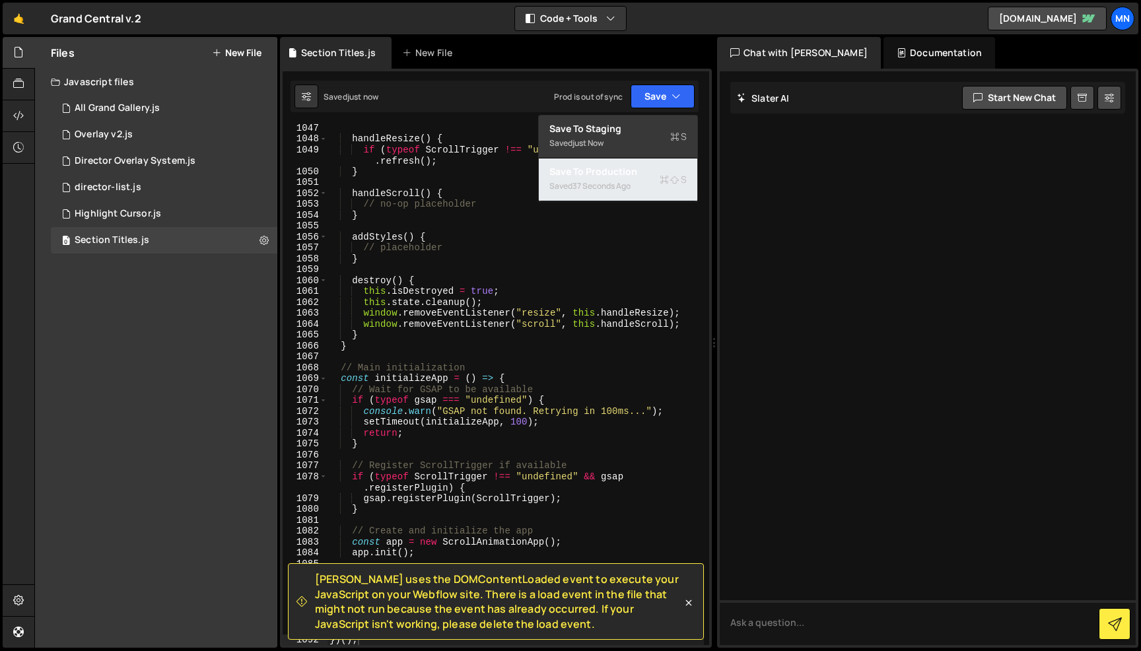
click at [627, 174] on div "Save to Production S" at bounding box center [618, 171] width 137 height 13
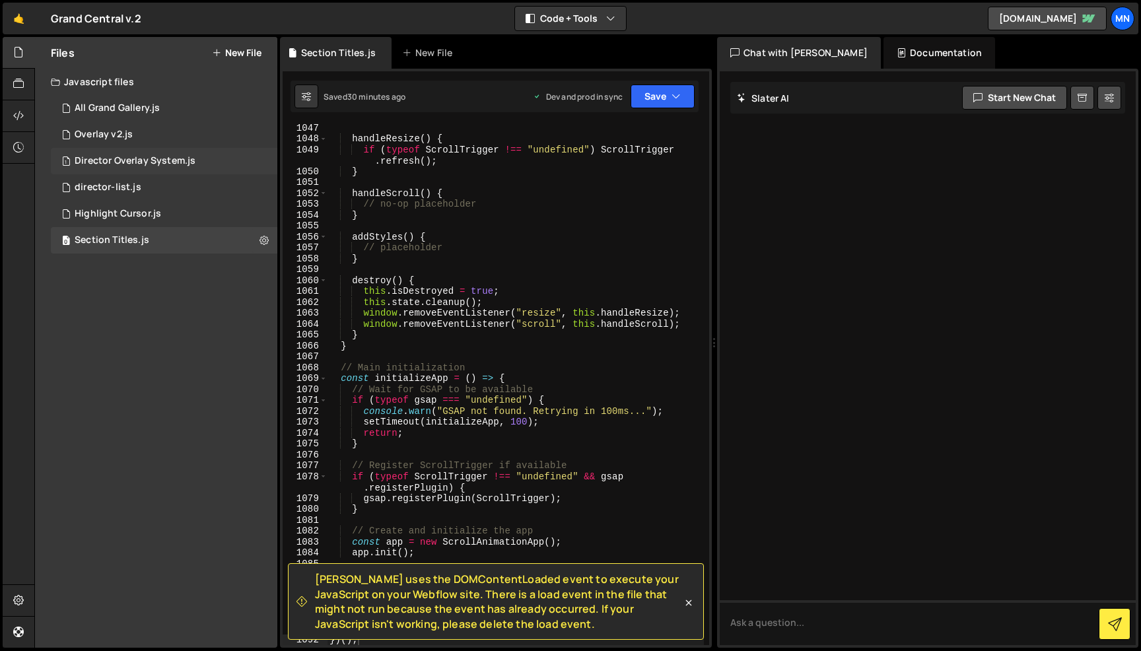
click at [112, 160] on div "Director Overlay System.js" at bounding box center [135, 161] width 121 height 12
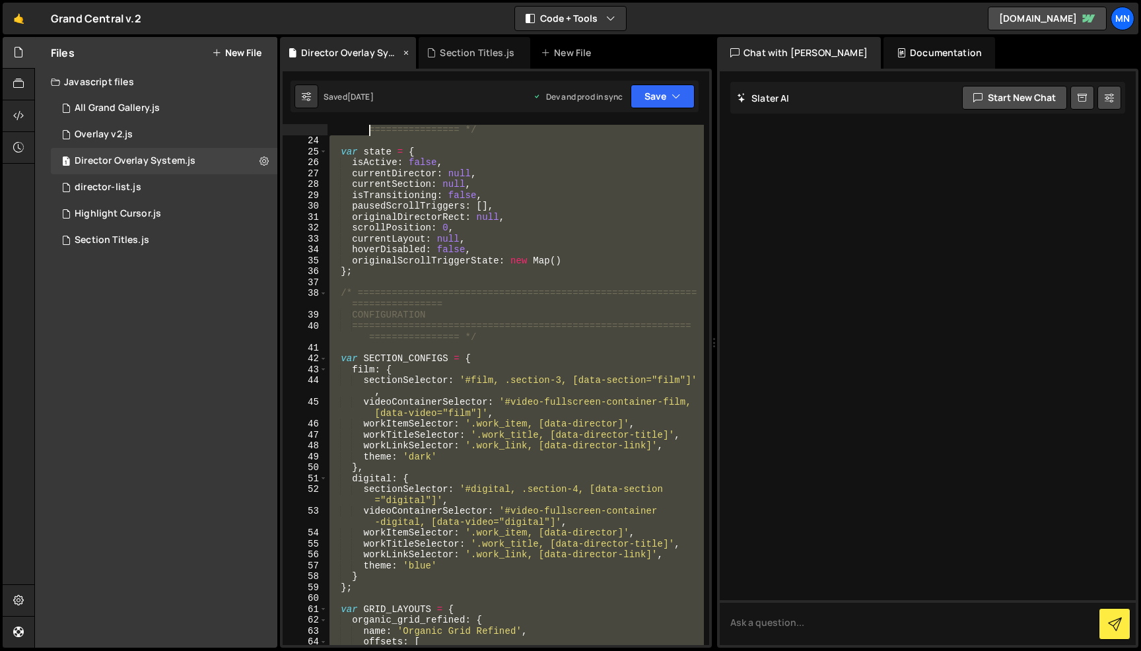
scroll to position [0, 0]
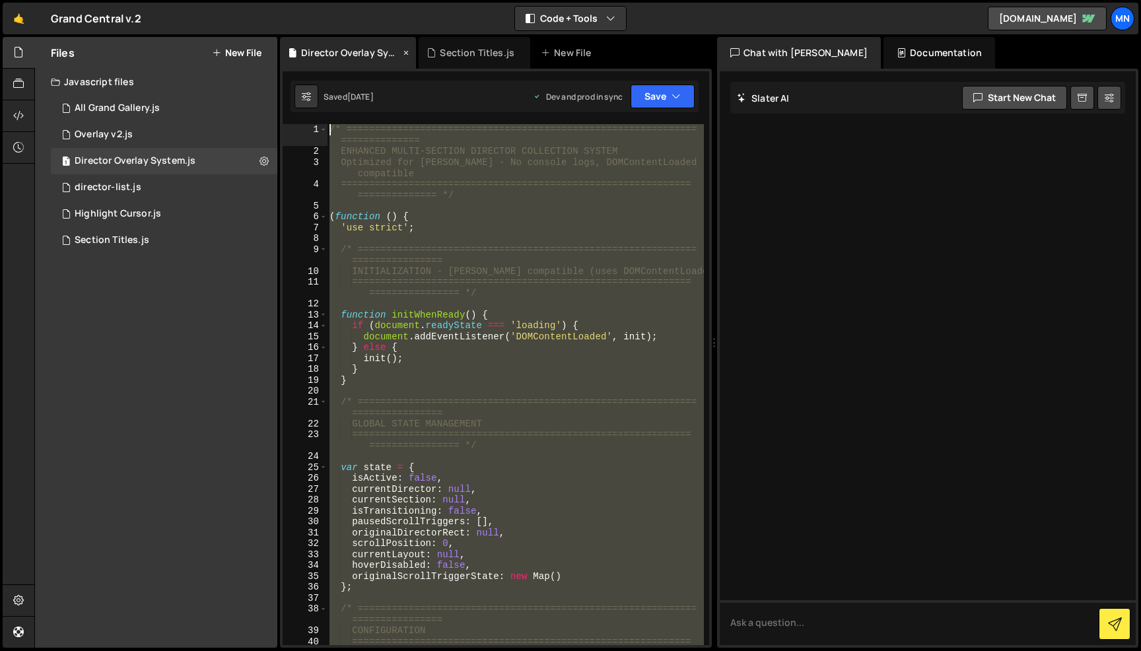
drag, startPoint x: 384, startPoint y: 625, endPoint x: 318, endPoint y: 48, distance: 581.1
click at [318, 48] on div "Debug Explain Copy Director Overlay System.js Section Titles.js New File Saved …" at bounding box center [496, 343] width 432 height 612
type textarea "/* ============================================================================…"
